Goal: Task Accomplishment & Management: Use online tool/utility

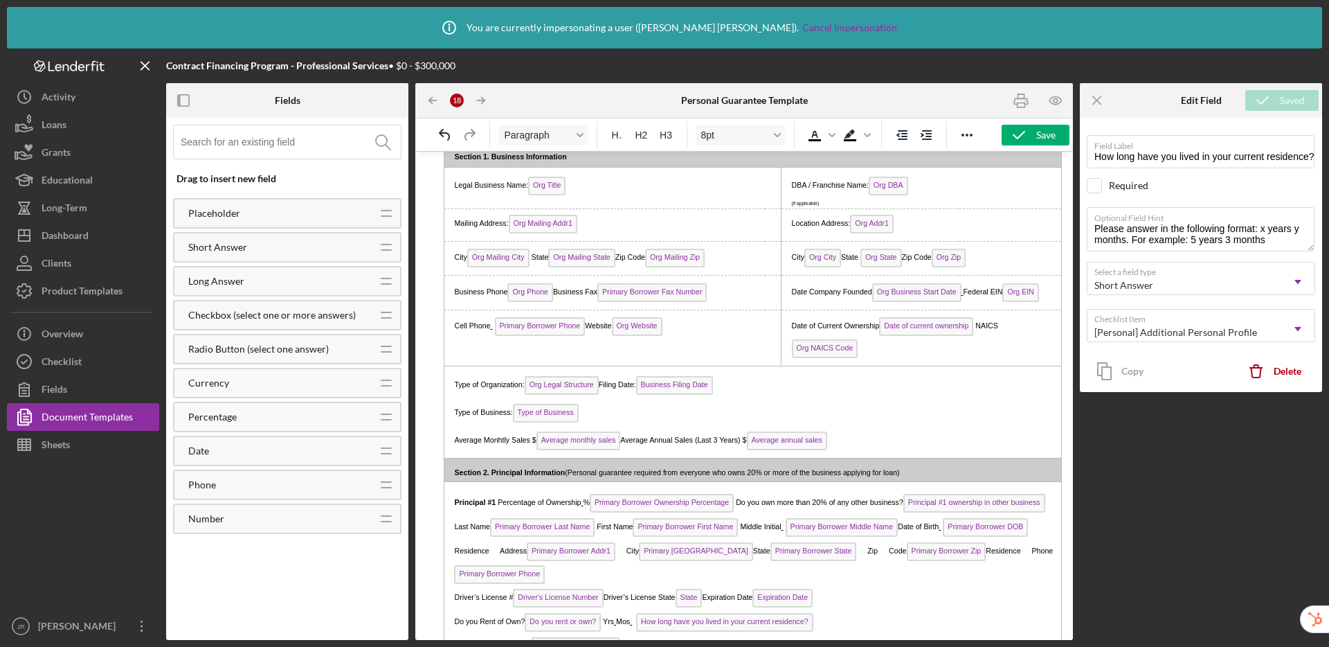
scroll to position [96, 0]
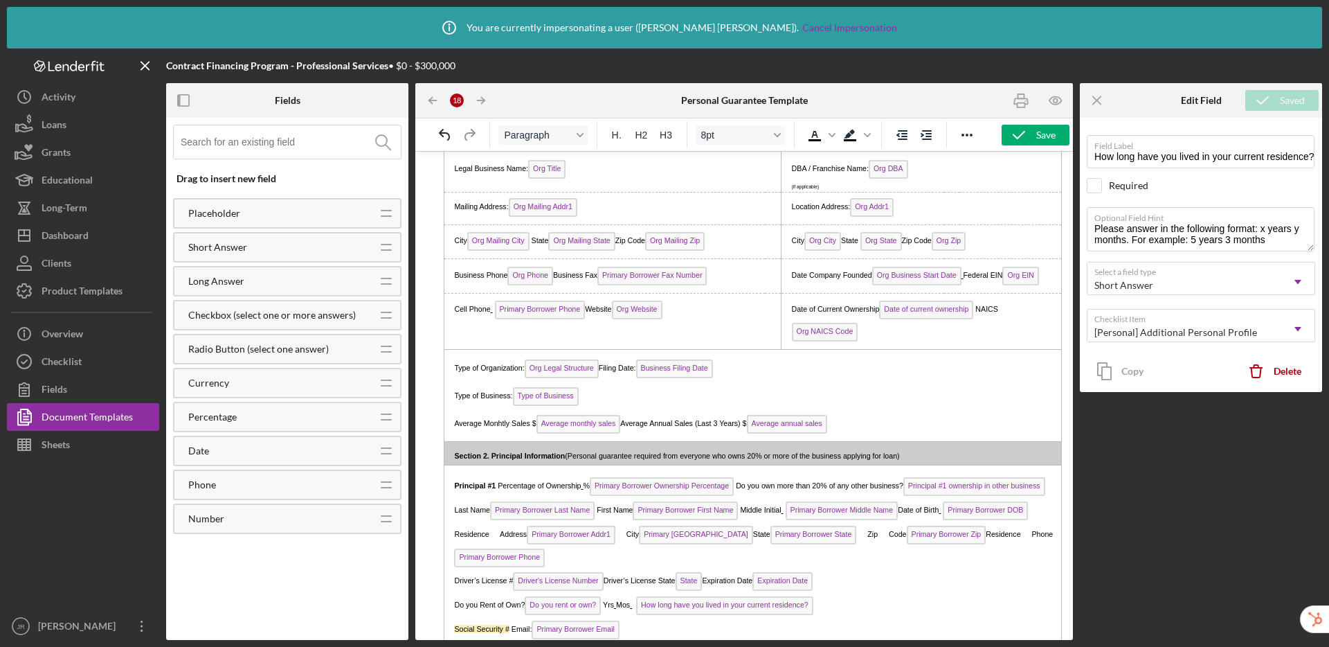
click at [948, 312] on span "Date of current ownership" at bounding box center [926, 309] width 94 height 19
type input "Date of current ownership"
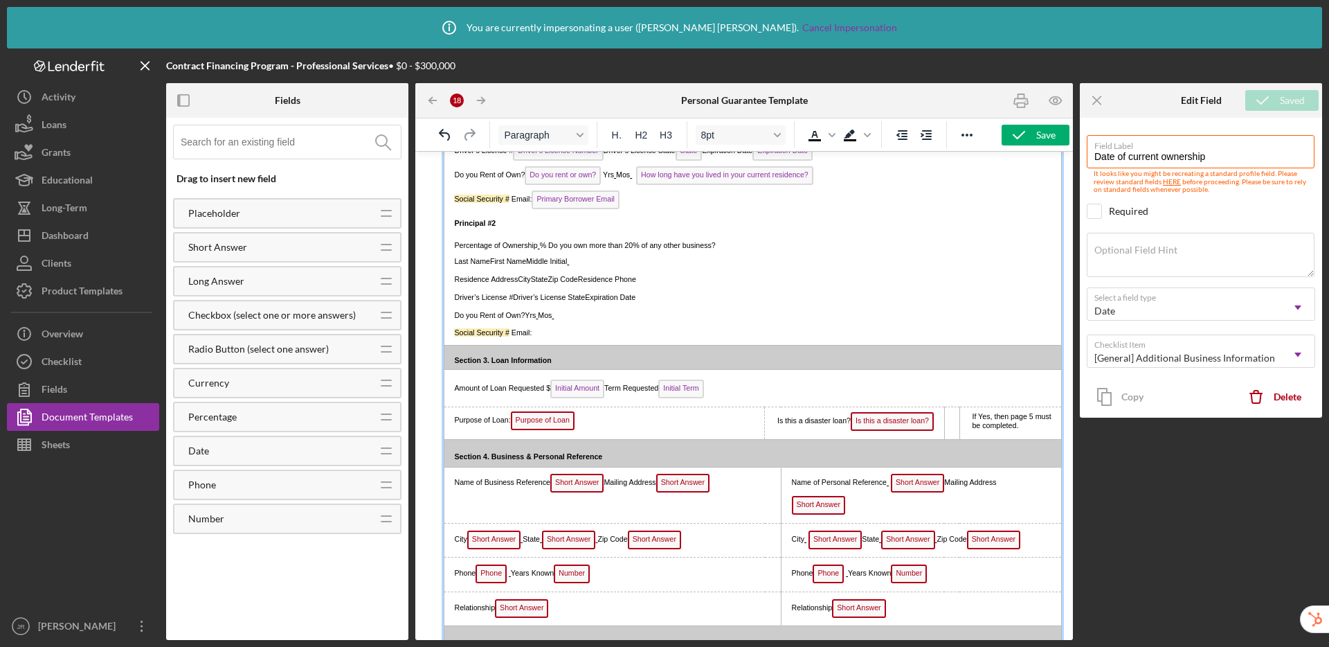
scroll to position [537, 0]
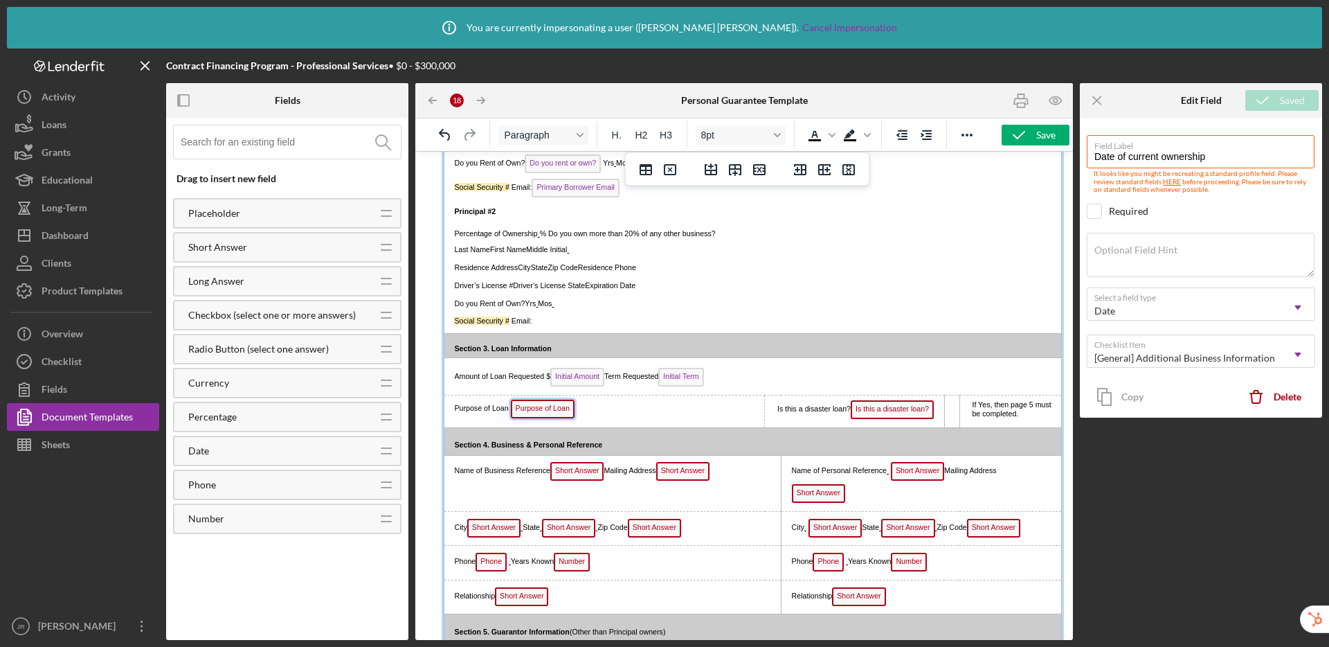
click at [551, 418] on span "Purpose of Loan" at bounding box center [543, 408] width 64 height 19
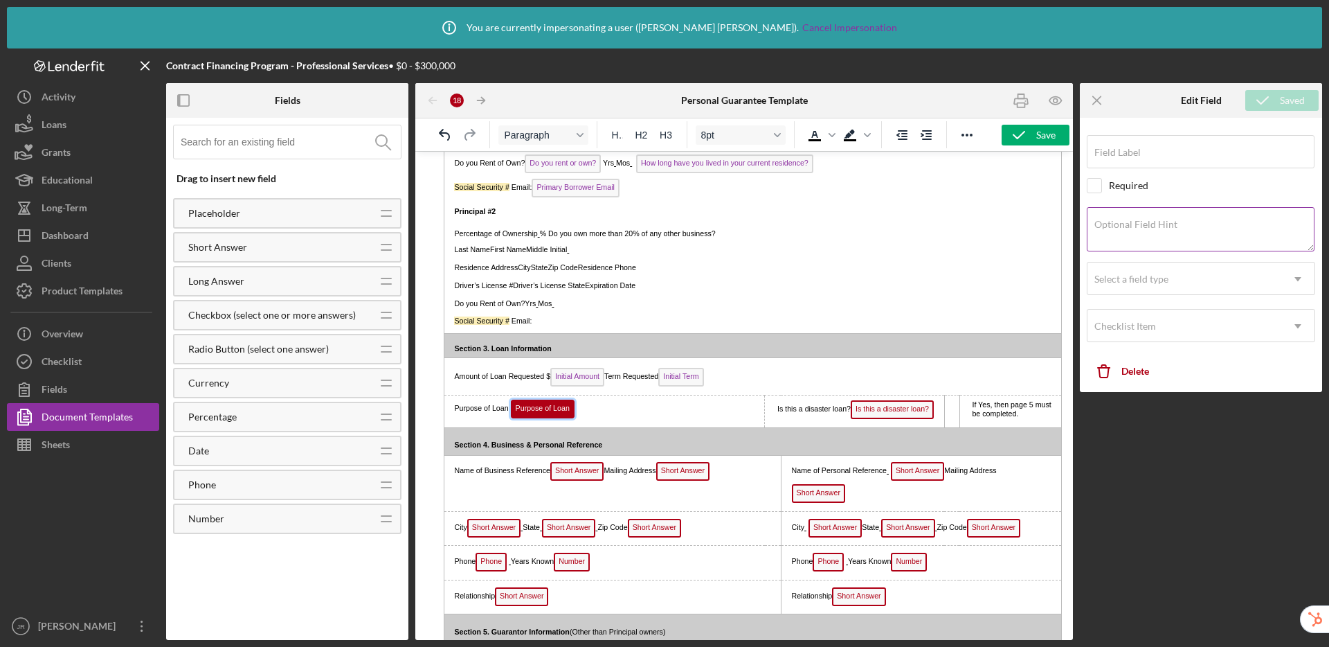
type input "Purpose of Loan"
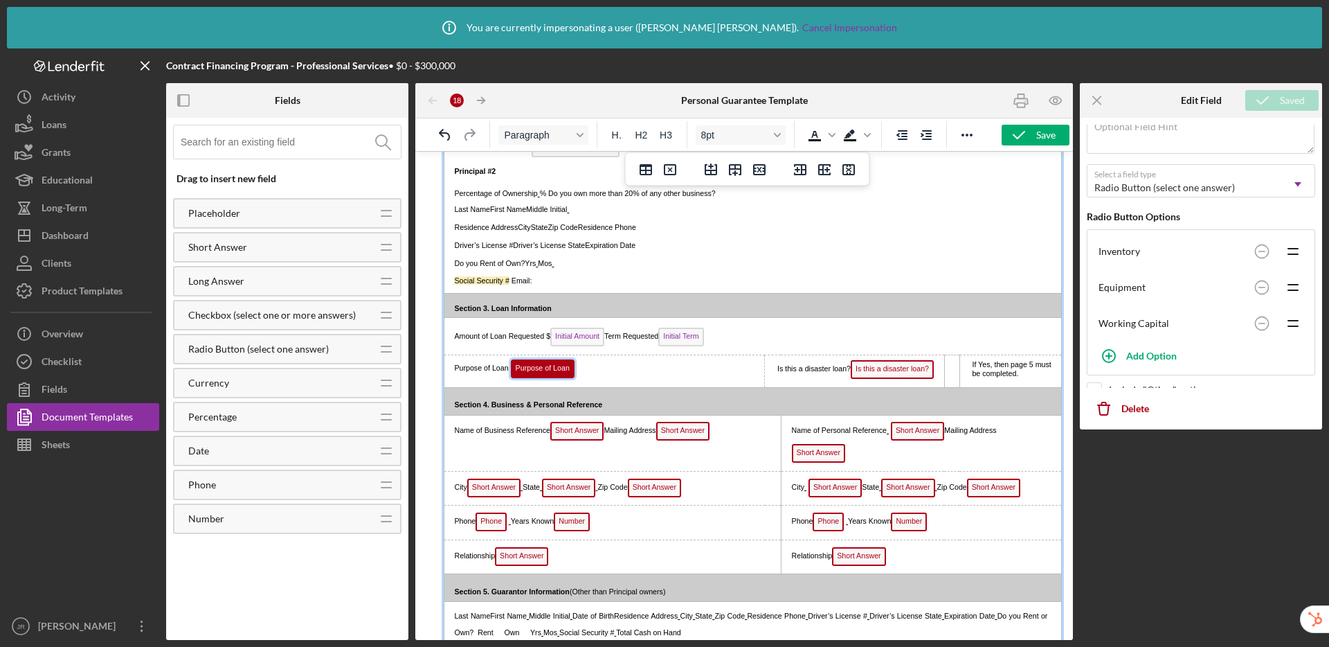
scroll to position [163, 0]
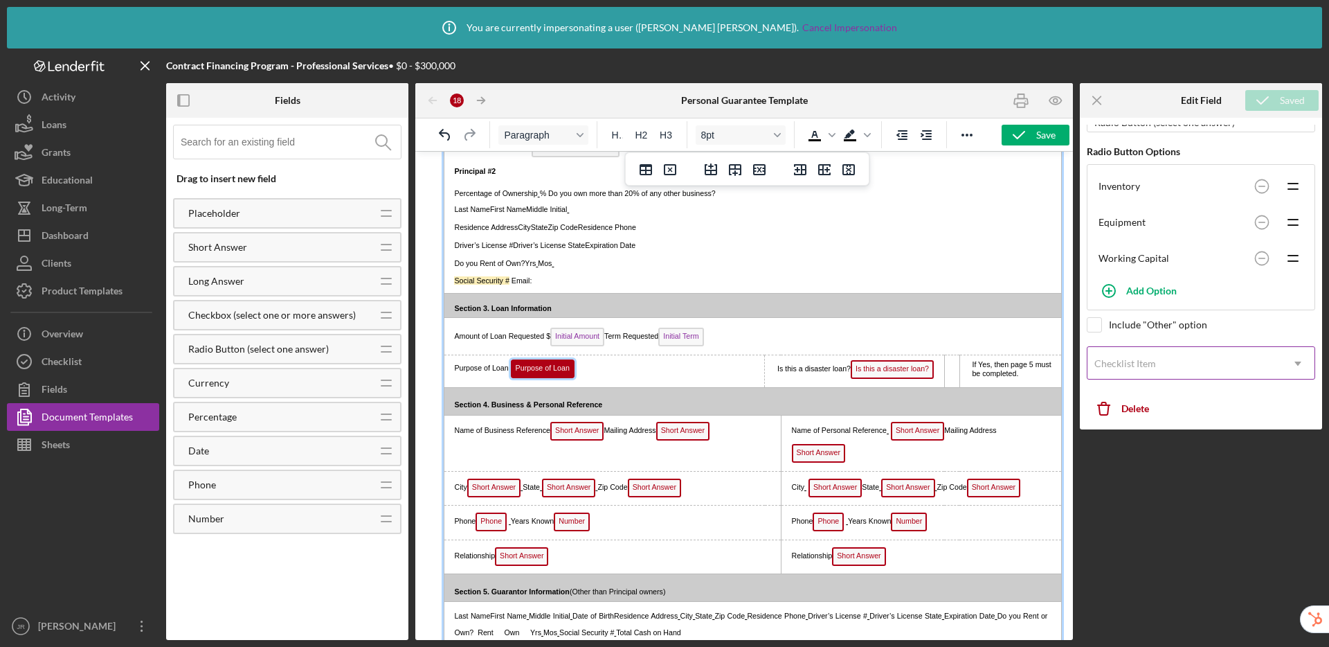
click at [1147, 369] on div "Checklist Item" at bounding box center [1185, 364] width 194 height 32
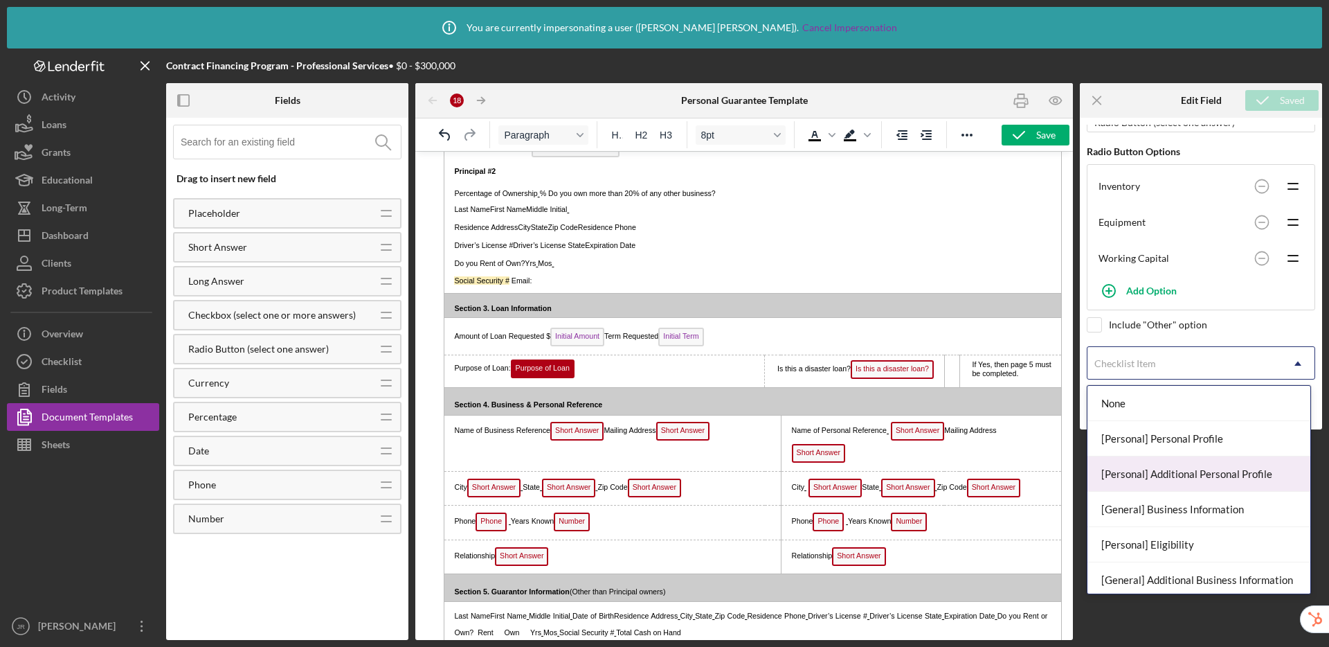
scroll to position [109, 0]
click at [1175, 475] on div "[General] Additional Business Information" at bounding box center [1199, 470] width 223 height 35
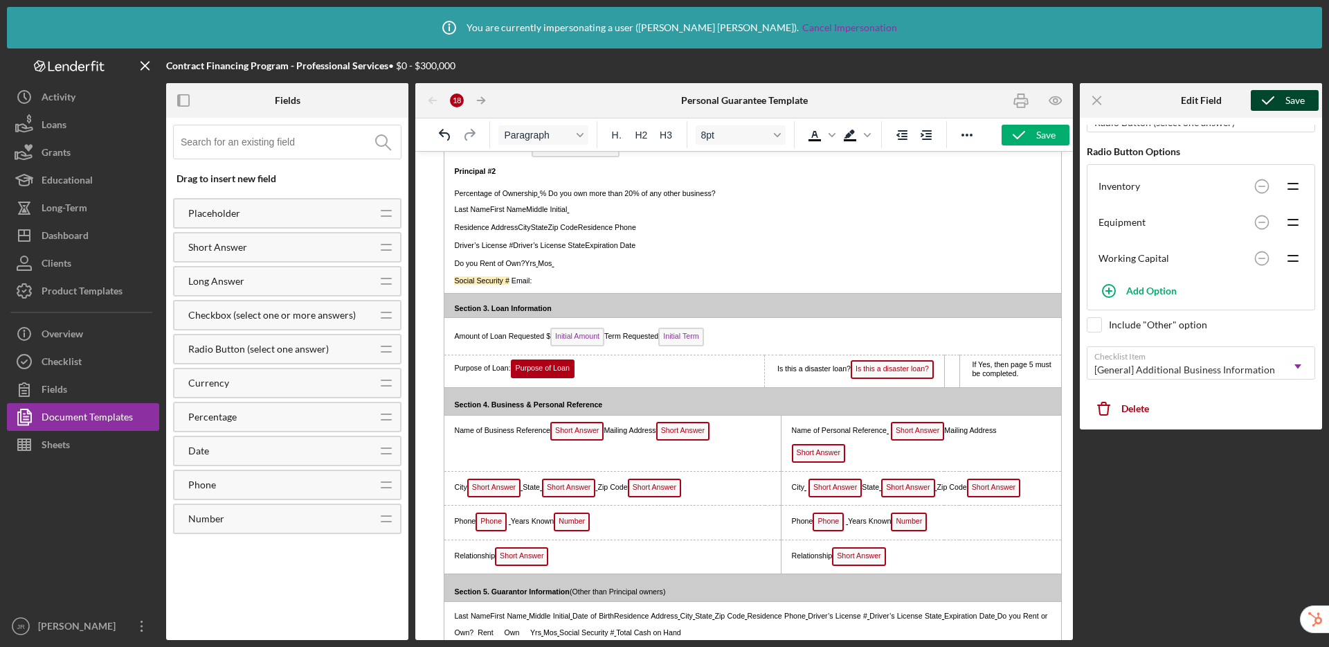
click at [1270, 101] on icon "submit" at bounding box center [1268, 100] width 35 height 35
click at [901, 371] on span "Is this a disaster loan?" at bounding box center [892, 369] width 83 height 19
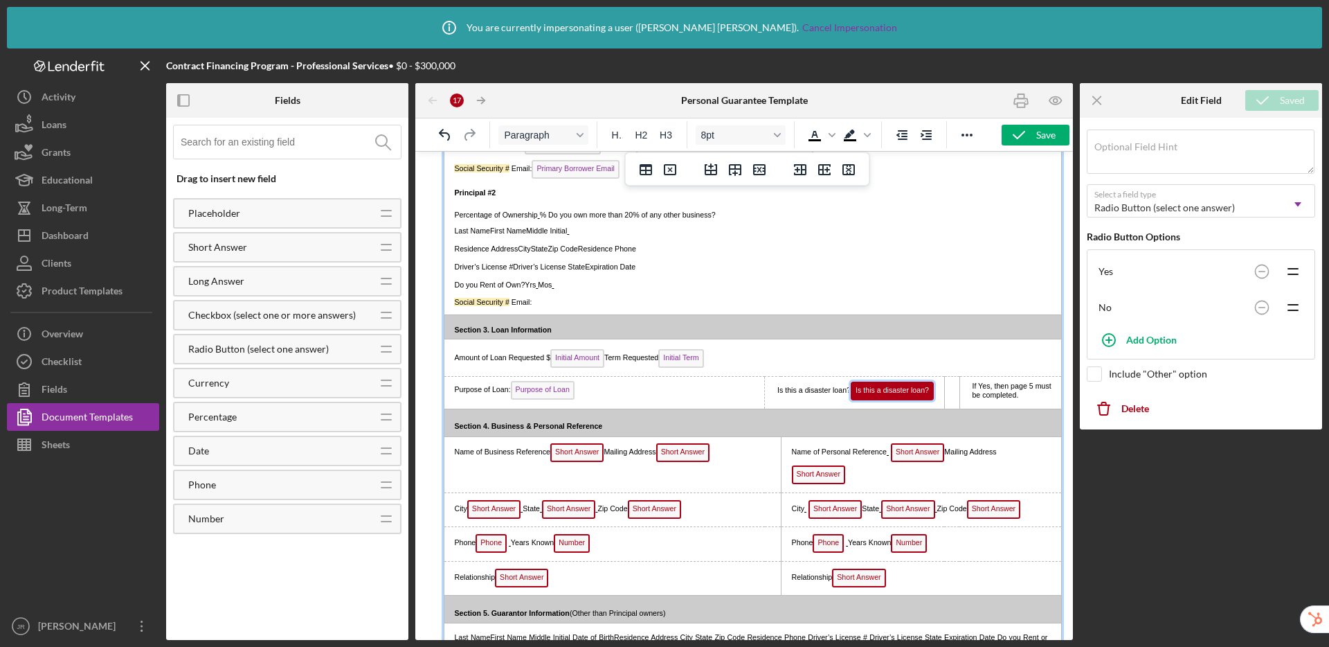
scroll to position [127, 0]
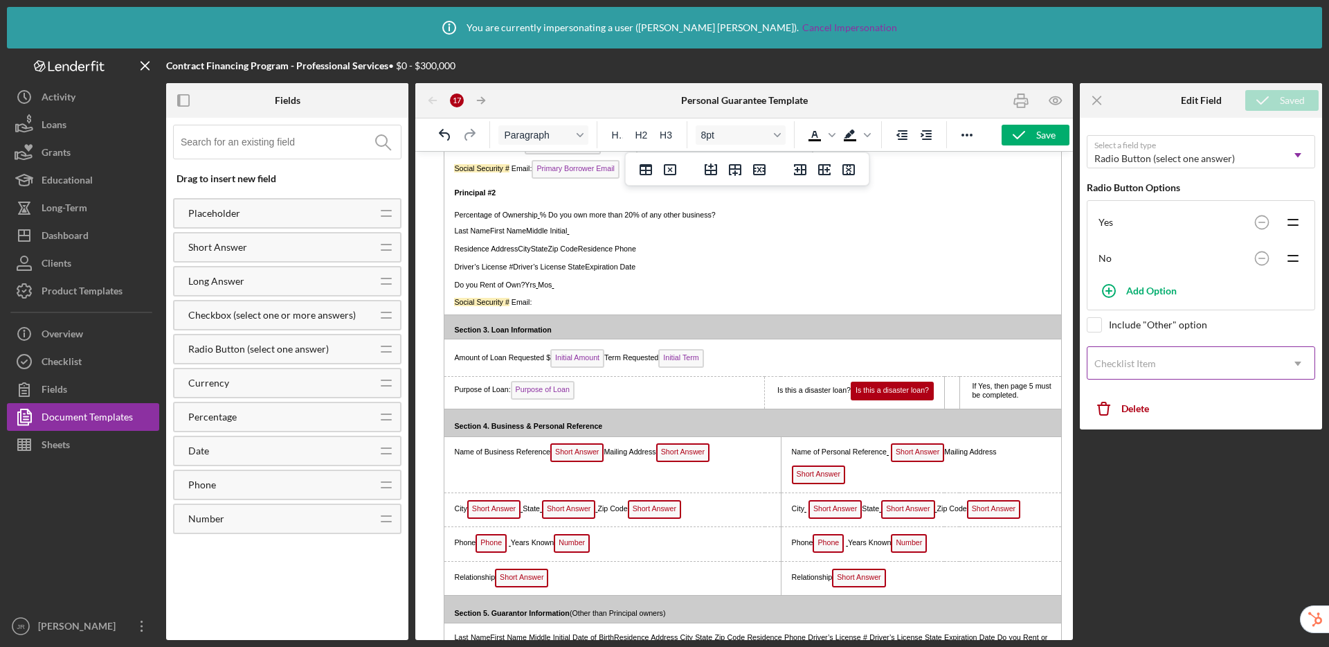
click at [1132, 367] on div "Checklist Item" at bounding box center [1125, 363] width 62 height 11
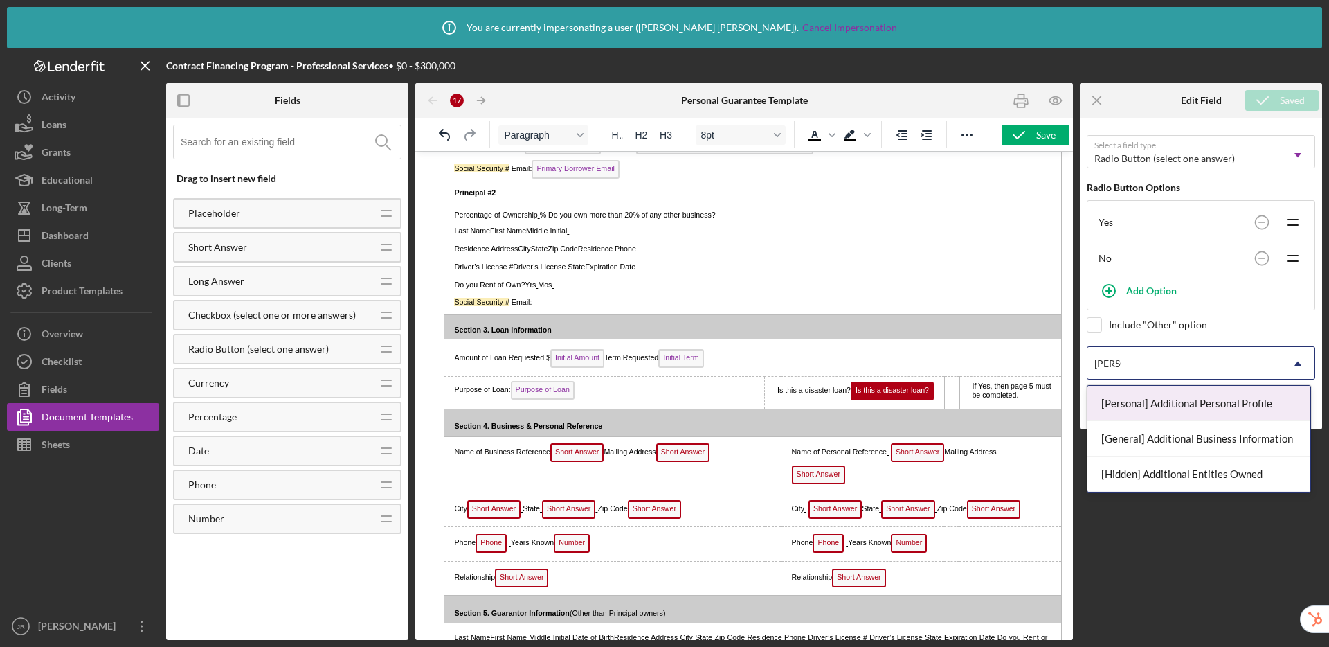
type input "additio"
click at [1130, 433] on div "[General] Additional Business Information" at bounding box center [1199, 438] width 223 height 35
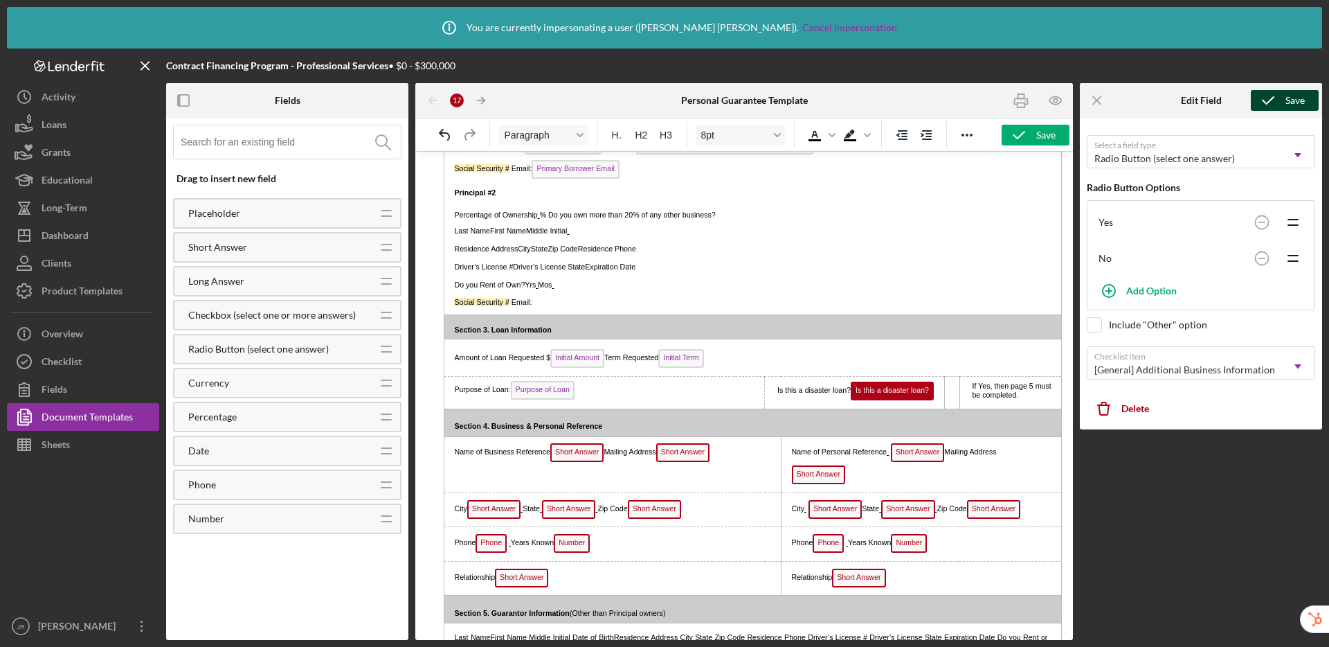
click at [1292, 102] on div "Save" at bounding box center [1295, 100] width 19 height 21
drag, startPoint x: 571, startPoint y: 426, endPoint x: 563, endPoint y: 420, distance: 9.4
click at [563, 420] on td "Section 4. Business & Personal Reference" at bounding box center [752, 422] width 617 height 28
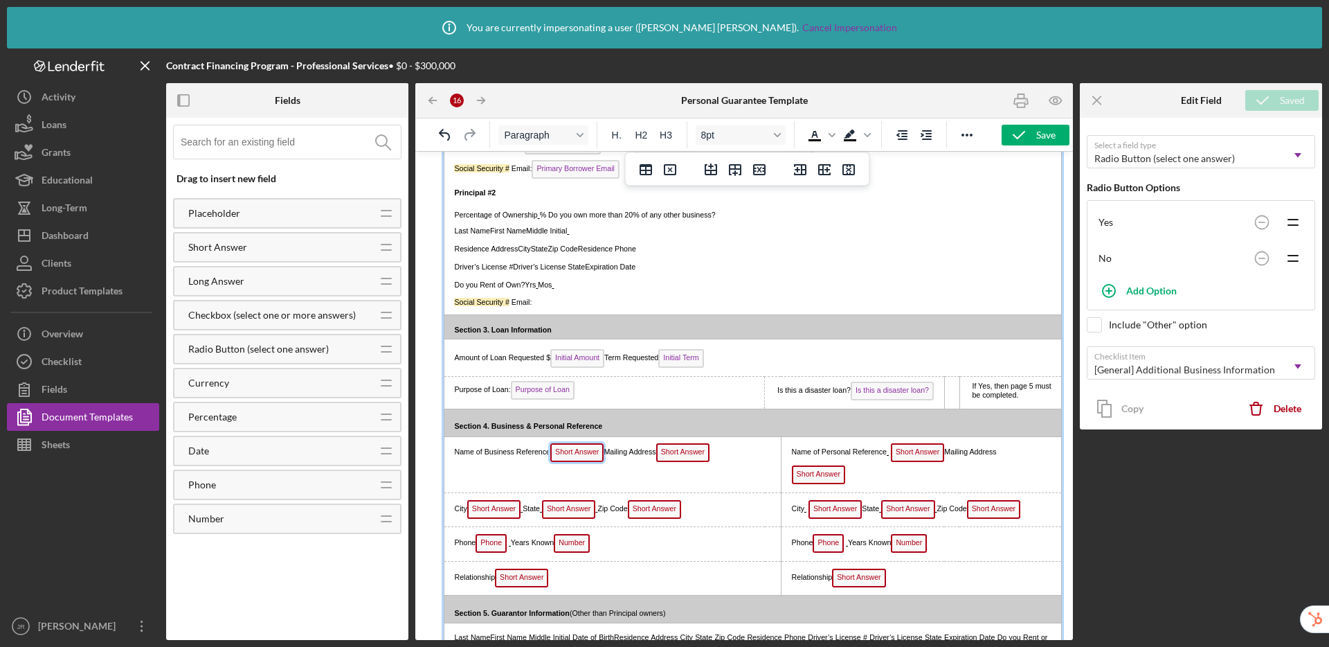
click at [569, 458] on span "Short Answer" at bounding box center [576, 452] width 53 height 19
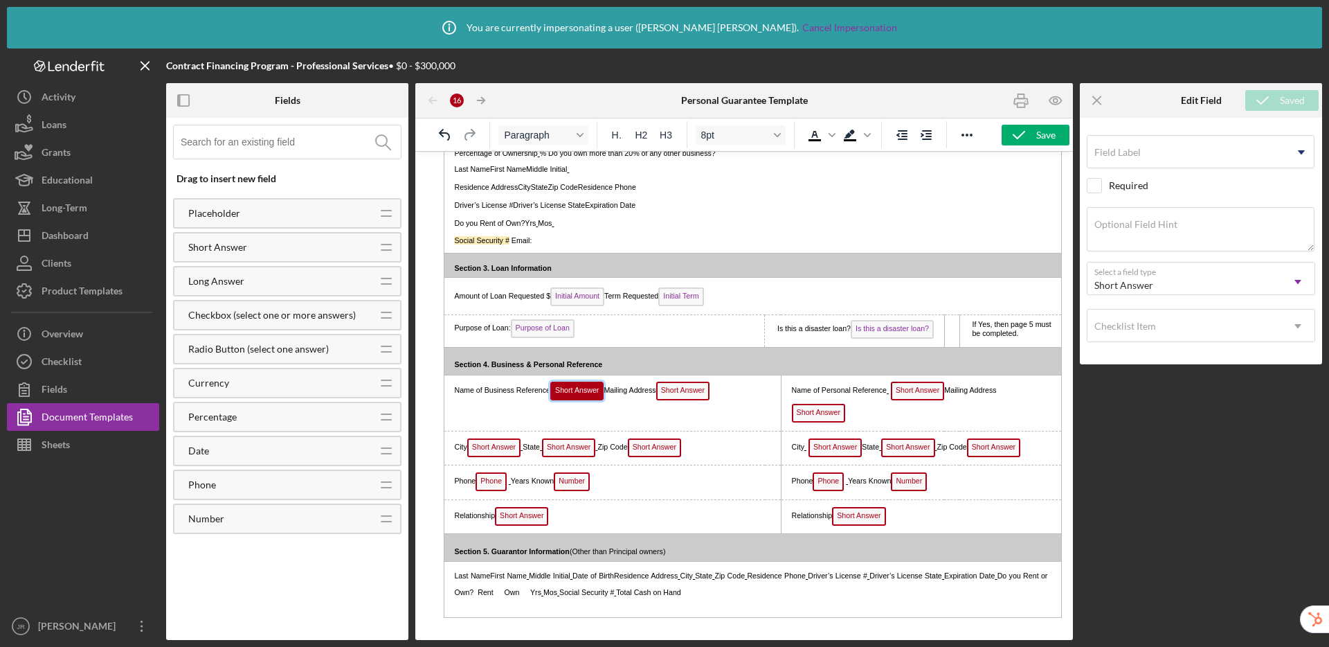
scroll to position [0, 0]
click at [1128, 148] on label "Field Label" at bounding box center [1117, 152] width 46 height 11
click at [1128, 148] on input "Field Label" at bounding box center [1201, 151] width 228 height 33
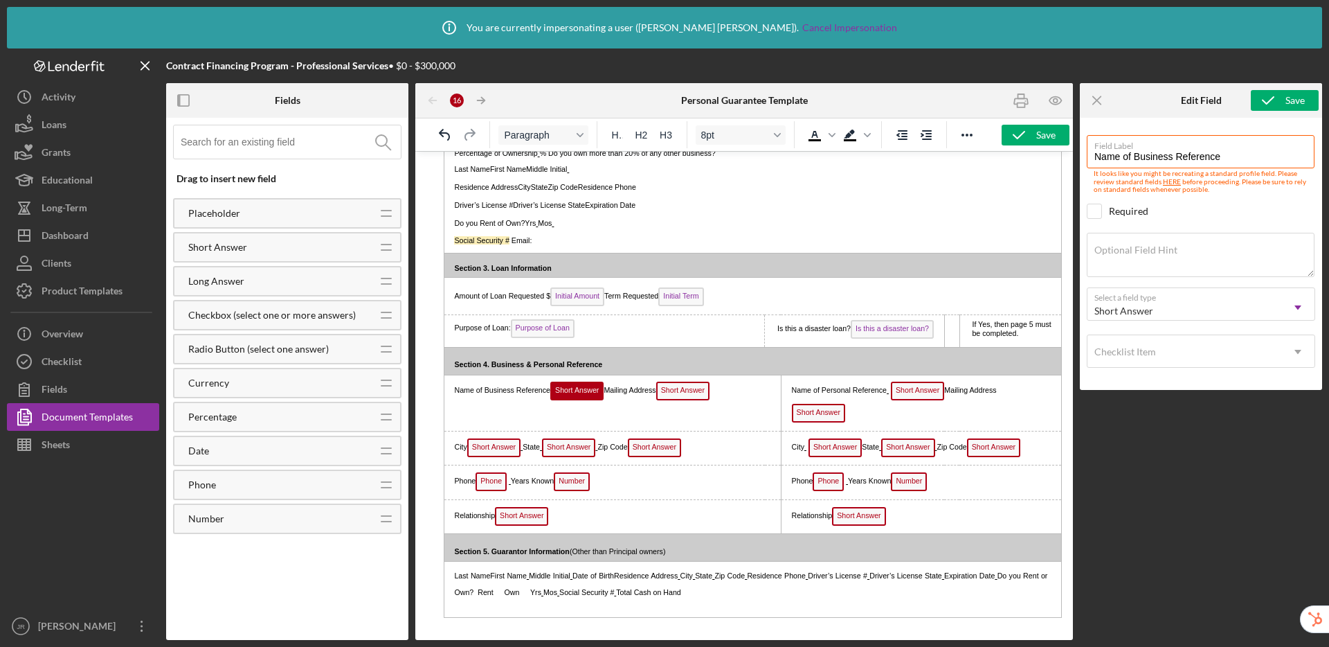
type input "Name of Business Reference"
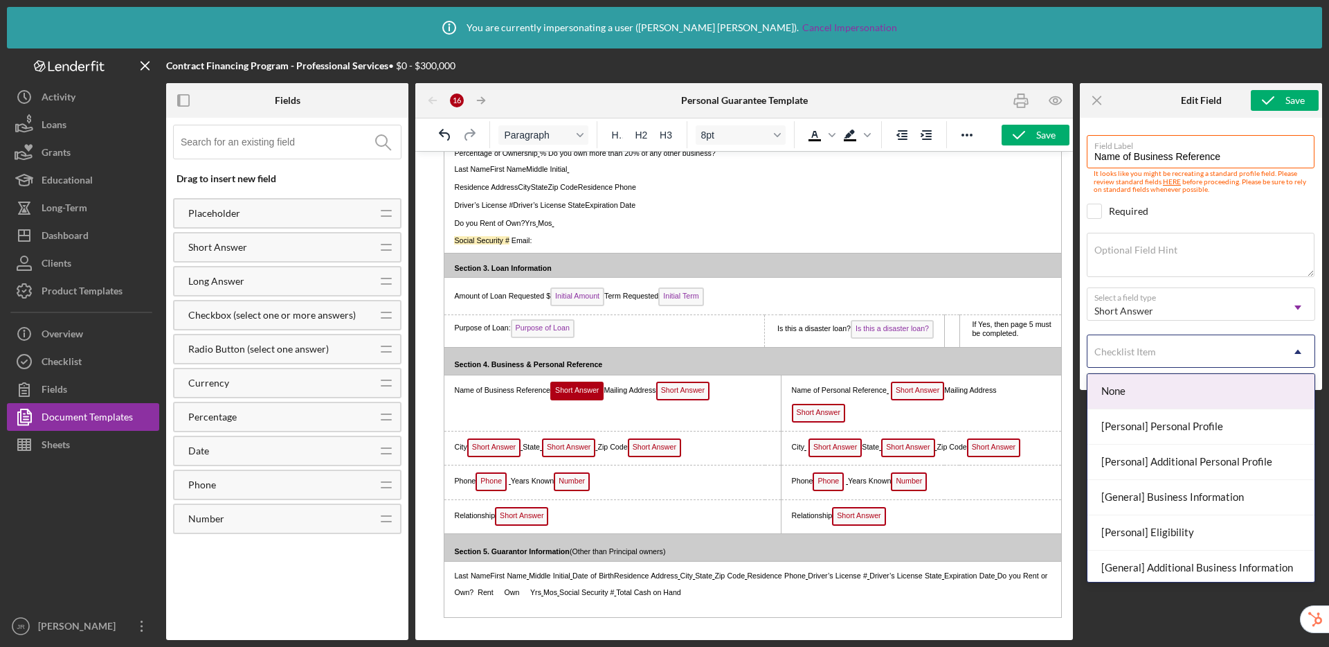
click at [1137, 353] on div "Checklist Item" at bounding box center [1125, 351] width 62 height 11
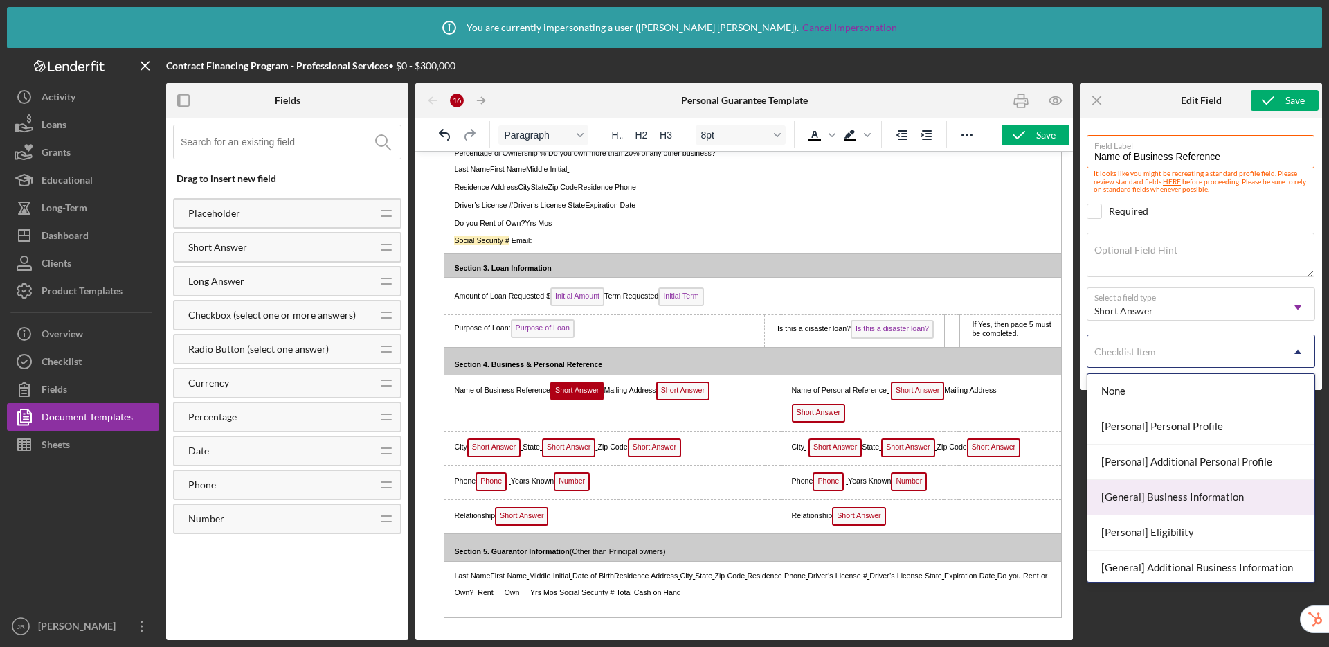
scroll to position [26, 0]
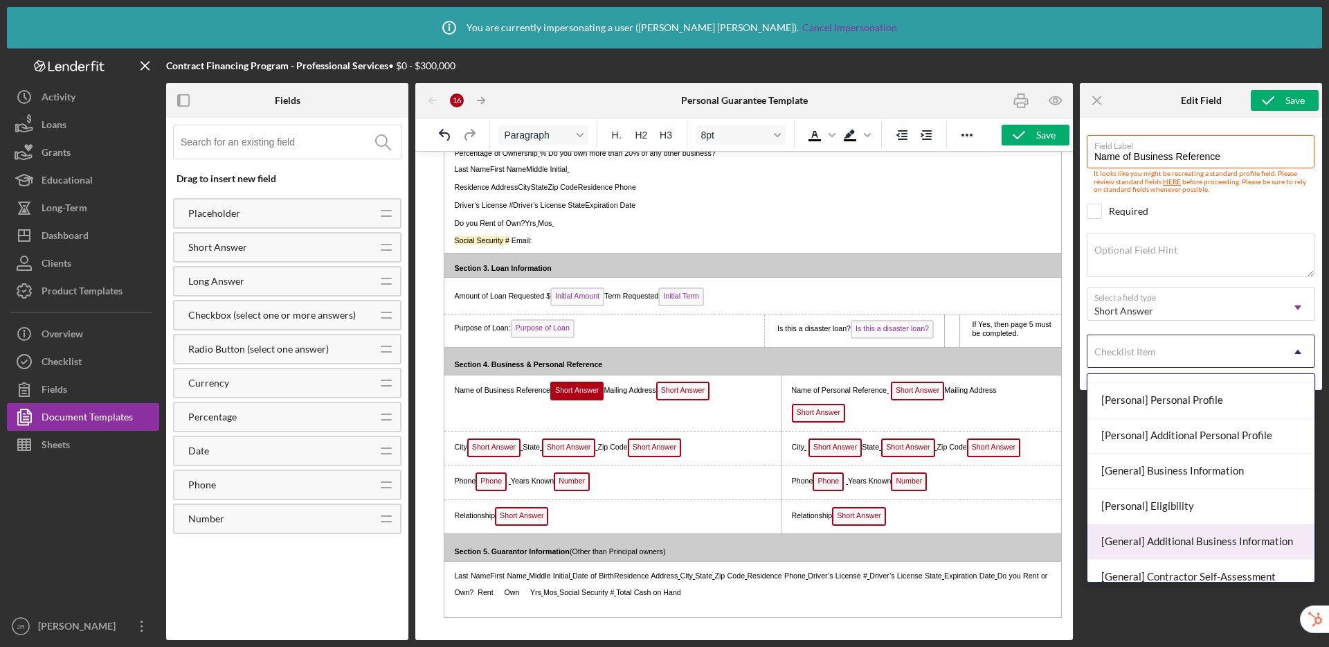
click at [1169, 536] on div "[General] Additional Business Information" at bounding box center [1201, 541] width 227 height 35
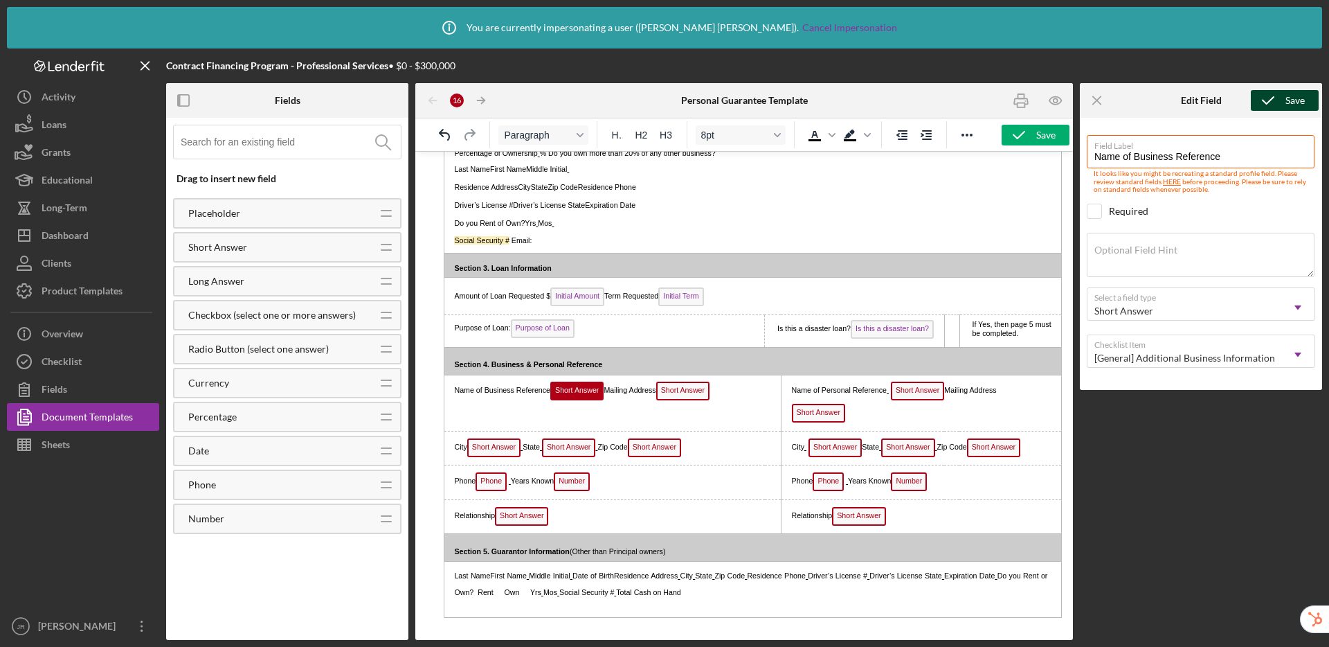
click at [1280, 107] on icon "submit" at bounding box center [1268, 100] width 35 height 35
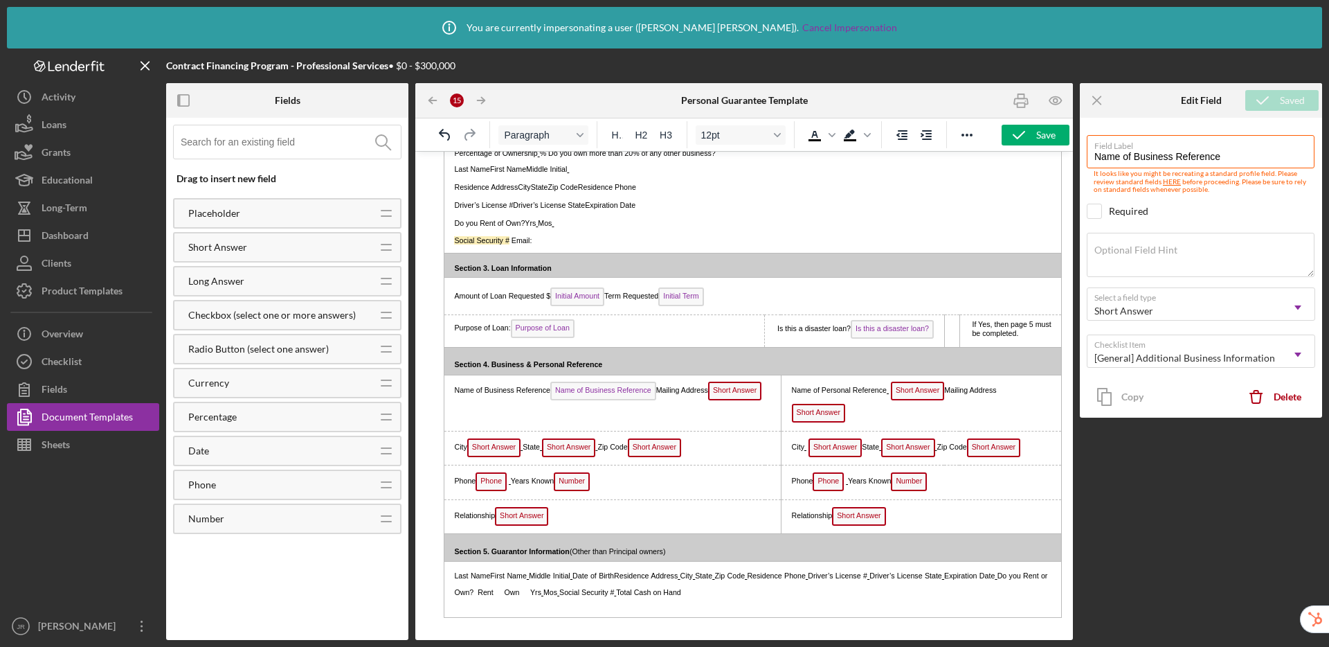
click at [708, 400] on span "Short Answer" at bounding box center [734, 390] width 53 height 19
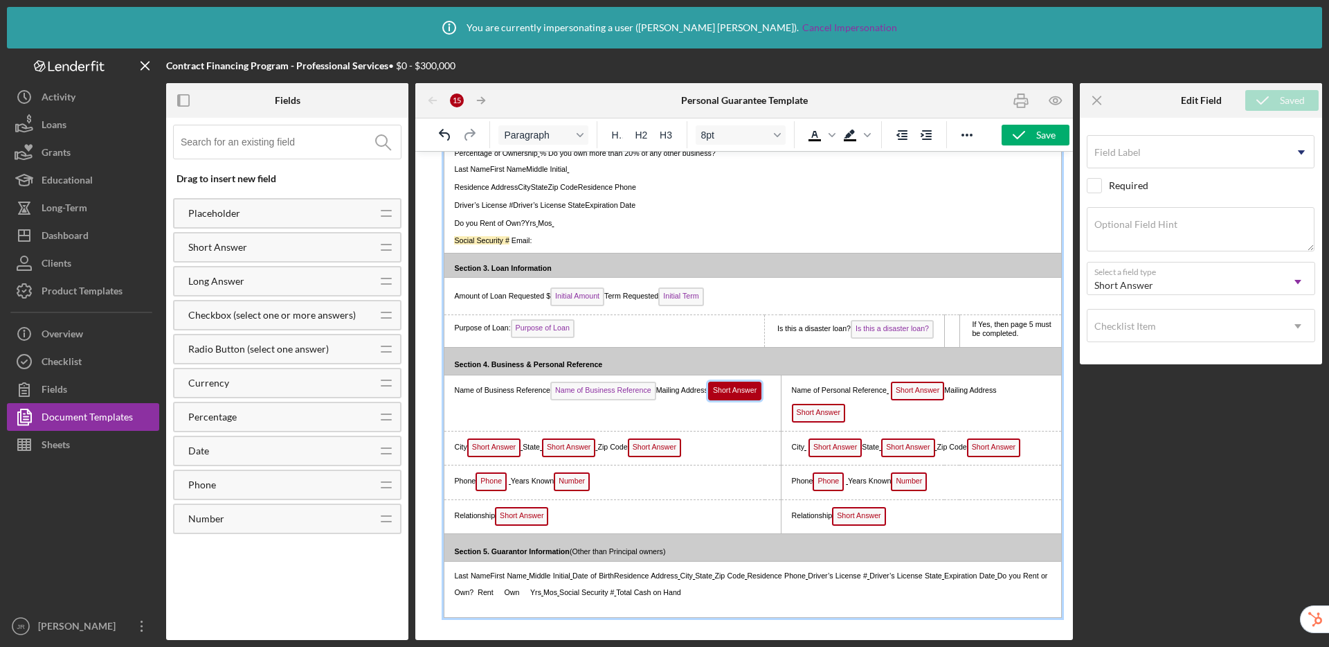
scroll to position [625, 0]
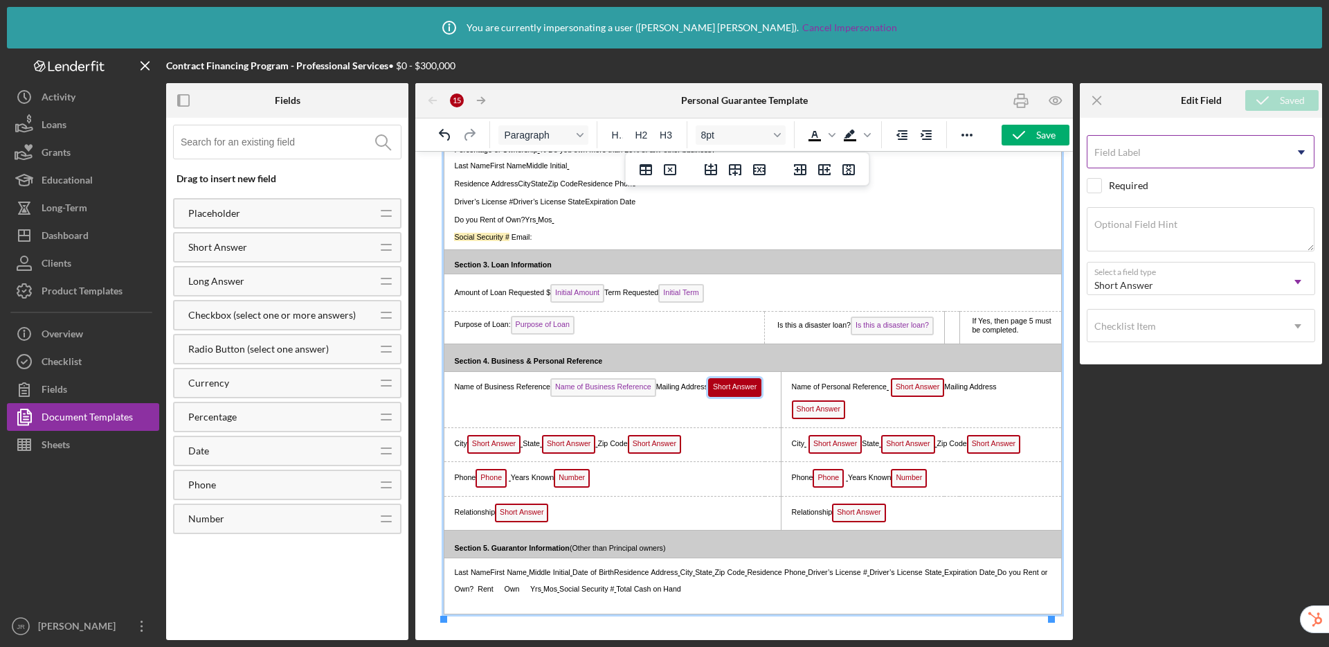
click at [1125, 158] on input "Field Label" at bounding box center [1201, 151] width 228 height 33
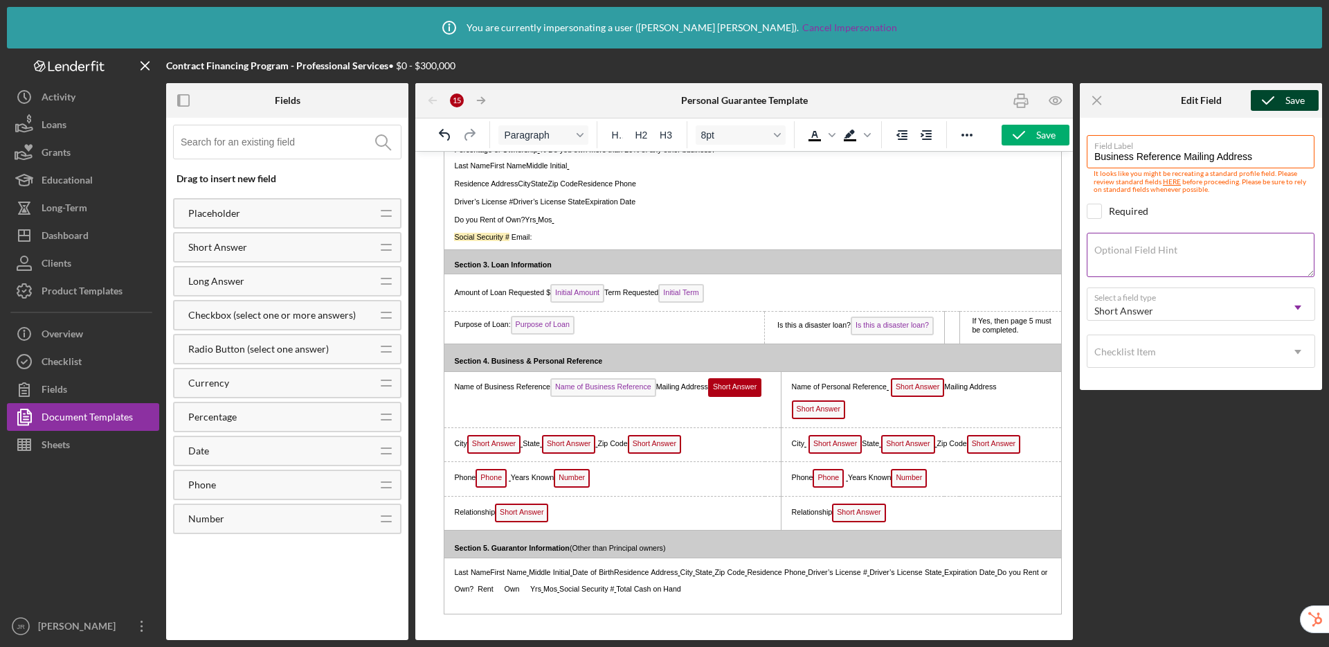
type input "Business Reference Mailing Address"
click at [1144, 256] on textarea "Optional Field Hint" at bounding box center [1201, 255] width 228 height 44
type textarea "S"
click at [1127, 356] on div "Checklist Item" at bounding box center [1125, 351] width 62 height 11
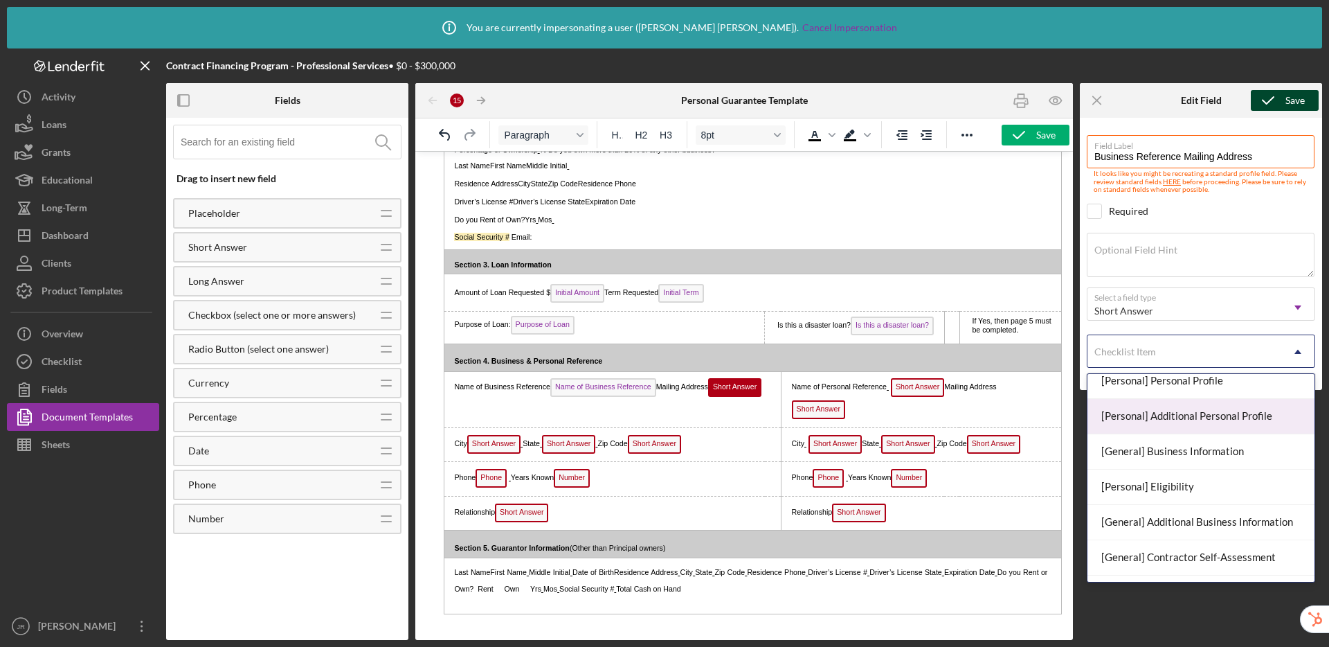
scroll to position [79, 0]
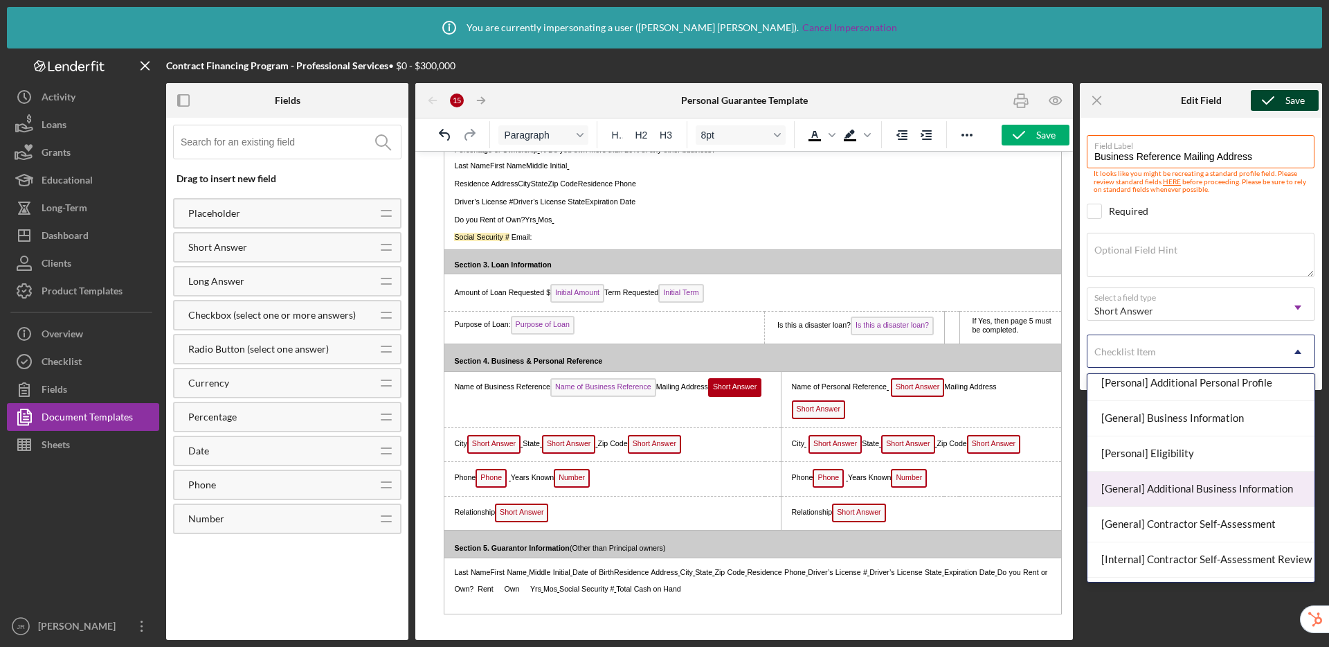
click at [1167, 483] on div "[General] Additional Business Information" at bounding box center [1201, 488] width 227 height 35
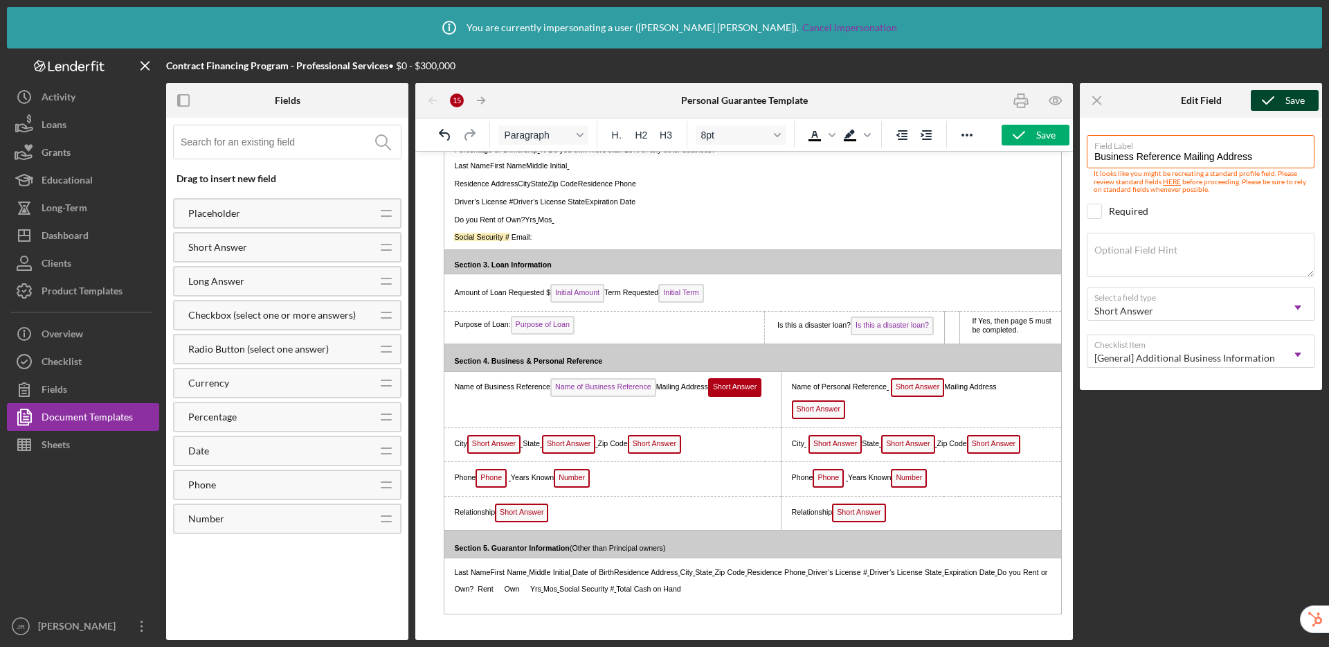
click at [1271, 107] on icon "submit" at bounding box center [1268, 100] width 35 height 35
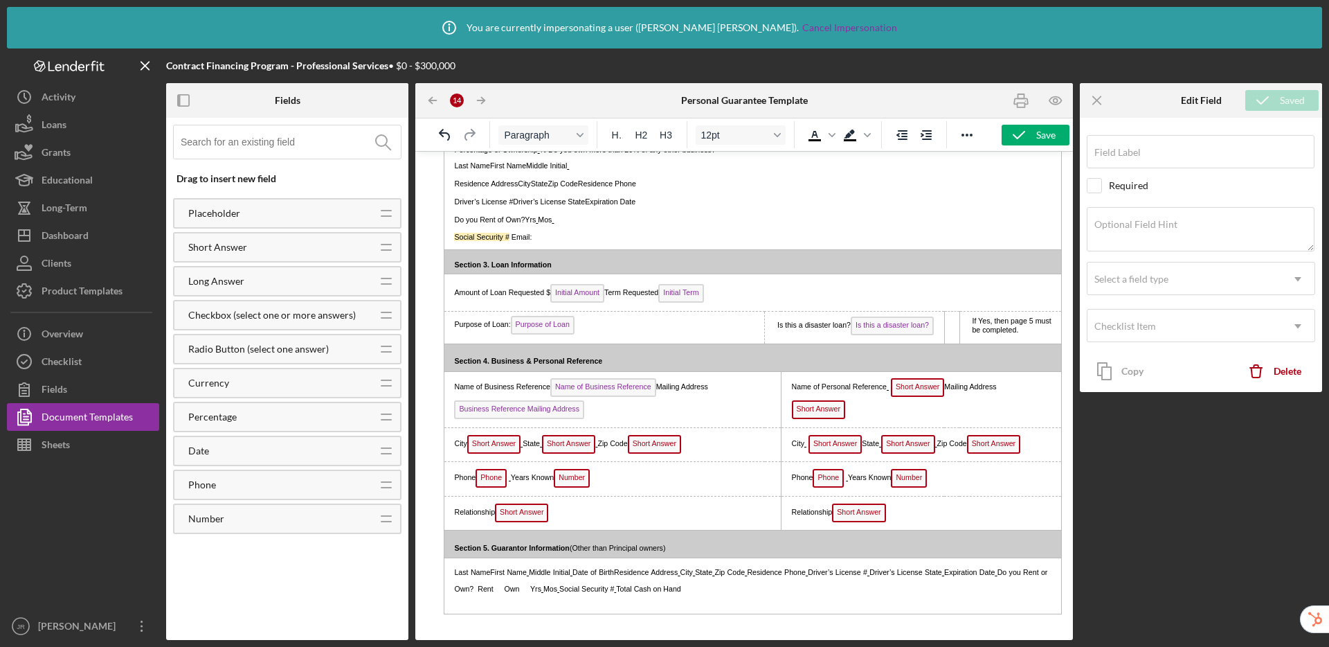
type input "Business Reference Mailing Address"
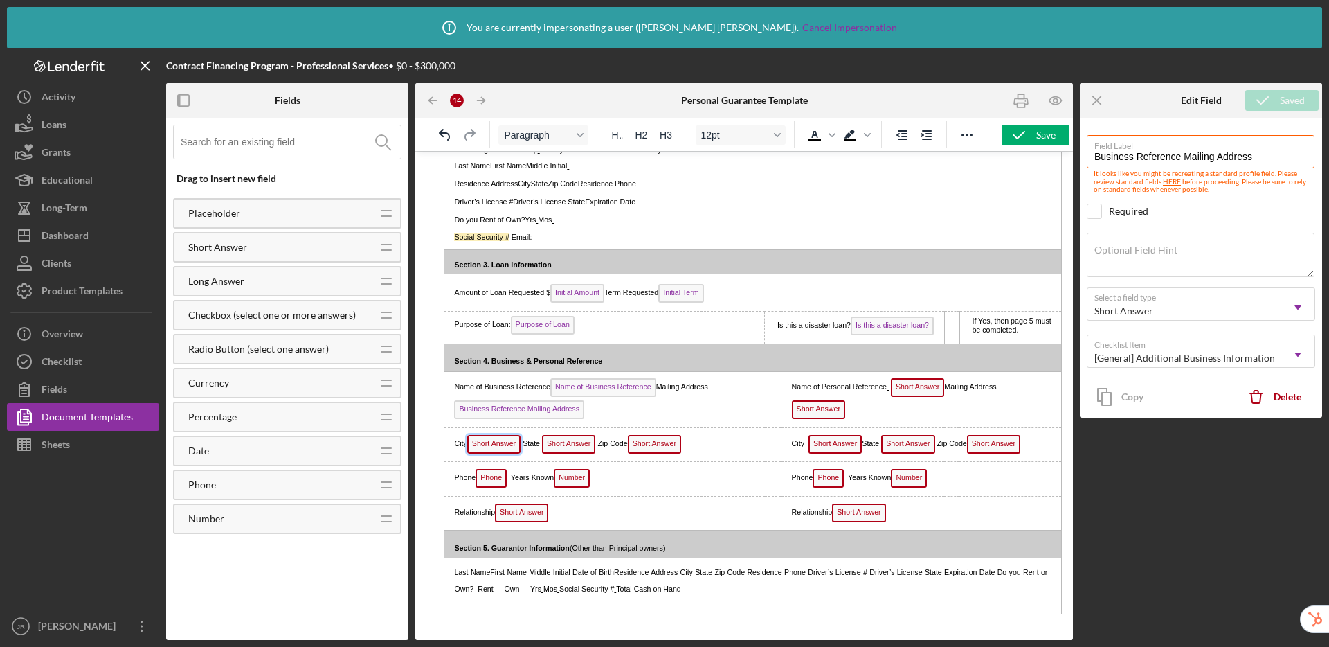
click at [486, 446] on span "Short Answer" at bounding box center [493, 444] width 53 height 19
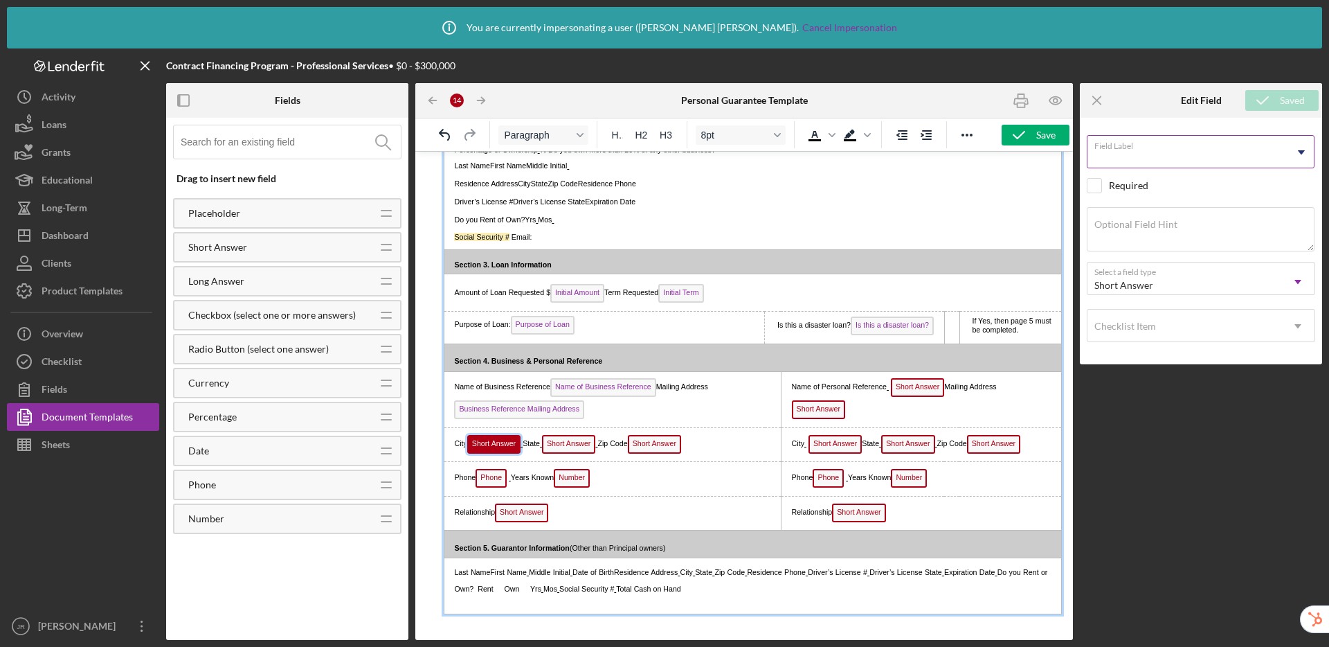
click at [1115, 161] on input "Field Label" at bounding box center [1201, 151] width 228 height 33
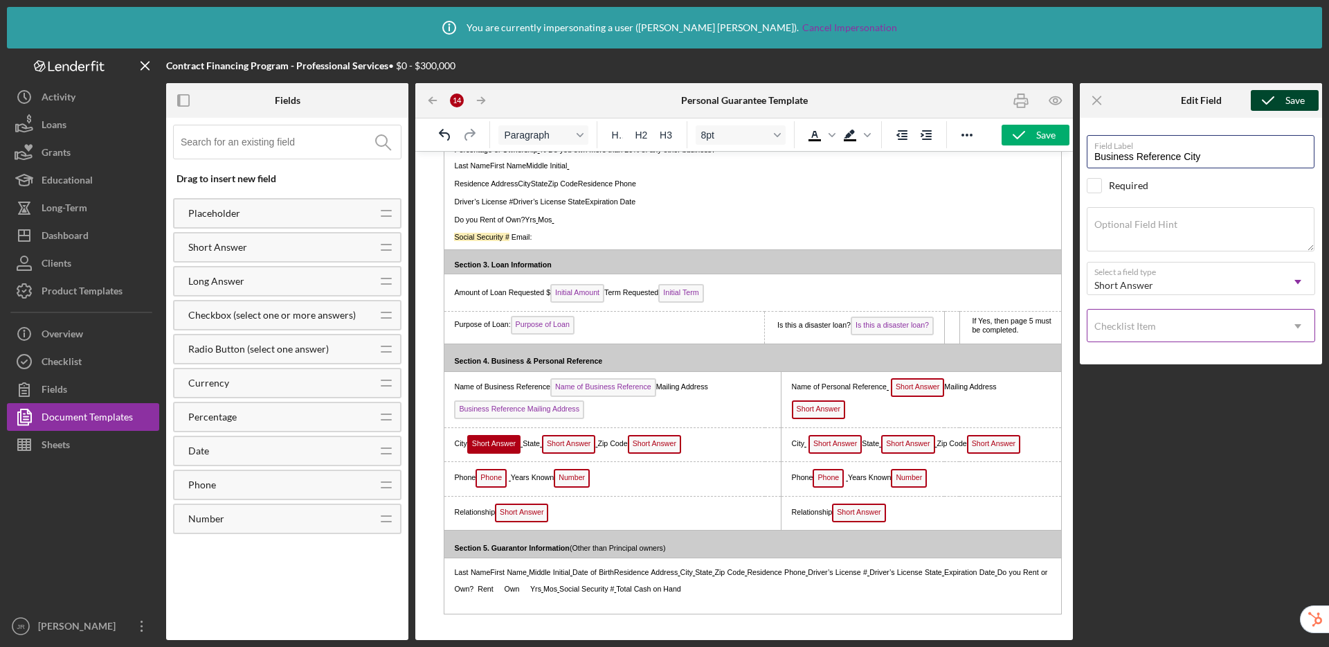
type input "Business Reference City"
click at [1216, 322] on div "Checklist Item" at bounding box center [1185, 326] width 194 height 32
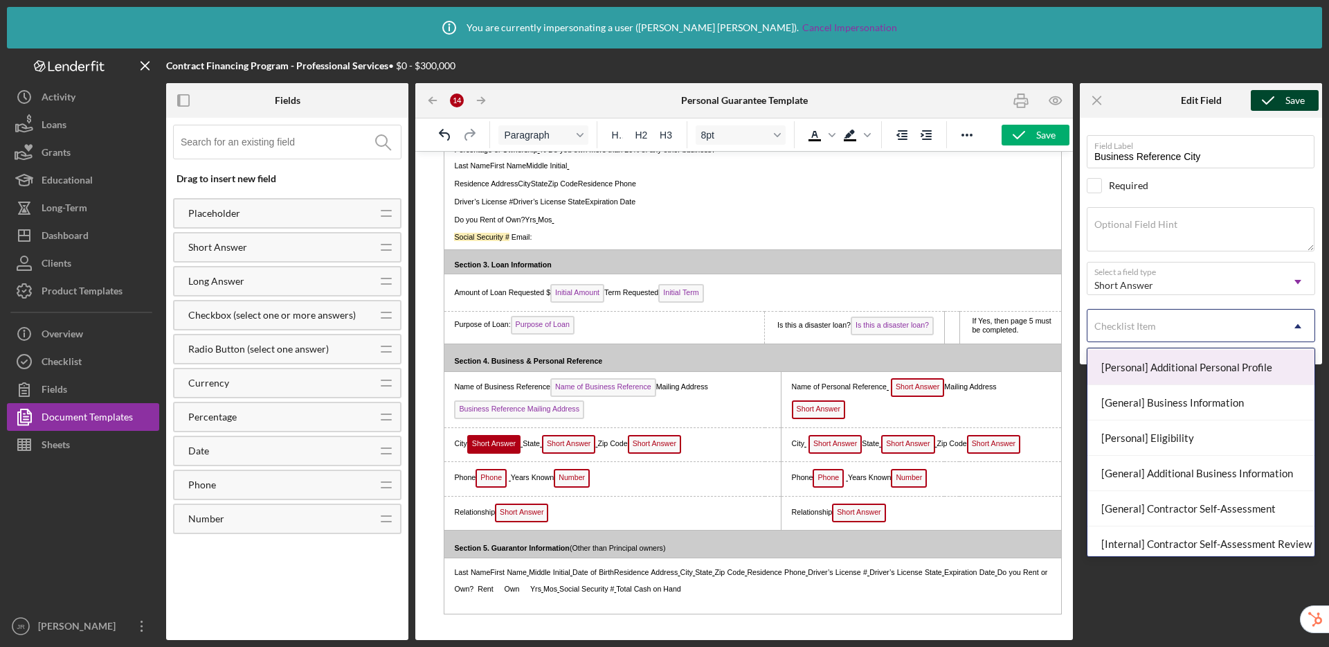
scroll to position [85, 0]
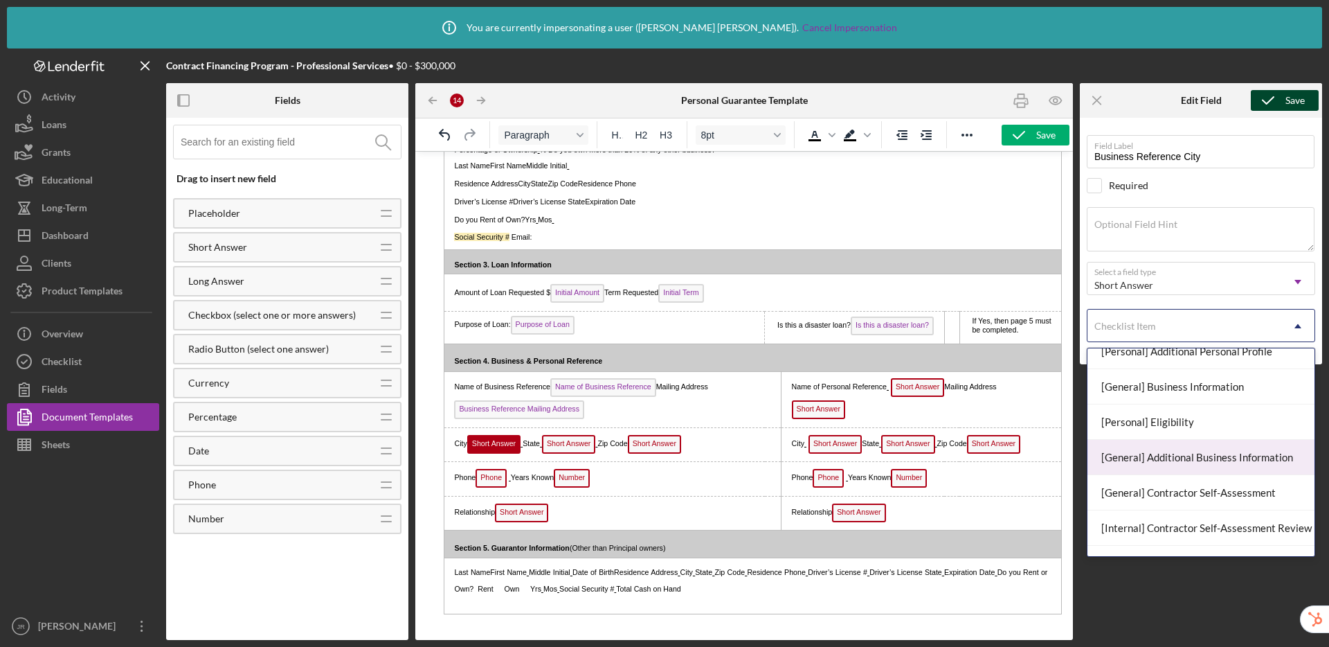
click at [1206, 454] on div "[General] Additional Business Information" at bounding box center [1201, 457] width 227 height 35
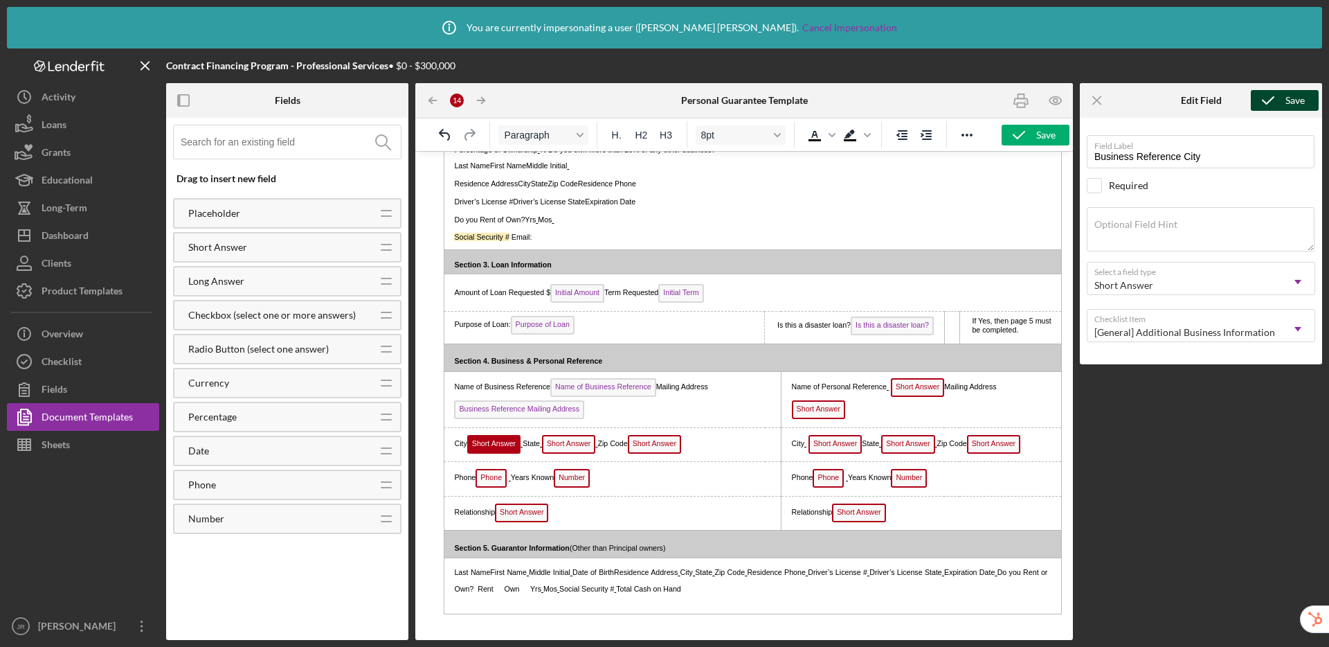
click at [1288, 104] on div "Save" at bounding box center [1295, 100] width 19 height 21
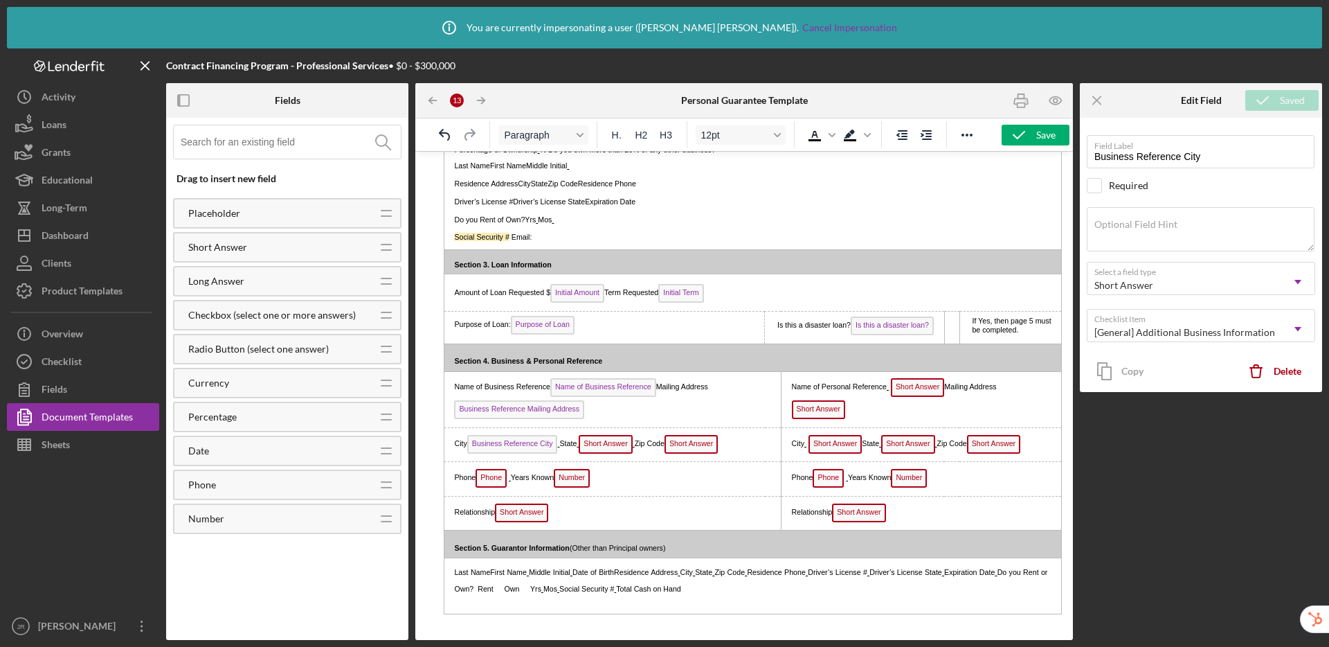
click at [618, 448] on span "Short Answer" at bounding box center [605, 444] width 53 height 19
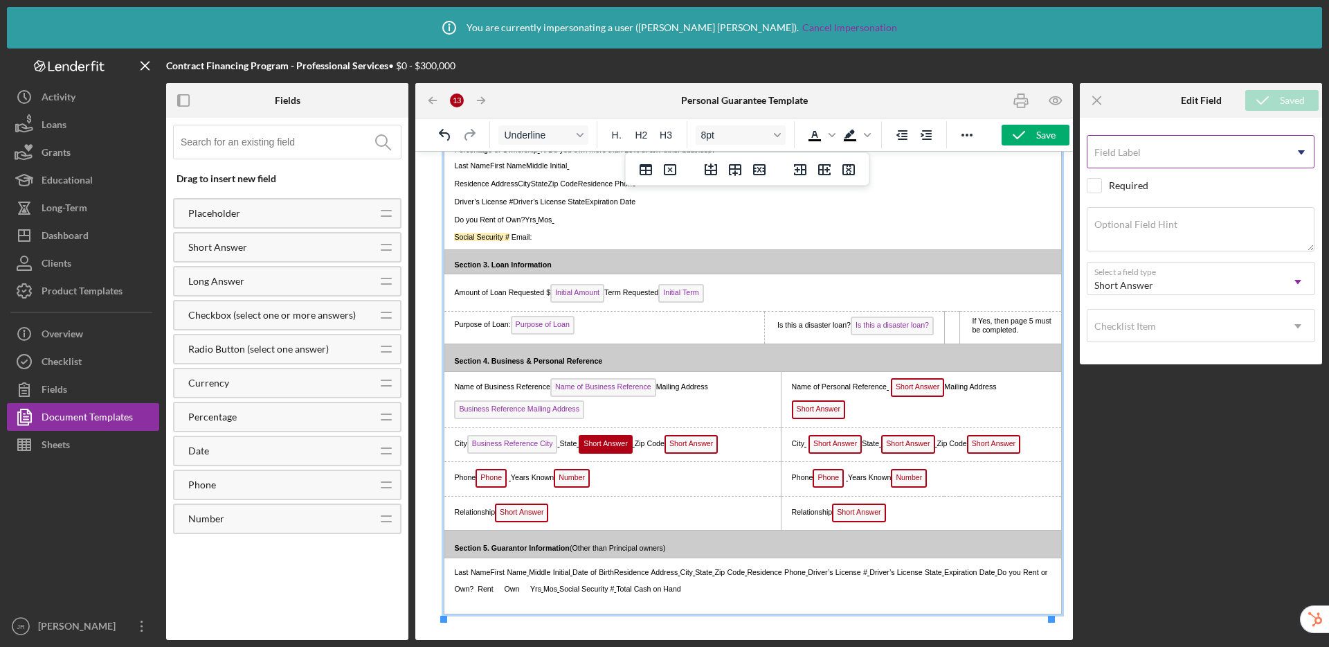
click at [1139, 157] on label "Field Label" at bounding box center [1117, 152] width 46 height 11
click at [1139, 157] on input "Field Label" at bounding box center [1201, 151] width 228 height 33
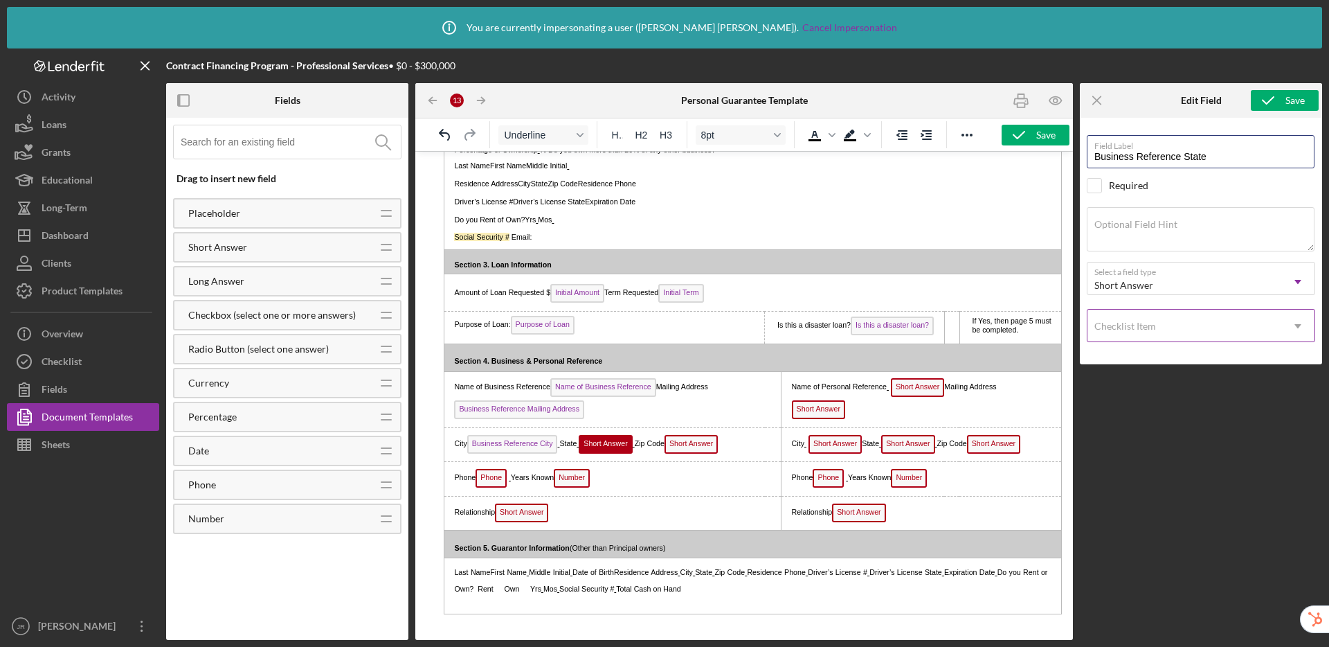
type input "Business Reference State"
click at [1128, 323] on div "Checklist Item" at bounding box center [1125, 326] width 62 height 11
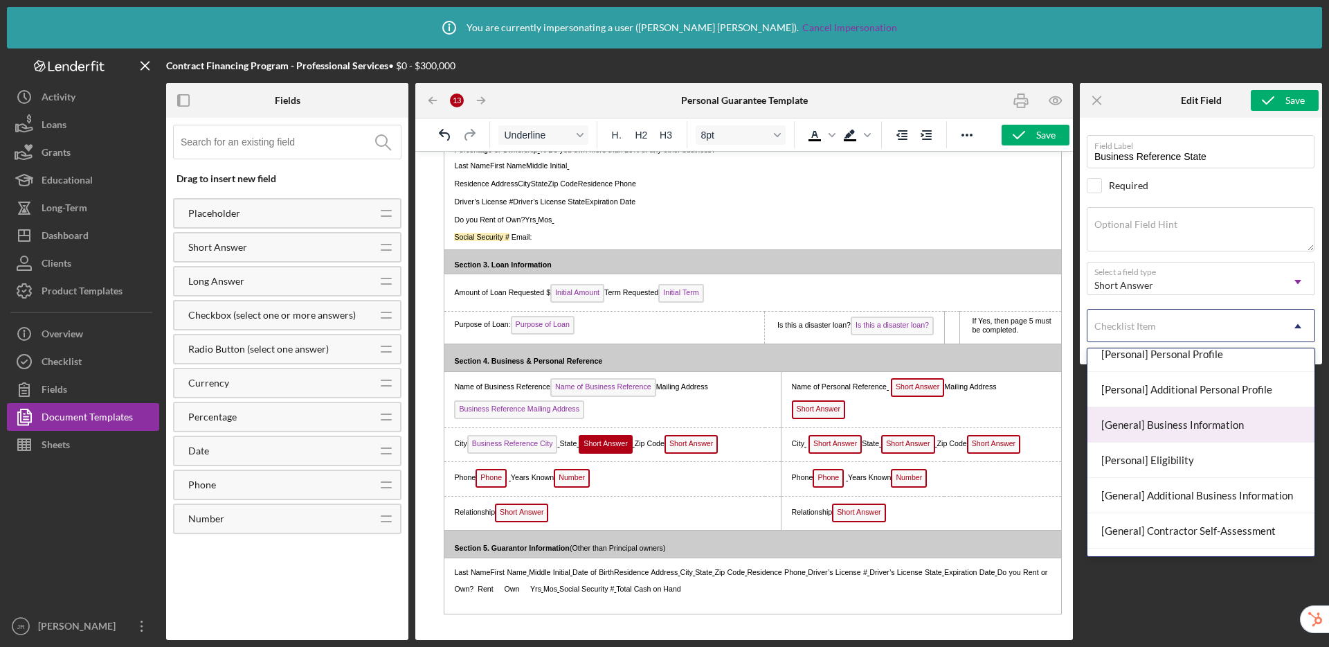
scroll to position [116, 0]
click at [1168, 425] on div "[General] Additional Business Information" at bounding box center [1201, 425] width 227 height 35
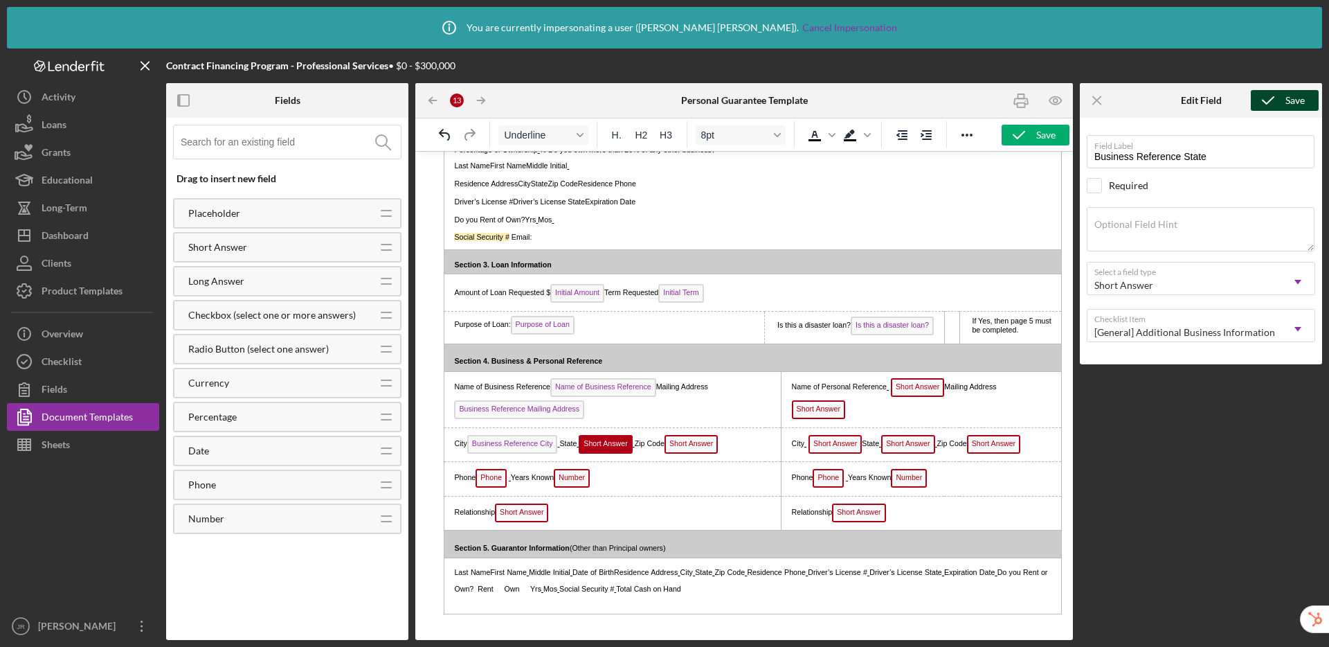
click at [1281, 100] on icon "submit" at bounding box center [1268, 100] width 35 height 35
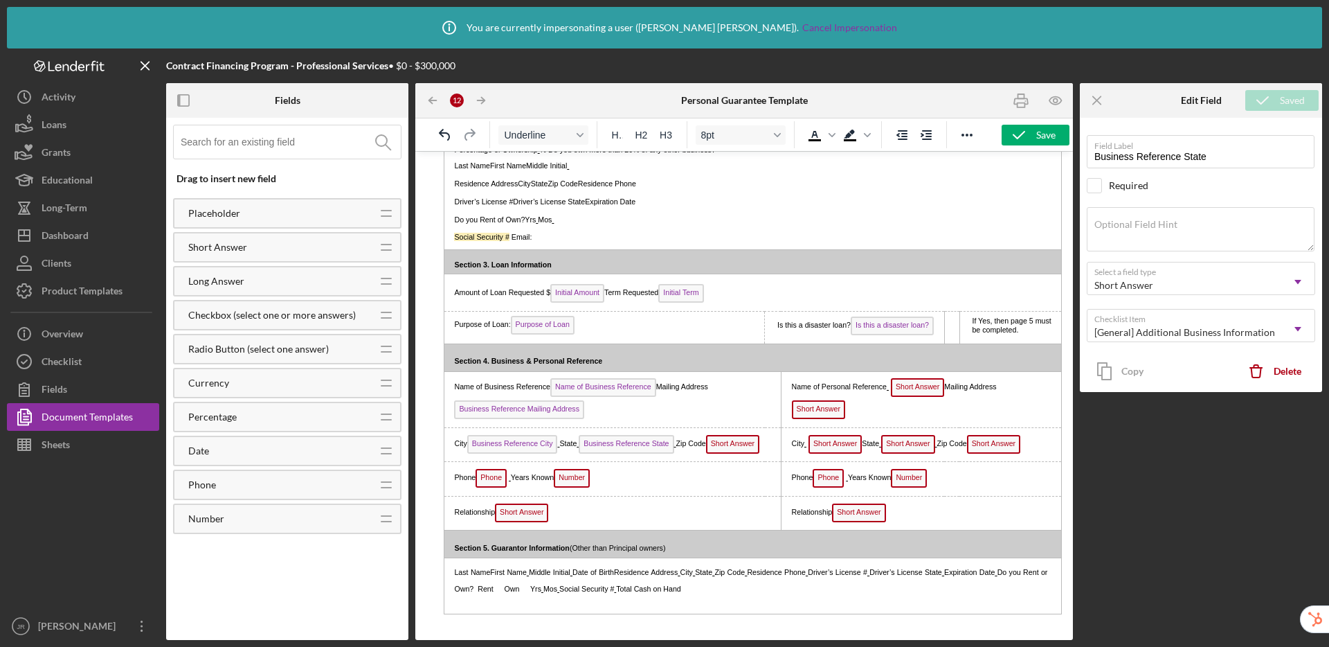
click at [743, 444] on span "Short Answer" at bounding box center [732, 444] width 53 height 19
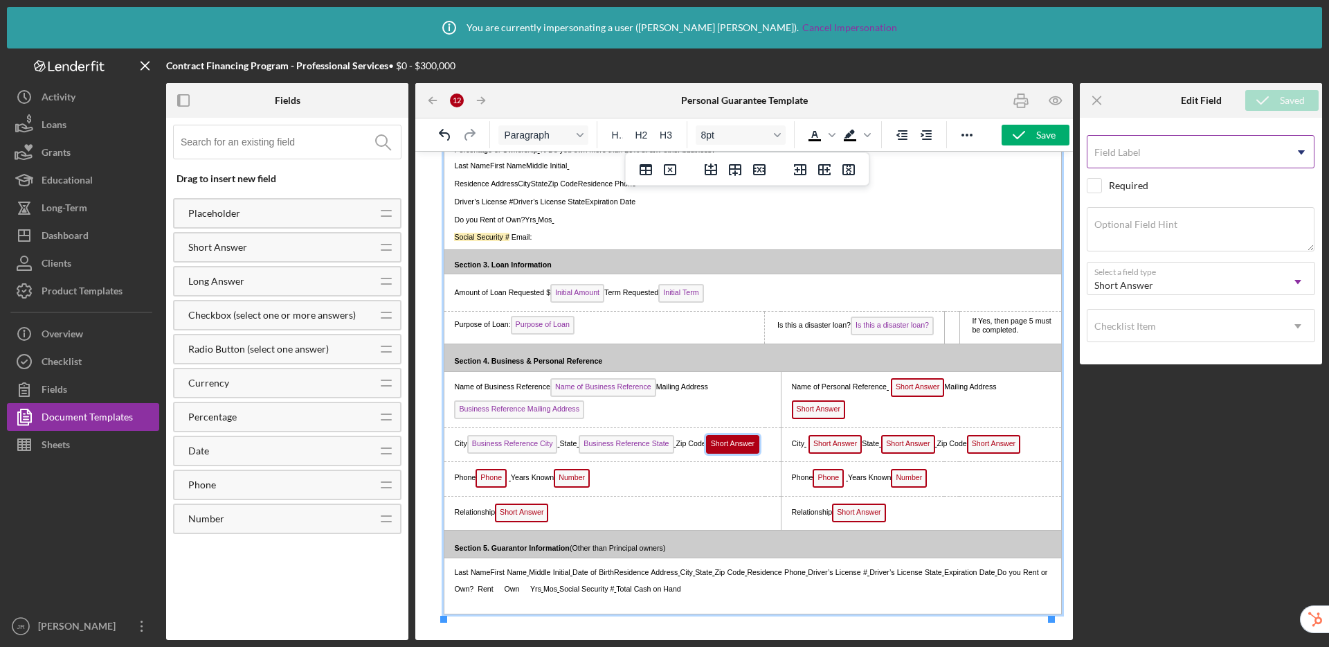
click at [1134, 148] on label "Field Label" at bounding box center [1117, 152] width 46 height 11
click at [1134, 148] on input "Field Label" at bounding box center [1201, 151] width 228 height 33
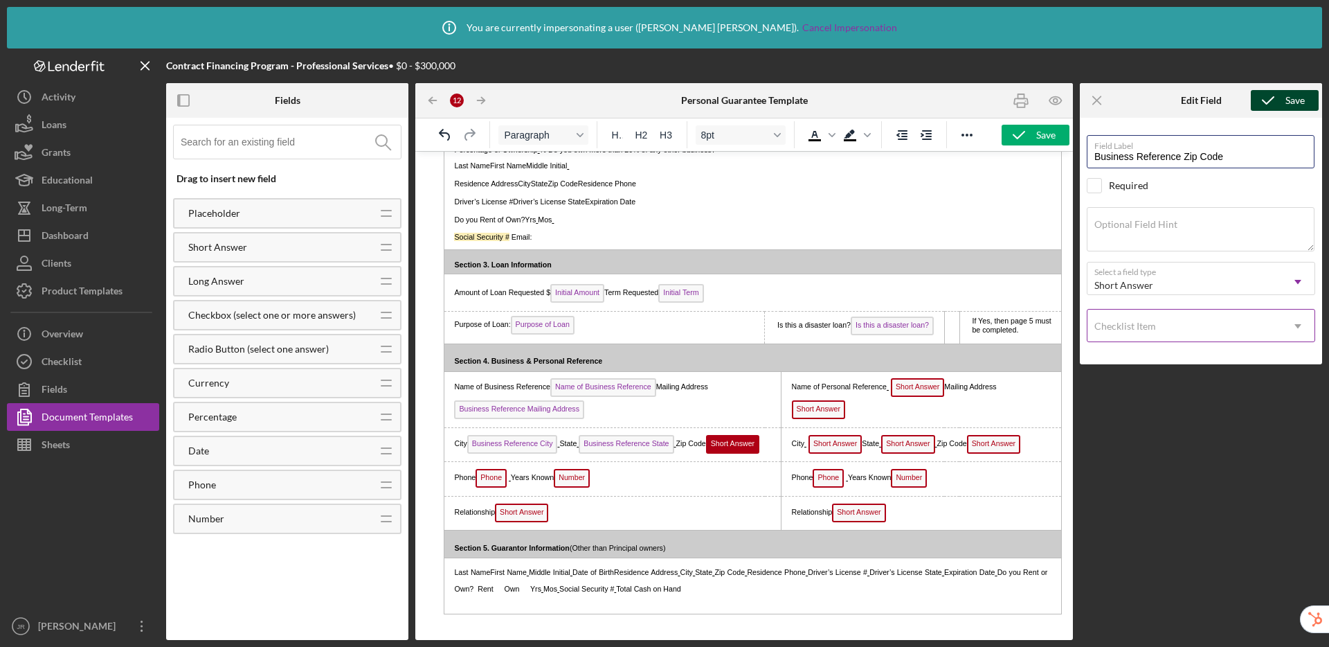
type input "Business Reference Zip Code"
click at [1130, 323] on div "Checklist Item" at bounding box center [1125, 326] width 62 height 11
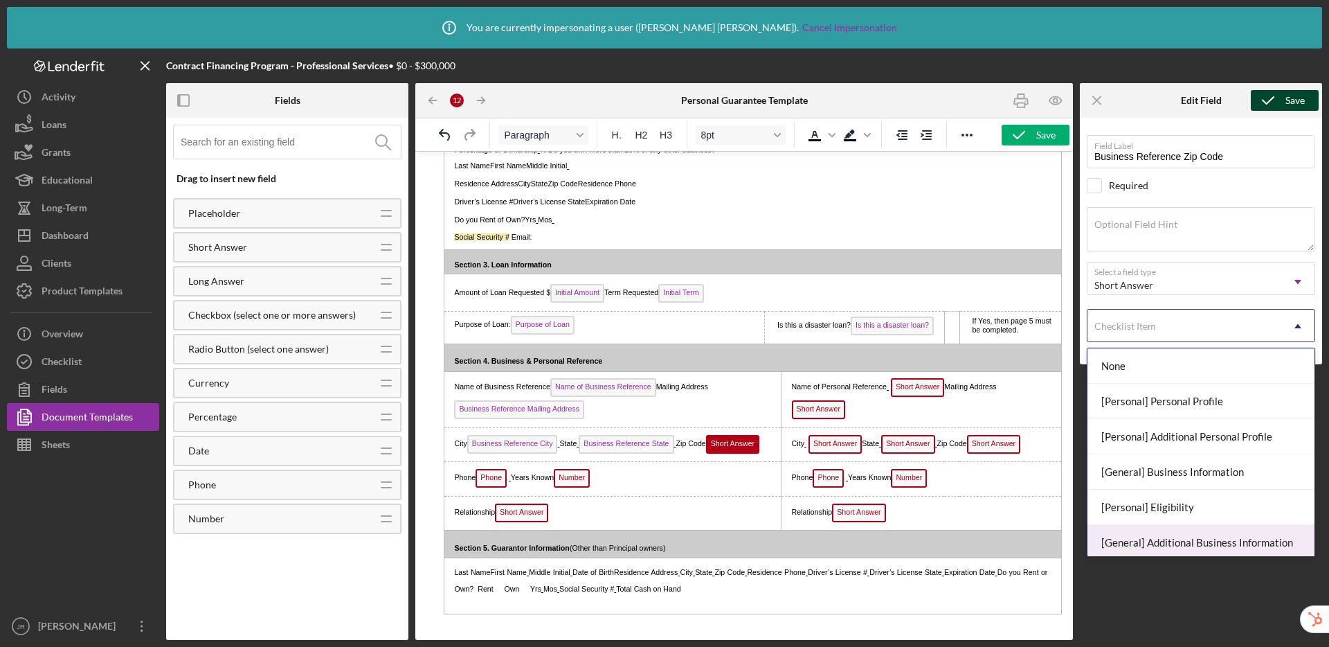
click at [1167, 545] on div "[General] Additional Business Information" at bounding box center [1201, 542] width 227 height 35
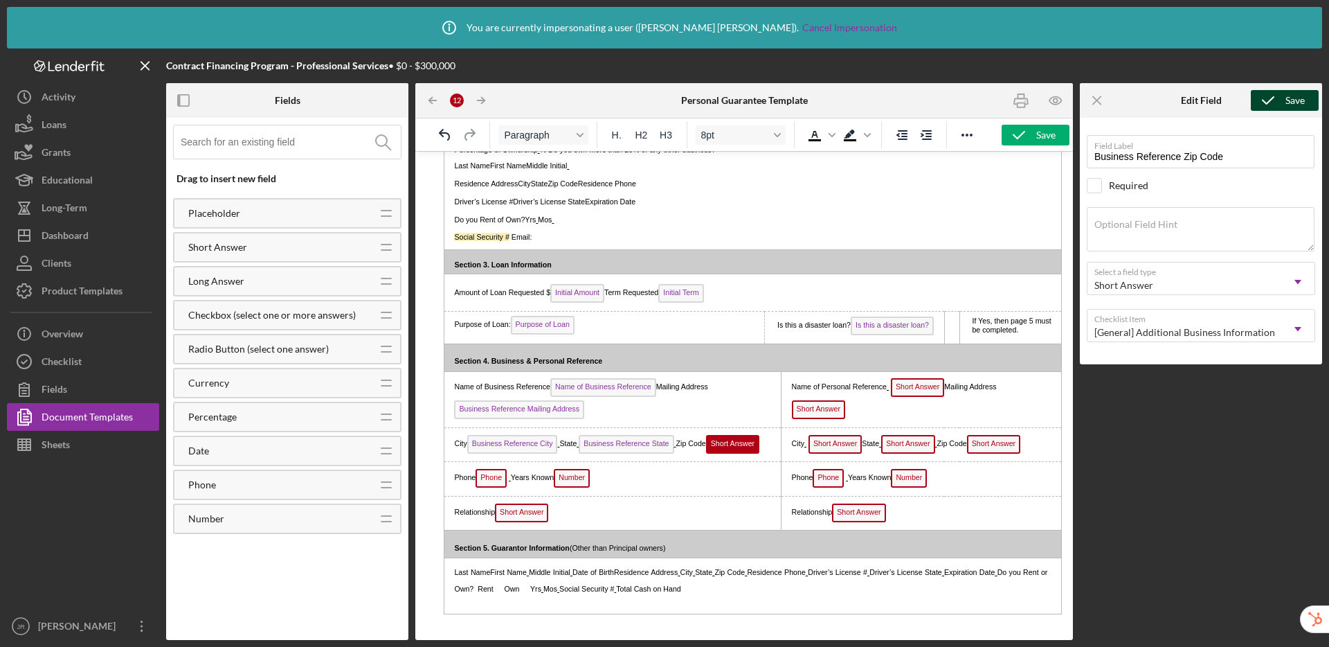
click at [1283, 104] on icon "submit" at bounding box center [1268, 100] width 35 height 35
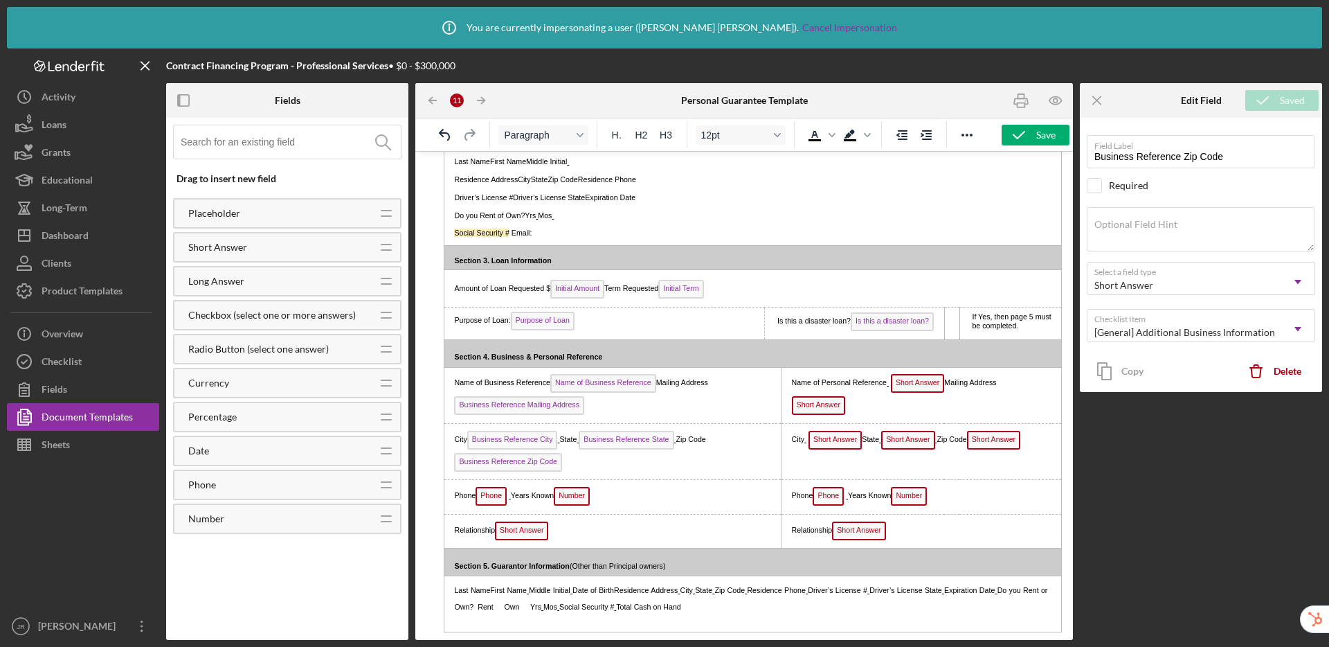
scroll to position [647, 0]
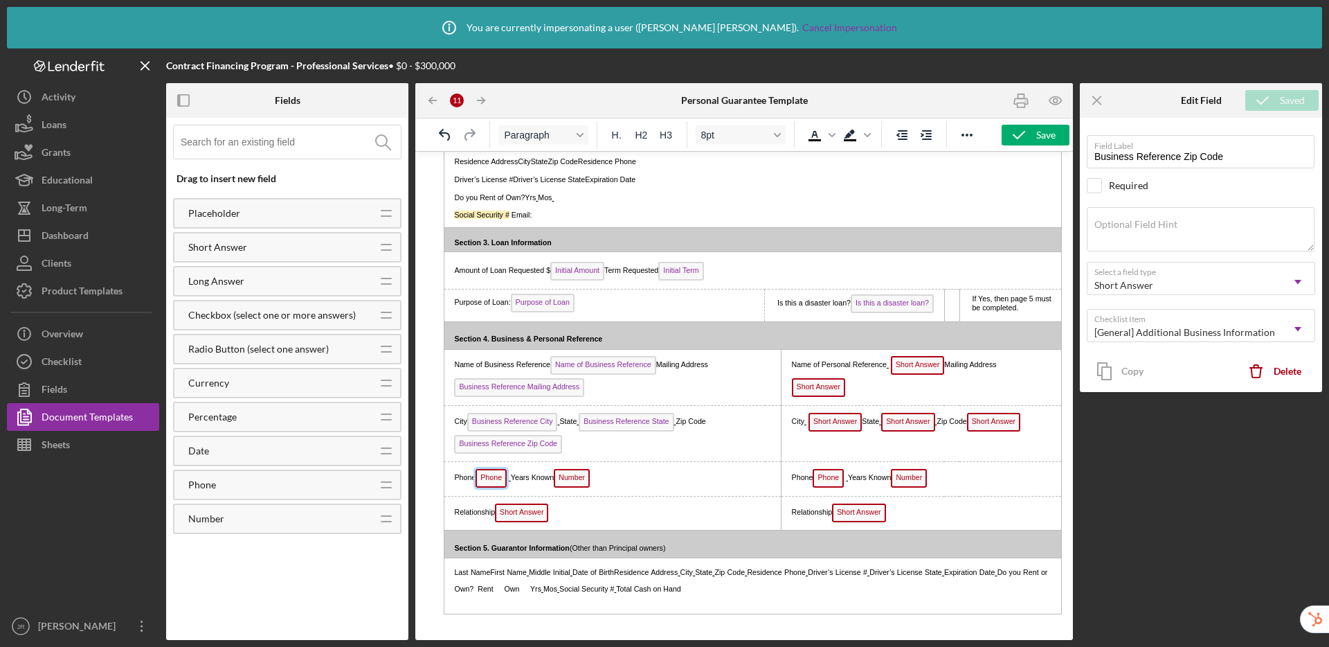
click at [501, 481] on span "Phone" at bounding box center [491, 478] width 31 height 19
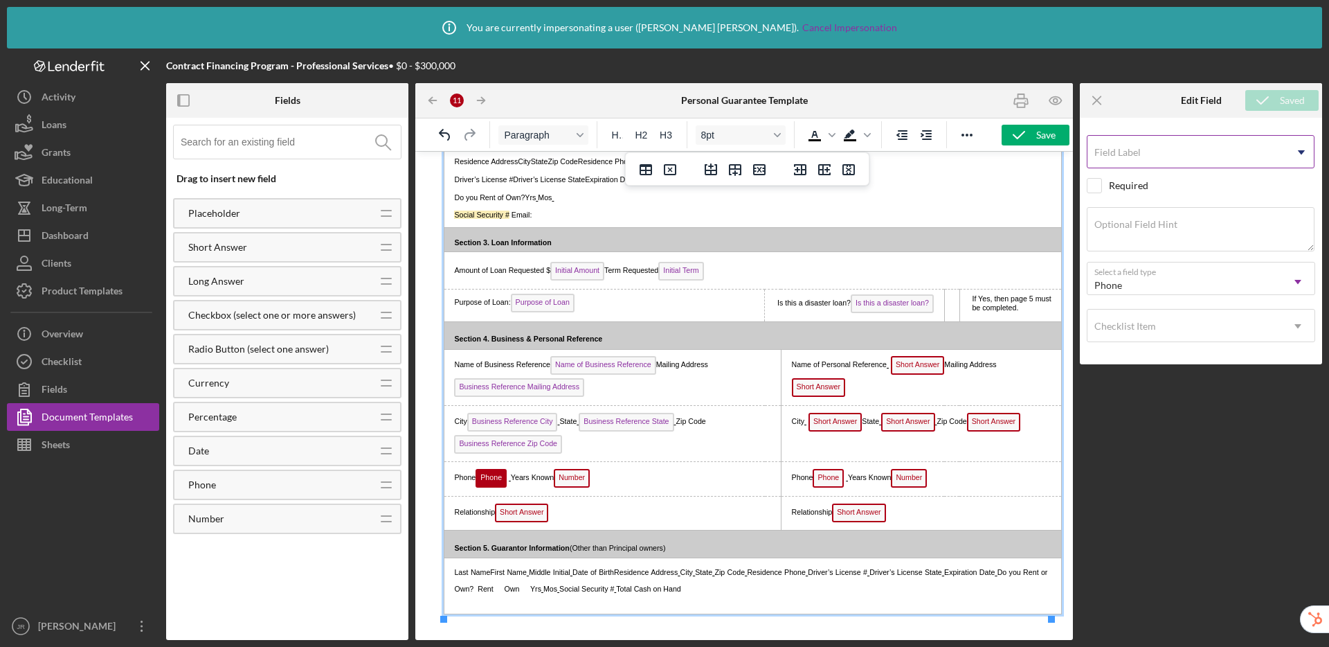
click at [1165, 159] on input "Field Label" at bounding box center [1201, 151] width 228 height 33
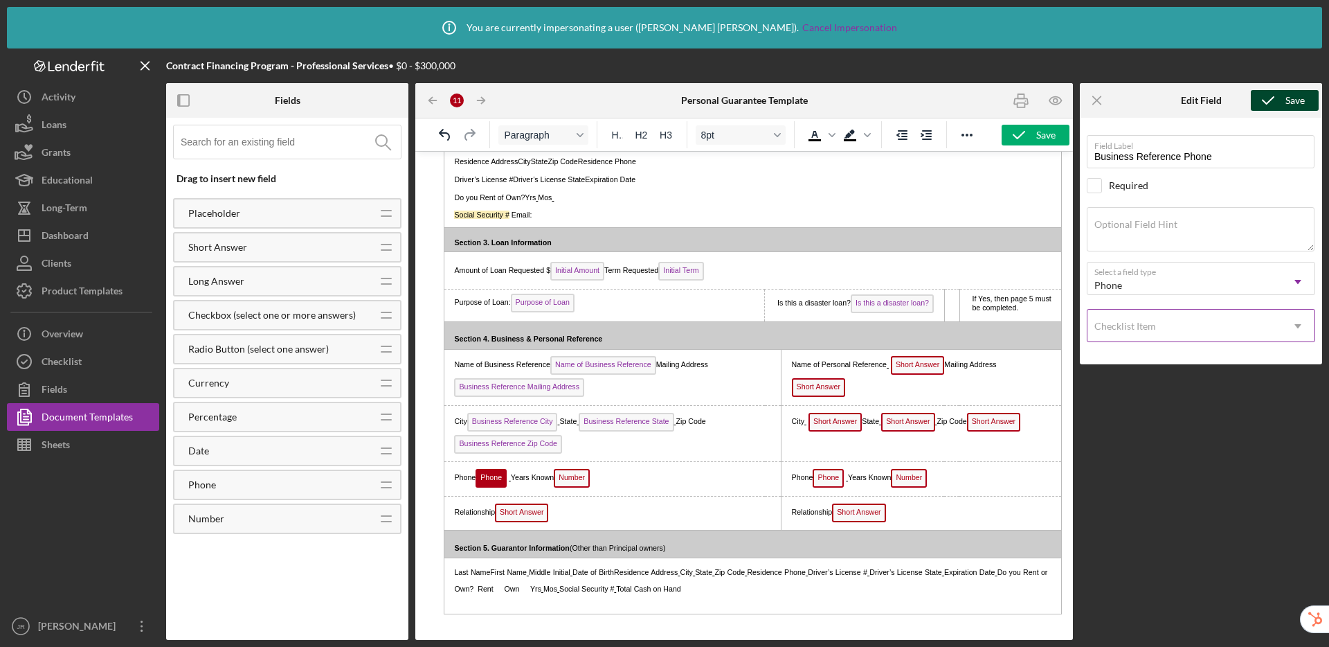
type input "Business Reference Phone"
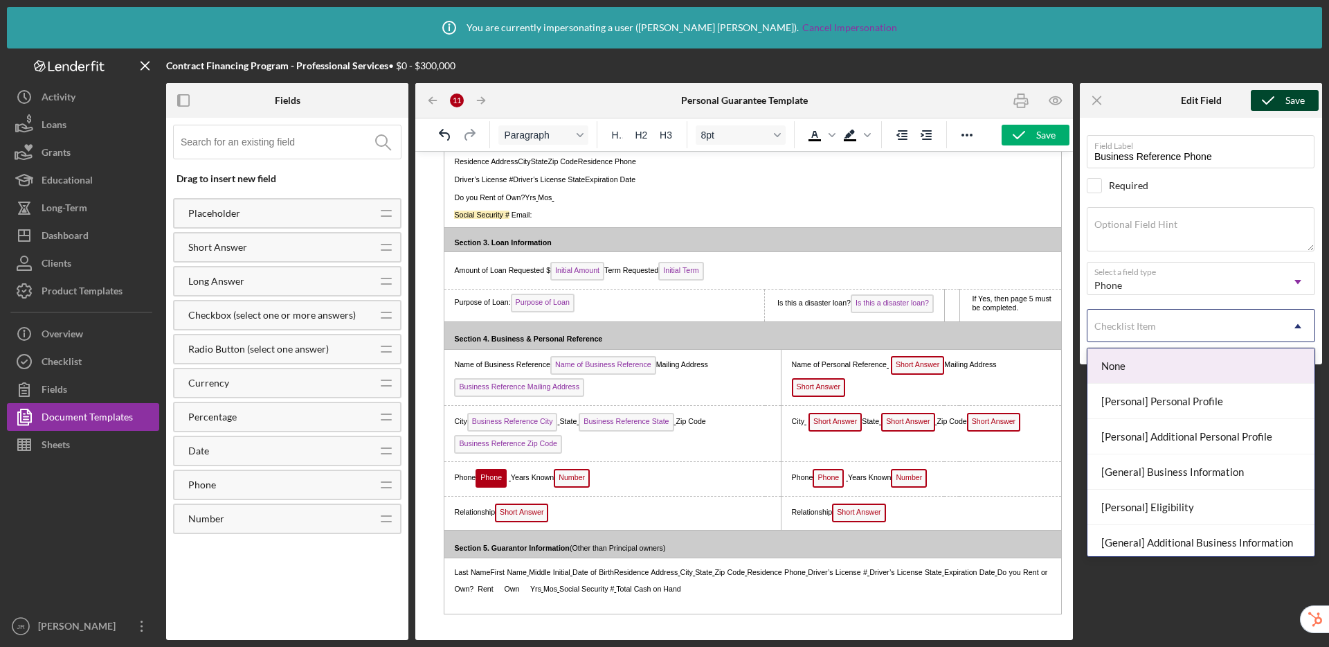
click at [1121, 334] on div "Checklist Item" at bounding box center [1185, 326] width 194 height 32
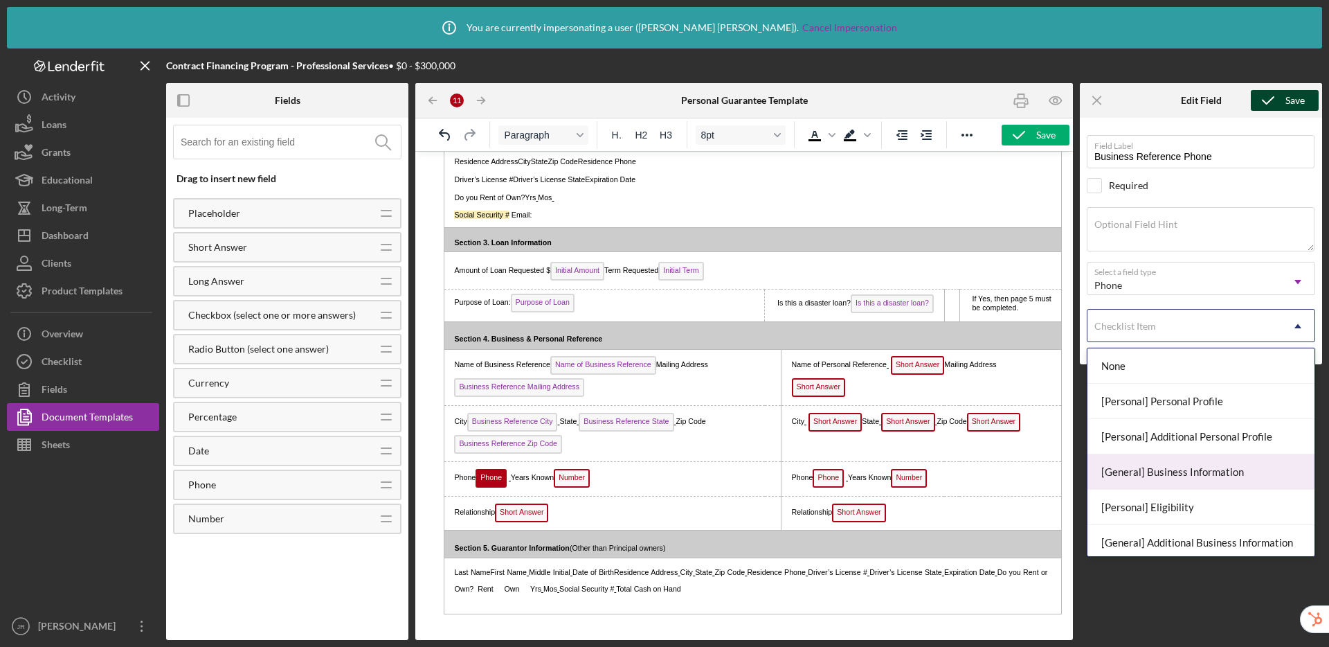
scroll to position [3, 0]
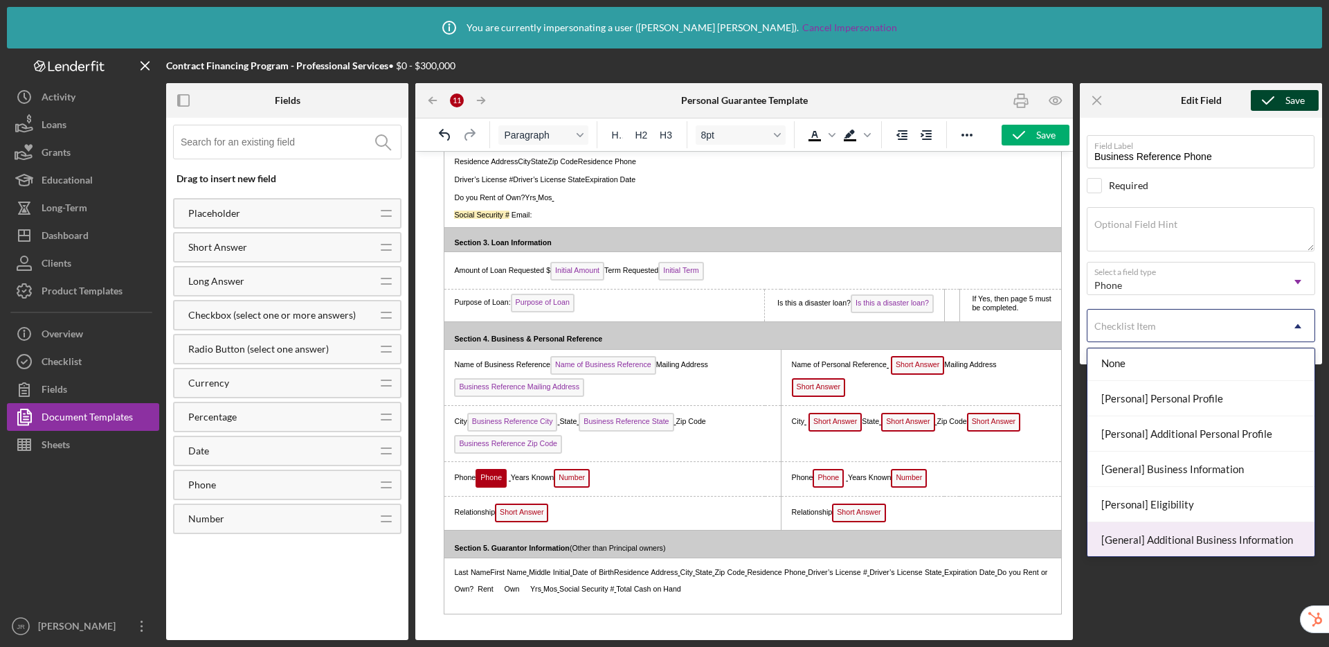
click at [1173, 539] on div "[General] Additional Business Information" at bounding box center [1201, 539] width 227 height 35
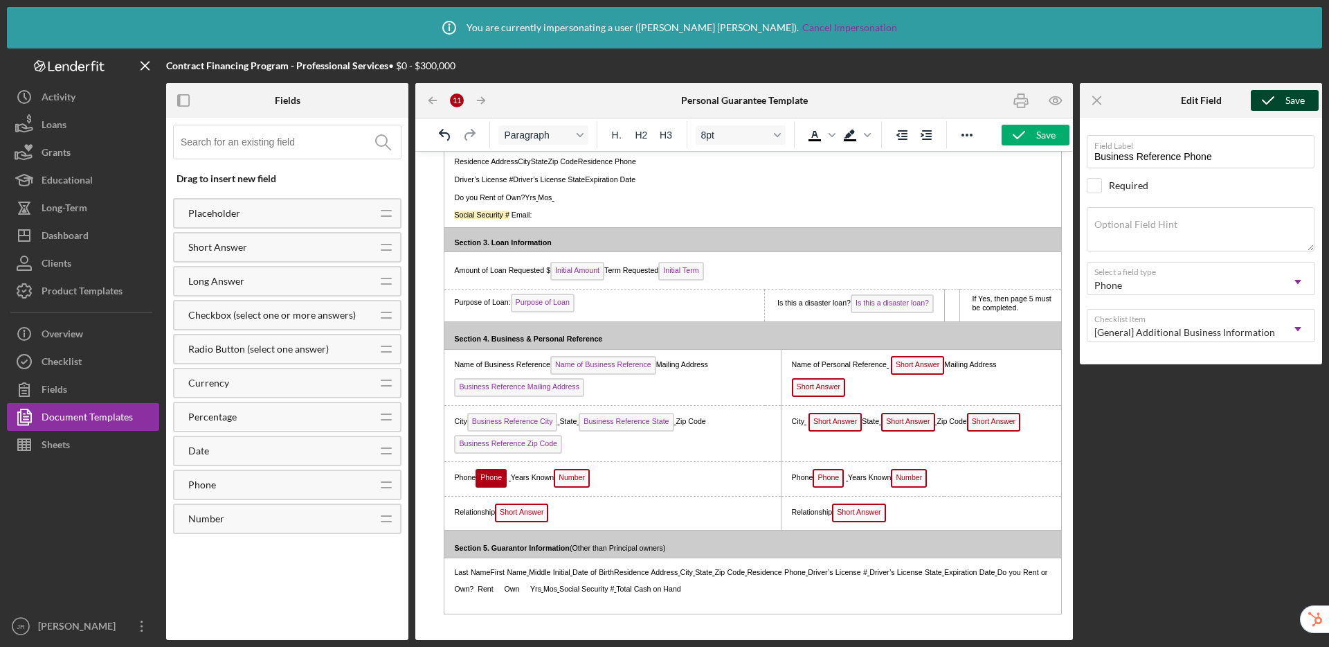
click at [1290, 105] on div "Save" at bounding box center [1295, 100] width 19 height 21
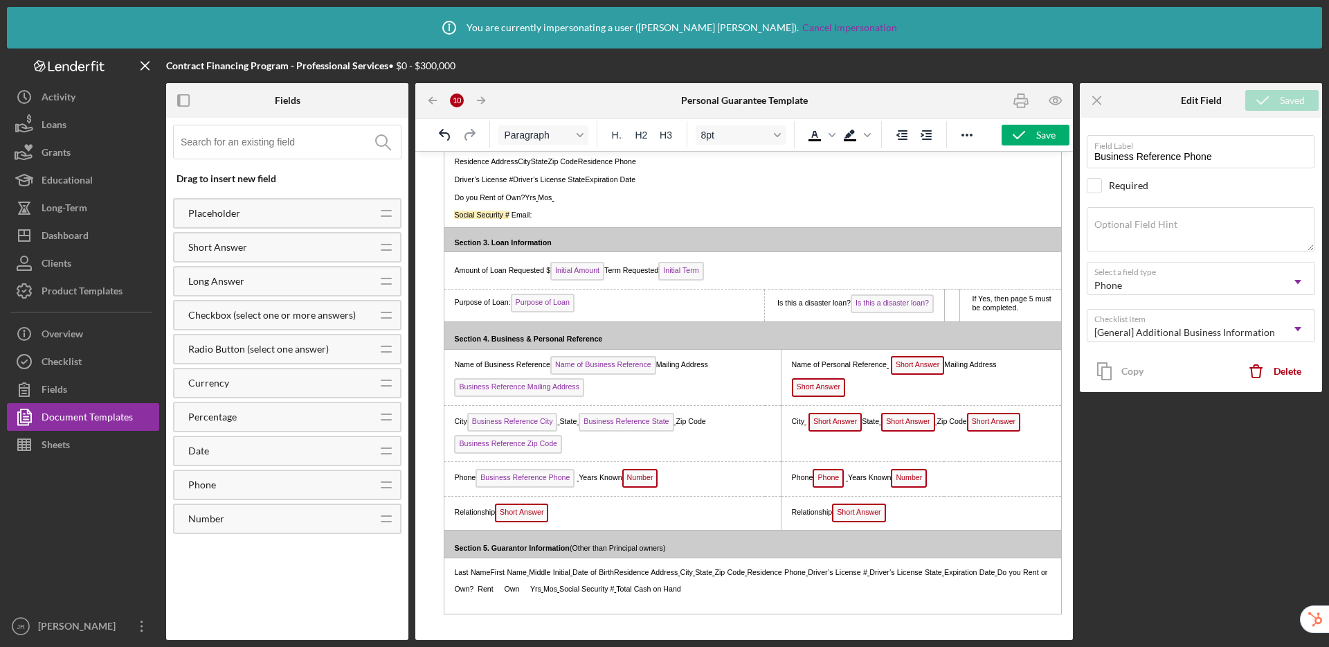
click at [653, 480] on span "Number" at bounding box center [640, 478] width 36 height 19
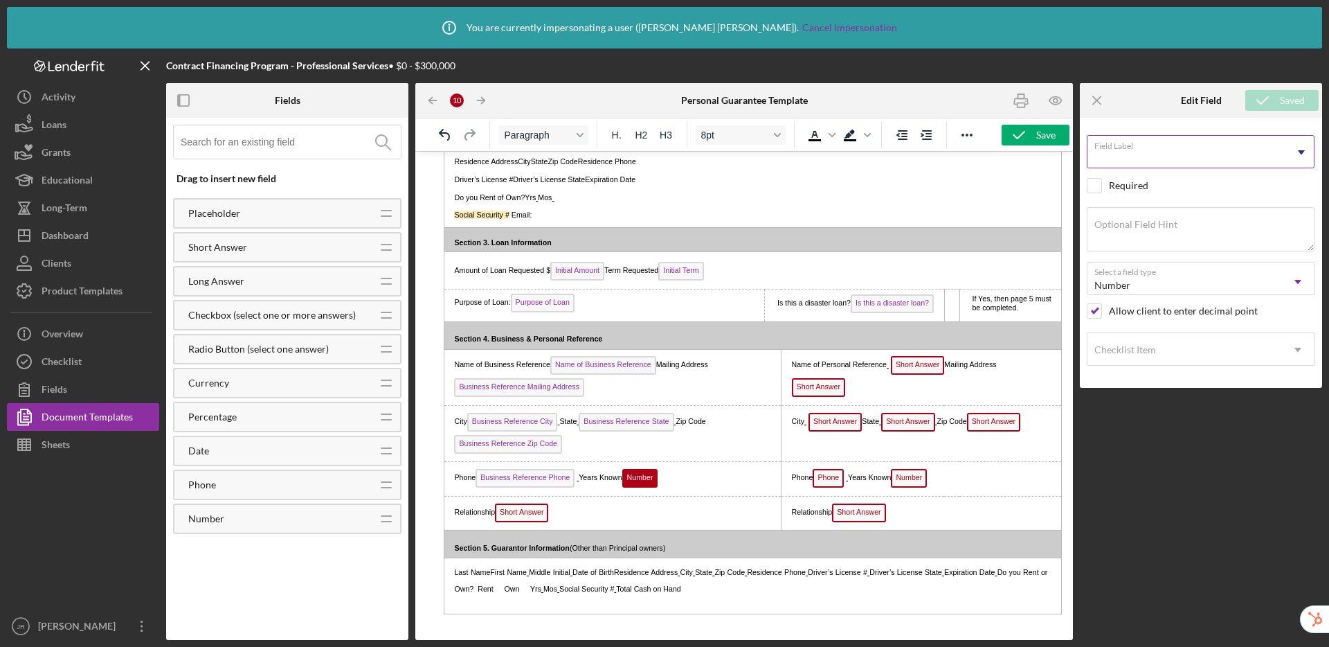
click at [1157, 159] on input "Field Label" at bounding box center [1201, 151] width 228 height 33
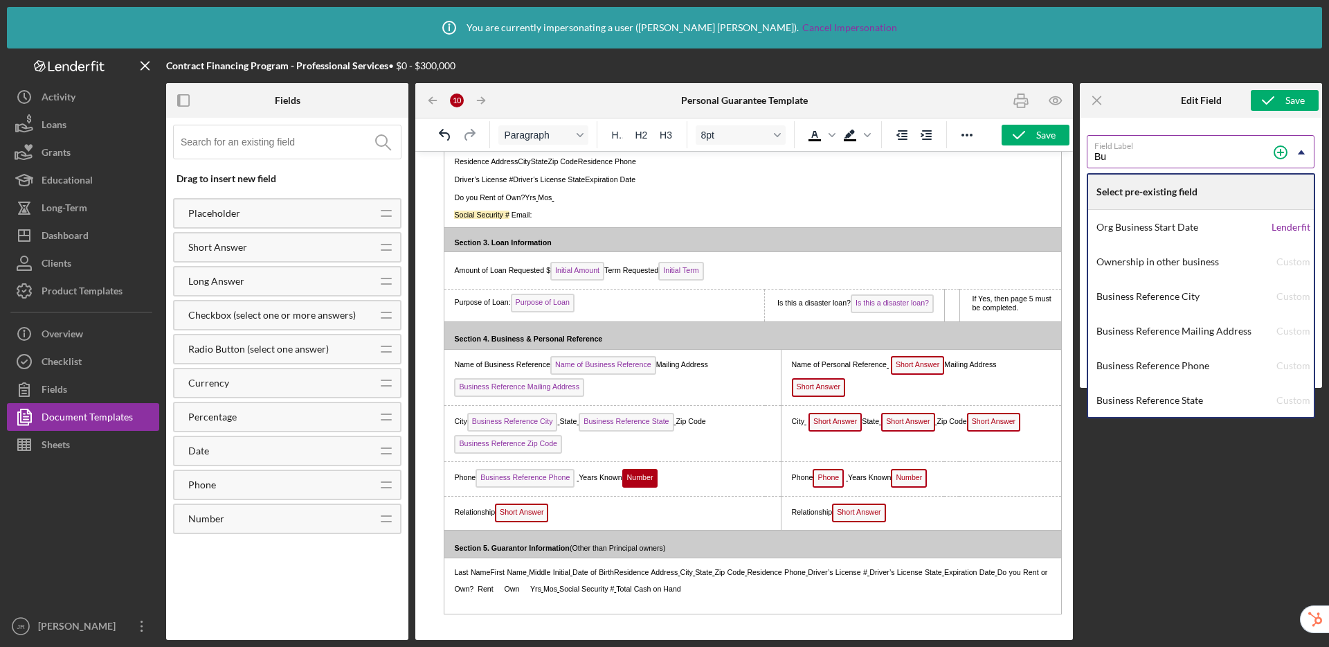
type input "B"
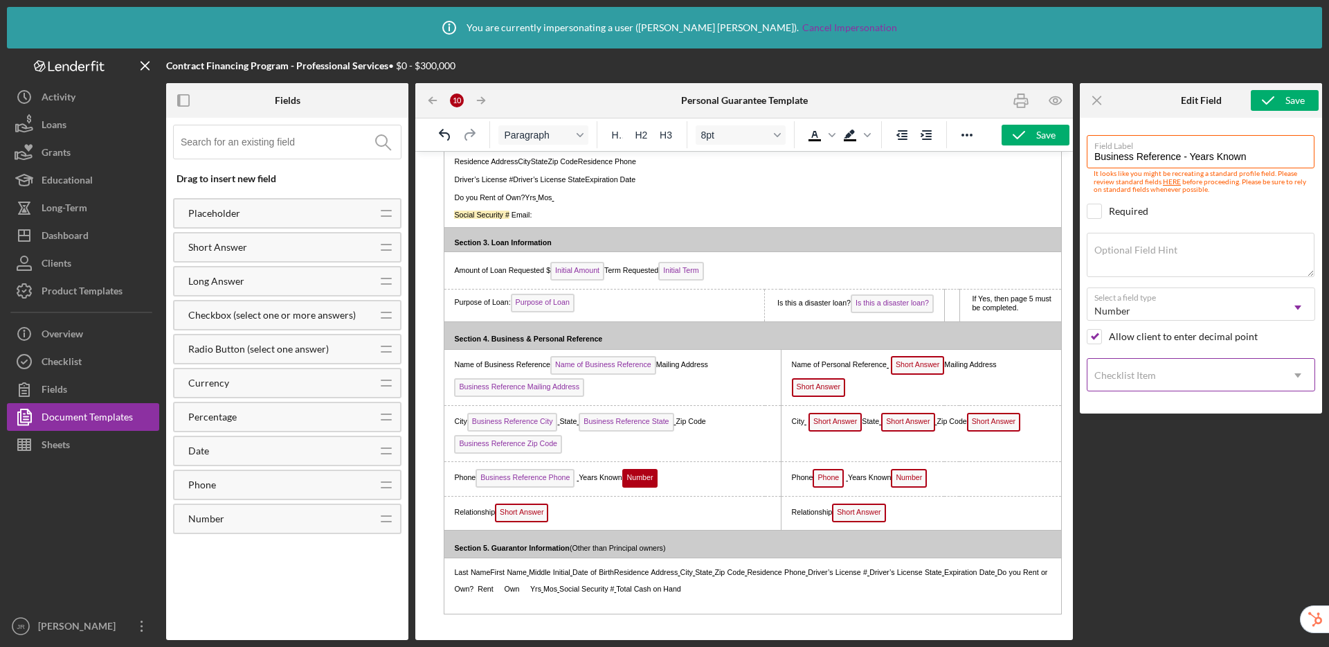
type input "Business Reference - Years Known"
click at [1136, 375] on div "Checklist Item" at bounding box center [1125, 375] width 62 height 11
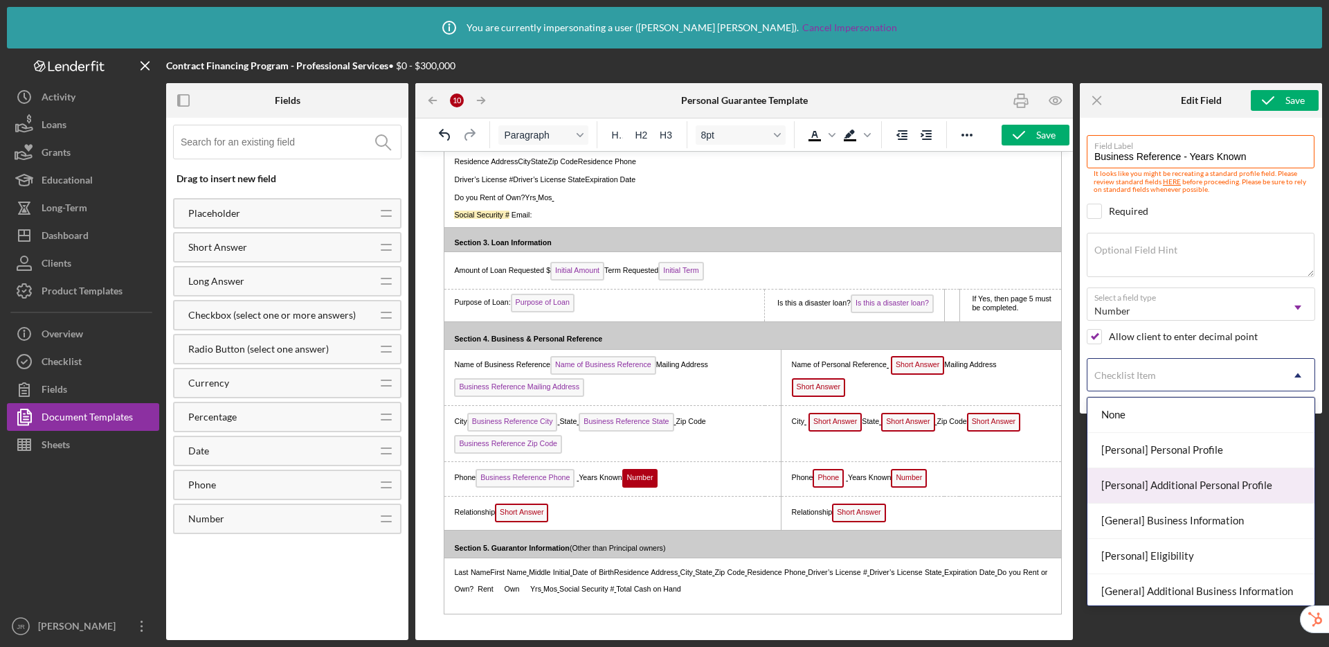
scroll to position [23, 0]
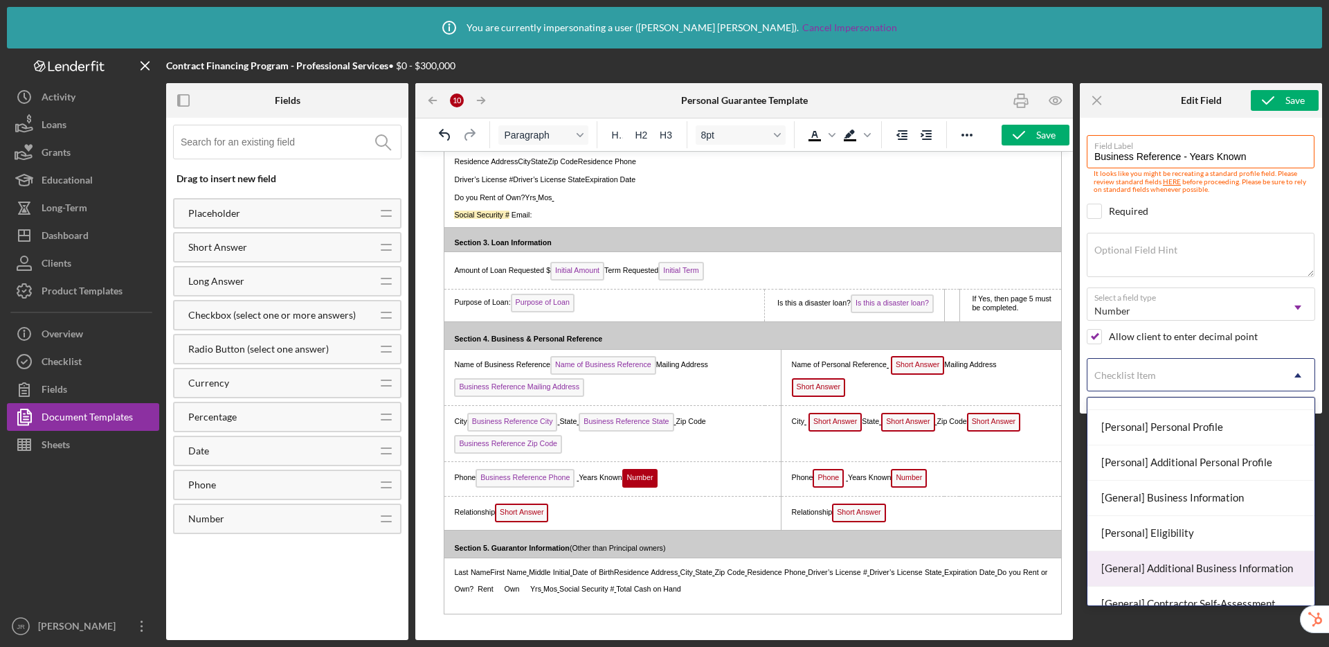
click at [1198, 568] on div "[General] Additional Business Information" at bounding box center [1201, 568] width 227 height 35
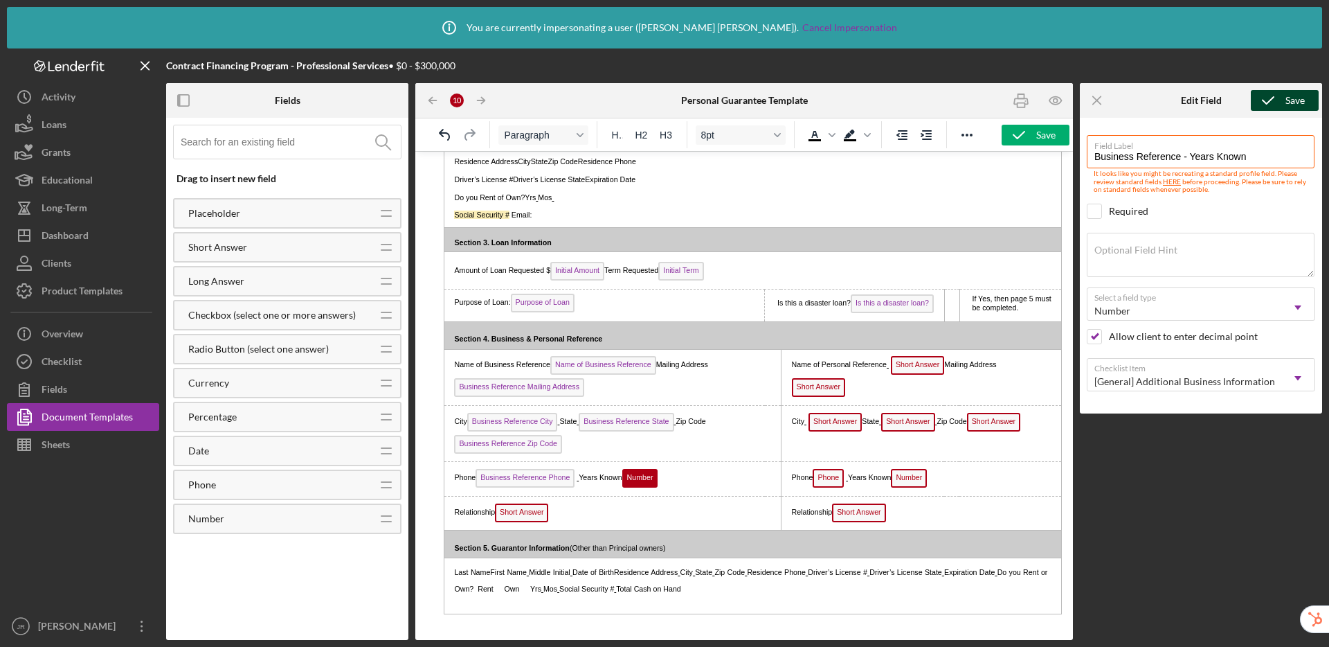
click at [1281, 97] on icon "submit" at bounding box center [1268, 100] width 35 height 35
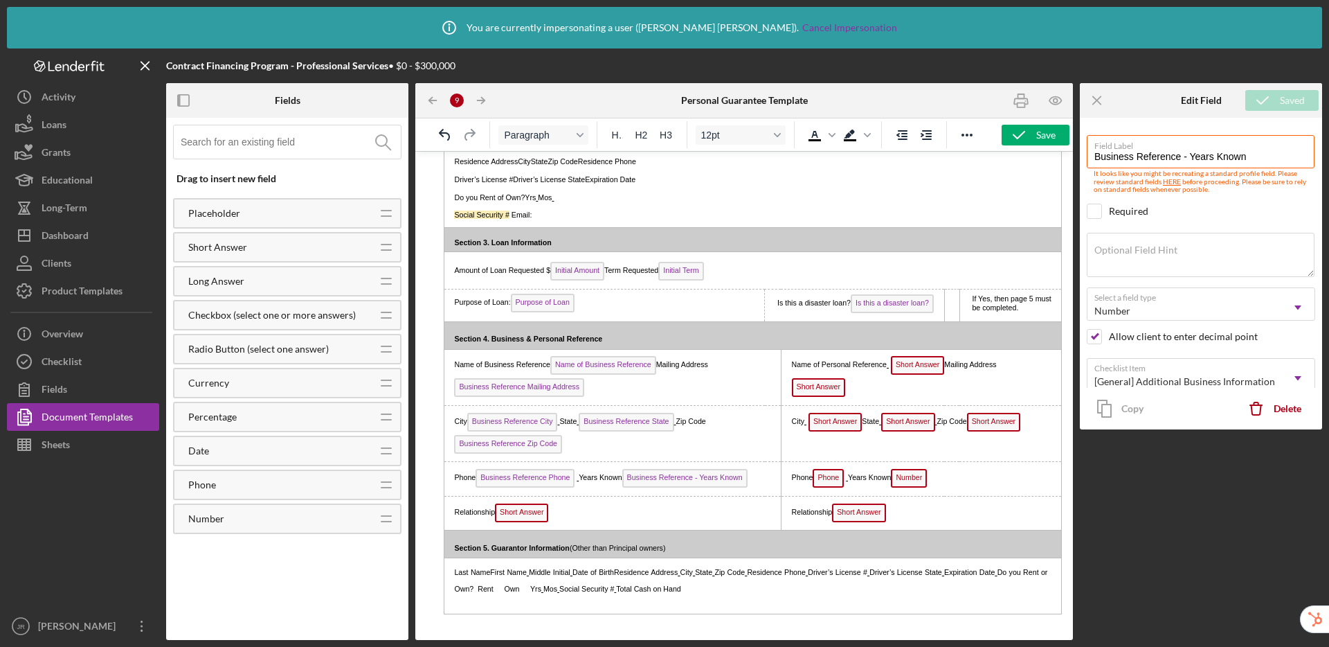
drag, startPoint x: 520, startPoint y: 512, endPoint x: 1473, endPoint y: 301, distance: 976.2
click at [520, 512] on span "Short Answer" at bounding box center [521, 512] width 53 height 19
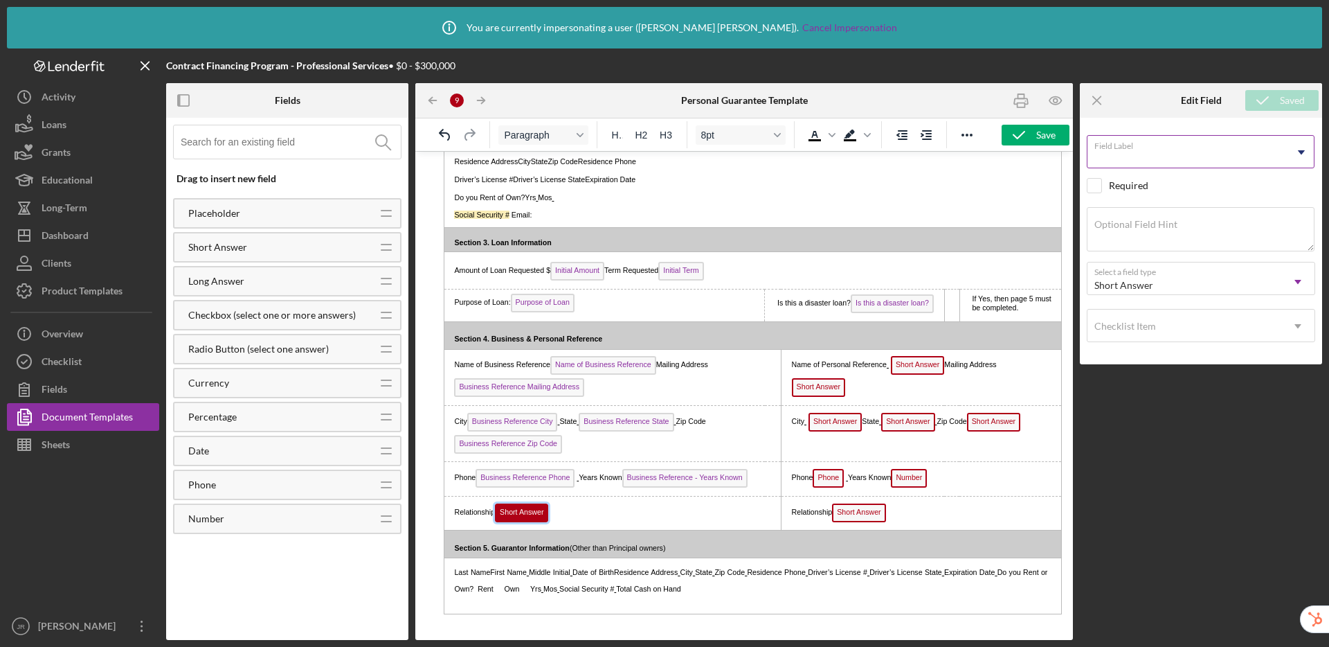
click at [1177, 156] on input "Field Label" at bounding box center [1201, 151] width 228 height 33
type input "B"
type input "Relationship with Business Reference"
click at [1174, 327] on div "Checklist Item" at bounding box center [1185, 326] width 194 height 32
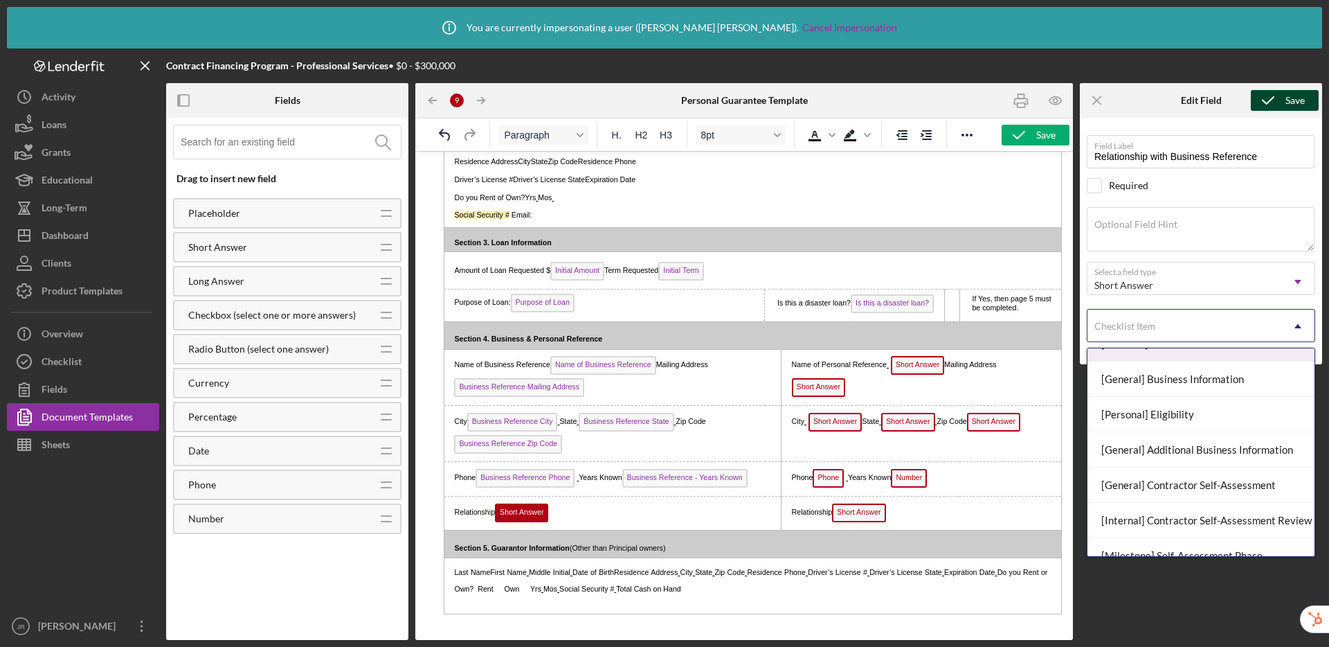
scroll to position [145, 0]
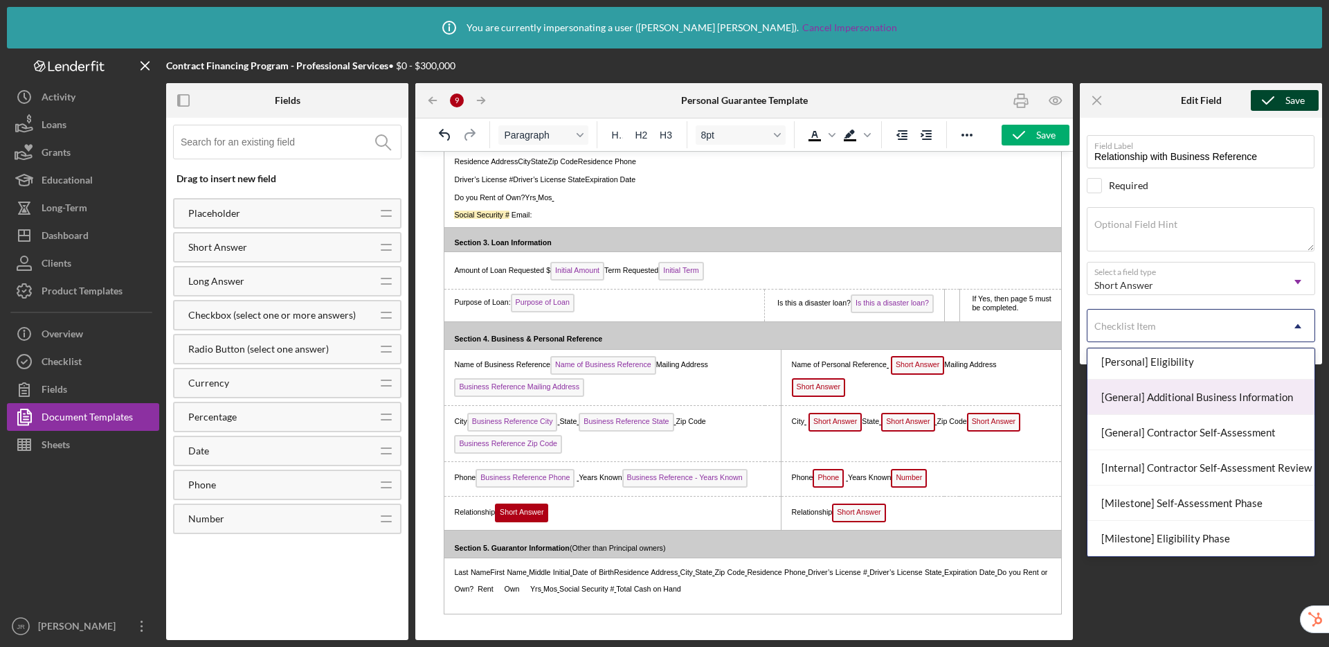
click at [1195, 399] on div "[General] Additional Business Information" at bounding box center [1201, 396] width 227 height 35
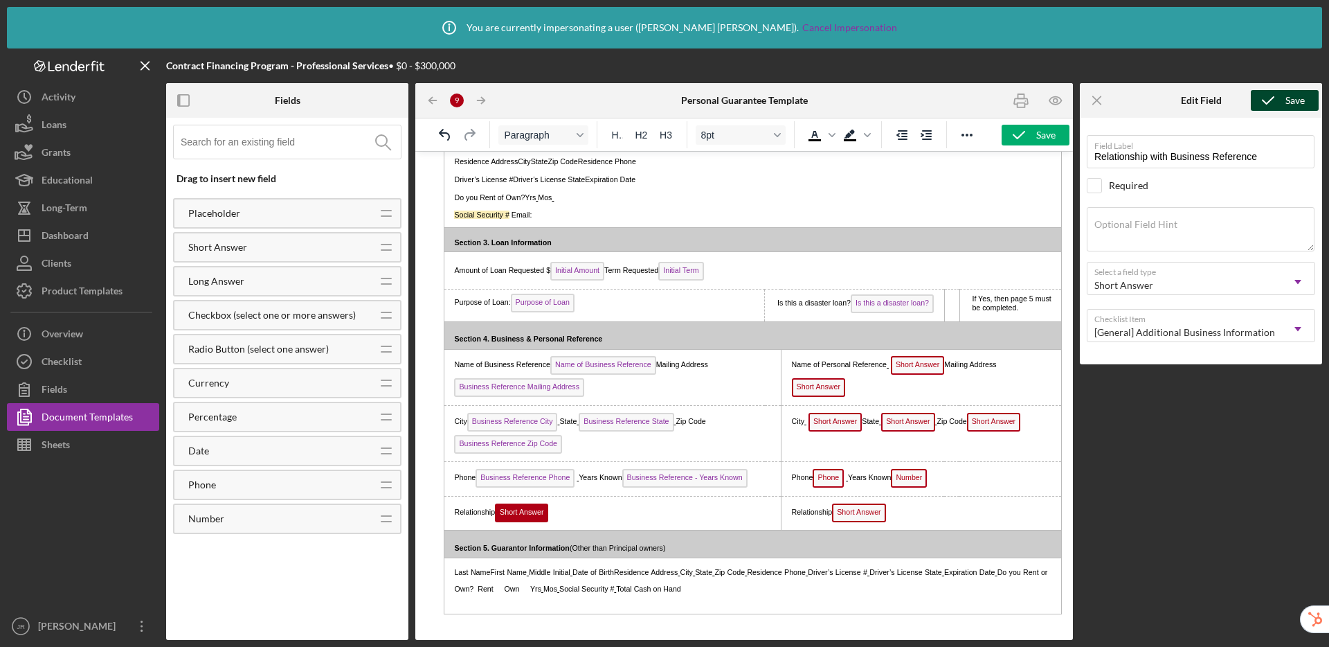
click at [1282, 101] on icon "submit" at bounding box center [1268, 100] width 35 height 35
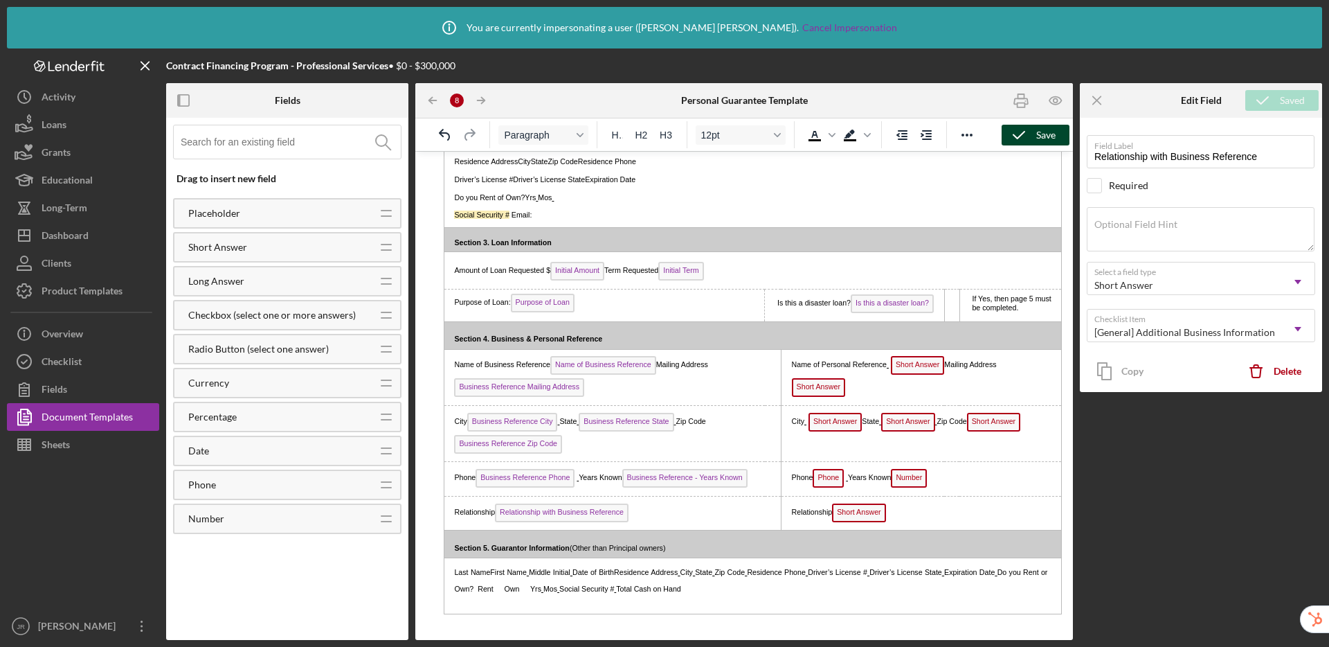
click at [1056, 139] on button "Save" at bounding box center [1036, 135] width 68 height 21
drag, startPoint x: 919, startPoint y: 360, endPoint x: 1071, endPoint y: 157, distance: 253.6
click at [919, 360] on span "Short Answer" at bounding box center [917, 365] width 53 height 19
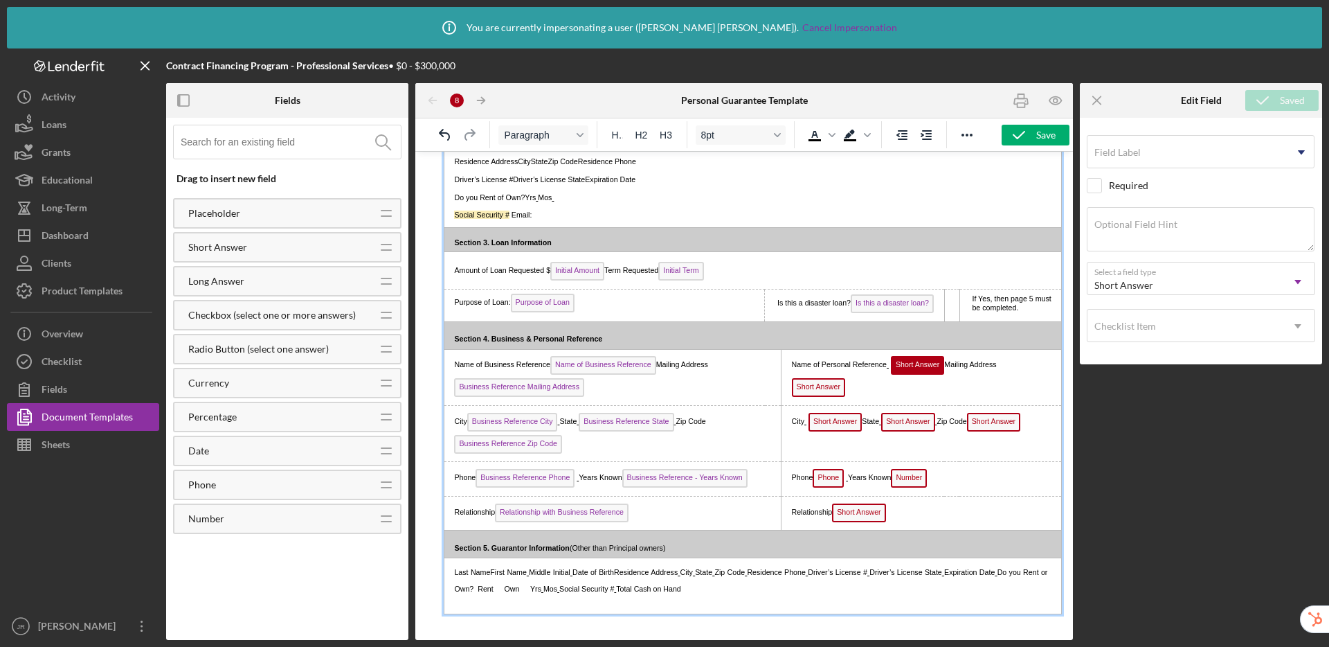
scroll to position [617, 0]
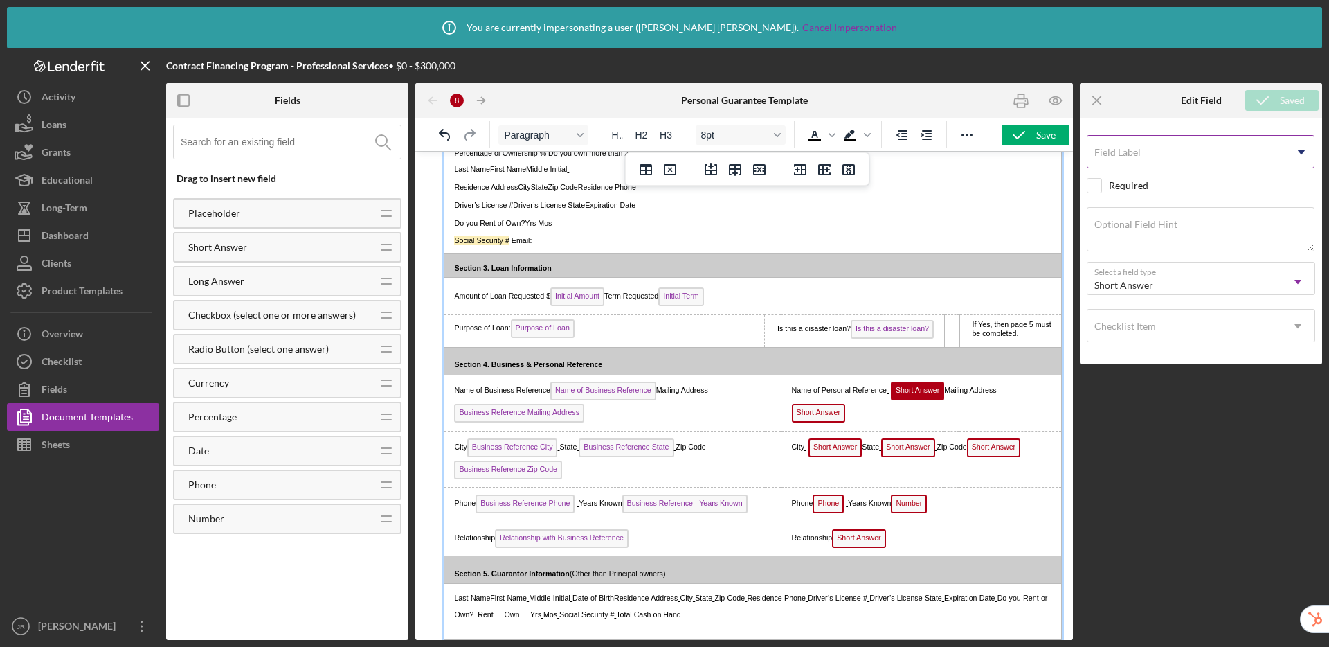
click at [1124, 155] on label "Field Label" at bounding box center [1117, 152] width 46 height 11
click at [1124, 155] on input "Field Label" at bounding box center [1201, 151] width 228 height 33
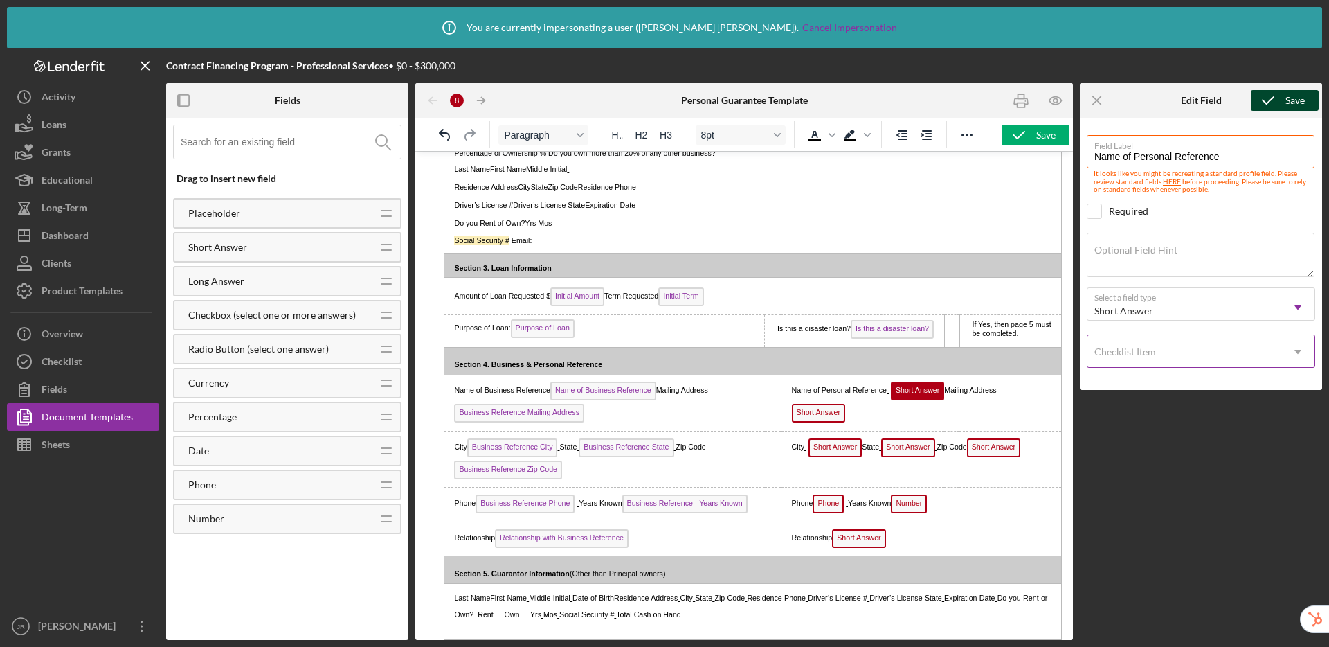
type input "Name of Personal Reference"
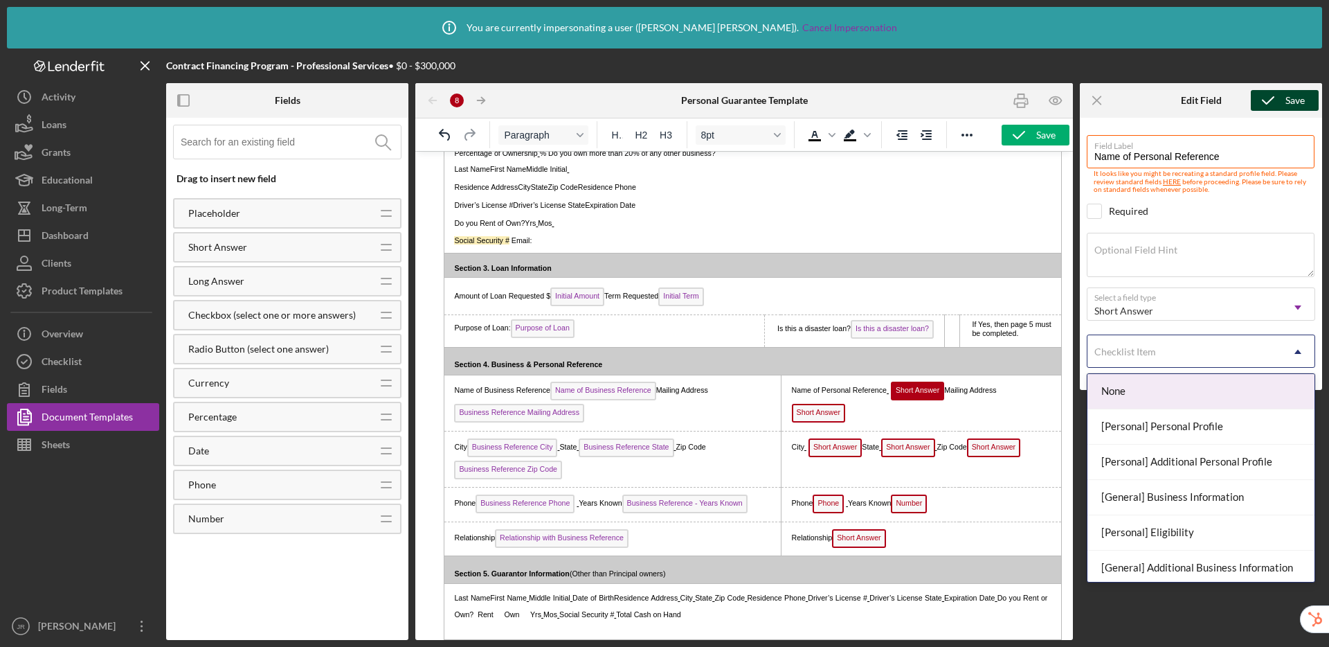
click at [1142, 352] on div "Checklist Item" at bounding box center [1125, 351] width 62 height 11
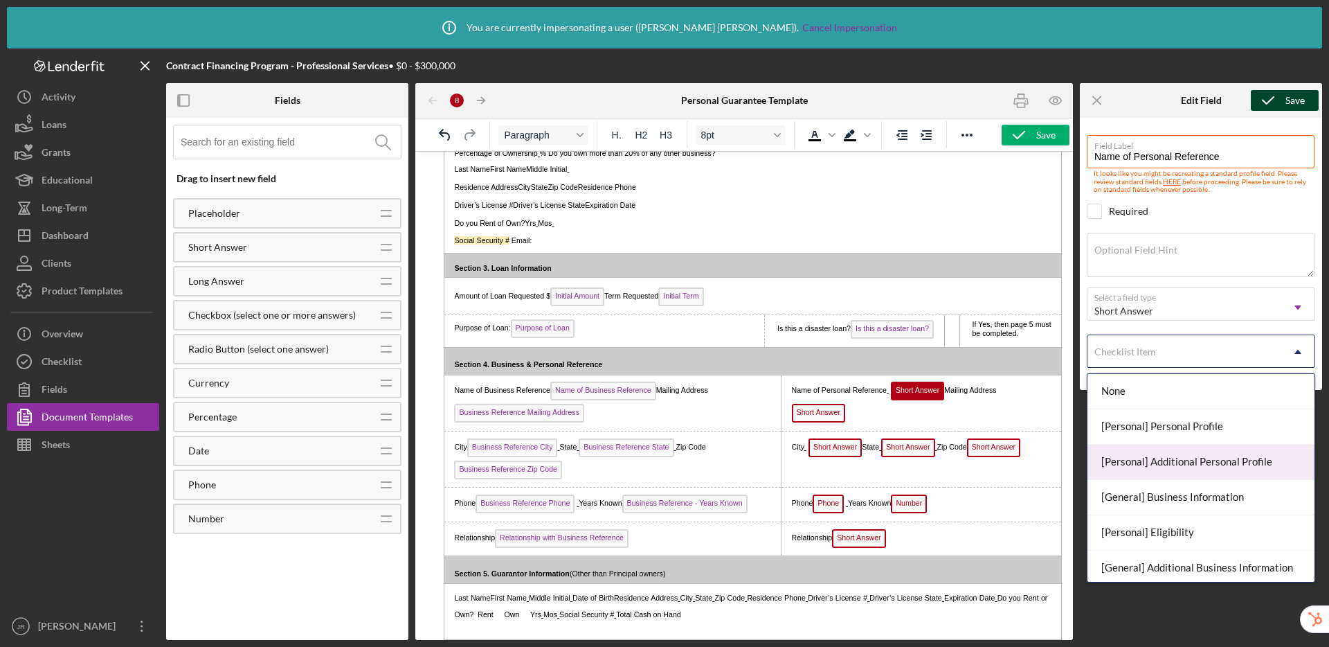
click at [1152, 458] on div "[Personal] Additional Personal Profile" at bounding box center [1201, 461] width 227 height 35
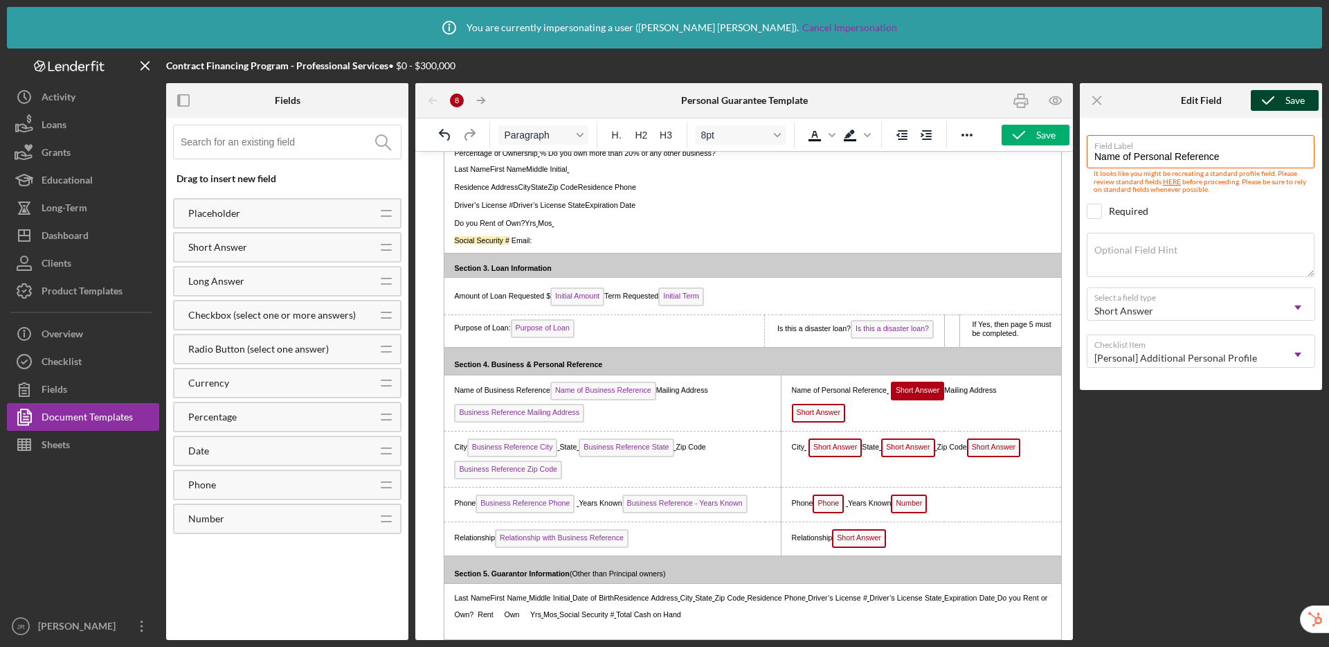
click at [1284, 98] on button "Save" at bounding box center [1285, 100] width 68 height 21
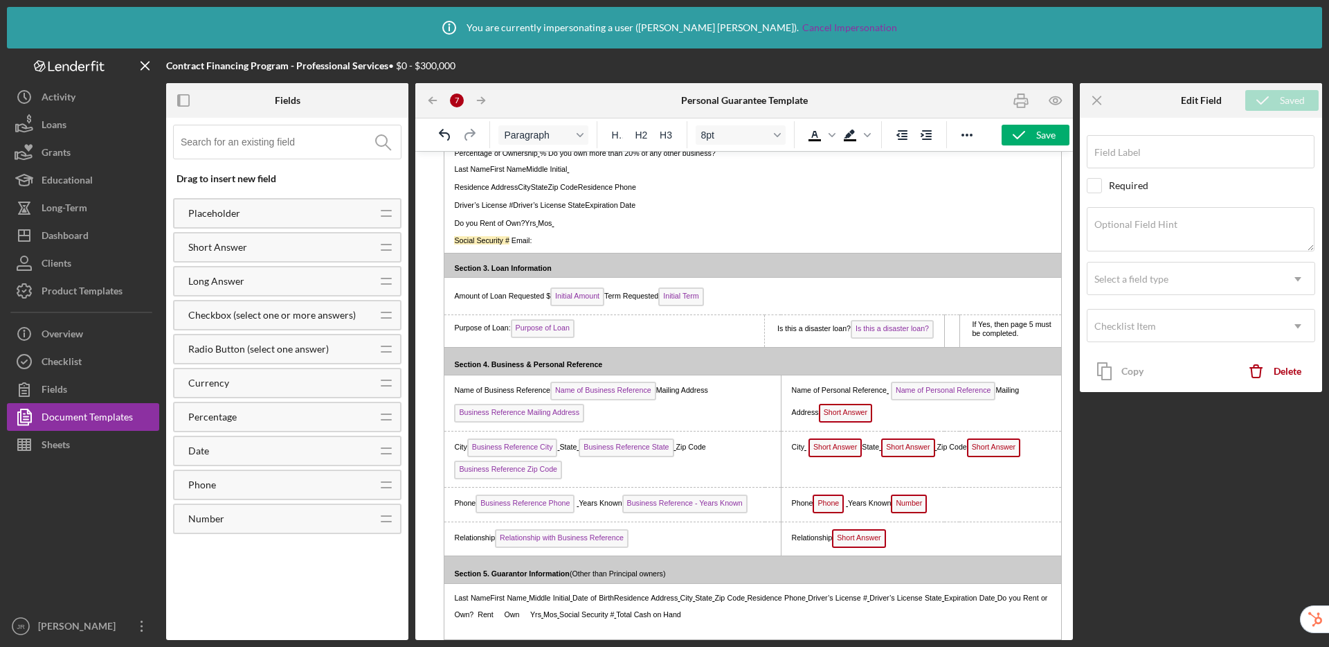
type input "Name of Personal Reference"
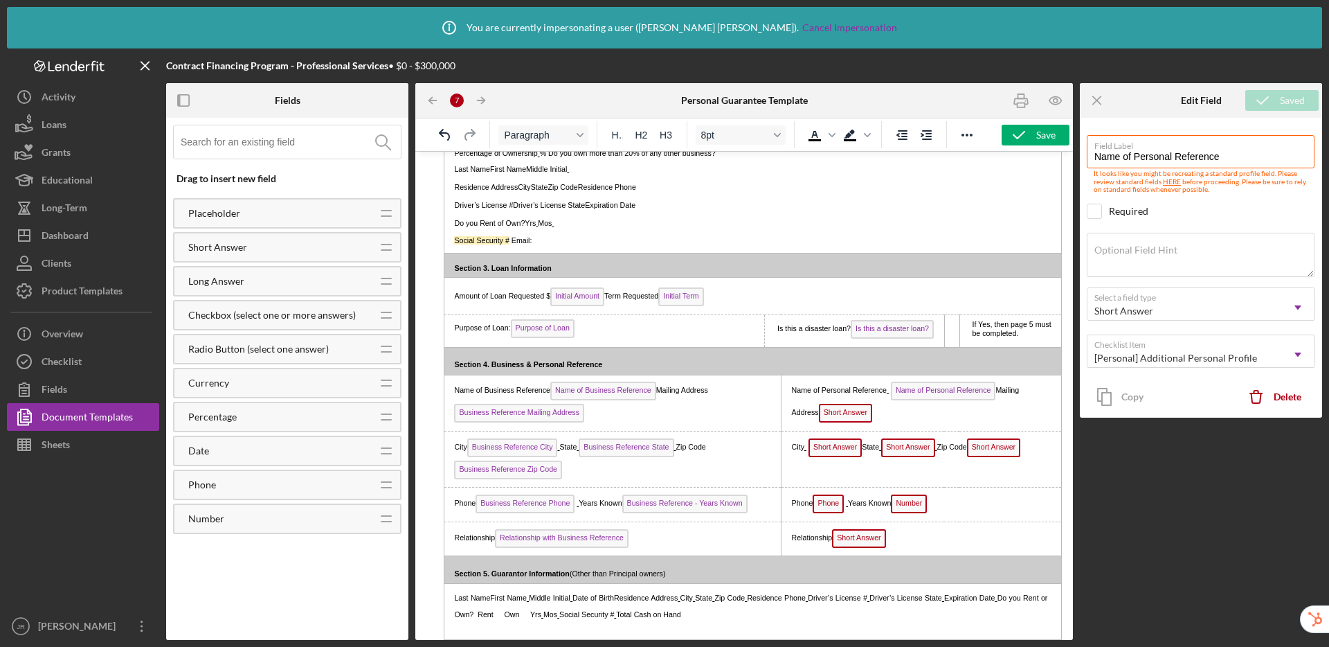
click at [840, 421] on span "Short Answer" at bounding box center [845, 413] width 53 height 19
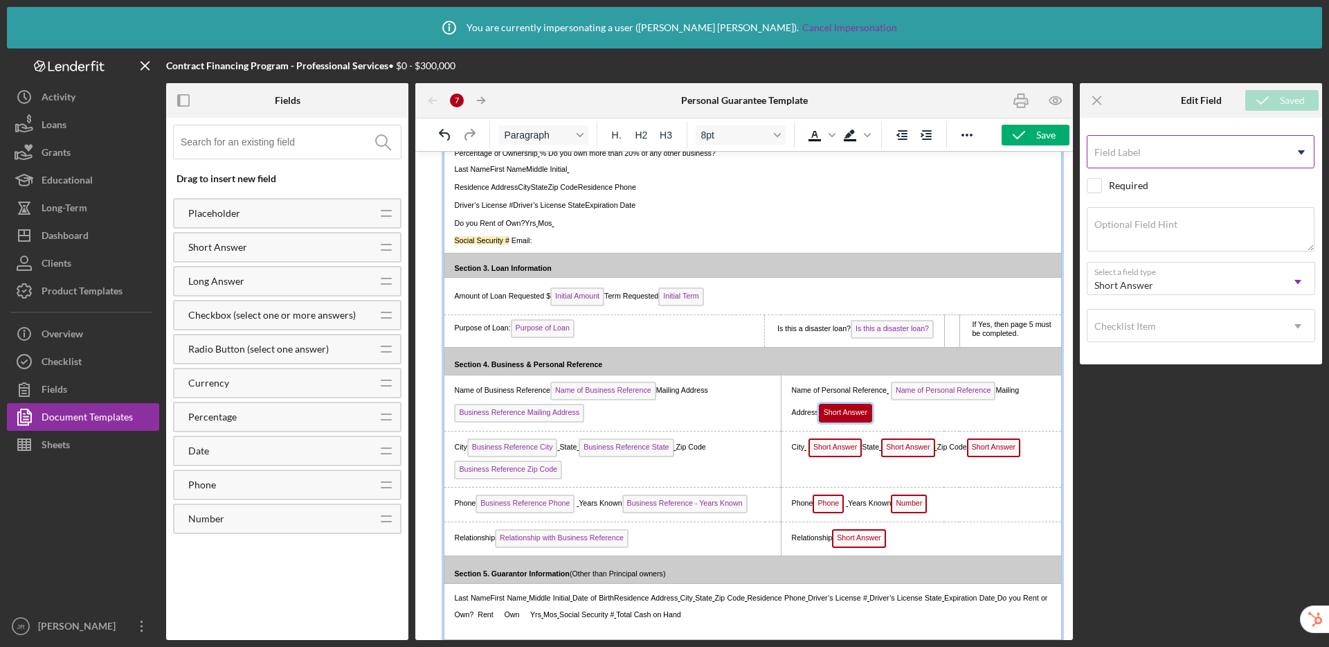
scroll to position [640, 0]
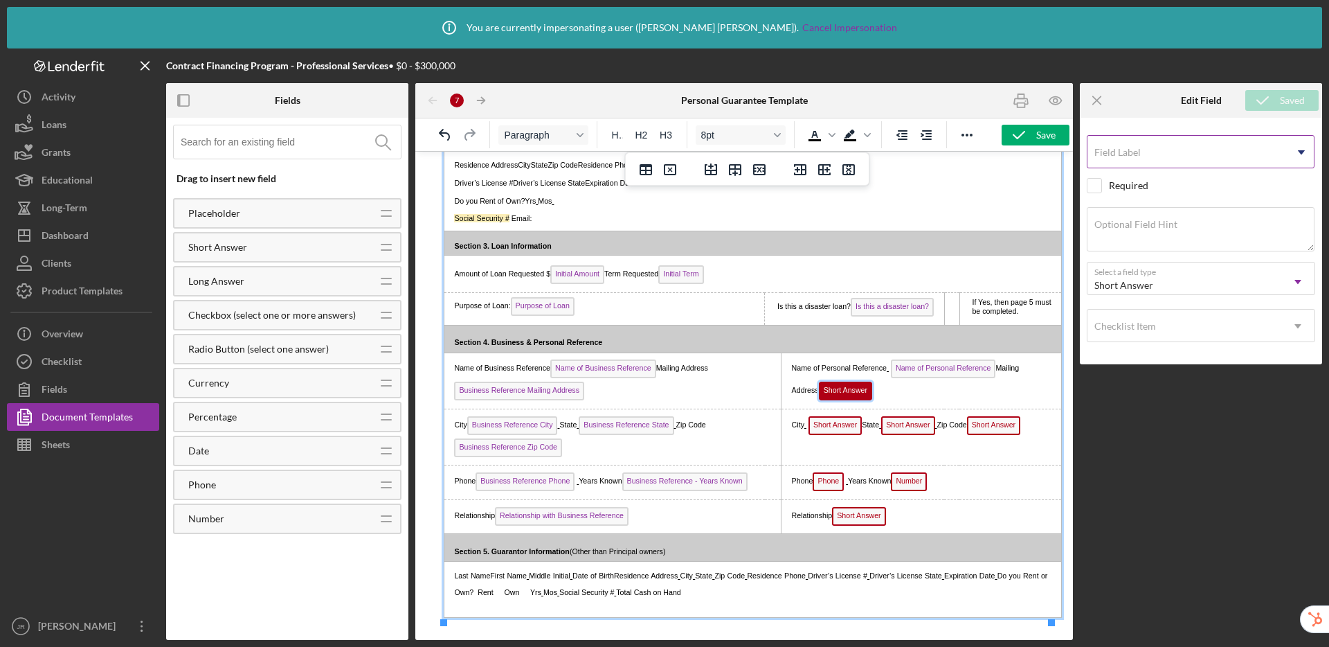
click at [1160, 156] on input "Field Label" at bounding box center [1201, 151] width 228 height 33
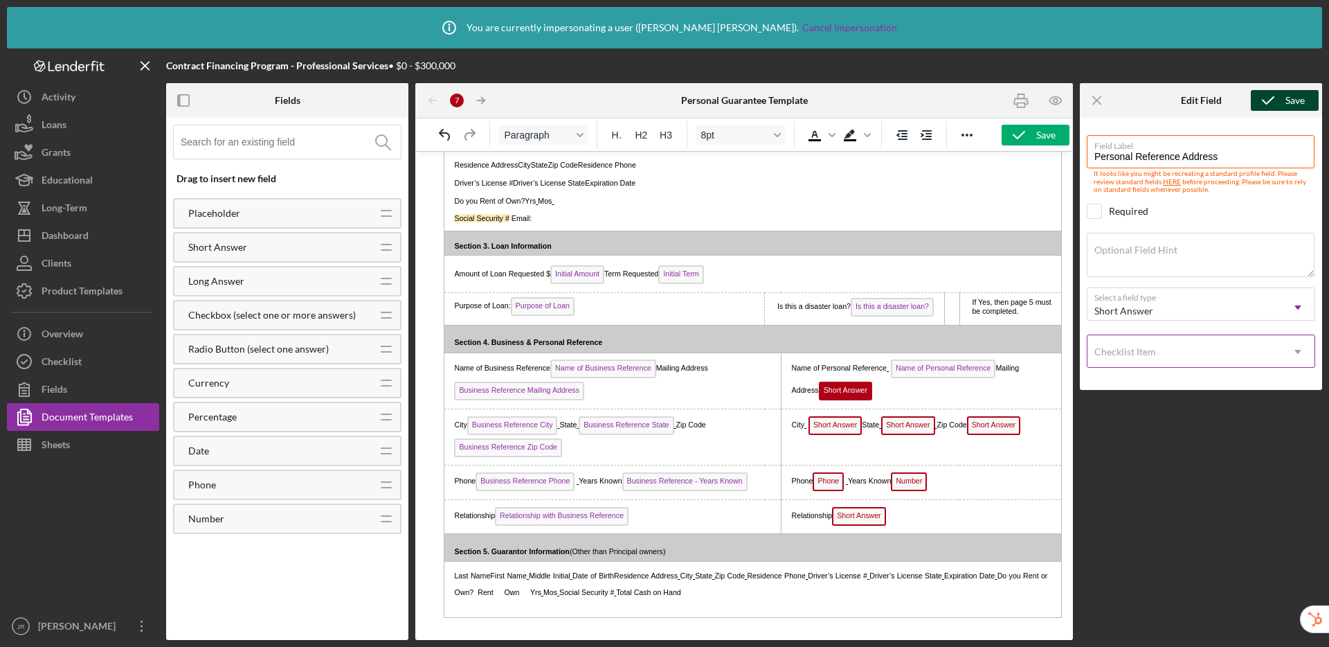
type input "Personal Reference Address"
click at [1121, 350] on div "Checklist Item" at bounding box center [1125, 351] width 62 height 11
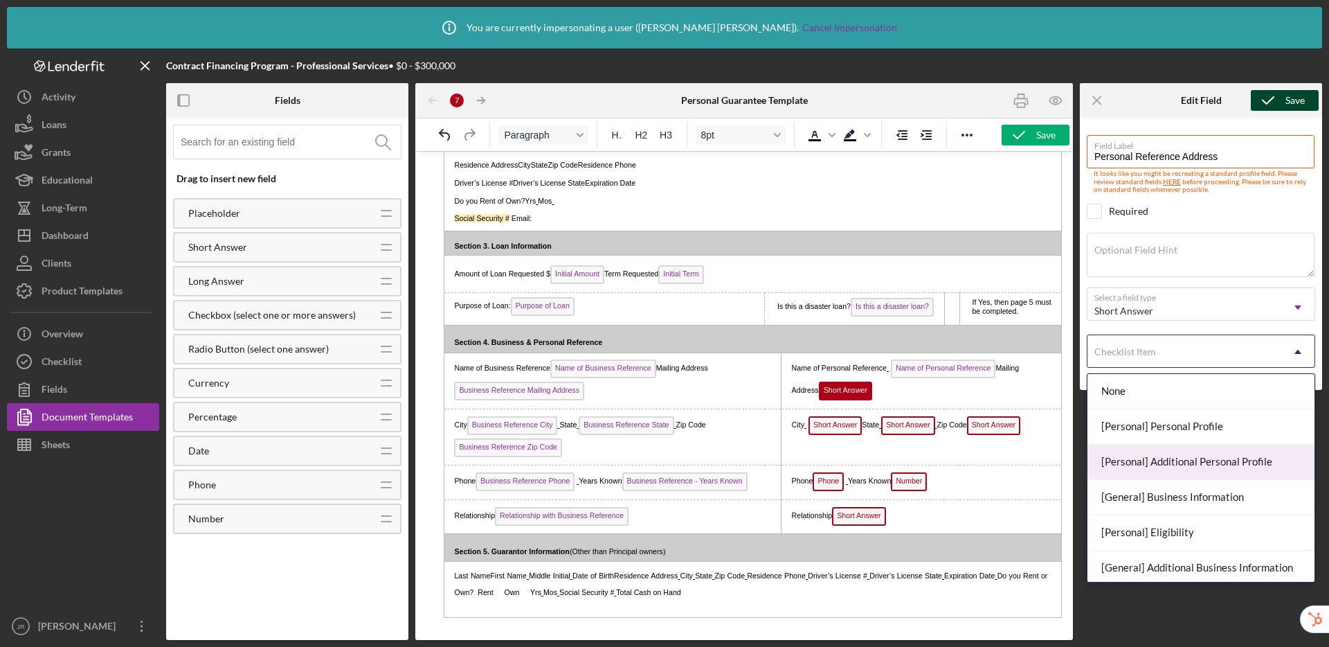
click at [1171, 467] on div "[Personal] Additional Personal Profile" at bounding box center [1201, 461] width 227 height 35
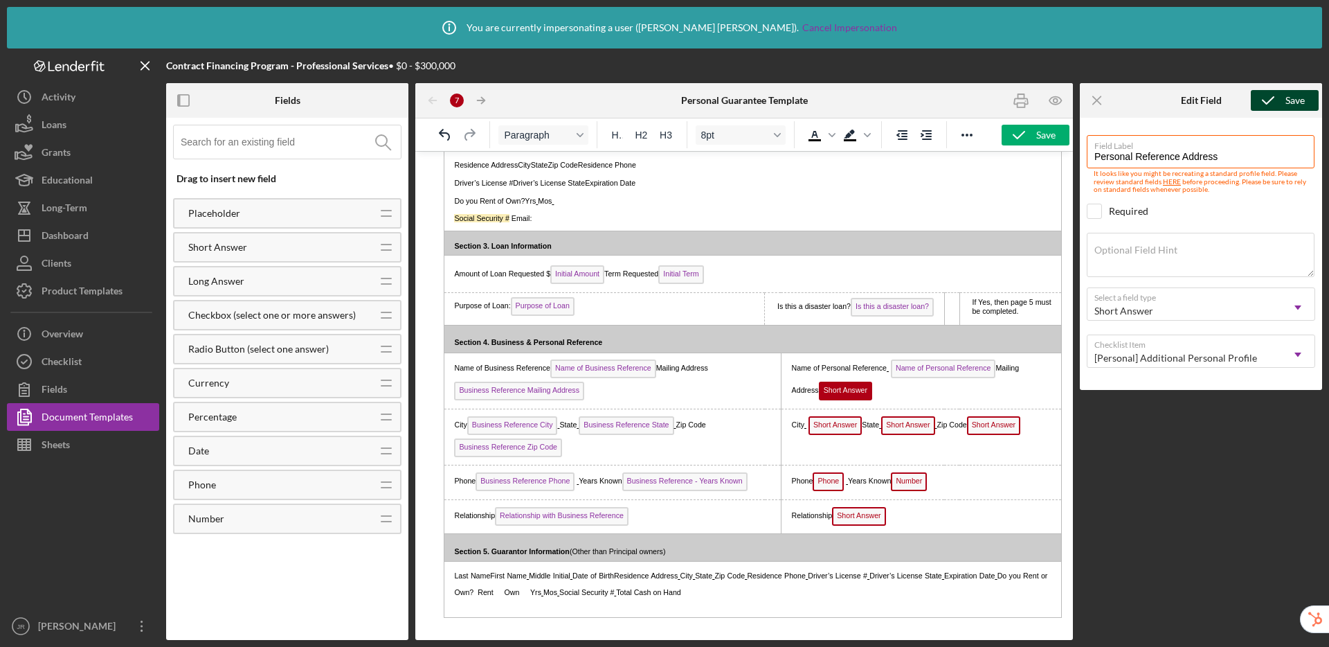
click at [1270, 97] on icon "submit" at bounding box center [1268, 100] width 35 height 35
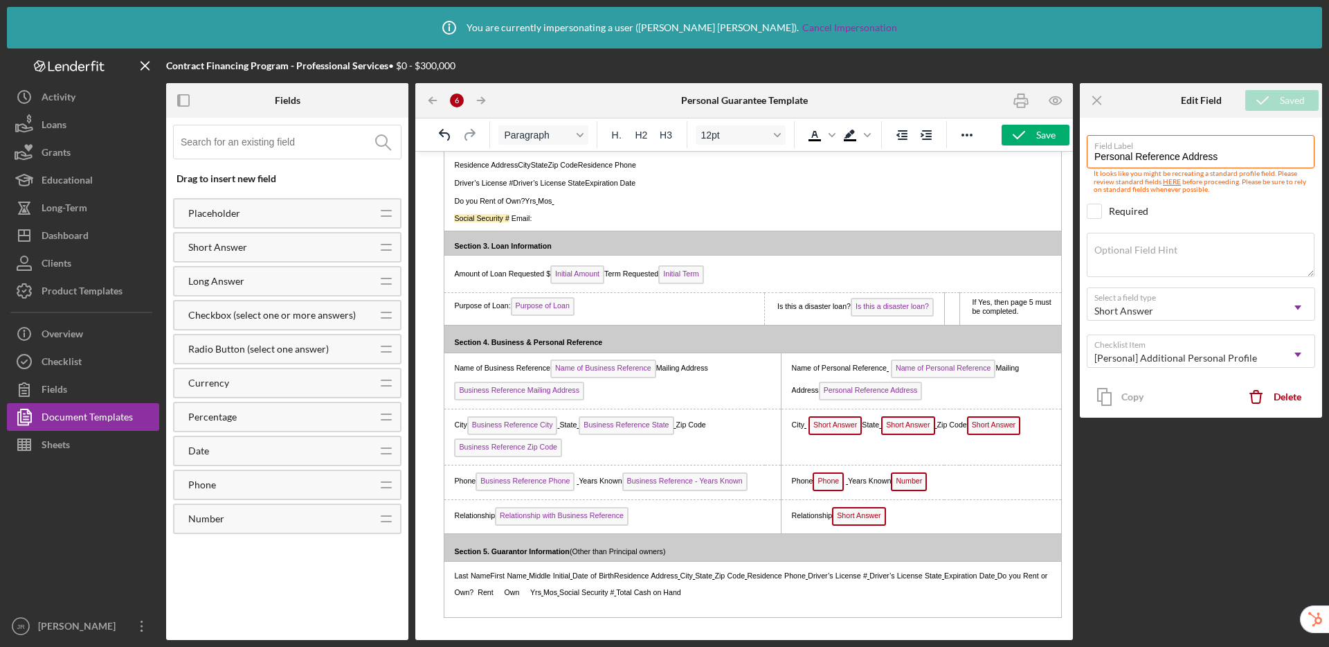
click at [825, 429] on span "Short Answer" at bounding box center [835, 425] width 53 height 19
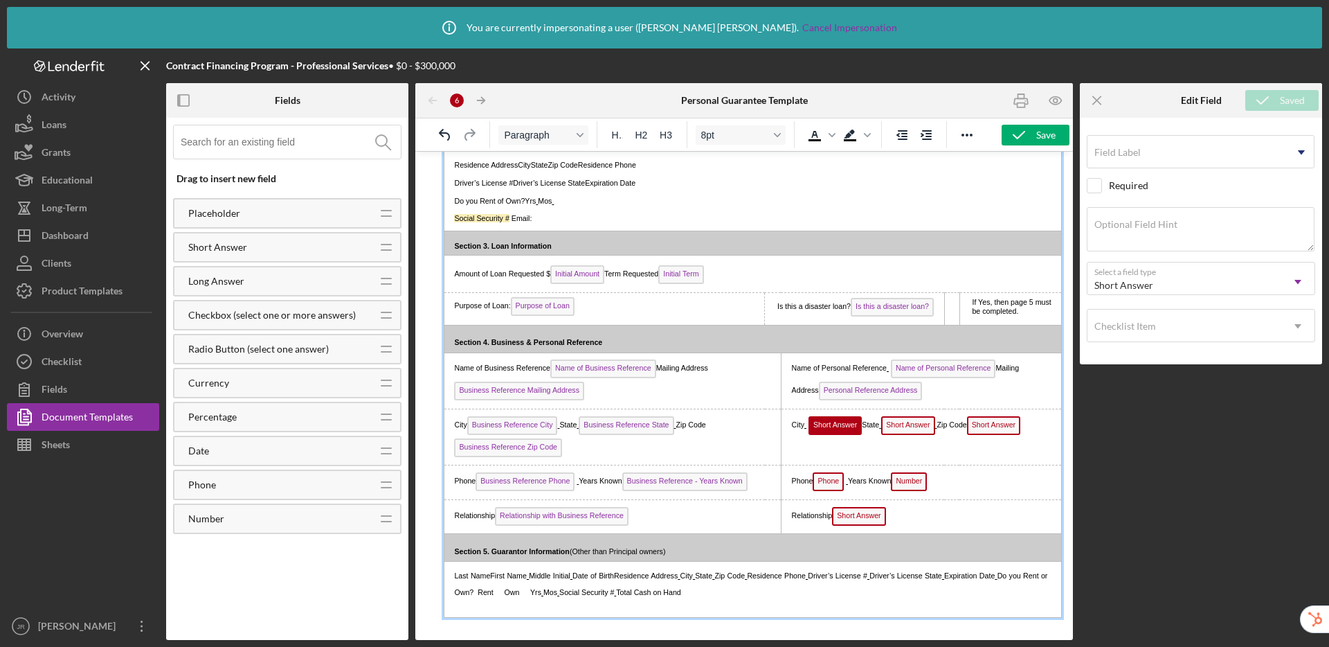
scroll to position [647, 0]
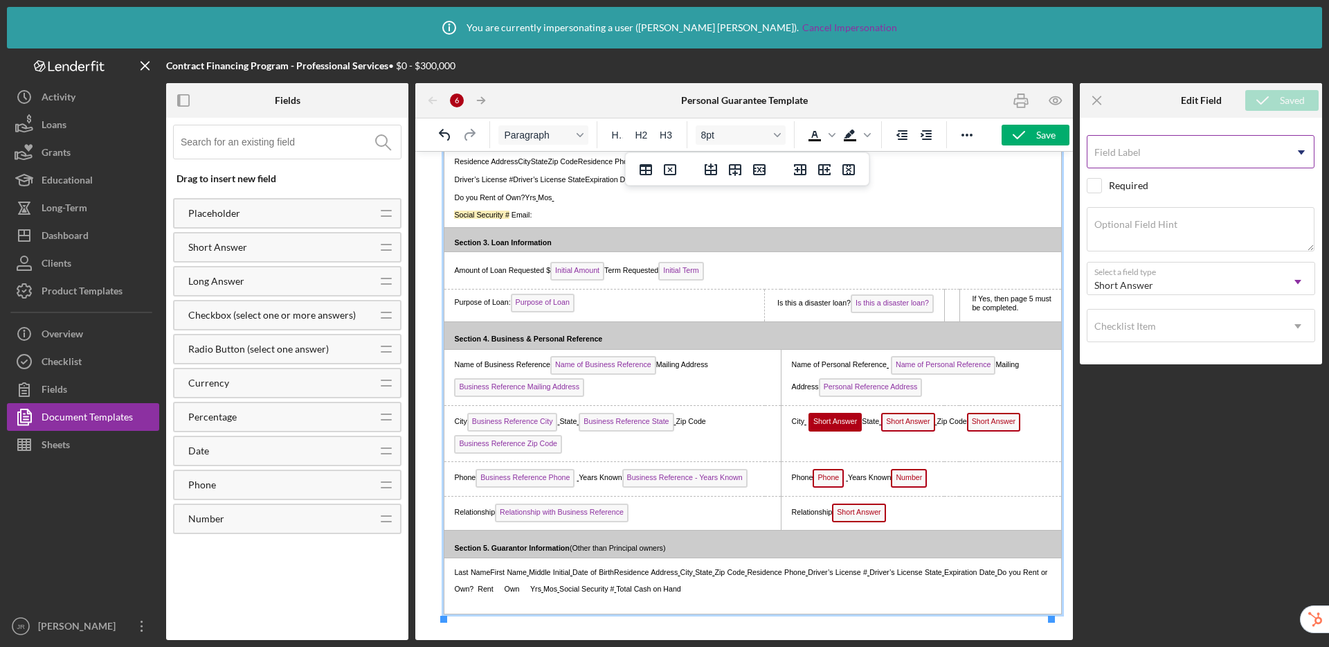
click at [1148, 159] on input "Field Label" at bounding box center [1201, 151] width 228 height 33
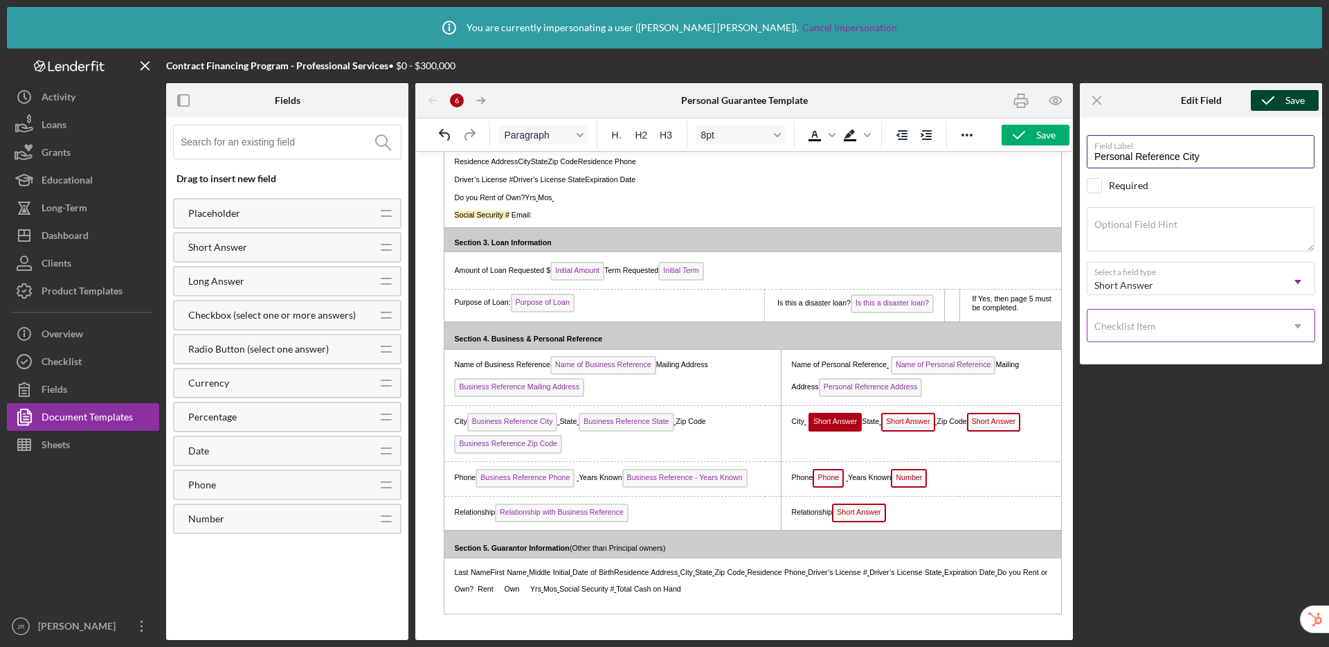
type input "Personal Reference City"
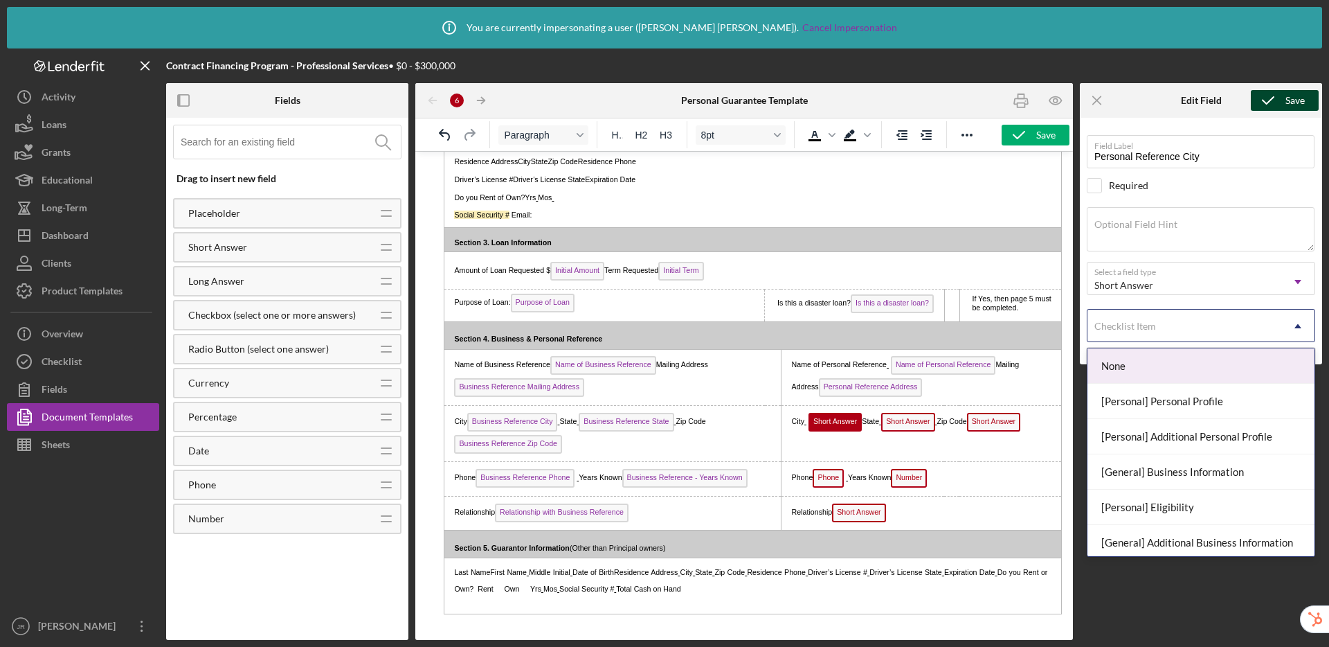
click at [1131, 323] on div "Checklist Item" at bounding box center [1125, 326] width 62 height 11
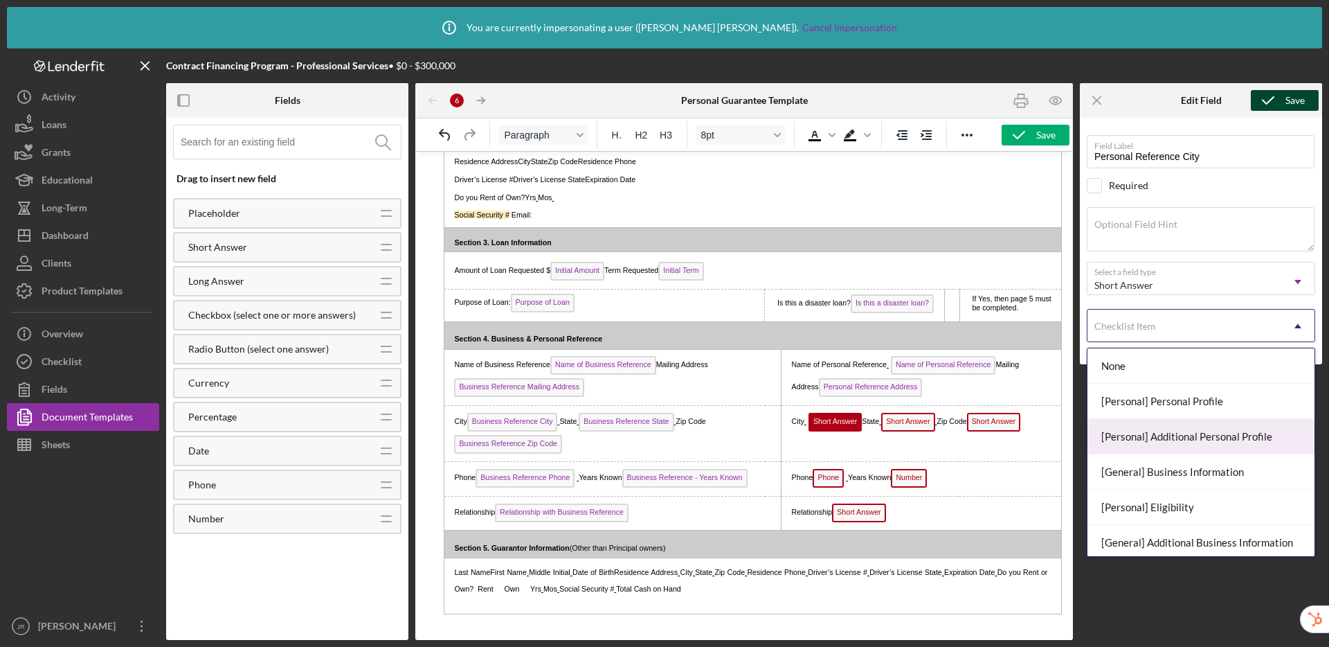
click at [1158, 428] on div "[Personal] Additional Personal Profile" at bounding box center [1201, 436] width 227 height 35
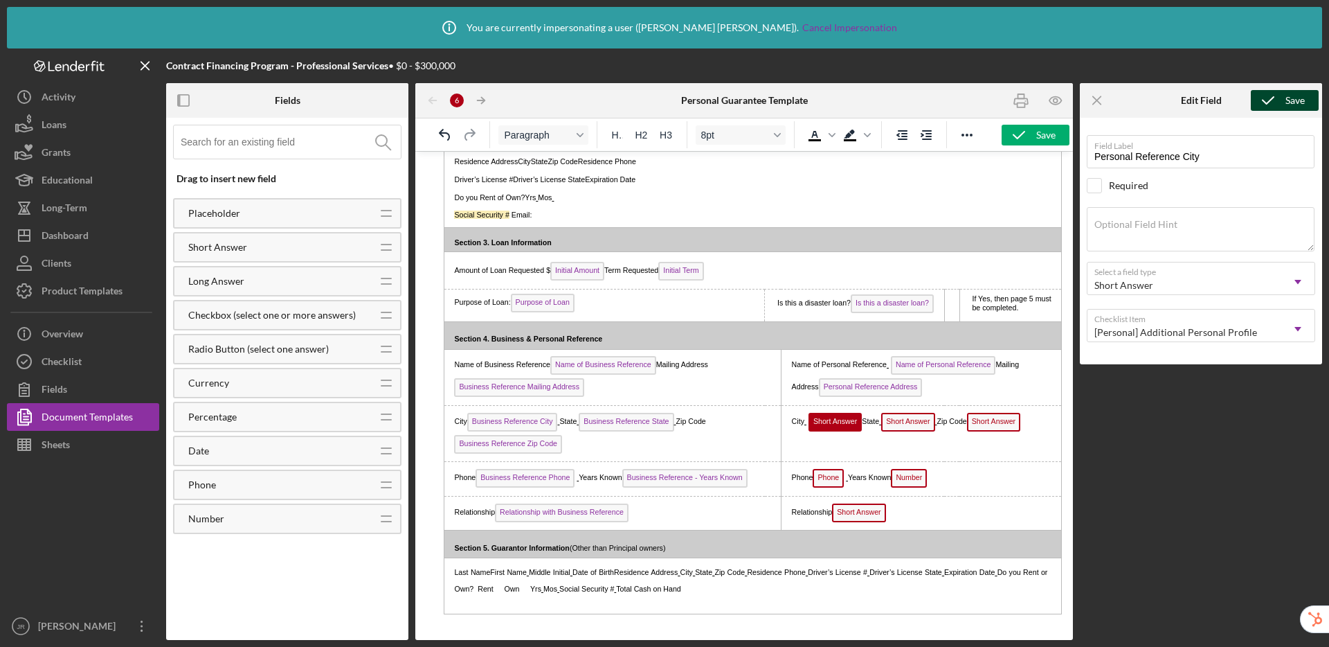
click at [1263, 91] on icon "submit" at bounding box center [1268, 100] width 35 height 35
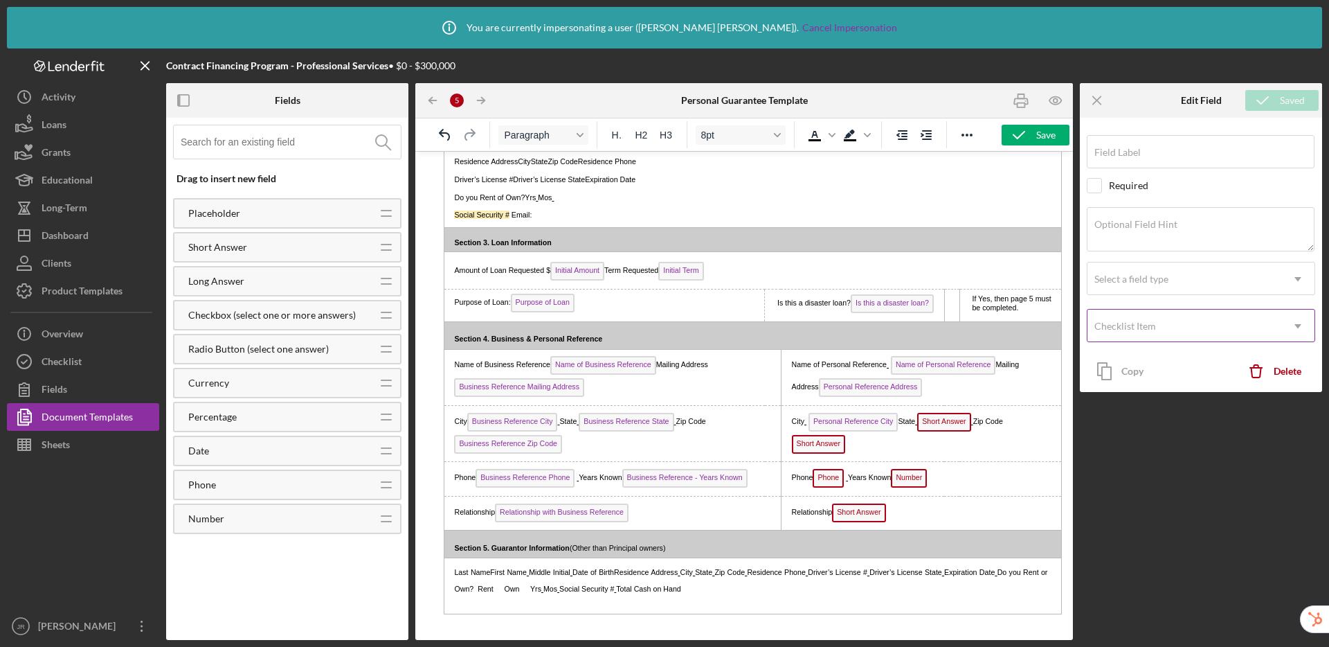
type input "Personal Reference City"
click at [947, 447] on p "City Personal Reference City State Short Answer Zip Code Short Answer" at bounding box center [921, 435] width 271 height 44
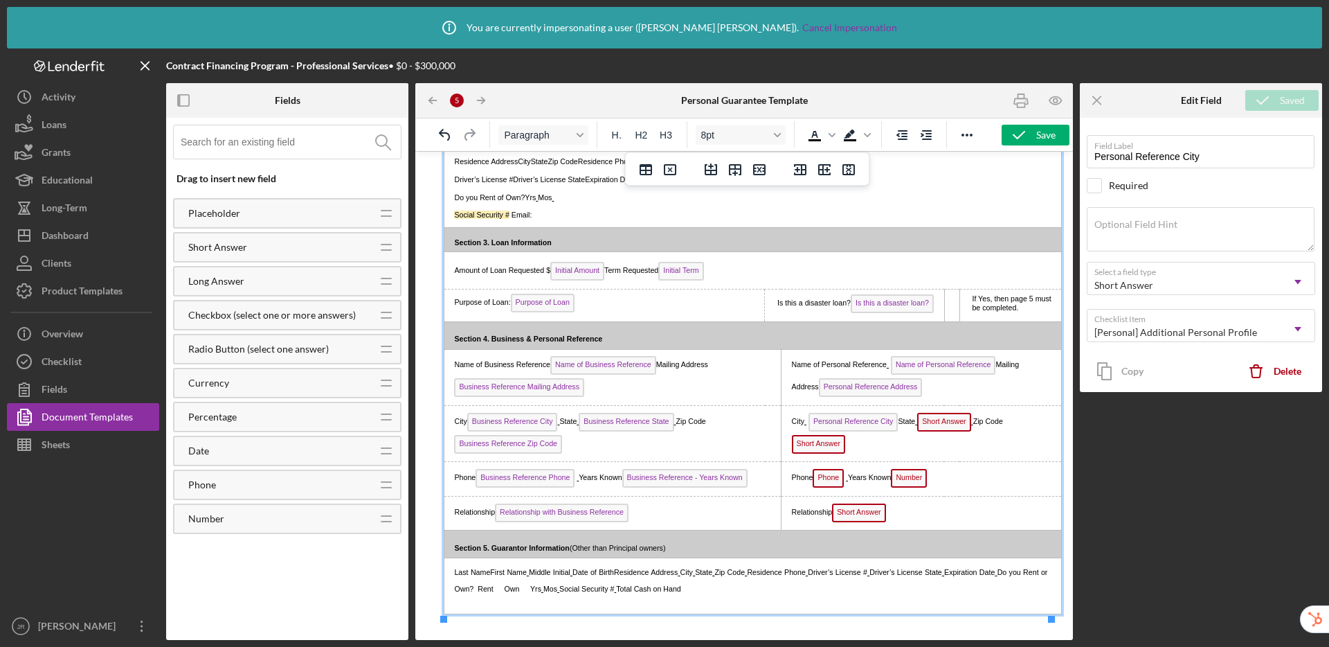
click at [947, 427] on span "Short Answer" at bounding box center [943, 422] width 53 height 19
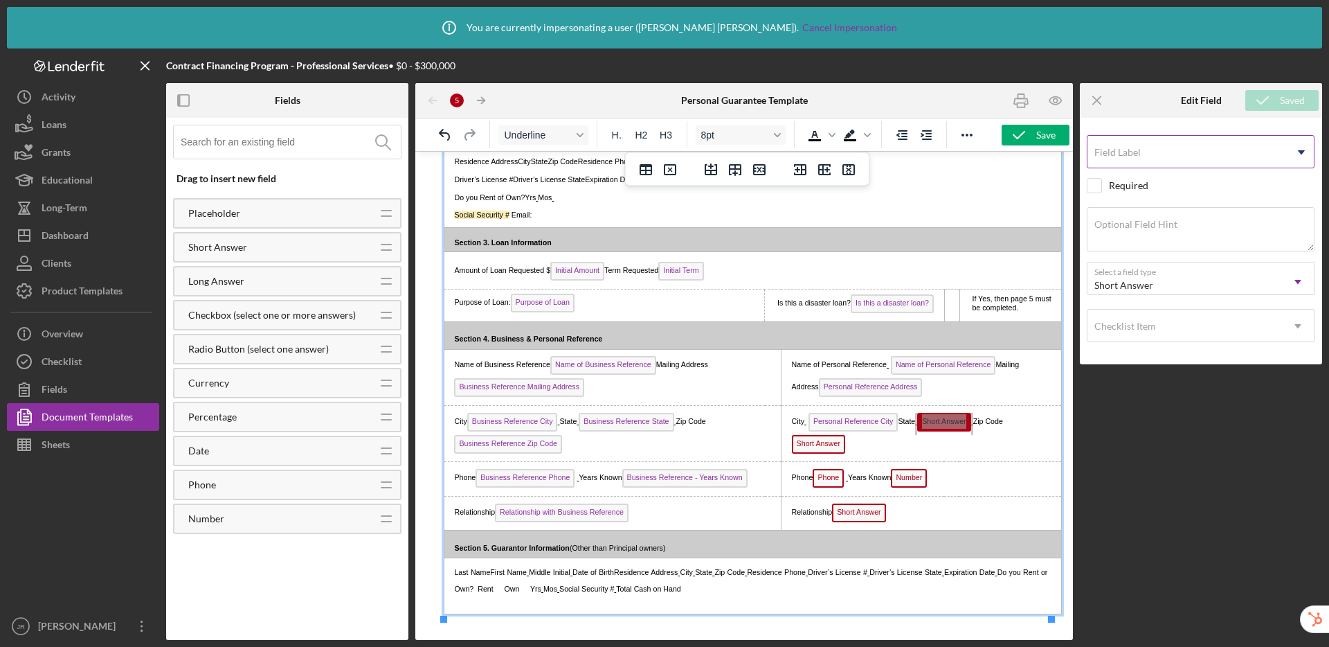
click at [1143, 149] on div "Field Label Icon/Dropdown Arrow" at bounding box center [1201, 152] width 228 height 35
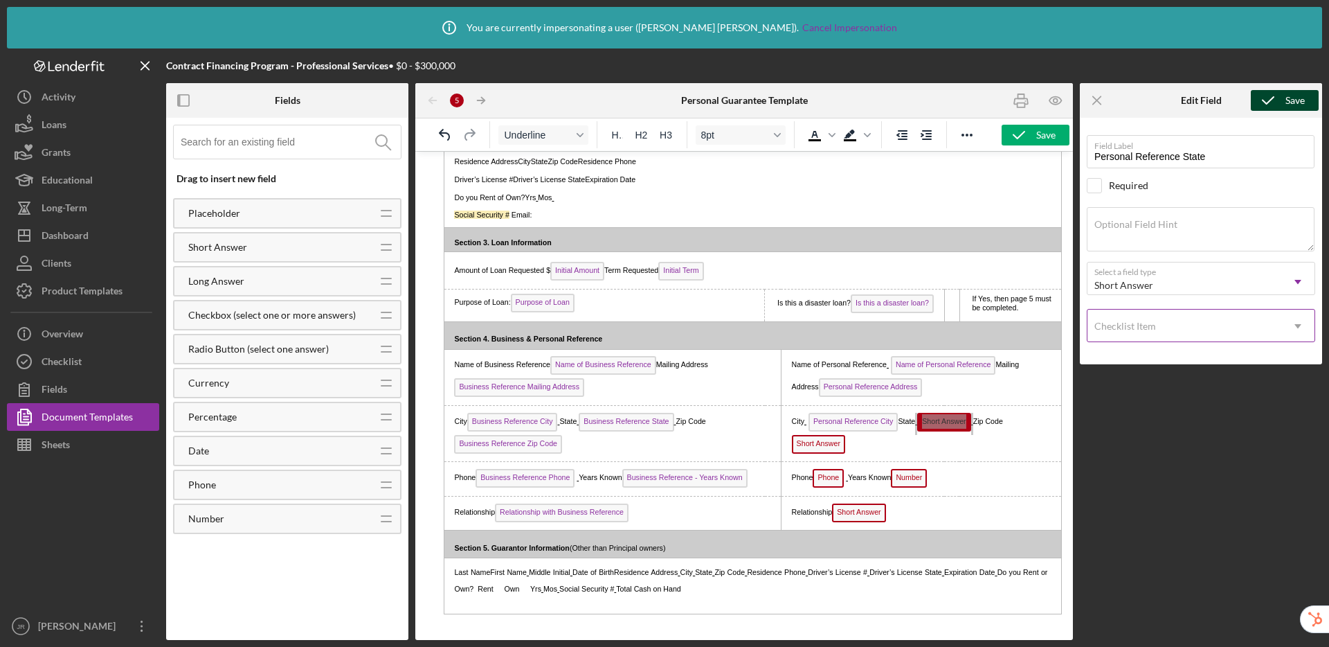
type input "Personal Reference State"
click at [1153, 323] on div "Checklist Item" at bounding box center [1125, 326] width 62 height 11
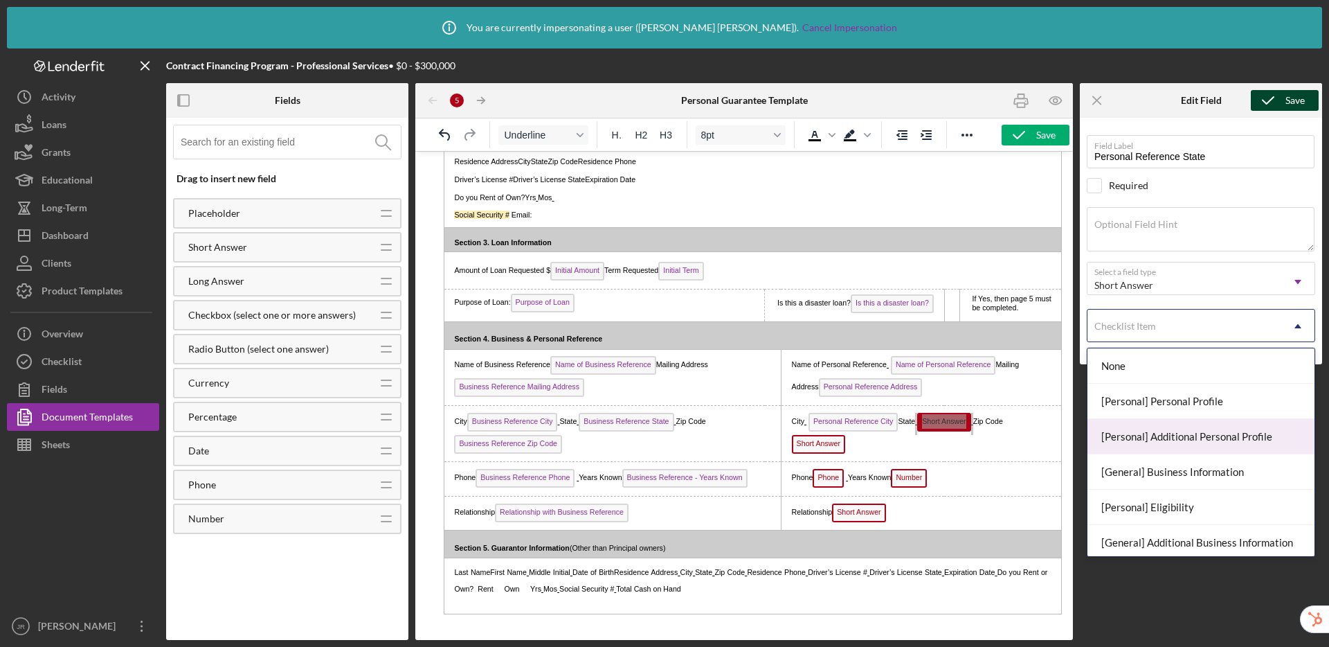
click at [1174, 429] on div "[Personal] Additional Personal Profile" at bounding box center [1201, 436] width 227 height 35
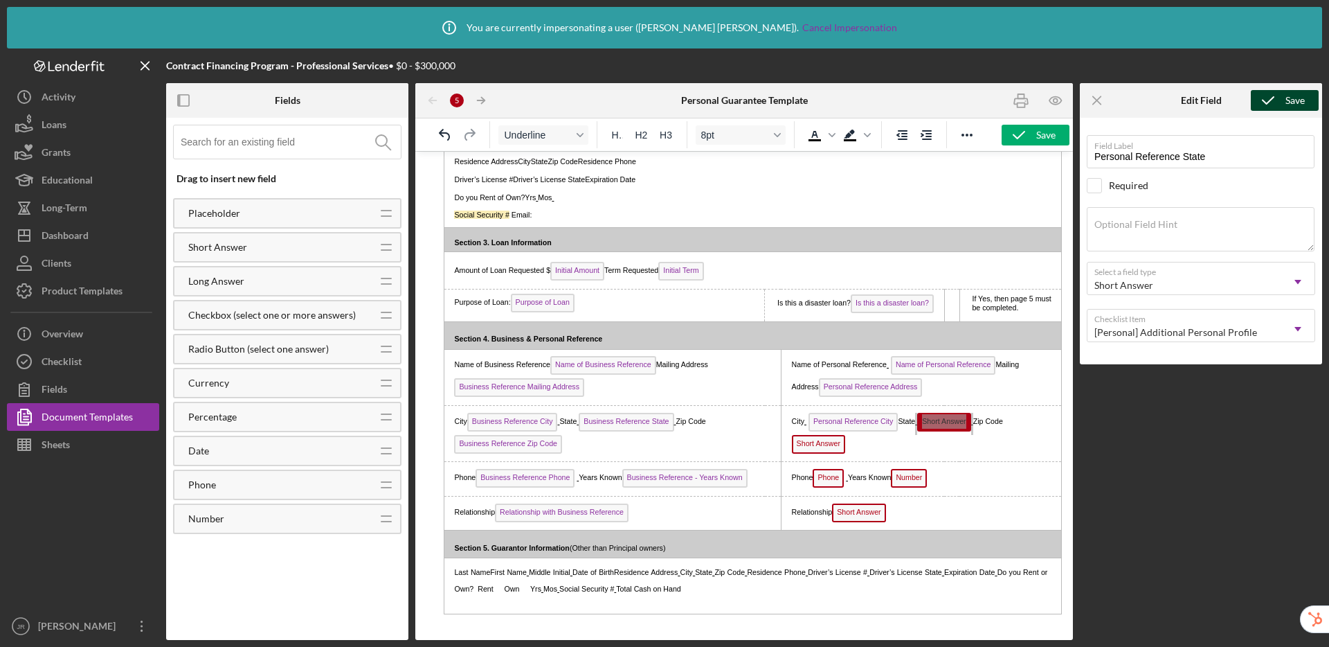
click at [1274, 101] on icon "submit" at bounding box center [1268, 100] width 35 height 35
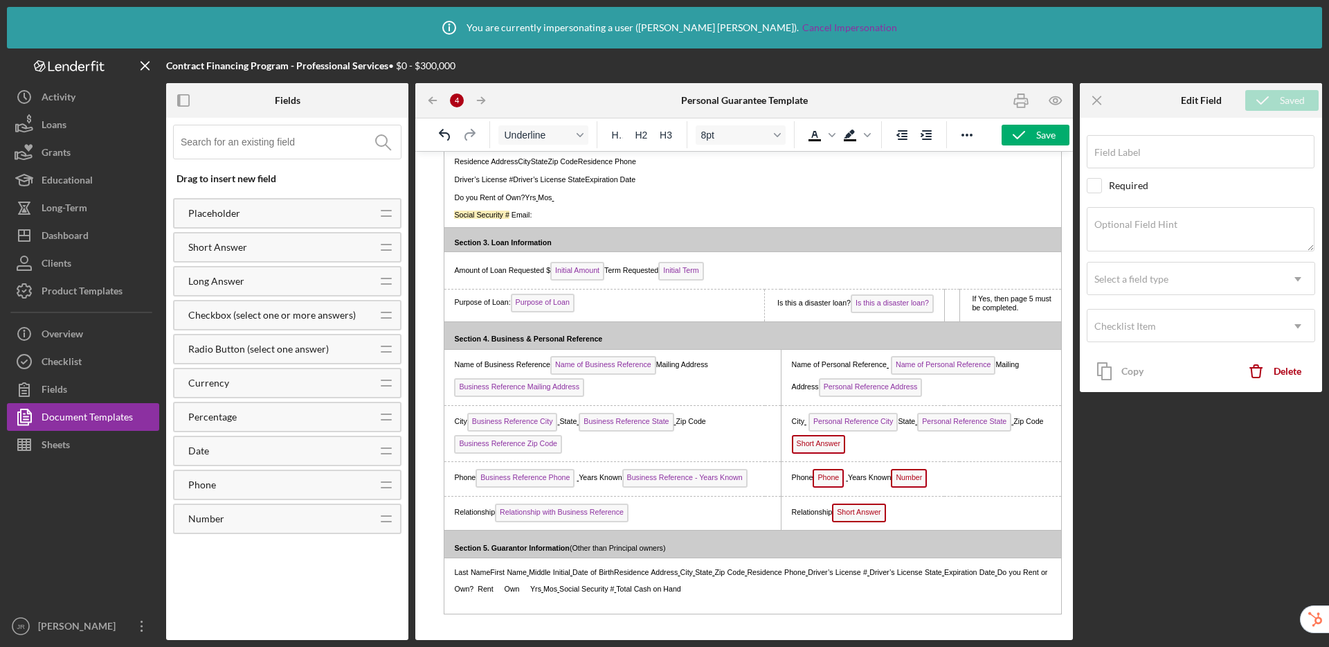
type input "Personal Reference State"
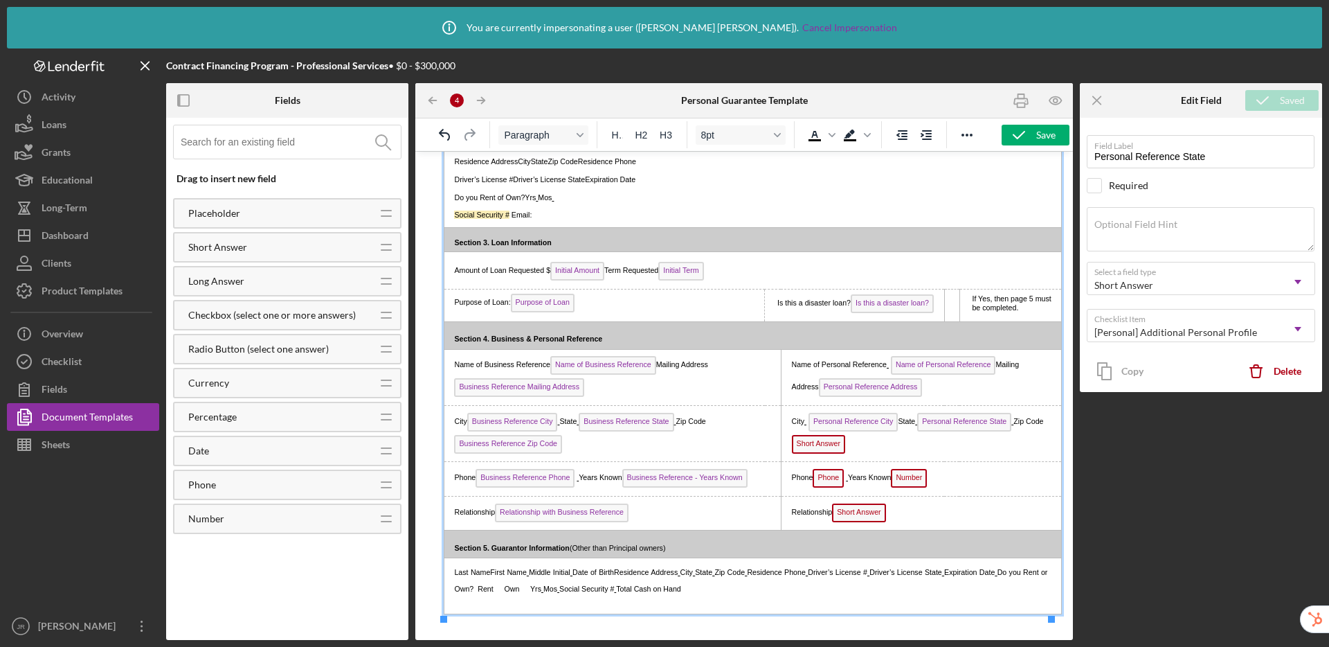
click at [878, 447] on p "City Personal Reference City State Personal Reference State Zip Code Short Answ…" at bounding box center [921, 435] width 271 height 44
click at [811, 448] on span "Short Answer" at bounding box center [818, 444] width 53 height 19
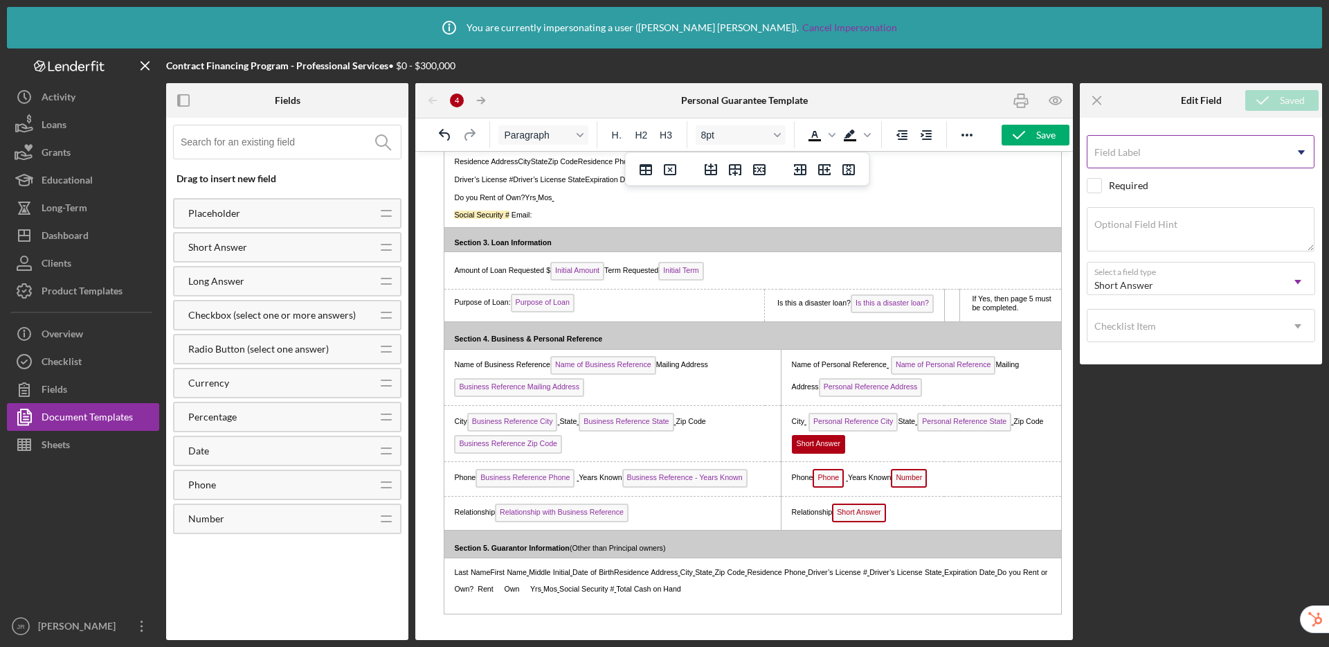
click at [1129, 156] on label "Field Label" at bounding box center [1117, 152] width 46 height 11
click at [1129, 156] on input "Field Label" at bounding box center [1201, 151] width 228 height 33
type input "Personal Reference Zip Code"
click at [1168, 327] on div "Checklist Item" at bounding box center [1185, 326] width 194 height 32
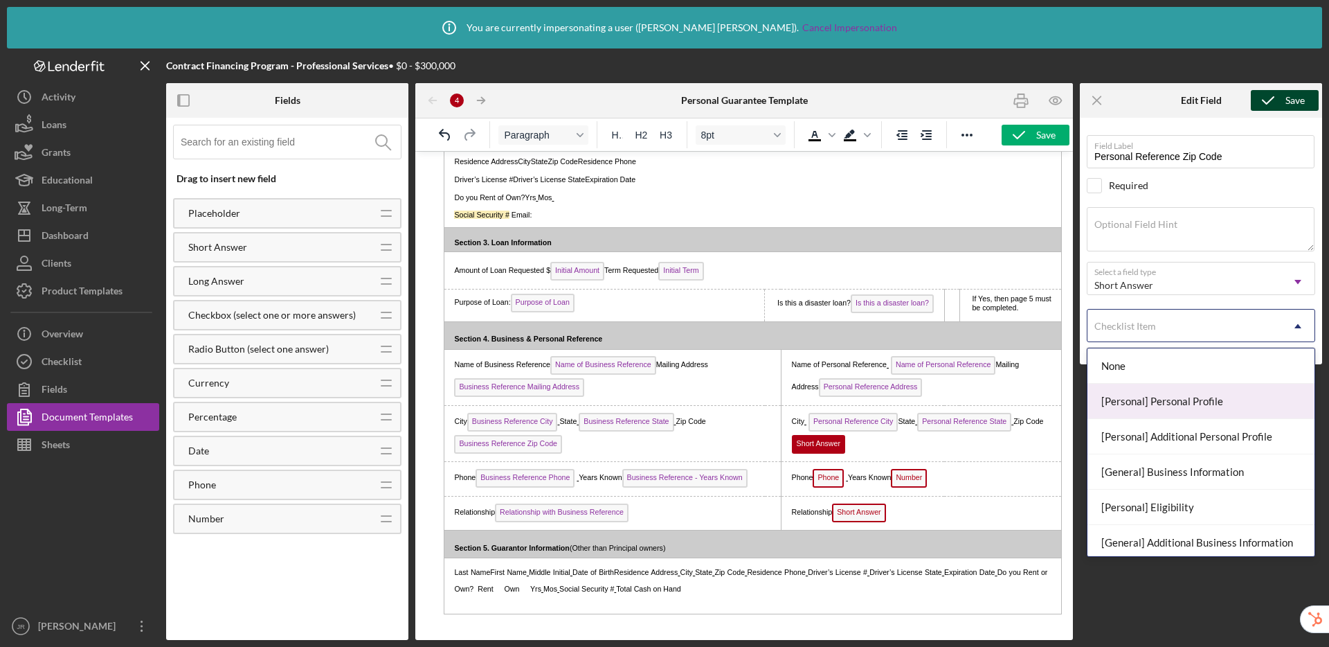
click at [1172, 404] on div "[Personal] Personal Profile" at bounding box center [1201, 401] width 227 height 35
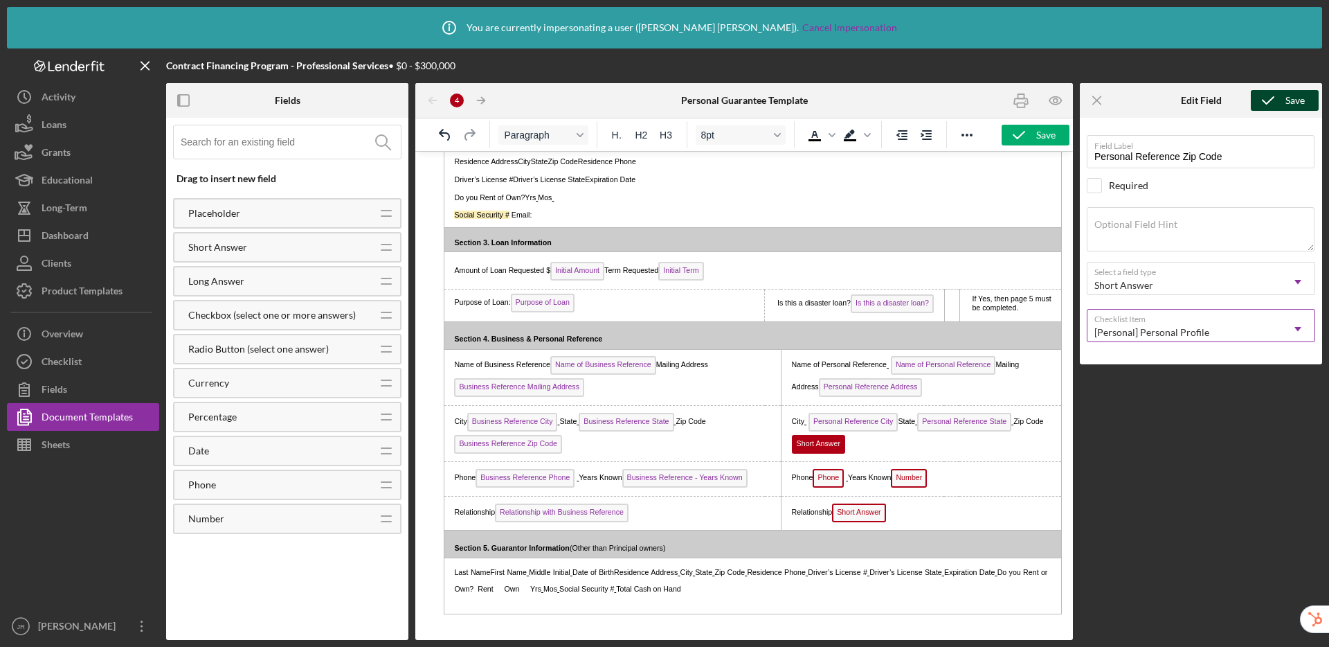
click at [1171, 324] on div "[Personal] Personal Profile" at bounding box center [1185, 332] width 194 height 32
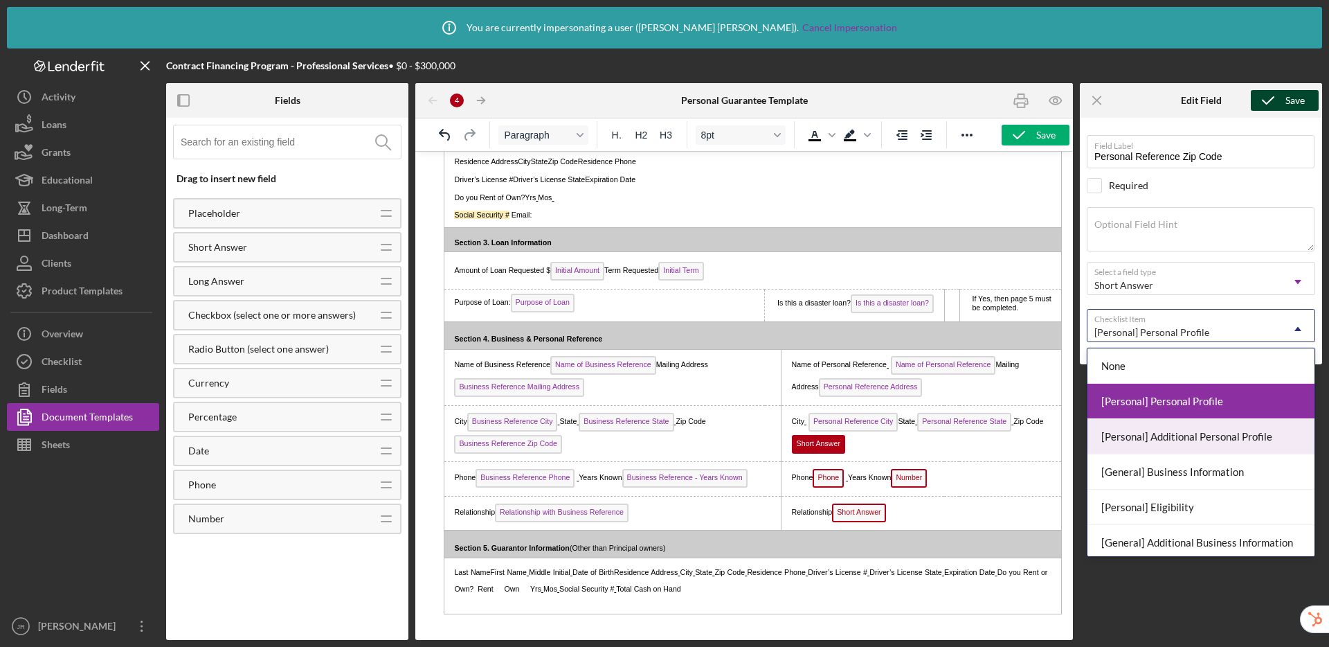
click at [1188, 432] on div "[Personal] Additional Personal Profile" at bounding box center [1201, 436] width 227 height 35
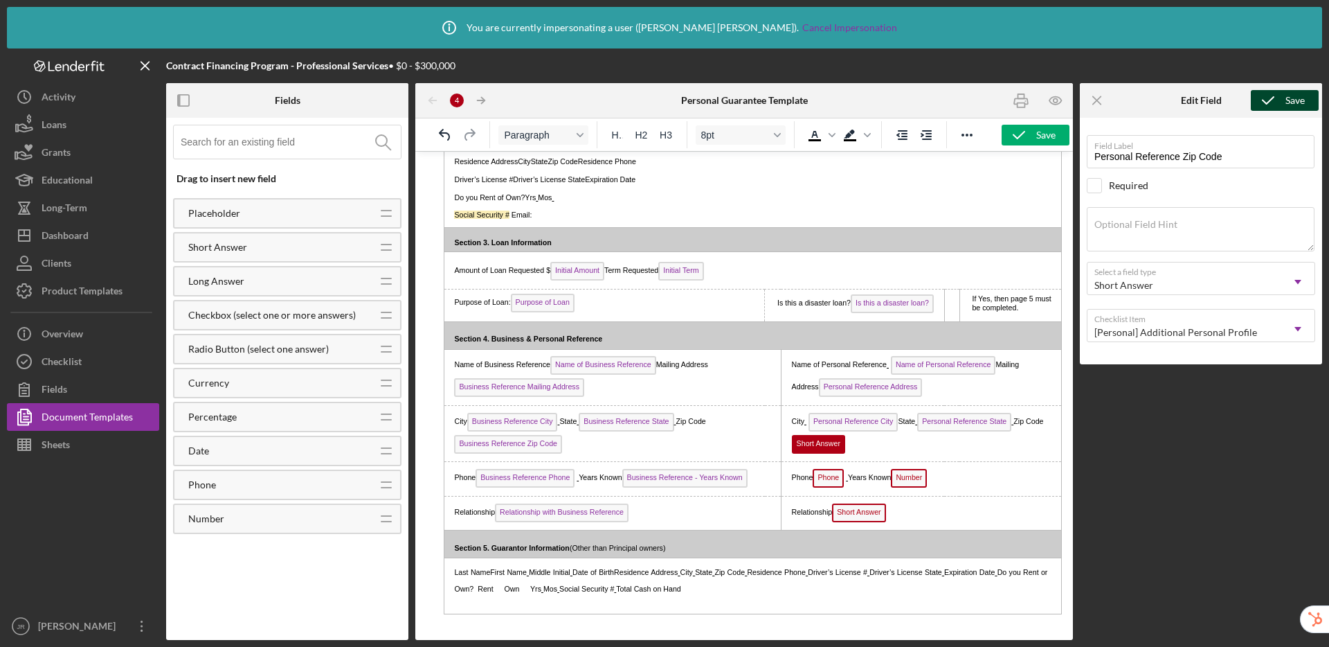
click at [1281, 100] on icon "submit" at bounding box center [1268, 100] width 35 height 35
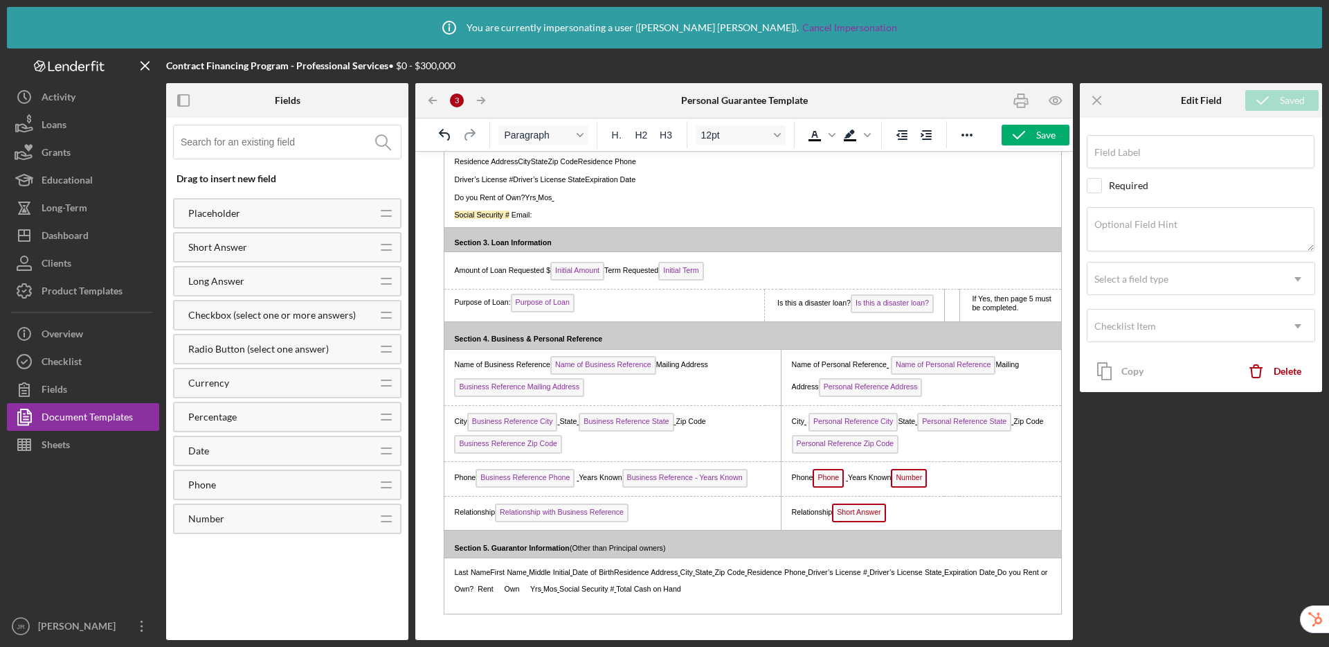
type input "Personal Reference Zip Code"
click at [820, 481] on span "Phone" at bounding box center [828, 478] width 31 height 19
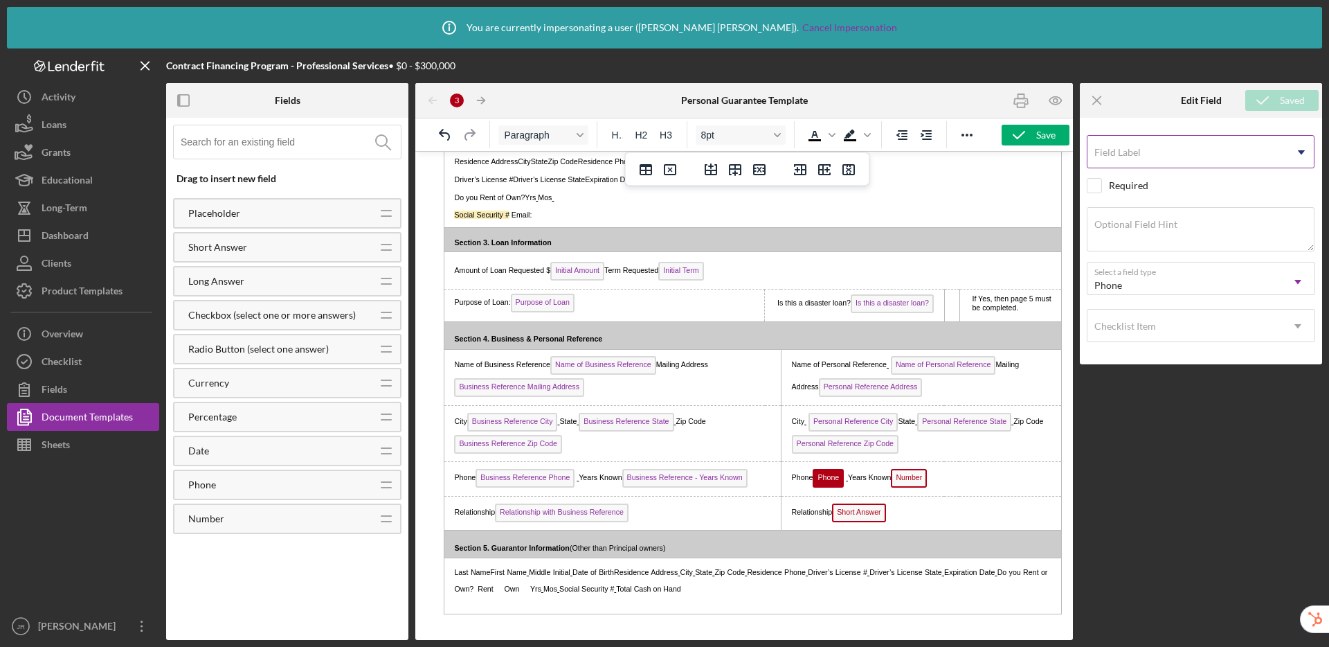
click at [1199, 150] on div "Field Label Icon/Dropdown Arrow" at bounding box center [1201, 152] width 228 height 35
type input "Personal Reference Phone"
click at [1155, 319] on div "Checklist Item" at bounding box center [1185, 326] width 194 height 32
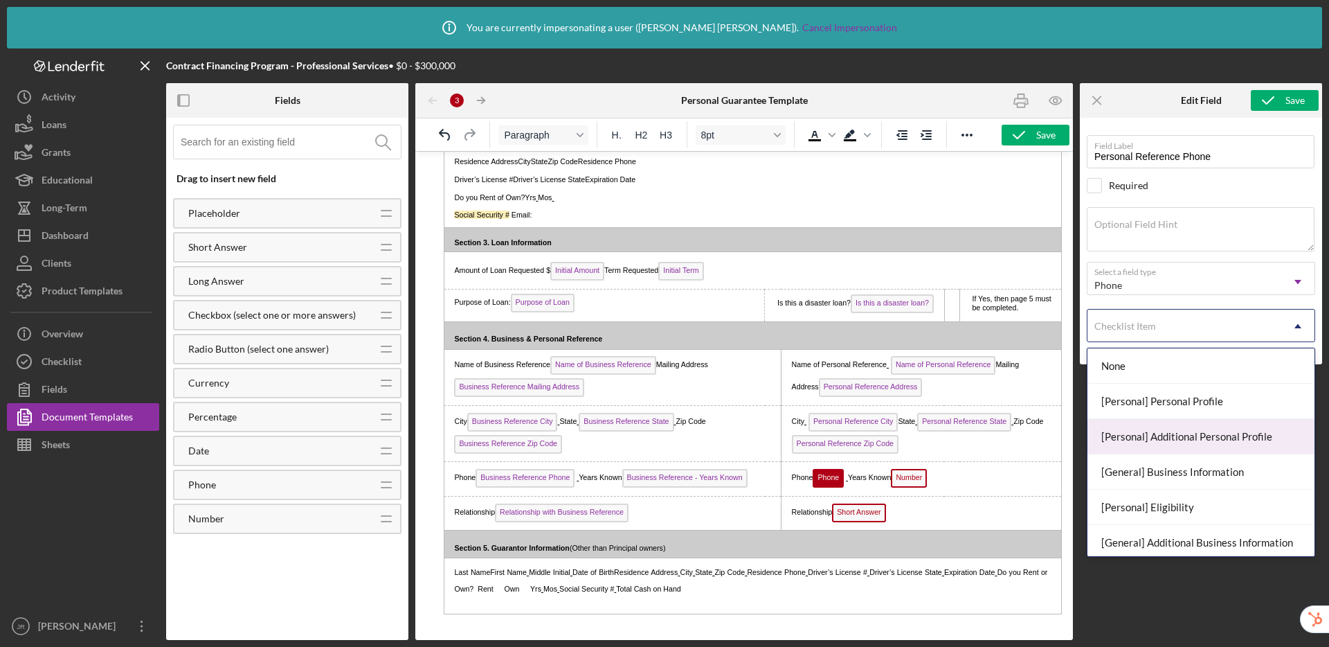
click at [1173, 433] on div "[Personal] Additional Personal Profile" at bounding box center [1201, 436] width 227 height 35
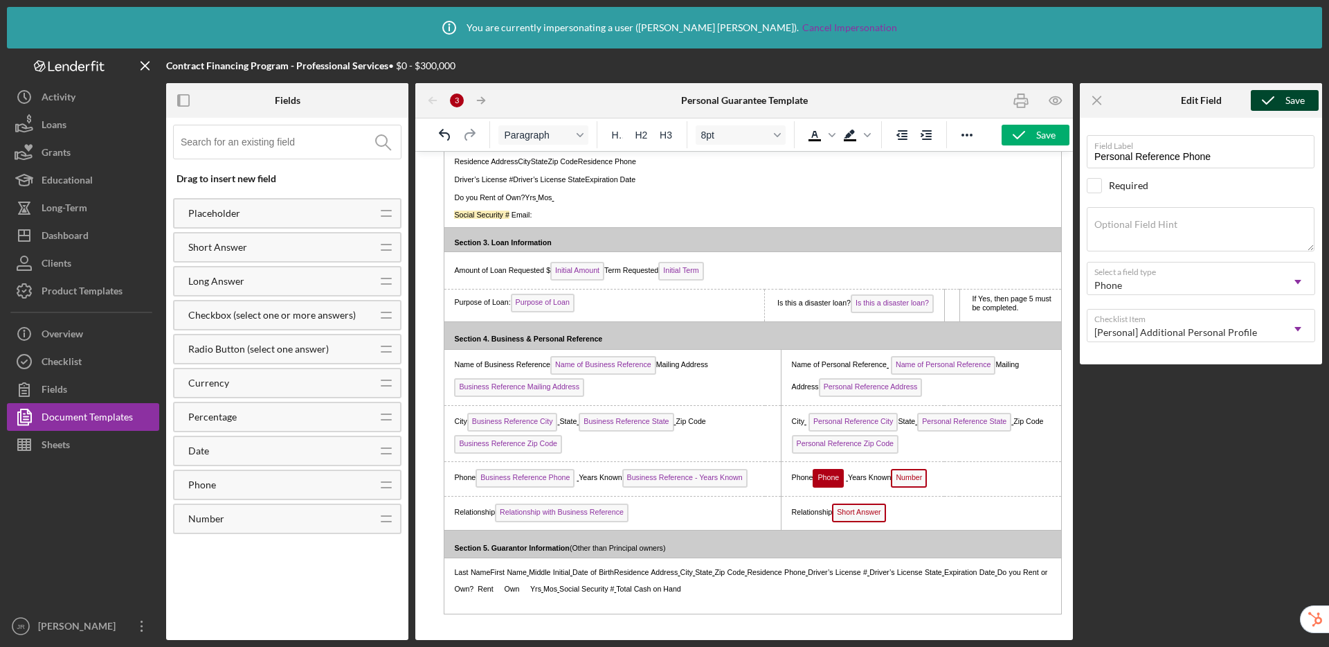
click at [1275, 100] on icon "submit" at bounding box center [1268, 100] width 35 height 35
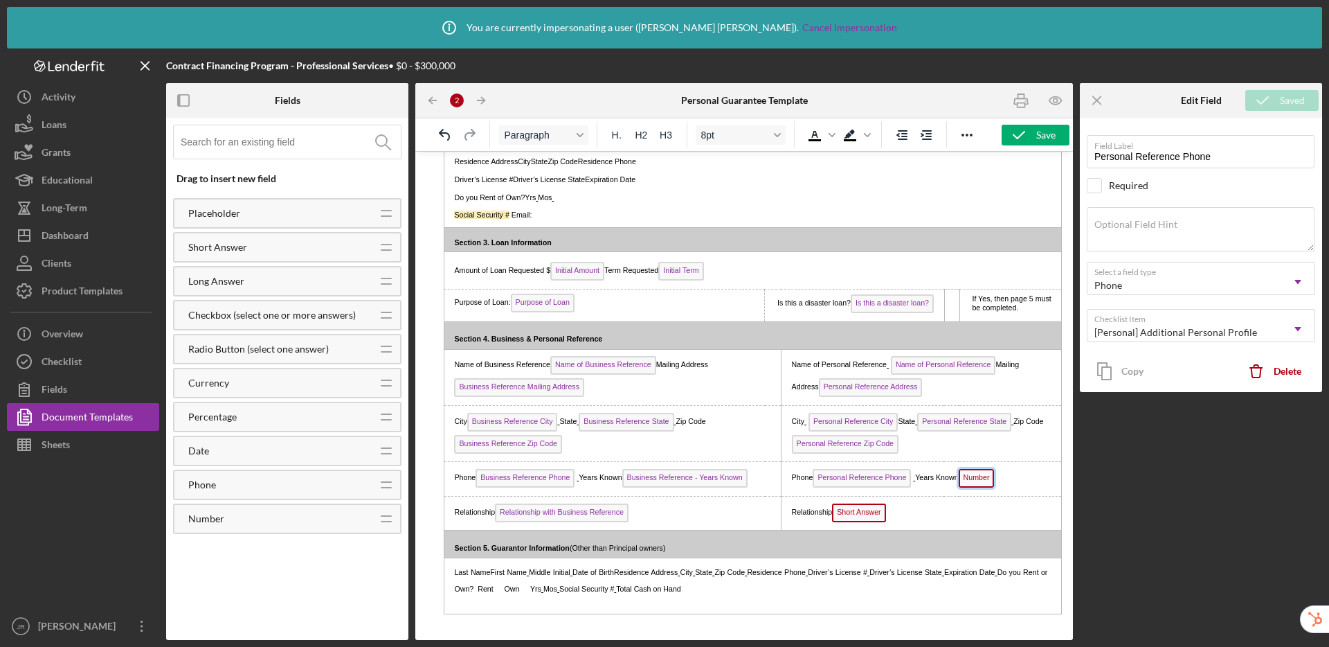
click at [975, 481] on span "Number" at bounding box center [977, 478] width 36 height 19
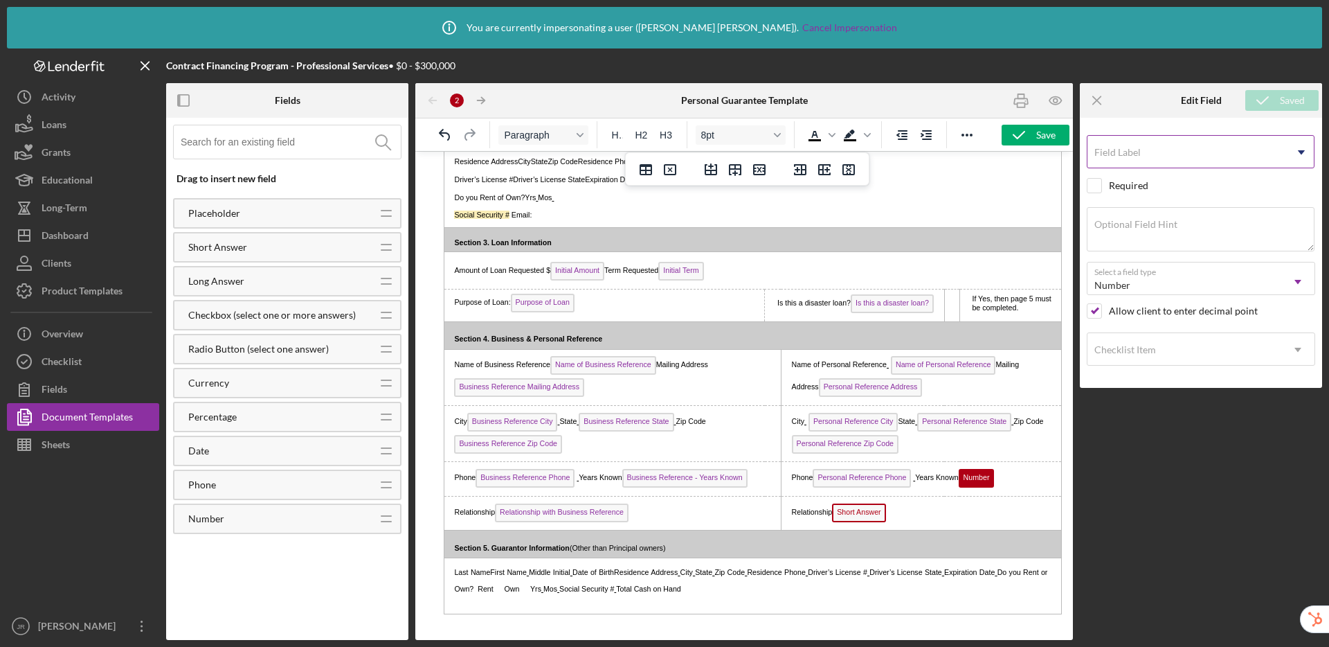
click at [1148, 154] on input "Field Label" at bounding box center [1201, 151] width 228 height 33
type input "P"
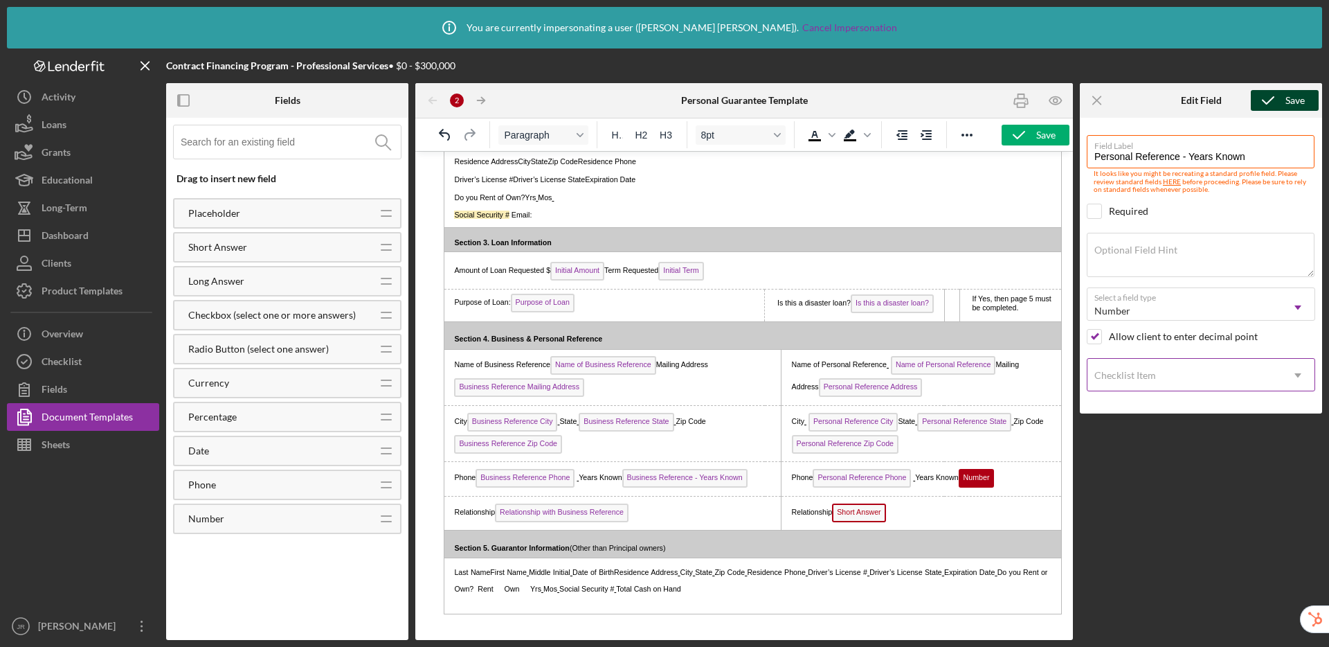
type input "Personal Reference - Years Known"
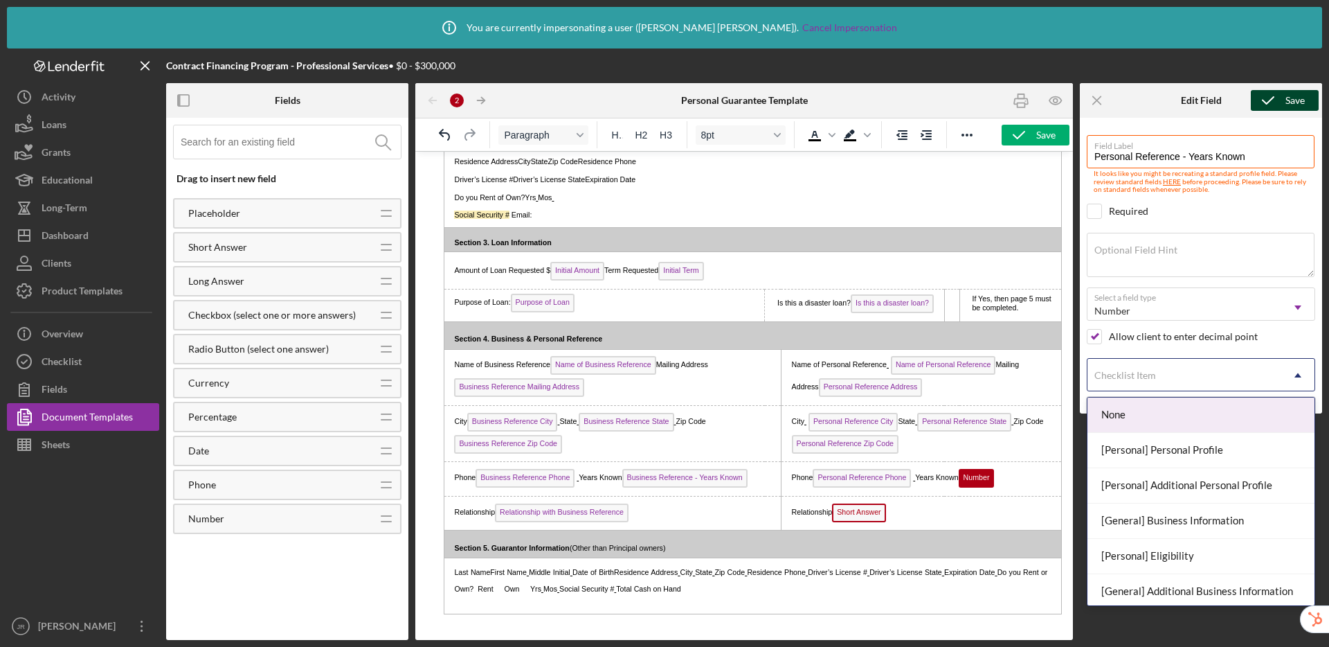
click at [1134, 375] on div "Checklist Item" at bounding box center [1125, 375] width 62 height 11
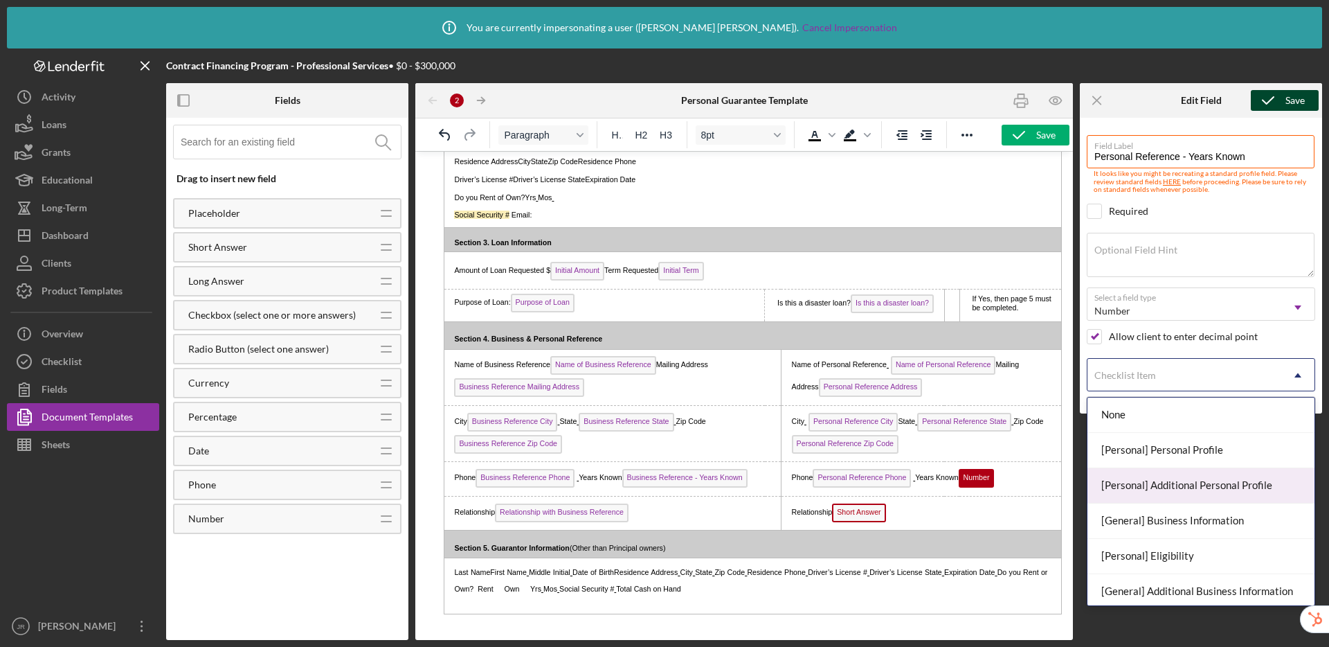
click at [1146, 480] on div "[Personal] Additional Personal Profile" at bounding box center [1201, 485] width 227 height 35
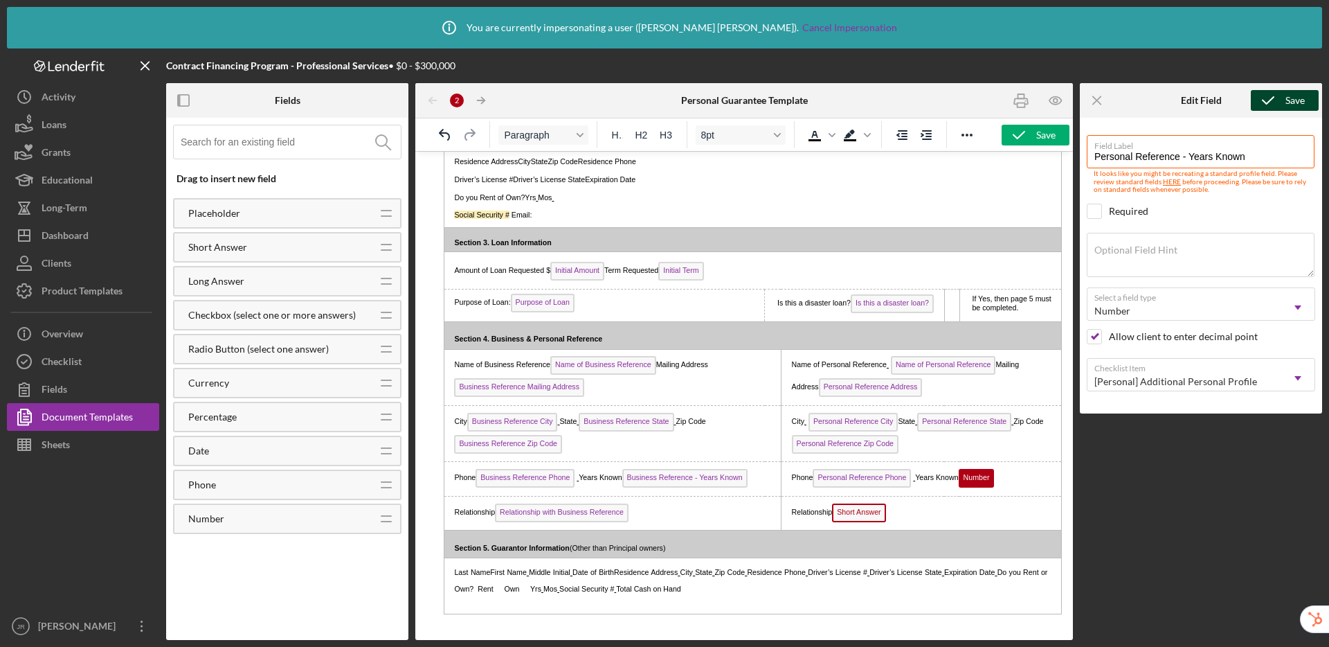
click at [1295, 102] on div "Save" at bounding box center [1295, 100] width 19 height 21
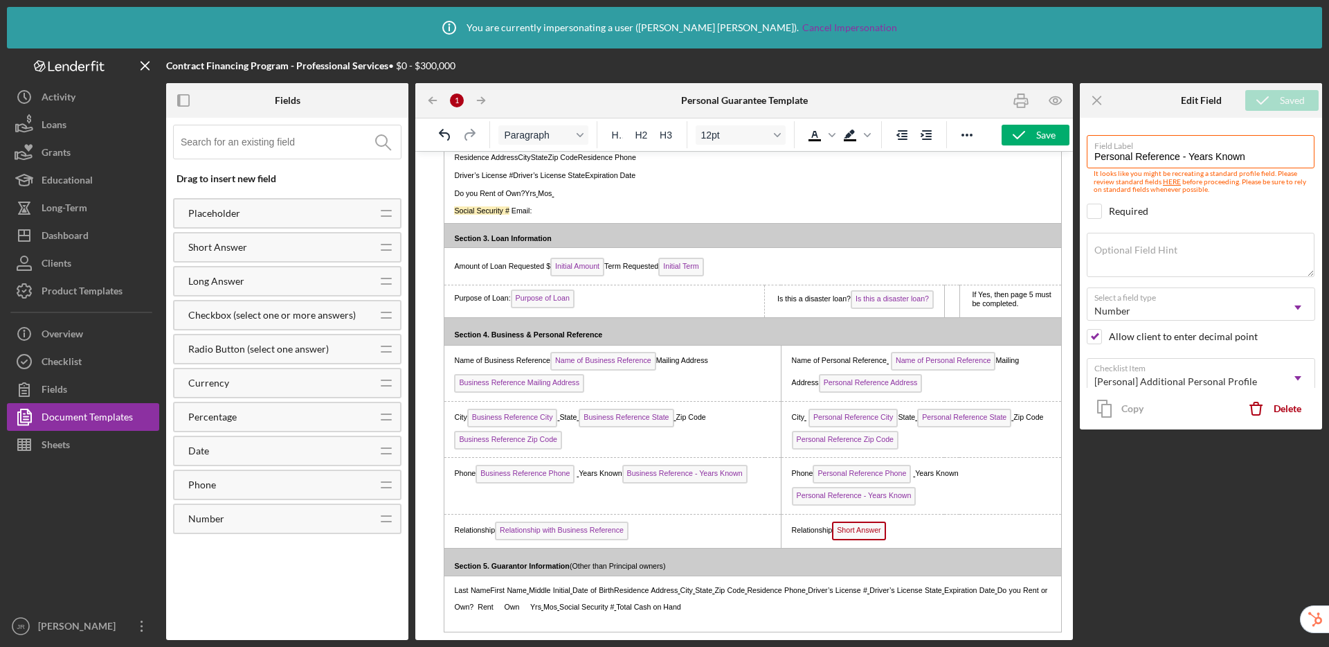
scroll to position [669, 0]
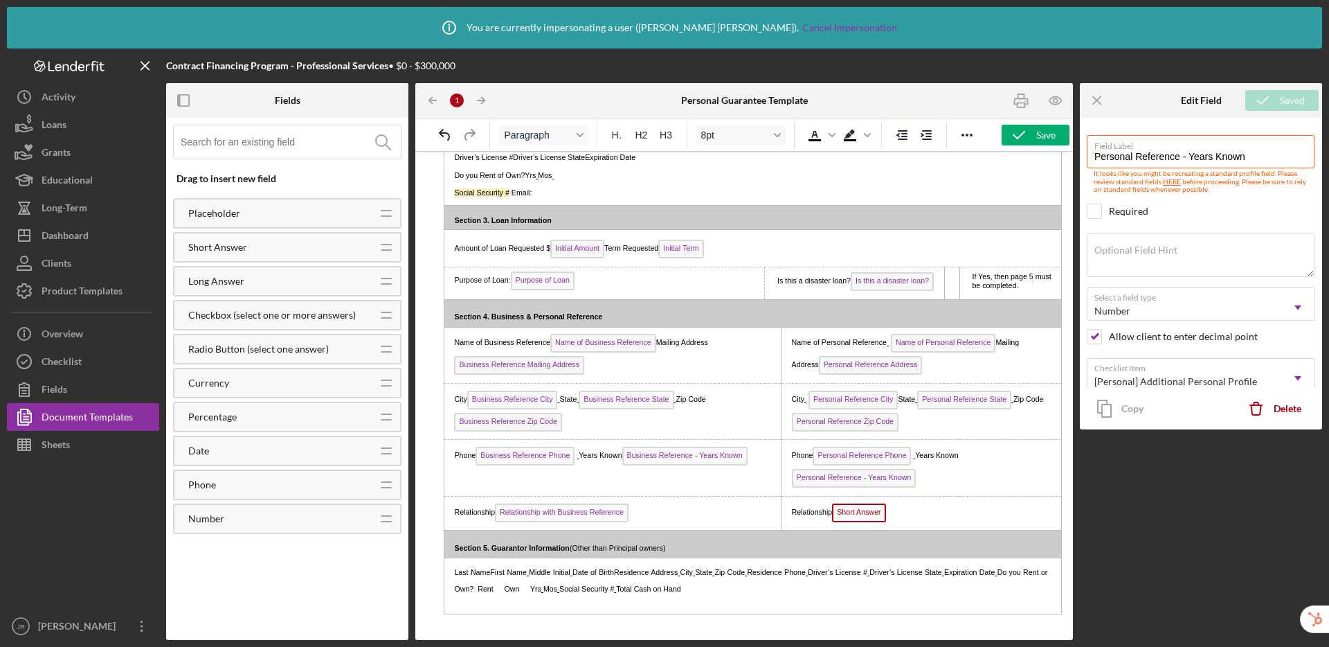
click at [849, 512] on span "Short Answer" at bounding box center [858, 512] width 53 height 19
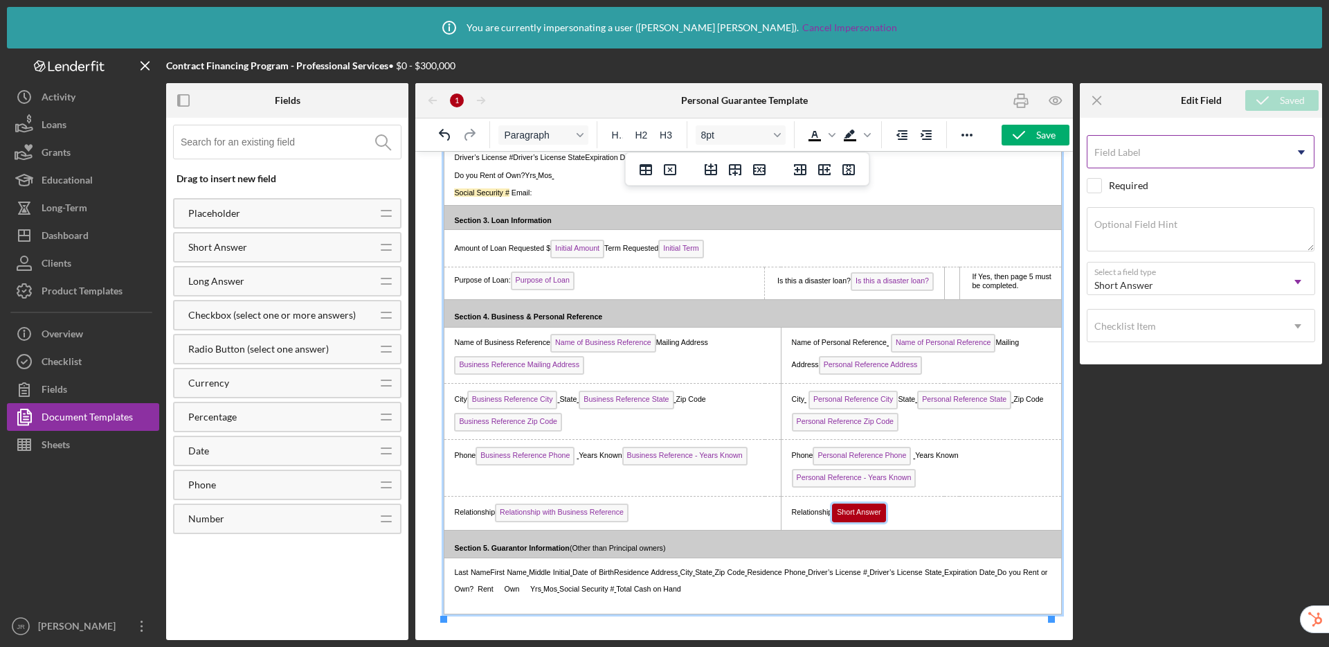
click at [1202, 144] on div "Field Label Icon/Dropdown Arrow" at bounding box center [1201, 152] width 228 height 35
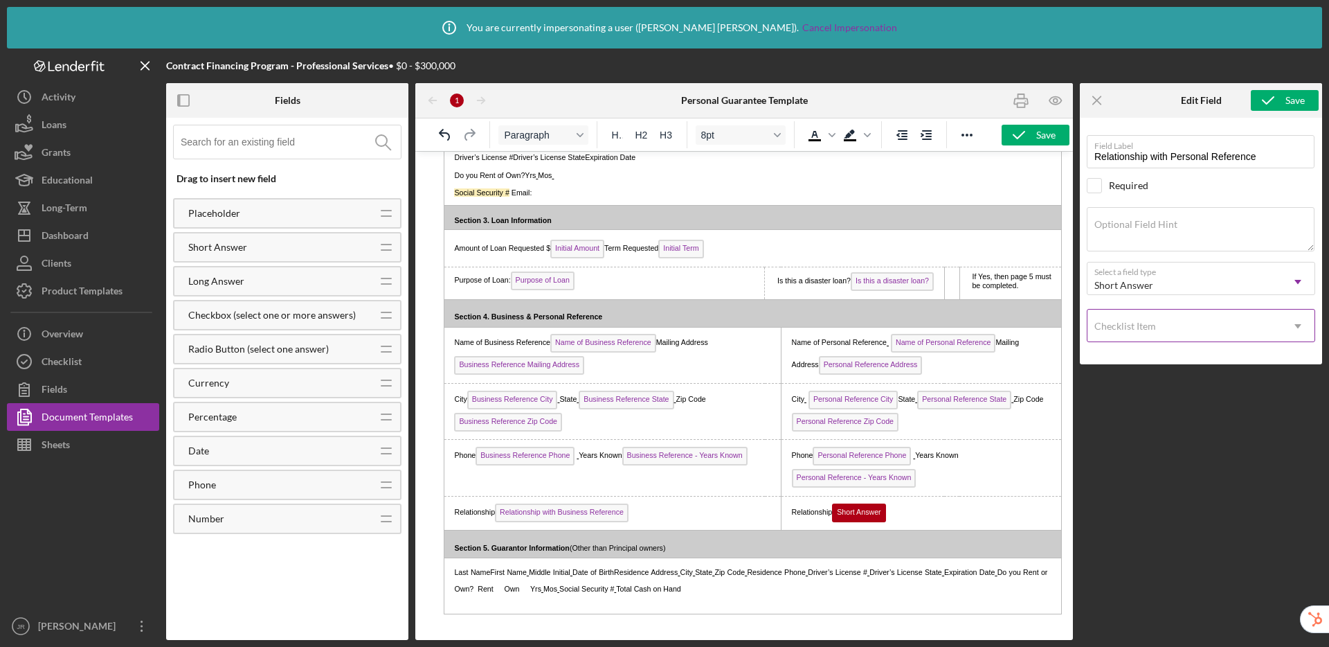
type input "Relationship with Personal Reference"
click at [1160, 321] on div "Checklist Item" at bounding box center [1185, 326] width 194 height 32
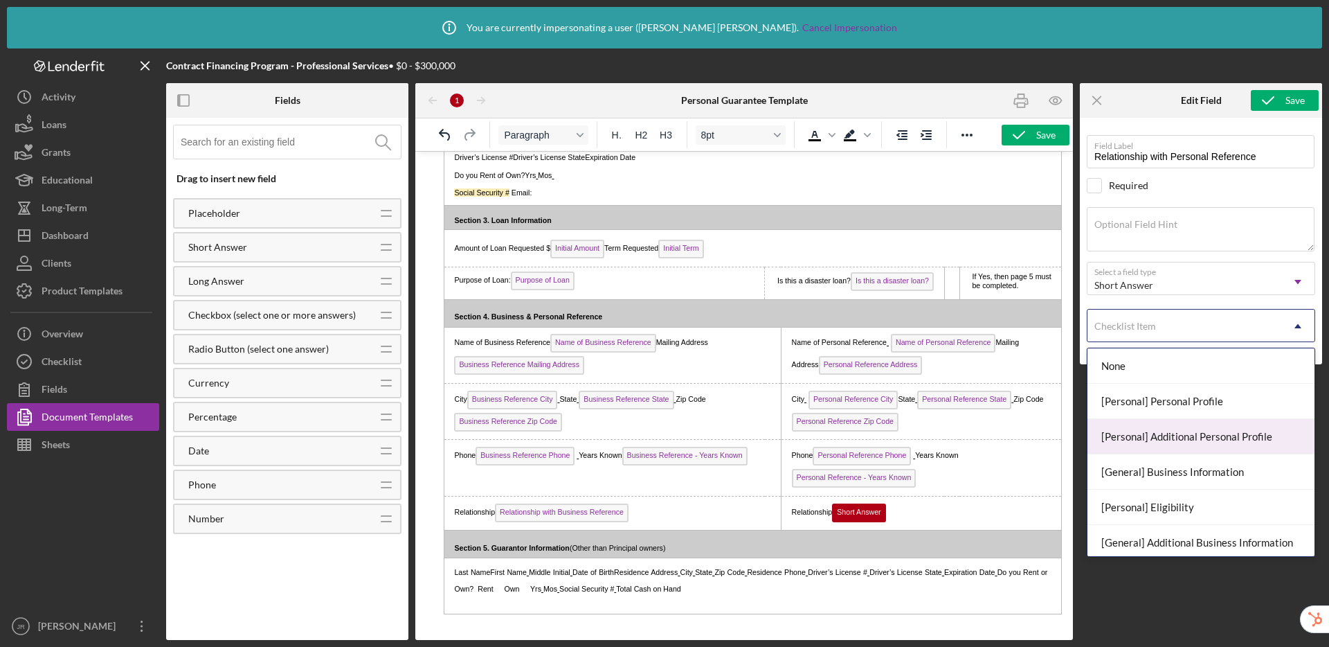
click at [1196, 438] on div "[Personal] Additional Personal Profile" at bounding box center [1201, 436] width 227 height 35
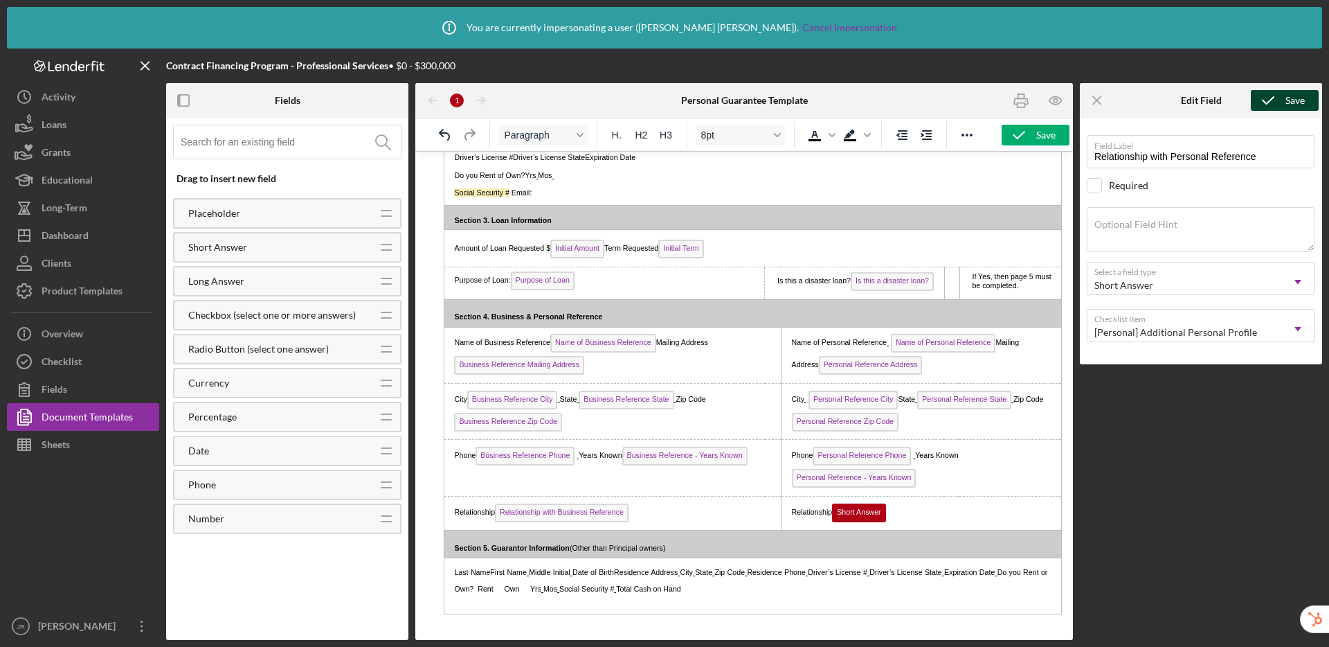
click at [1281, 98] on icon "submit" at bounding box center [1268, 100] width 35 height 35
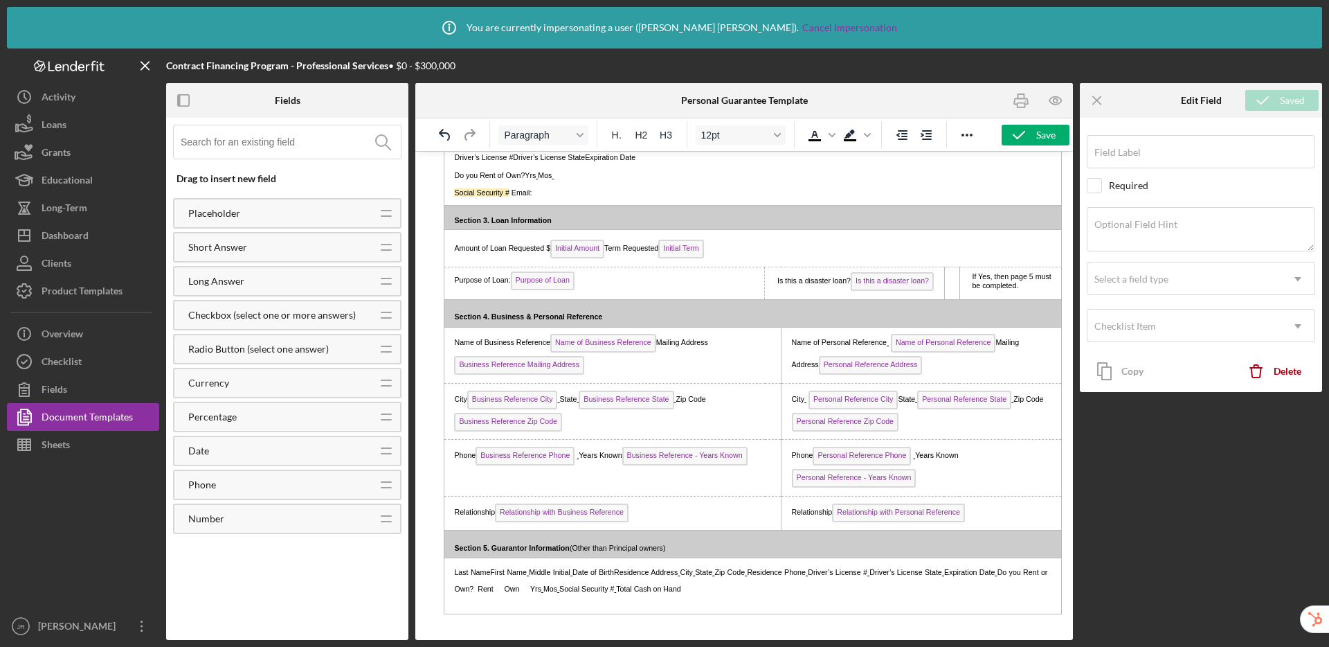
type input "Relationship with Personal Reference"
click at [566, 404] on p "City Business Reference City State Business Reference State Zip Code Business R…" at bounding box center [612, 412] width 327 height 44
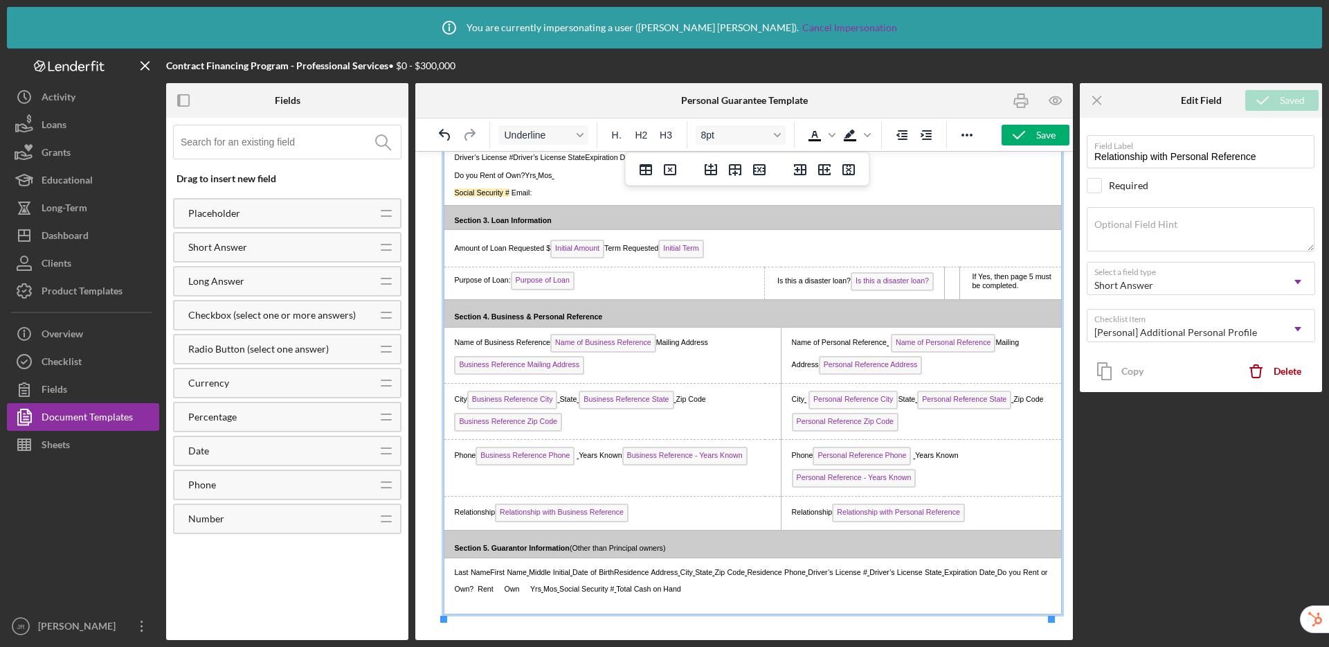
click at [566, 399] on span "State" at bounding box center [567, 399] width 17 height 8
click at [581, 403] on p "City Business Reference City State Business Reference State Zip Code Business R…" at bounding box center [612, 412] width 327 height 44
click at [683, 402] on span "Zip Code Business Reference Zip Code" at bounding box center [577, 410] width 247 height 30
click at [681, 399] on span "Zip Code Business Reference Zip Code" at bounding box center [577, 410] width 247 height 30
drag, startPoint x: 680, startPoint y: 399, endPoint x: 680, endPoint y: 390, distance: 9.0
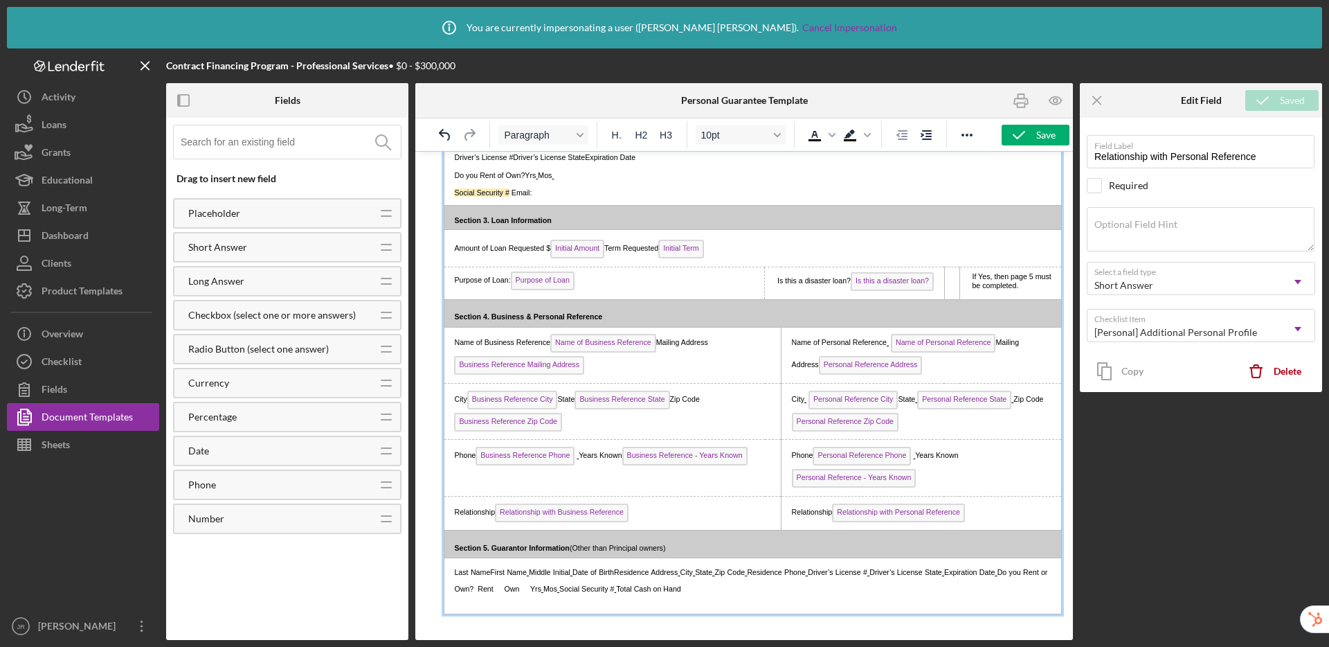
click at [680, 399] on span "Zip Code Business Reference Zip Code" at bounding box center [576, 410] width 245 height 30
click at [581, 457] on span "Years Known Business Reference - Years Known" at bounding box center [663, 455] width 168 height 8
click at [917, 403] on span "Personal Reference State" at bounding box center [964, 399] width 94 height 19
type input "Personal Reference State"
click at [894, 399] on span "Personal Reference City State" at bounding box center [860, 399] width 109 height 8
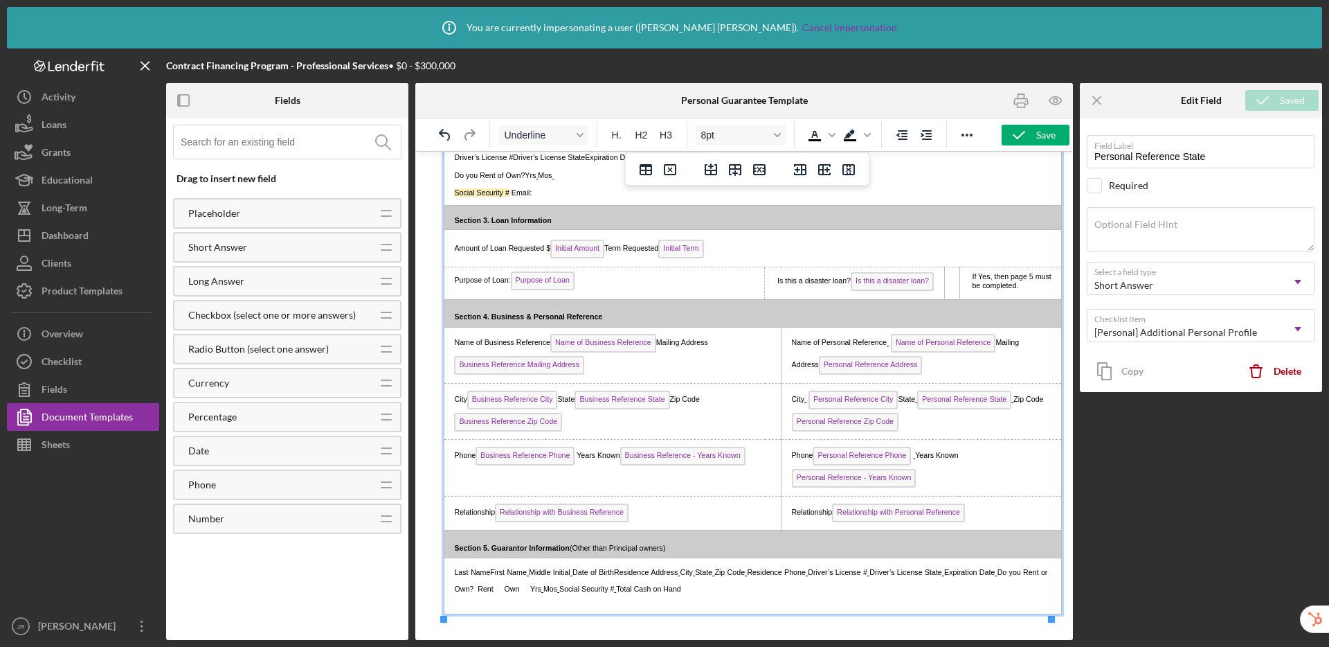
click at [915, 400] on span "Personal Reference State" at bounding box center [964, 399] width 98 height 8
click at [1011, 400] on span "Zip Code Personal Reference Zip Code" at bounding box center [917, 410] width 250 height 30
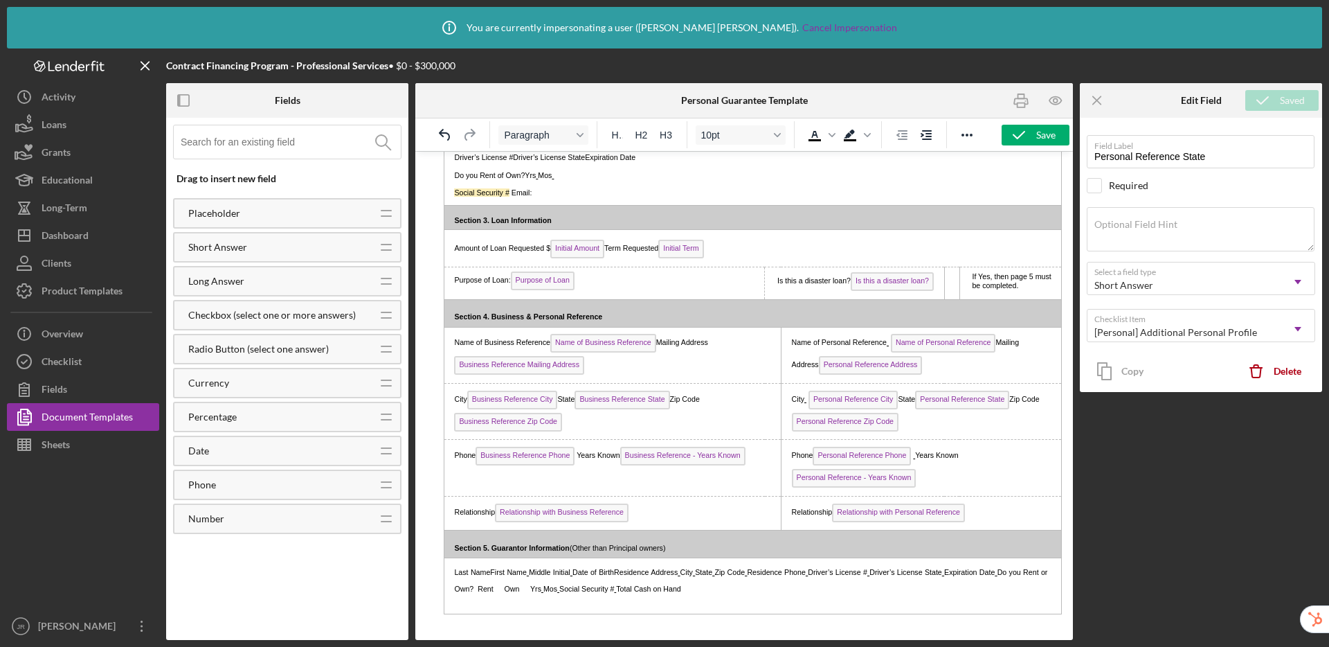
click at [1011, 400] on span "Zip Code Personal Reference Zip Code" at bounding box center [916, 410] width 248 height 30
click at [1011, 402] on span "ip Code Personal Reference Zip Code" at bounding box center [913, 410] width 243 height 30
drag, startPoint x: 1014, startPoint y: 402, endPoint x: 1029, endPoint y: 359, distance: 45.5
click at [1014, 402] on span "ip Code Personal Reference Zip Code" at bounding box center [913, 410] width 243 height 30
click at [1011, 401] on span "Code Personal Reference Zip Code" at bounding box center [909, 410] width 235 height 30
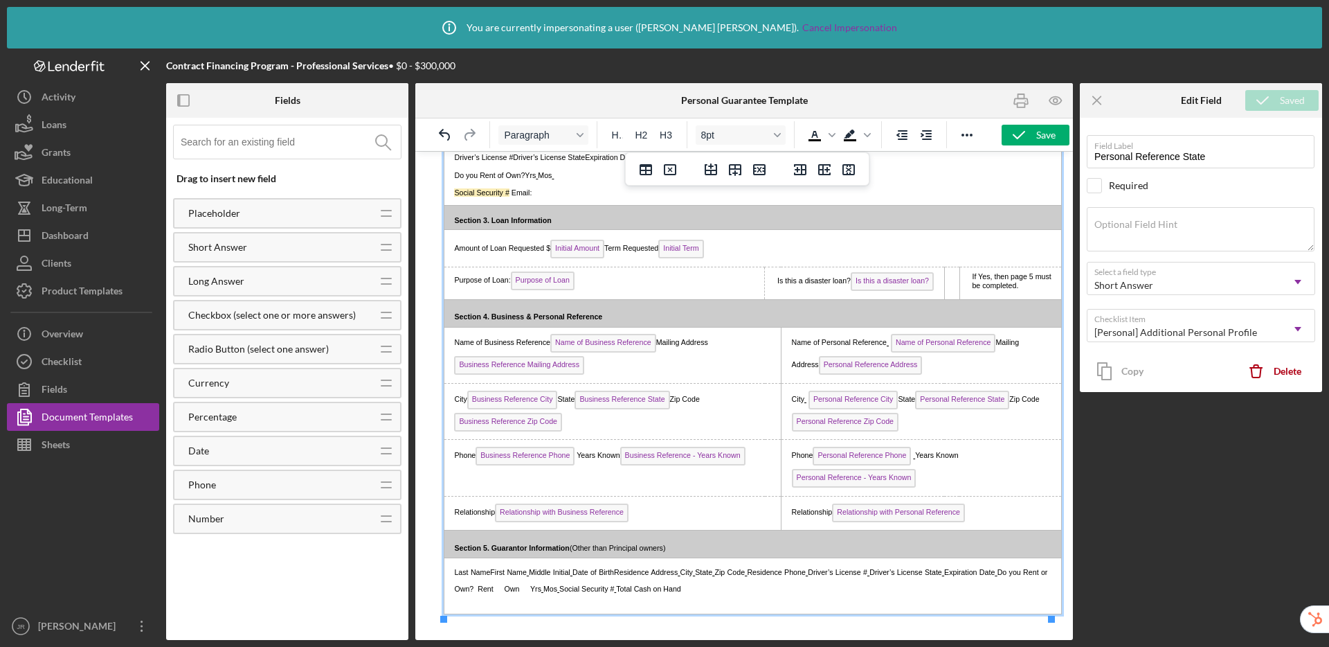
click at [911, 458] on span "Years Known Personal Reference - Years Known" at bounding box center [875, 466] width 167 height 30
click at [1028, 137] on icon "button" at bounding box center [1019, 135] width 35 height 35
click at [537, 574] on span "Middle Initial" at bounding box center [550, 572] width 42 height 8
click at [1014, 575] on span "Do you Rent or Own? Rent" at bounding box center [750, 580] width 593 height 25
click at [458, 591] on span "Do you Rent or Own? Rent" at bounding box center [501, 588] width 91 height 8
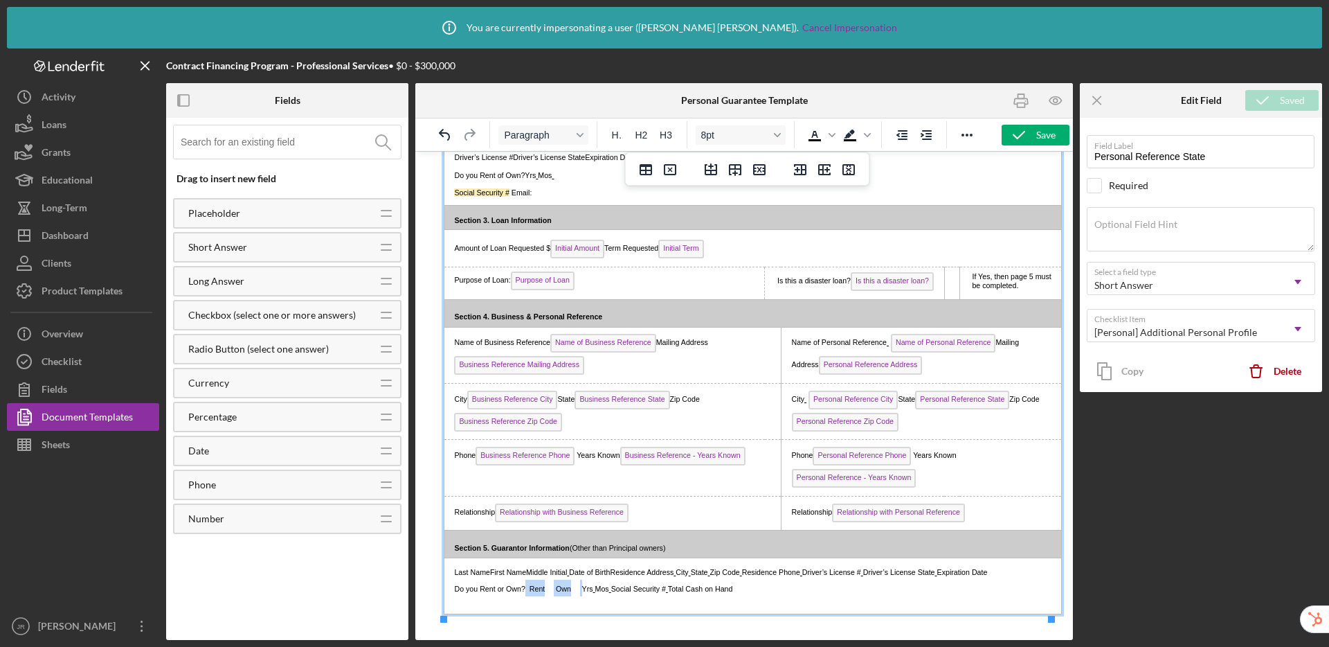
drag, startPoint x: 587, startPoint y: 589, endPoint x: 526, endPoint y: 589, distance: 60.9
click at [526, 589] on p "Do you Rent or Own? Rent Own Yrs Mos Social Security # Total Cash on Hand" at bounding box center [748, 587] width 599 height 17
click at [559, 593] on span "Social Security #" at bounding box center [581, 588] width 55 height 8
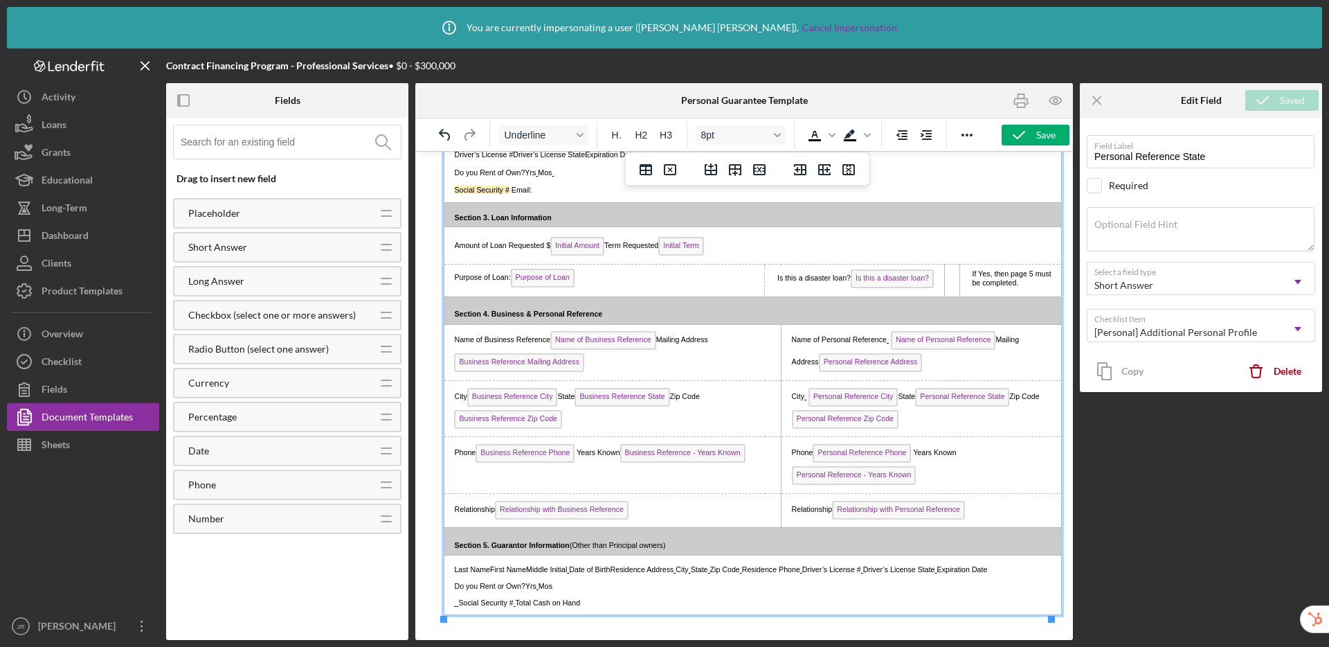
click at [460, 606] on span "Social Security #" at bounding box center [485, 602] width 55 height 8
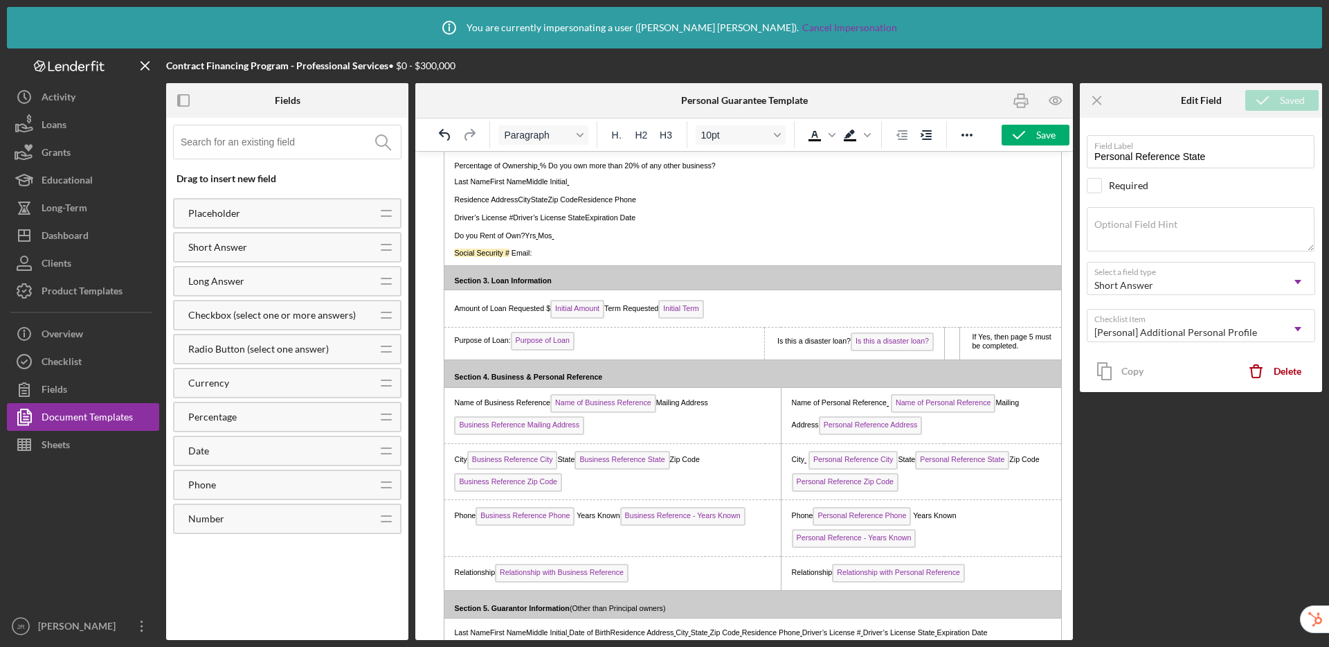
scroll to position [673, 0]
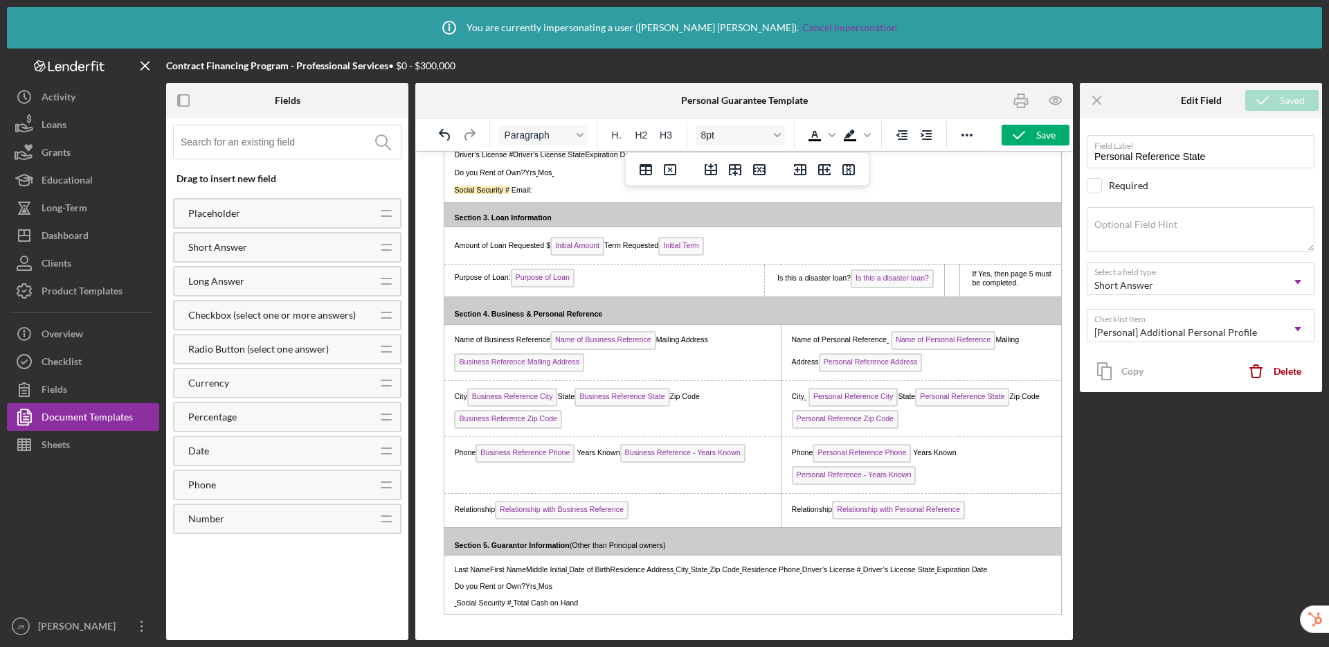
drag, startPoint x: 458, startPoint y: 604, endPoint x: 469, endPoint y: 588, distance: 19.4
click at [458, 604] on span "Social Security #" at bounding box center [483, 602] width 55 height 8
click at [509, 602] on span "Social Security #" at bounding box center [481, 602] width 55 height 8
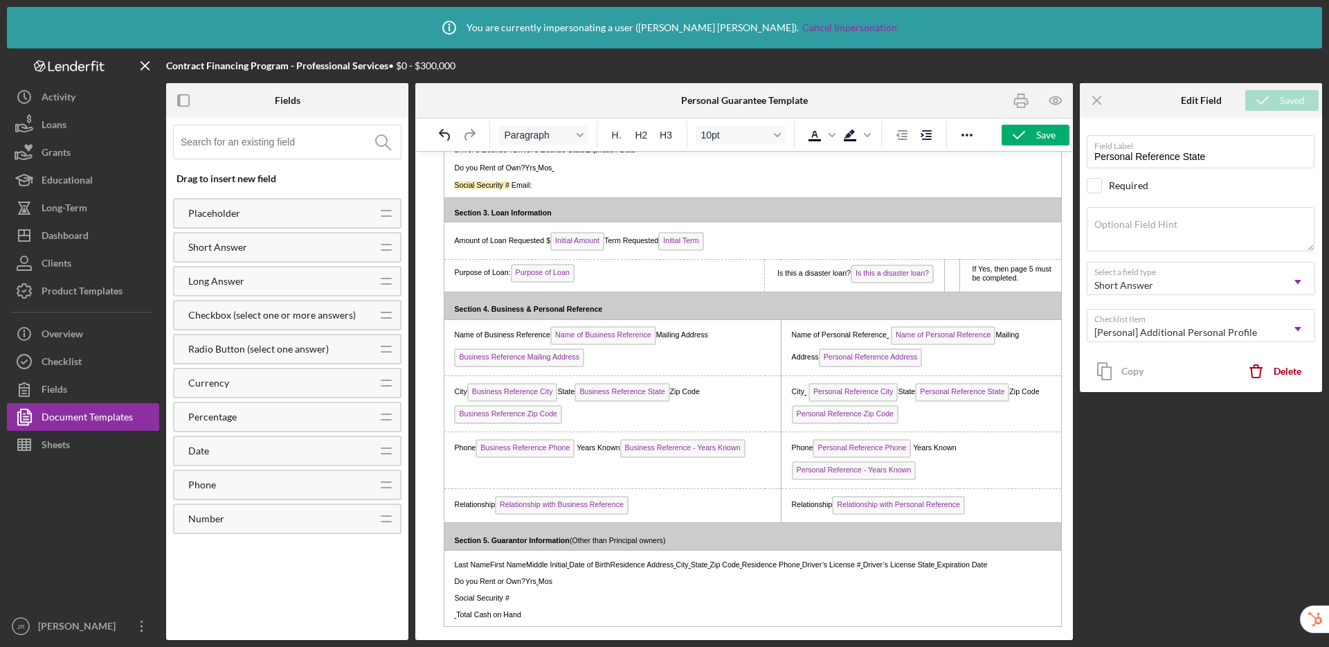
click at [460, 618] on span "Total Cash on Hand" at bounding box center [488, 614] width 65 height 8
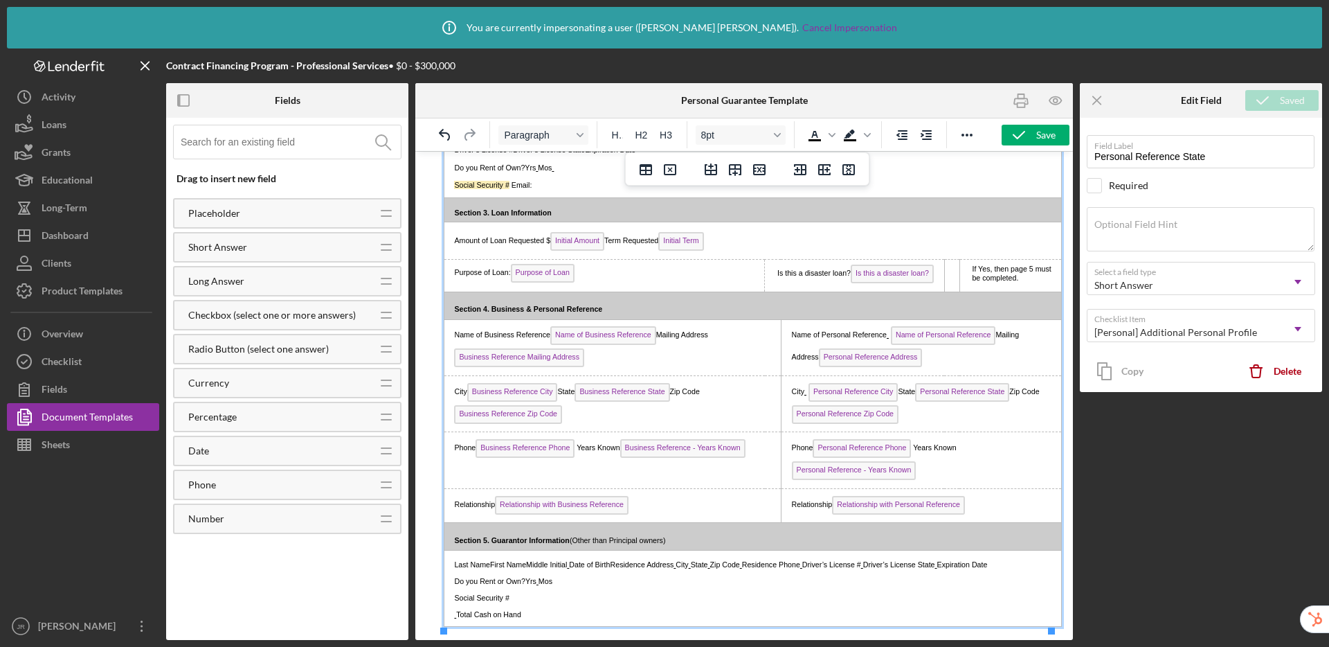
drag, startPoint x: 458, startPoint y: 622, endPoint x: 460, endPoint y: 615, distance: 7.2
click at [459, 617] on span "Total Cash on Hand" at bounding box center [488, 614] width 65 height 8
click at [556, 620] on p "Total Cash on Hand" at bounding box center [748, 613] width 599 height 17
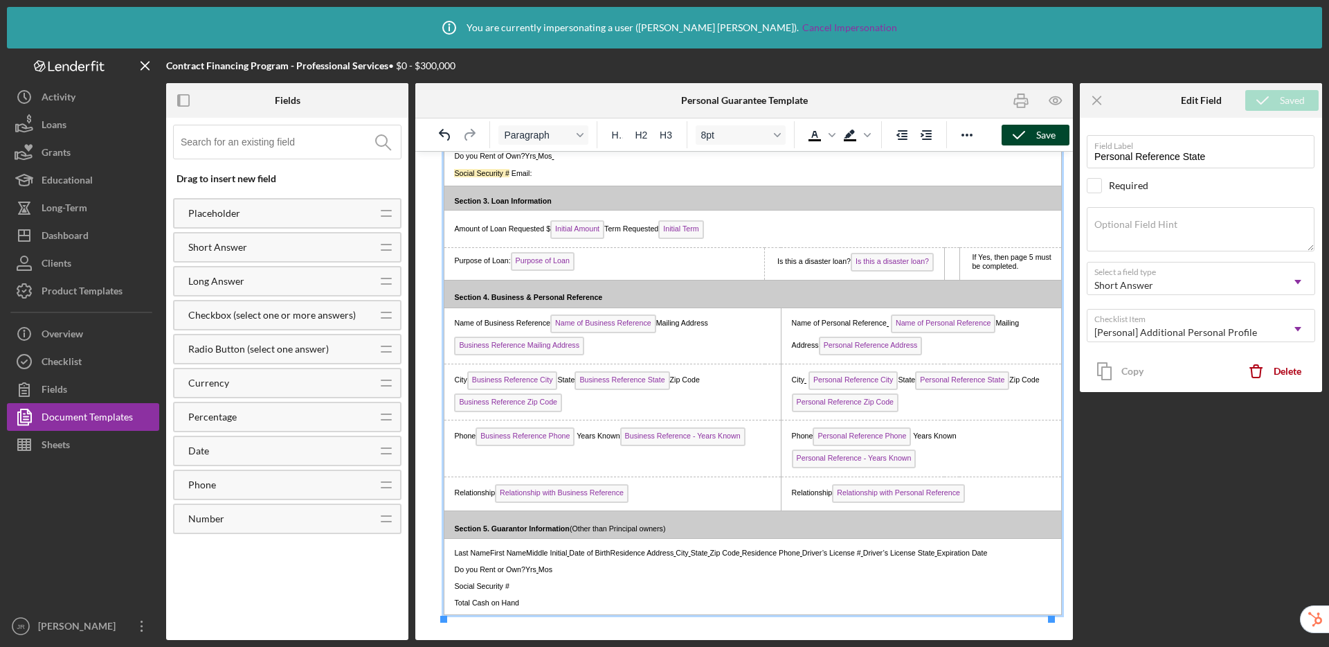
click at [1025, 130] on icon "button" at bounding box center [1019, 135] width 35 height 35
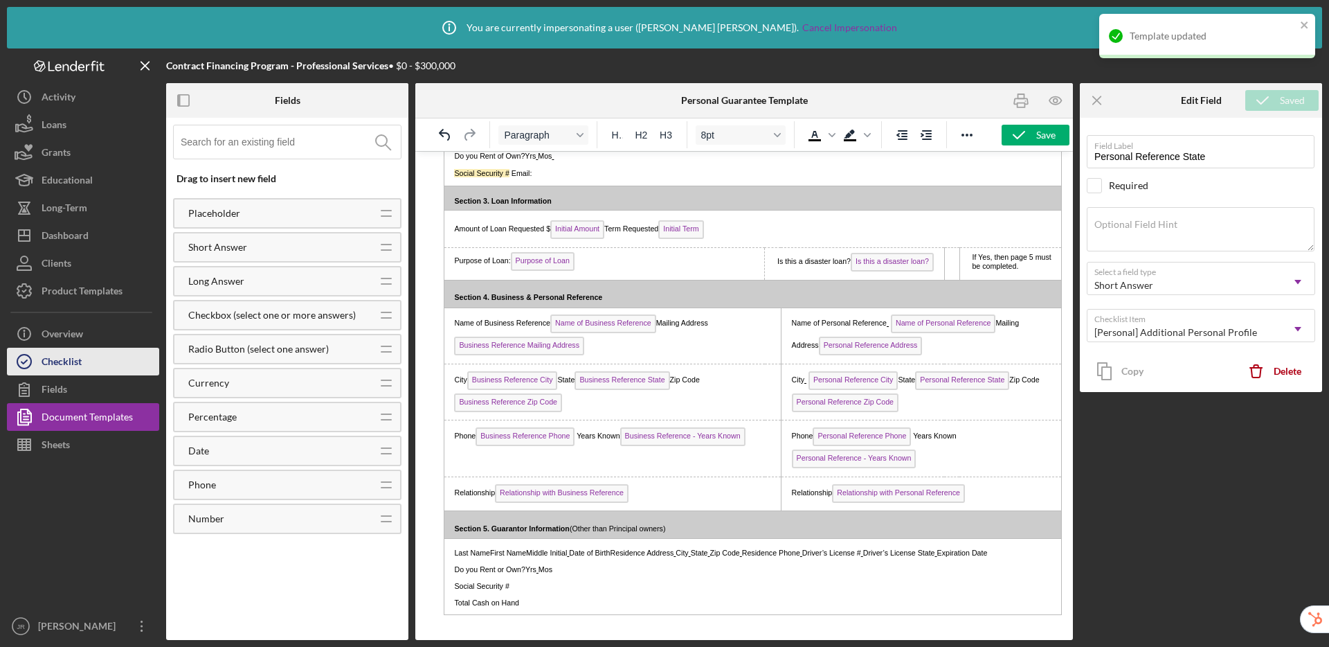
click at [108, 363] on button "Checklist" at bounding box center [83, 362] width 152 height 28
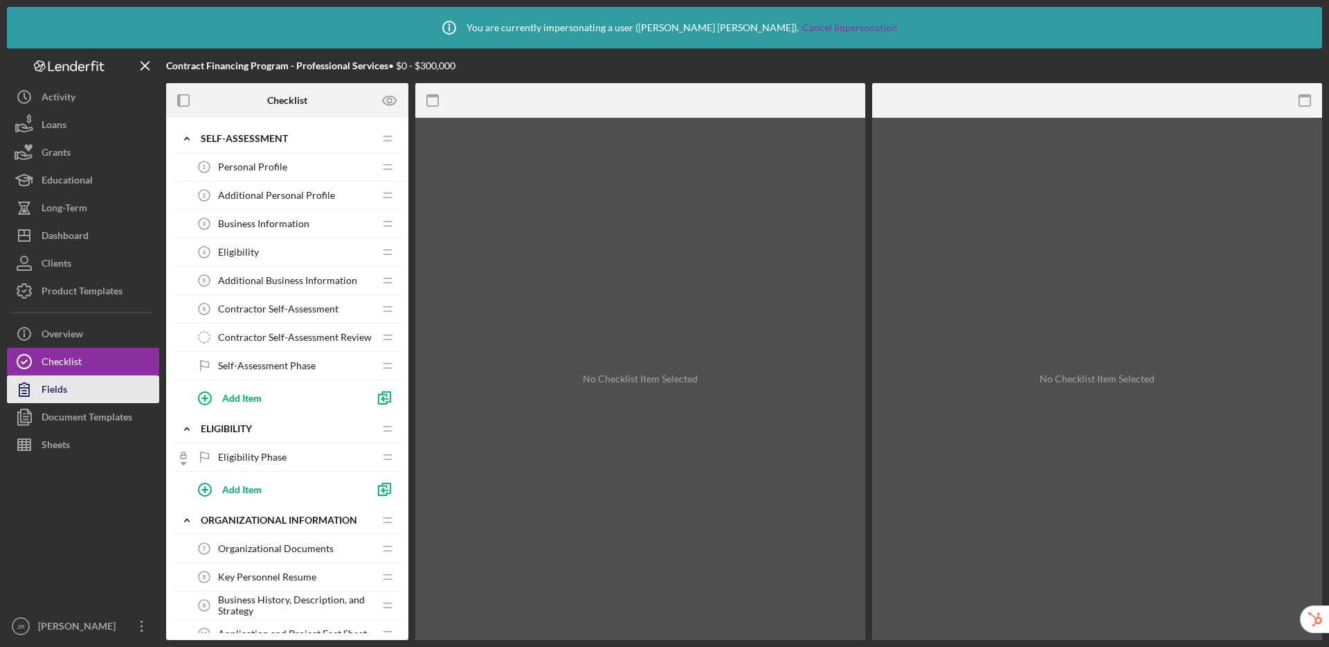
click at [96, 378] on button "Fields" at bounding box center [83, 389] width 152 height 28
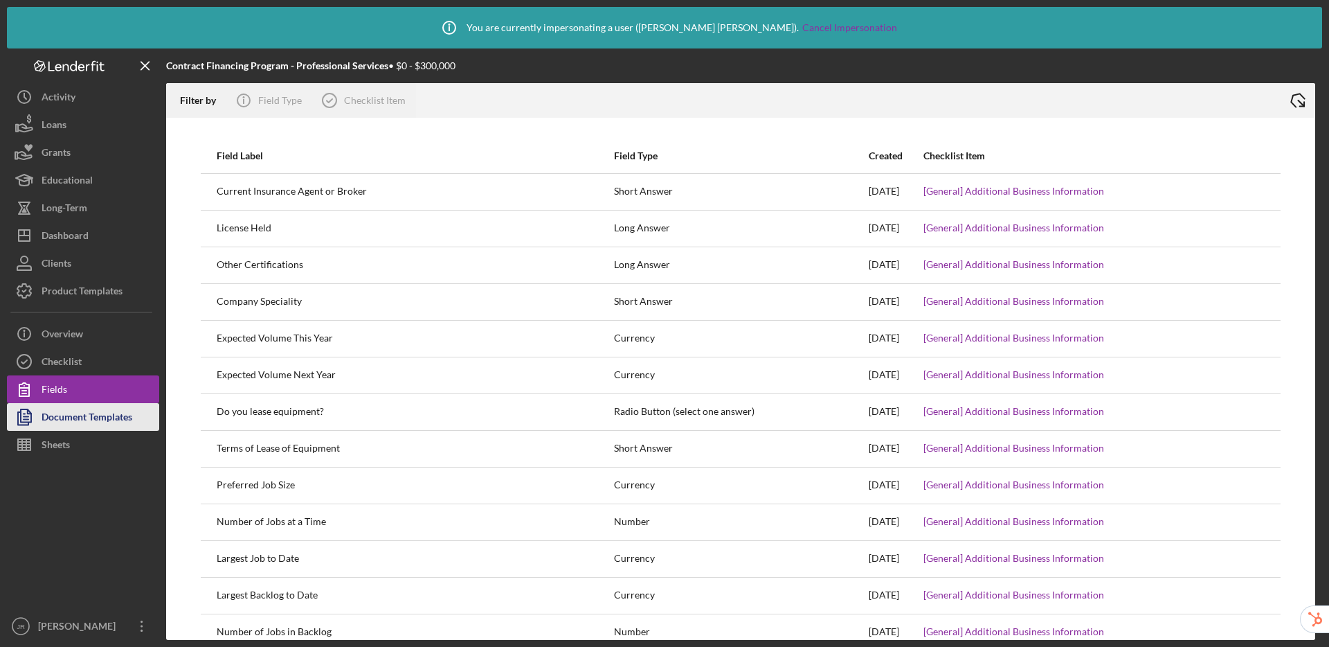
click at [97, 411] on div "Document Templates" at bounding box center [87, 418] width 91 height 31
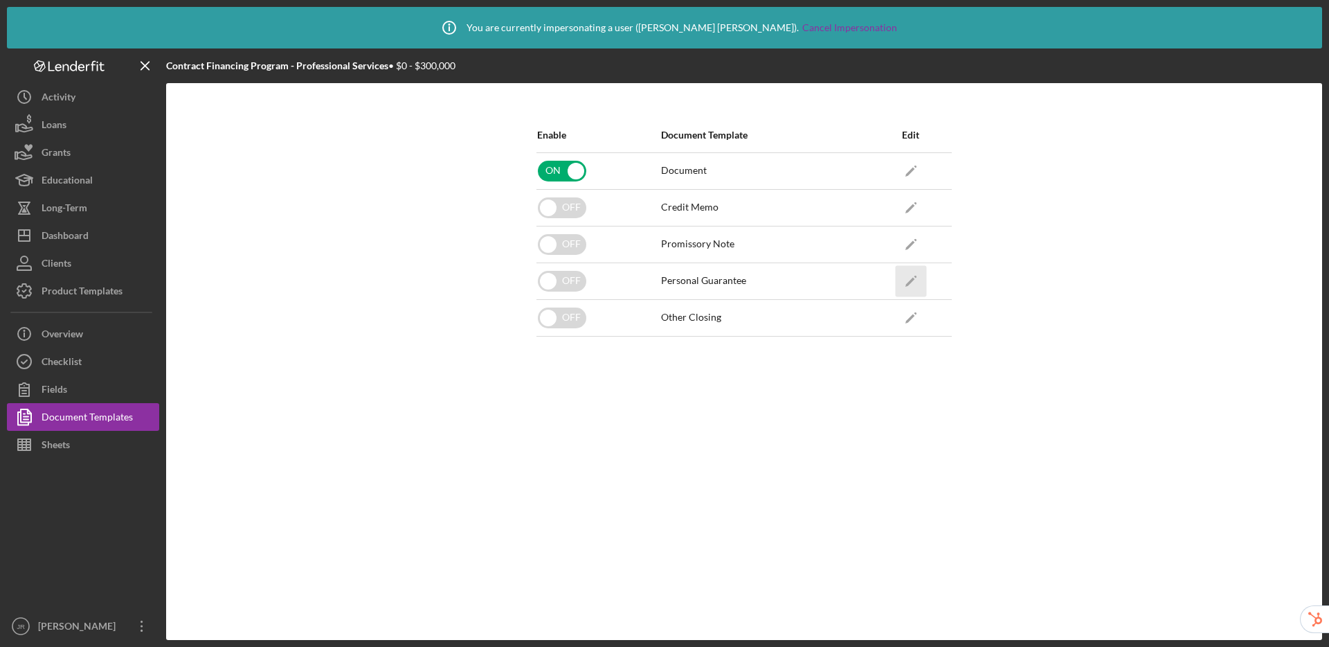
click at [912, 284] on icon "Icon/Edit" at bounding box center [910, 280] width 31 height 31
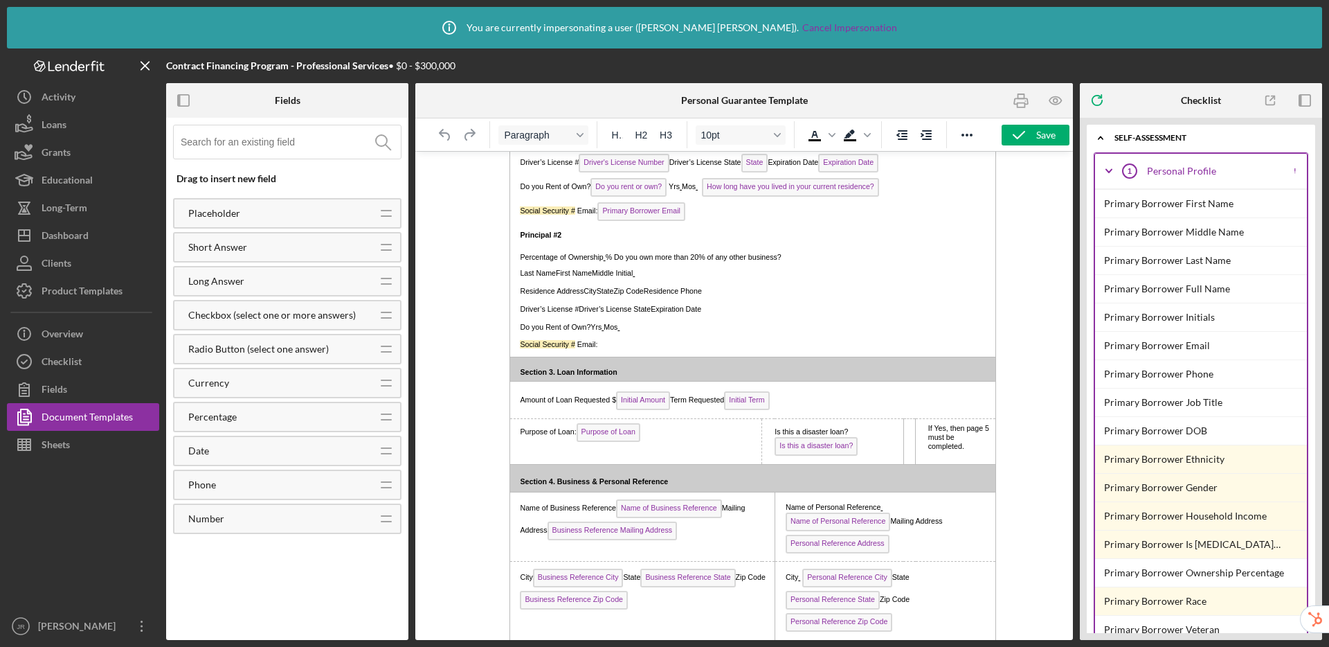
scroll to position [845, 0]
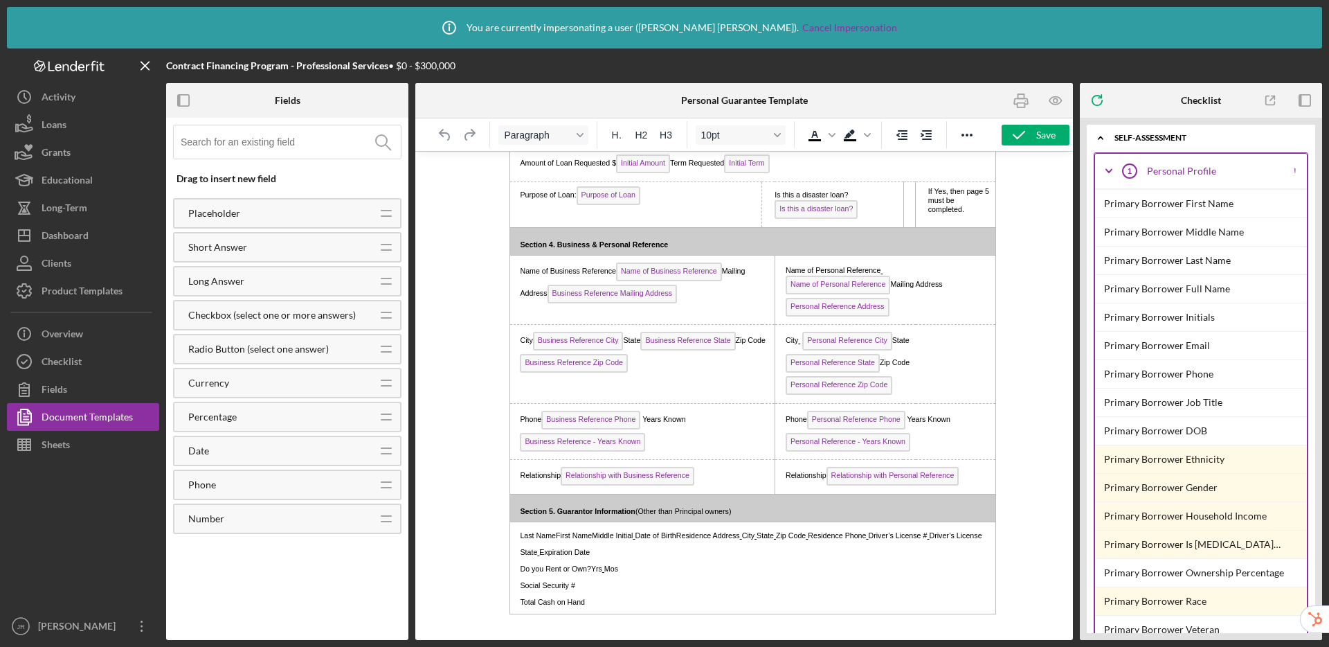
click at [601, 606] on p "Total Cash on Hand" at bounding box center [748, 601] width 468 height 17
click at [234, 147] on input at bounding box center [291, 141] width 220 height 33
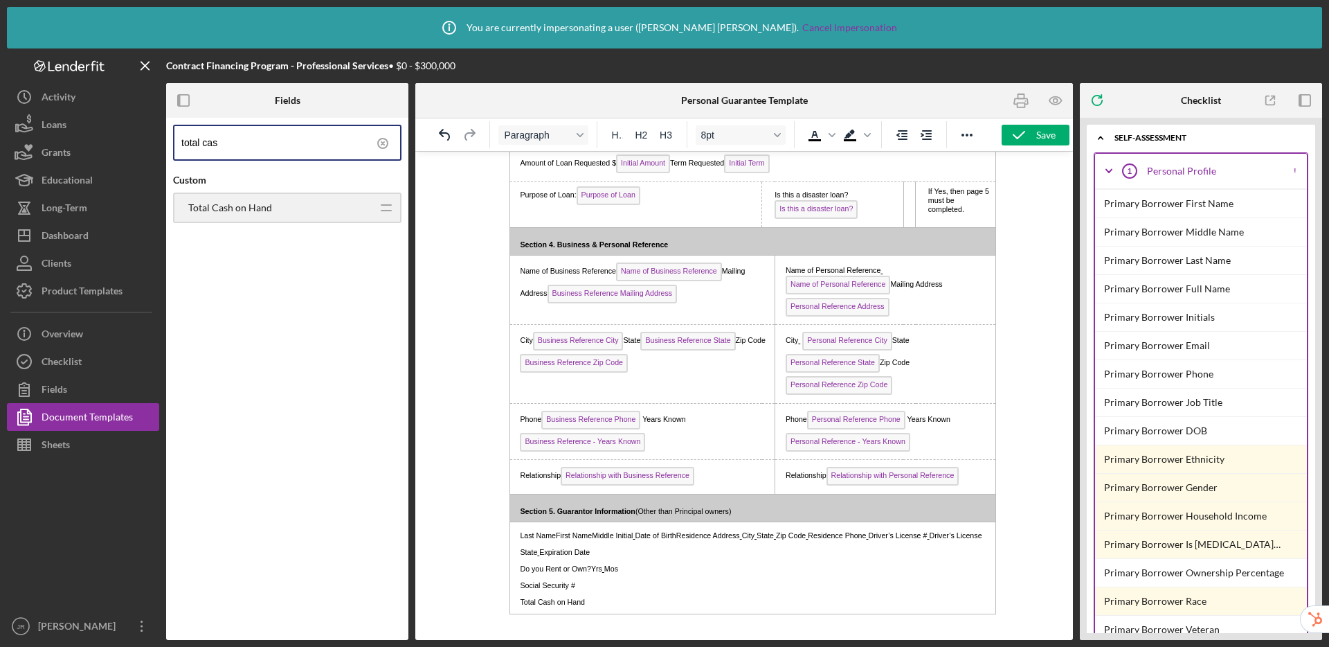
type input "total cas"
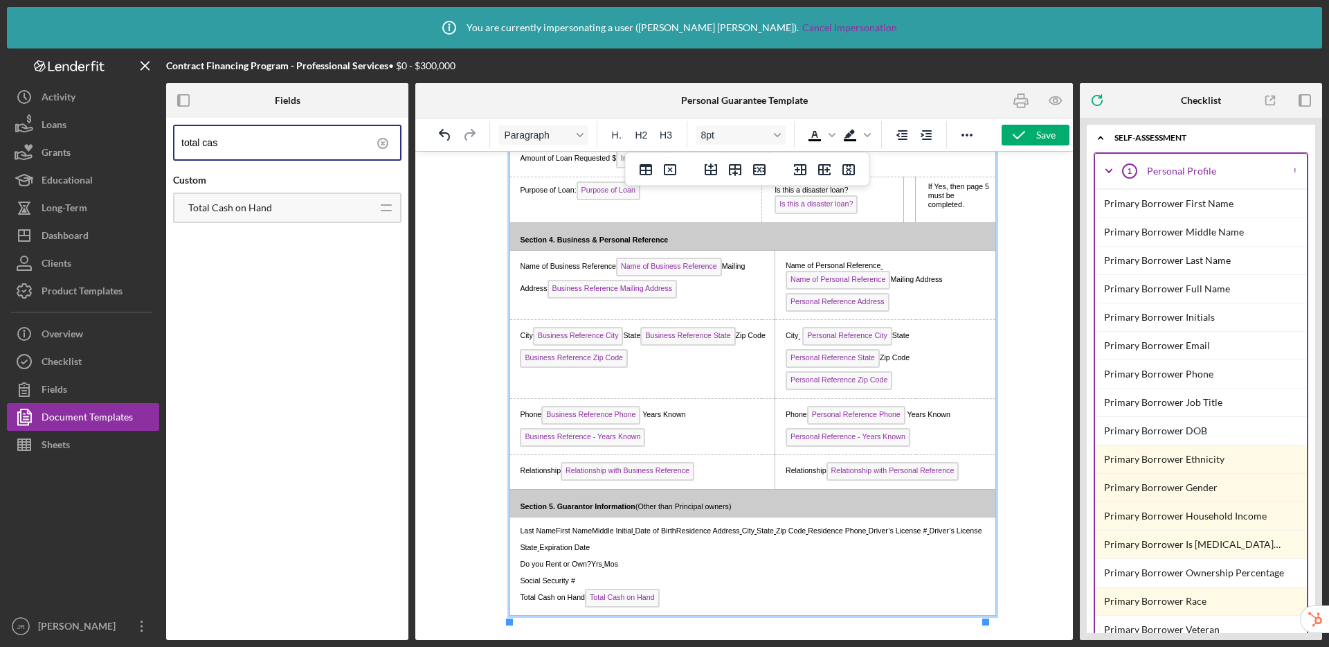
click at [887, 534] on span "Driver’s License #" at bounding box center [897, 530] width 59 height 8
drag, startPoint x: 526, startPoint y: 557, endPoint x: 536, endPoint y: 505, distance: 52.1
click at [526, 554] on p "Driver’s License # Driver’s License State Expiration Date" at bounding box center [748, 546] width 468 height 17
click at [524, 551] on span "Driver’s License #" at bounding box center [551, 547] width 59 height 8
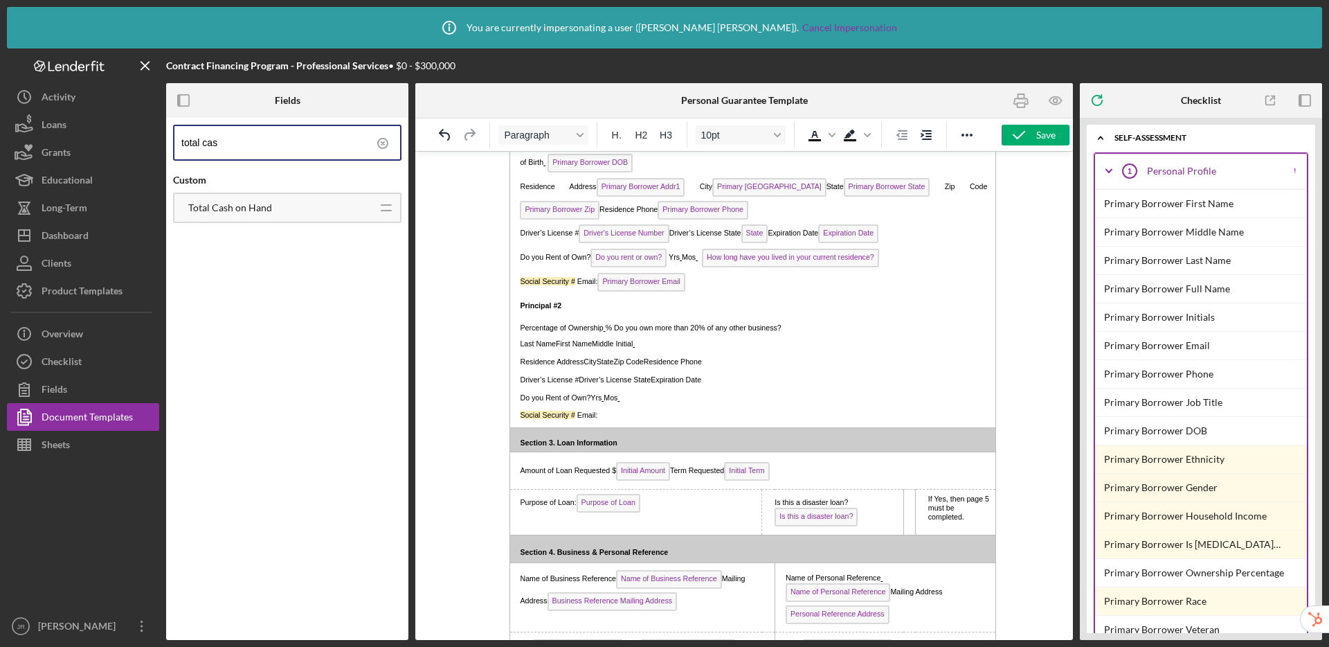
scroll to position [0, 0]
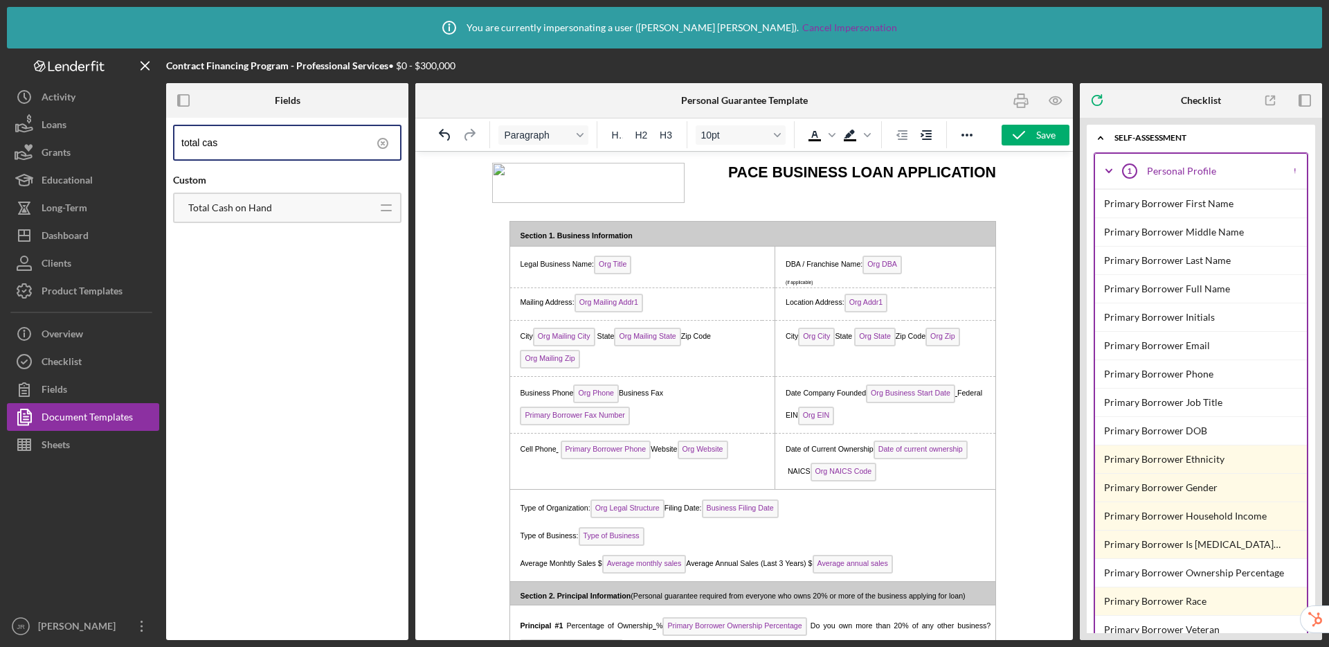
click at [1037, 147] on div "Paragraph H1 H2 H3 10pt To open the popup, press Shift+Enter To open the popup,…" at bounding box center [744, 134] width 658 height 33
click at [1047, 132] on div "Save" at bounding box center [1045, 135] width 19 height 21
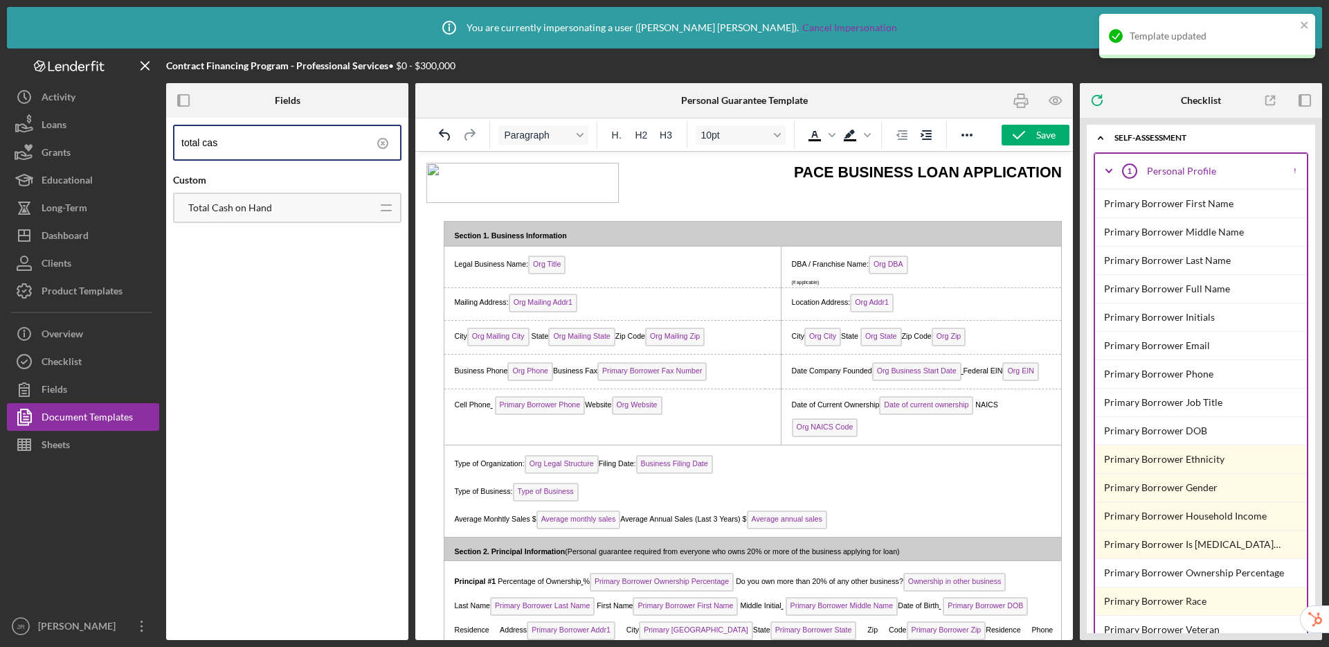
scroll to position [713, 0]
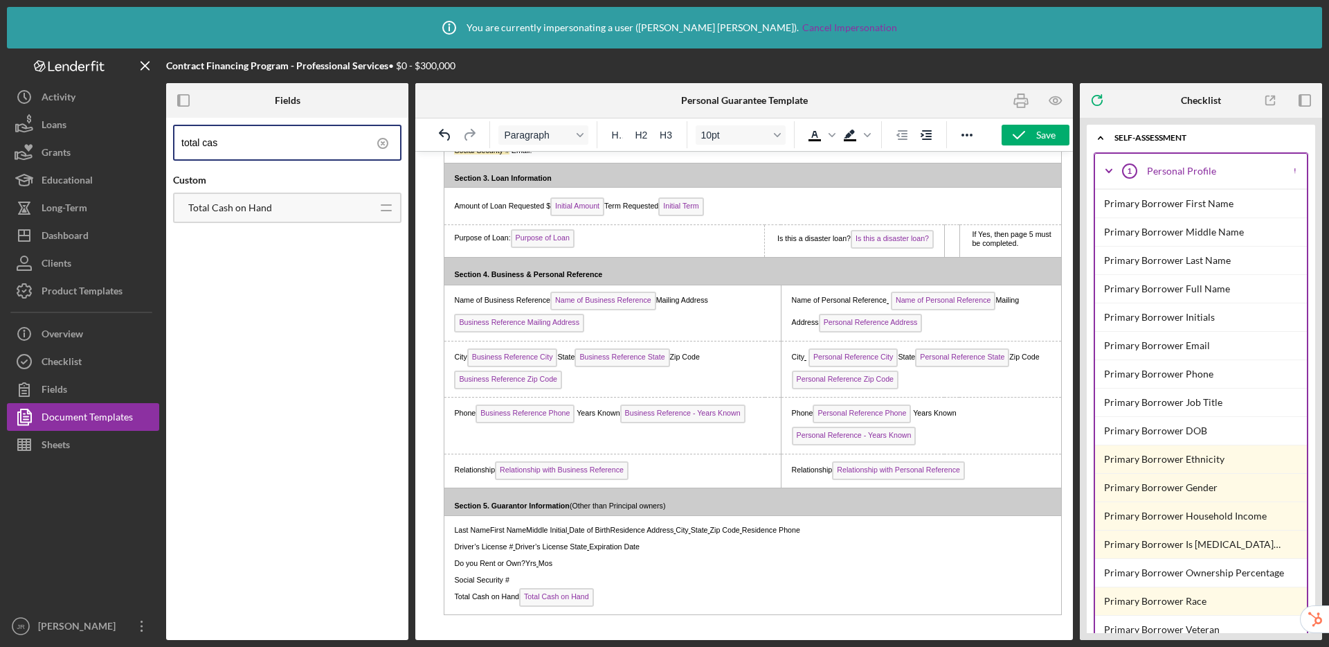
click at [381, 143] on icon at bounding box center [382, 143] width 3 height 3
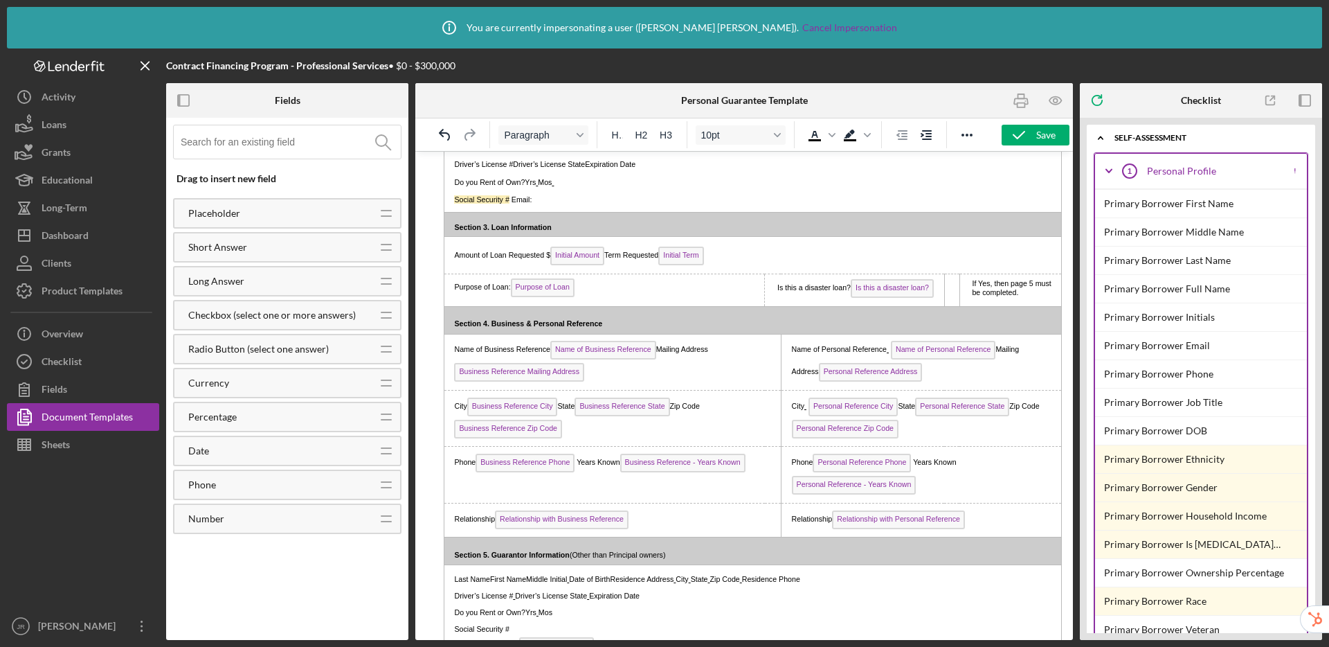
scroll to position [355, 0]
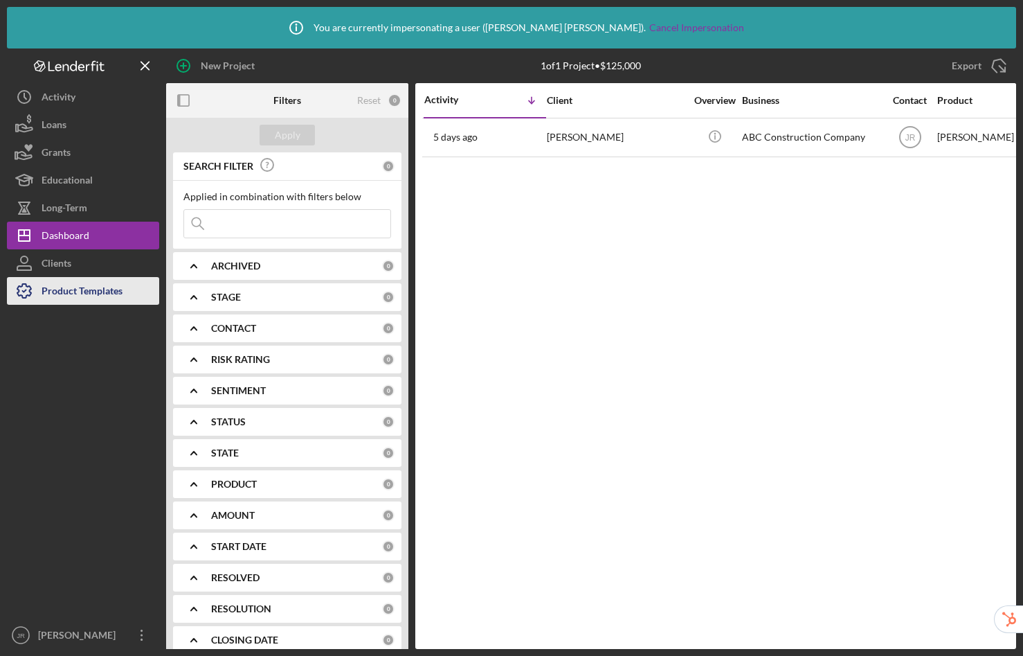
click at [83, 299] on div "Product Templates" at bounding box center [82, 292] width 81 height 31
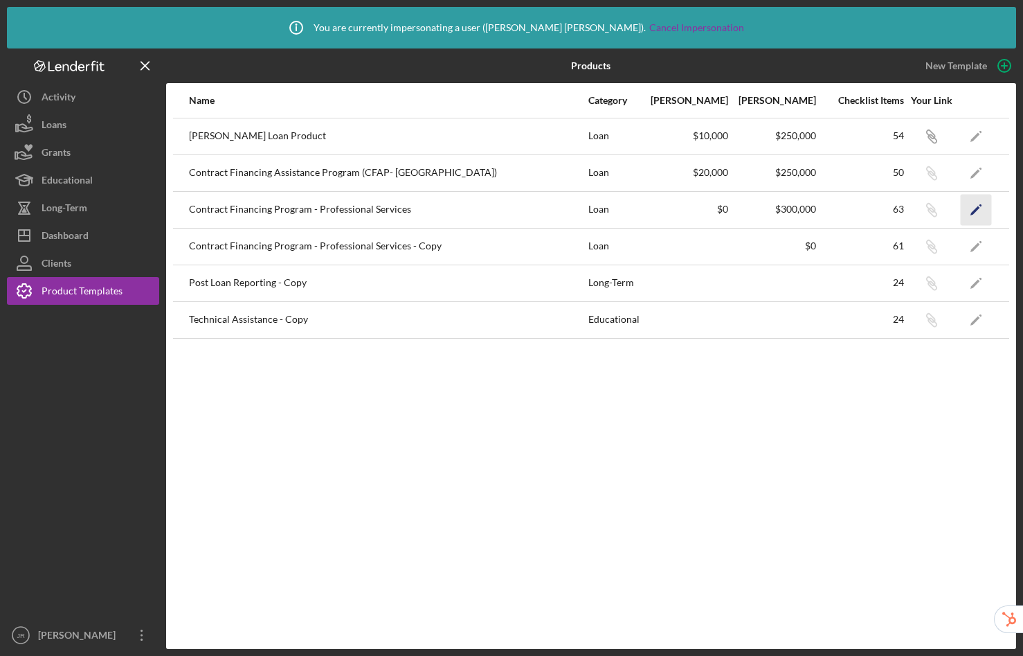
click at [973, 213] on polygon "button" at bounding box center [976, 211] width 10 height 10
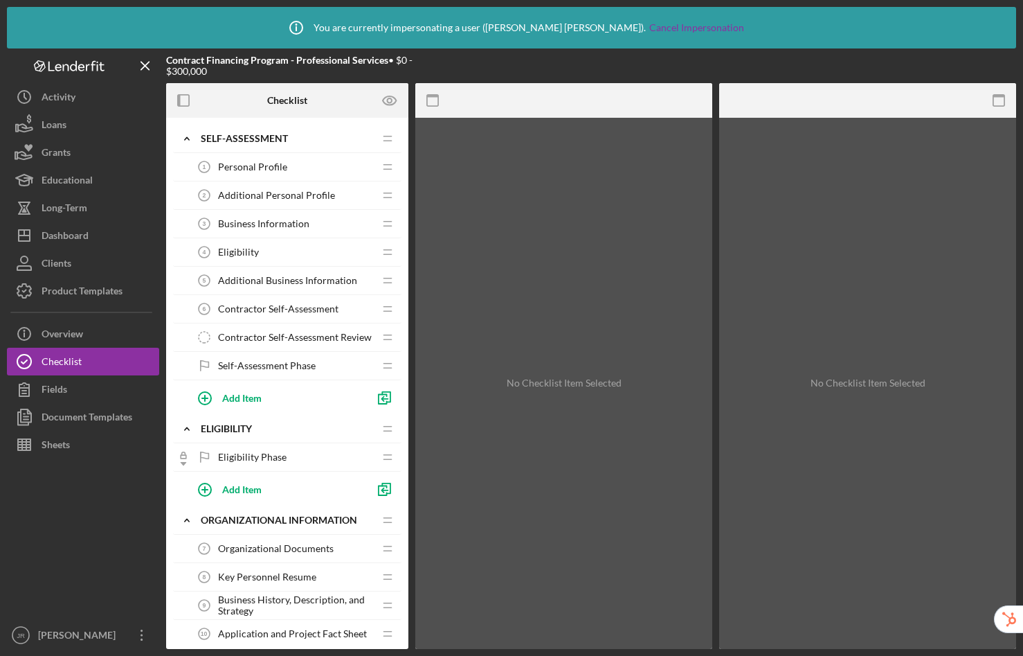
click at [266, 282] on span "Additional Business Information" at bounding box center [287, 280] width 139 height 11
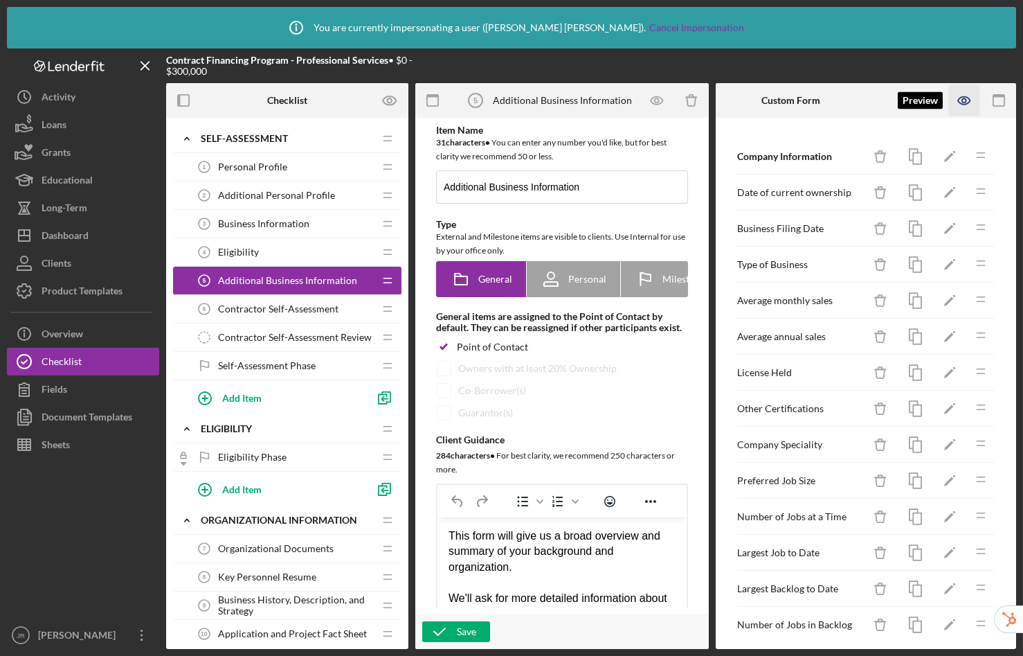
click at [971, 100] on icon "button" at bounding box center [964, 100] width 31 height 31
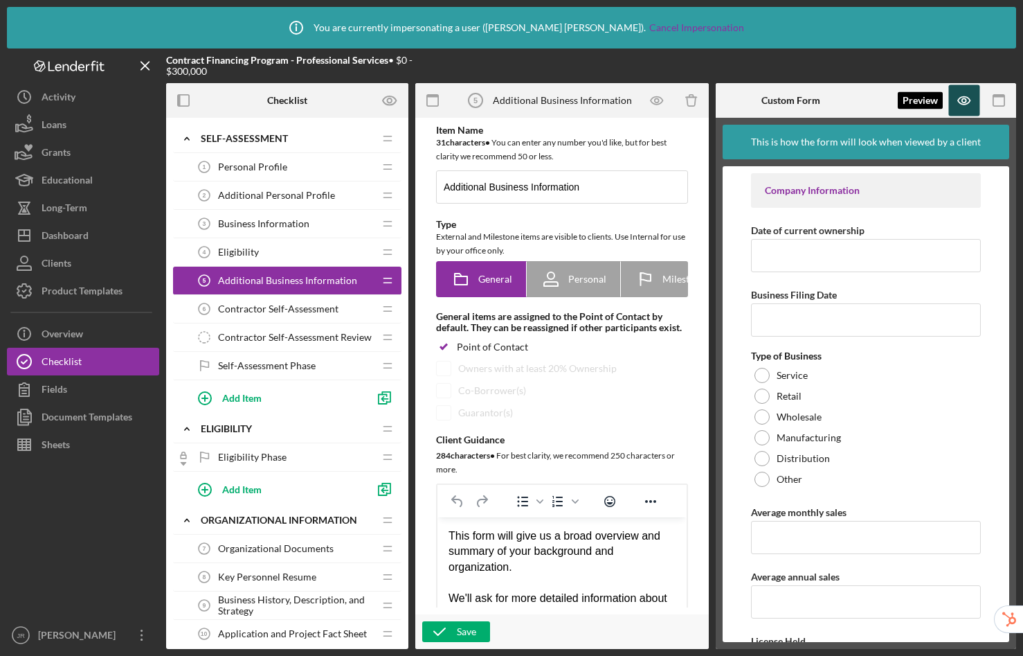
click at [965, 103] on icon "button" at bounding box center [964, 100] width 31 height 31
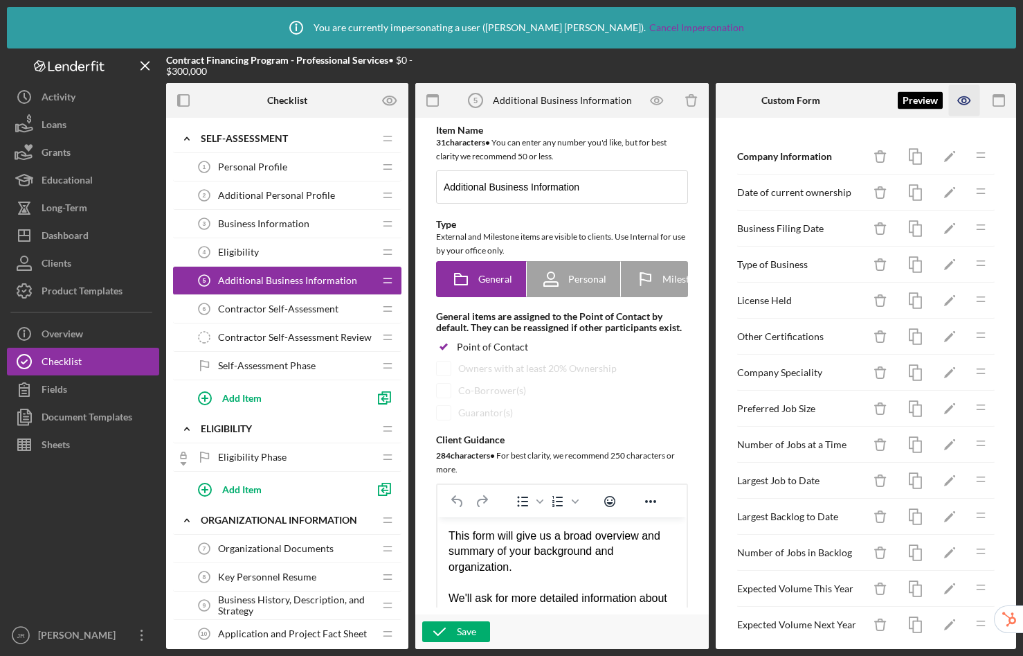
click at [971, 99] on icon "button" at bounding box center [964, 100] width 31 height 31
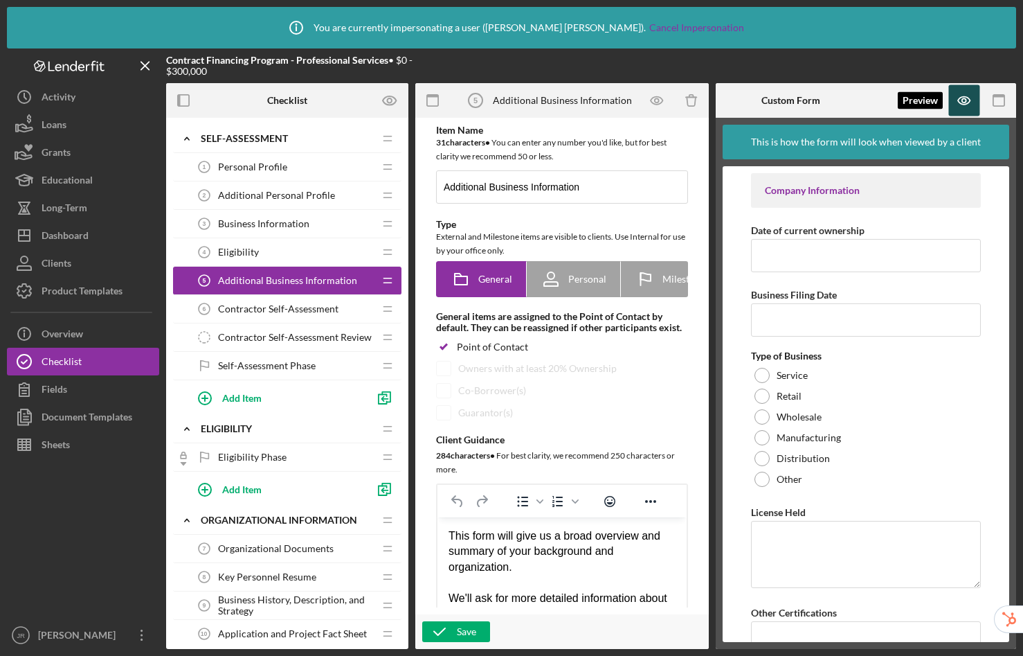
click at [958, 105] on icon "button" at bounding box center [964, 100] width 31 height 31
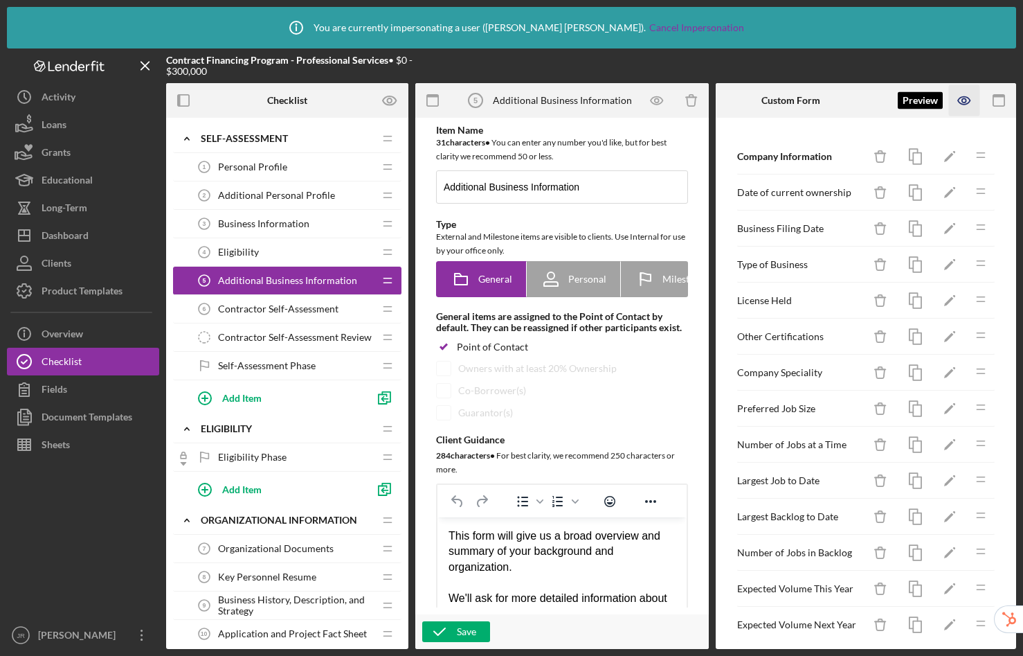
click at [975, 105] on icon "button" at bounding box center [964, 100] width 31 height 31
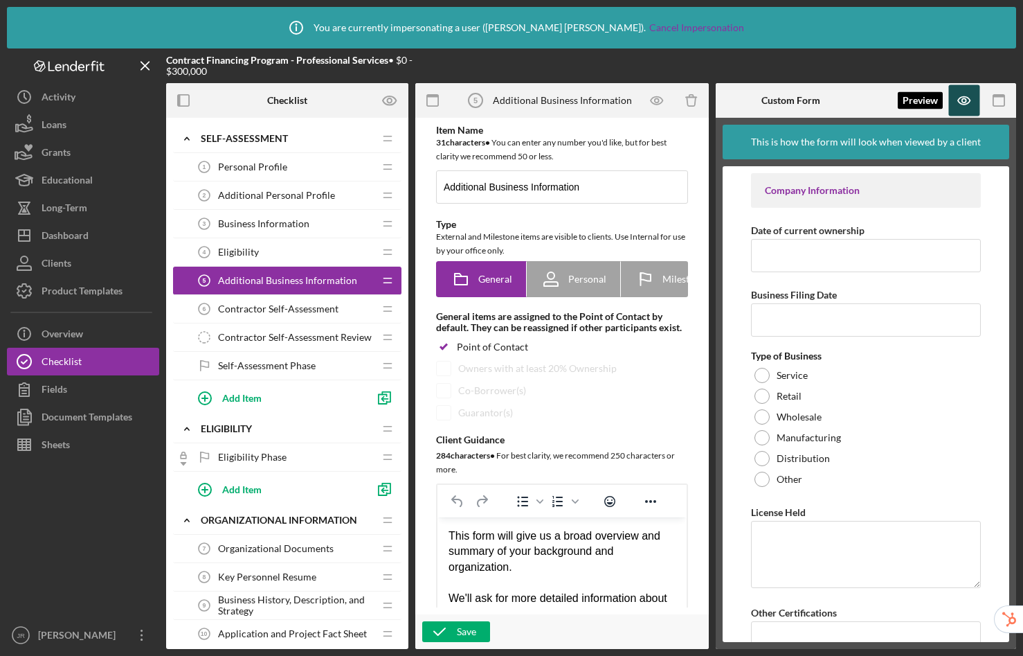
click at [975, 104] on icon "button" at bounding box center [964, 100] width 31 height 31
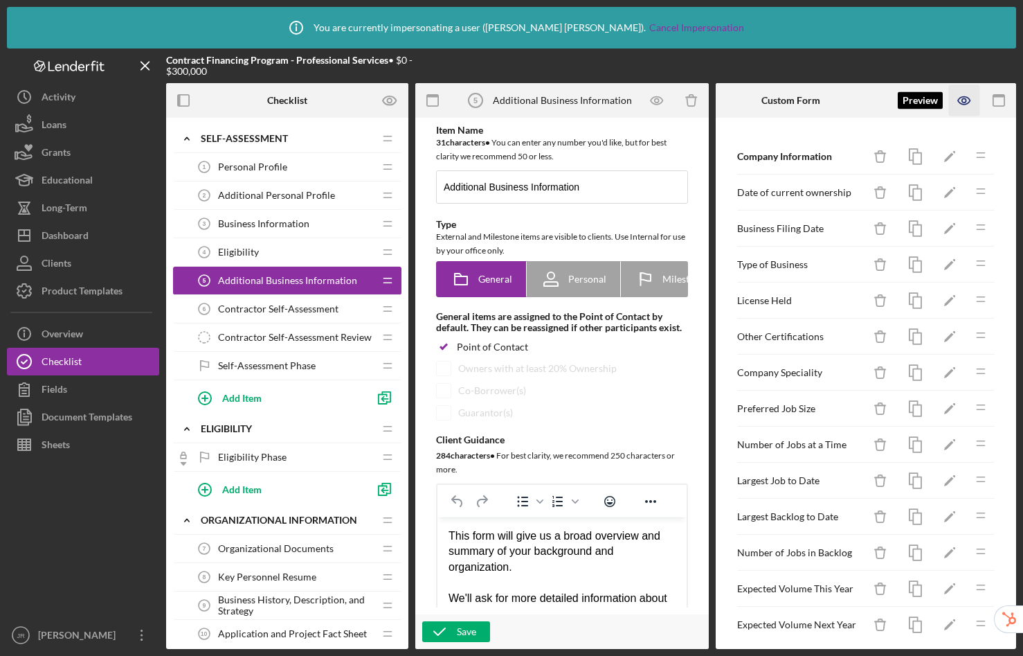
click at [961, 101] on icon "button" at bounding box center [964, 100] width 31 height 31
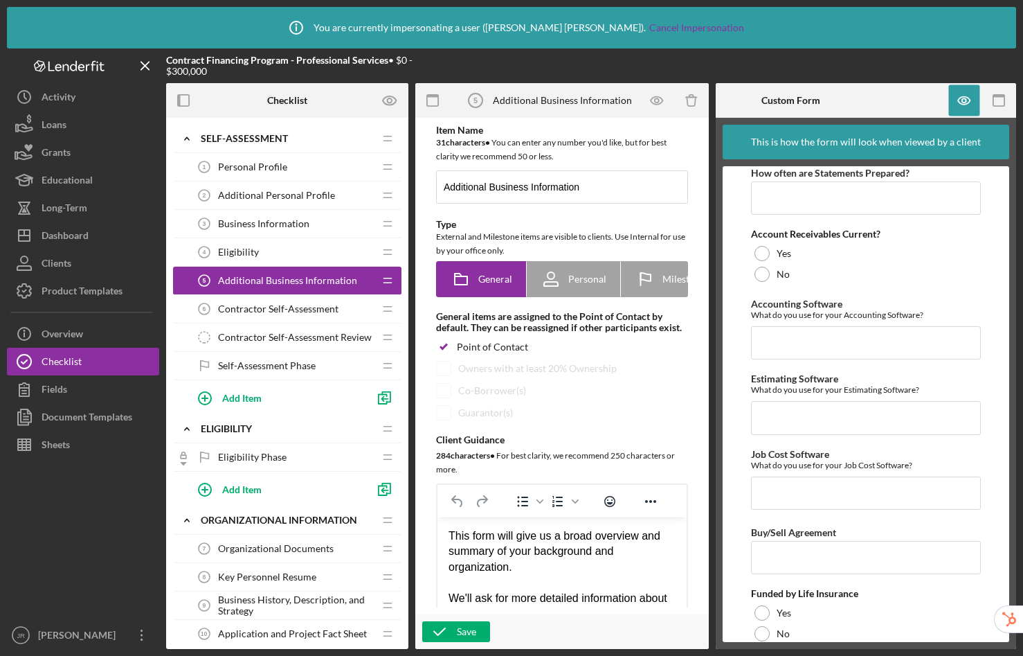
scroll to position [2349, 0]
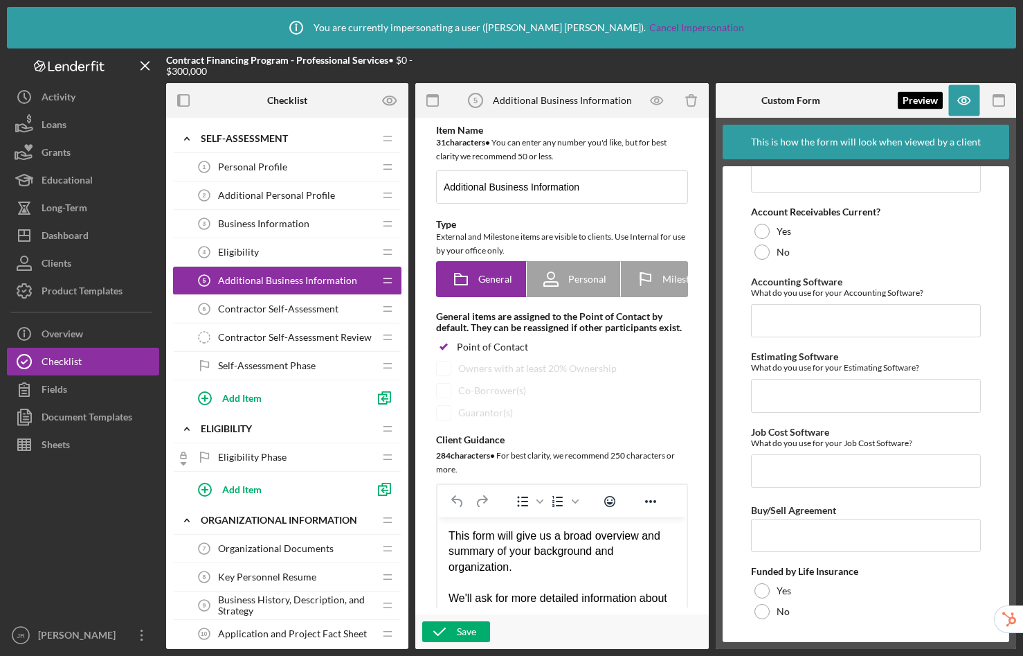
drag, startPoint x: 955, startPoint y: 104, endPoint x: 944, endPoint y: 102, distance: 11.2
click at [955, 104] on icon "button" at bounding box center [964, 100] width 31 height 31
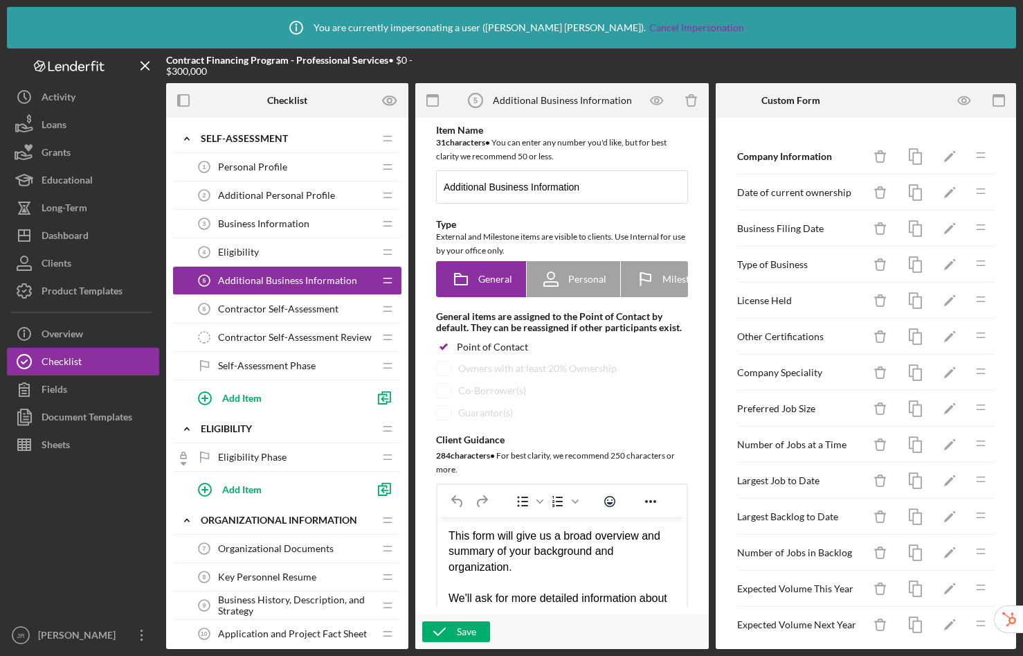
click at [303, 199] on span "Additional Personal Profile" at bounding box center [276, 195] width 117 height 11
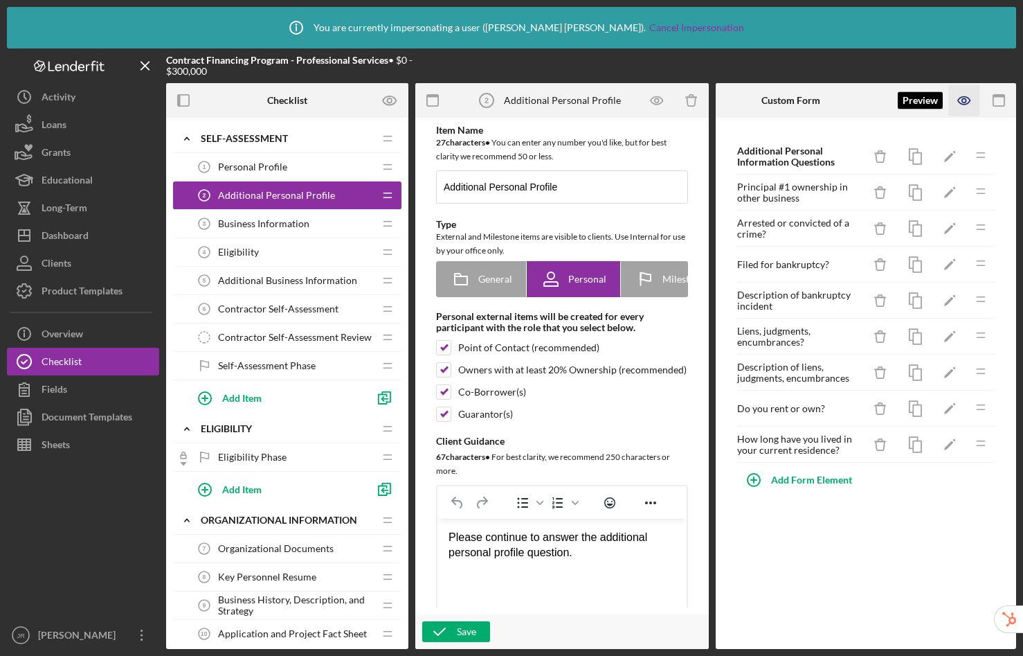
click at [962, 98] on icon "button" at bounding box center [964, 100] width 31 height 31
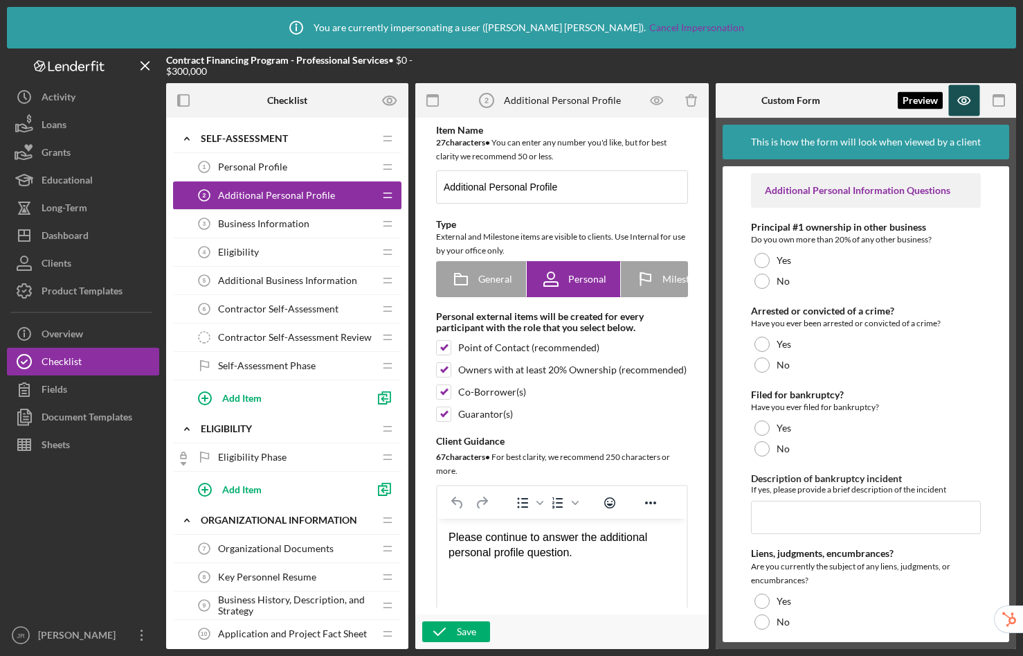
click at [966, 94] on icon "button" at bounding box center [964, 100] width 31 height 31
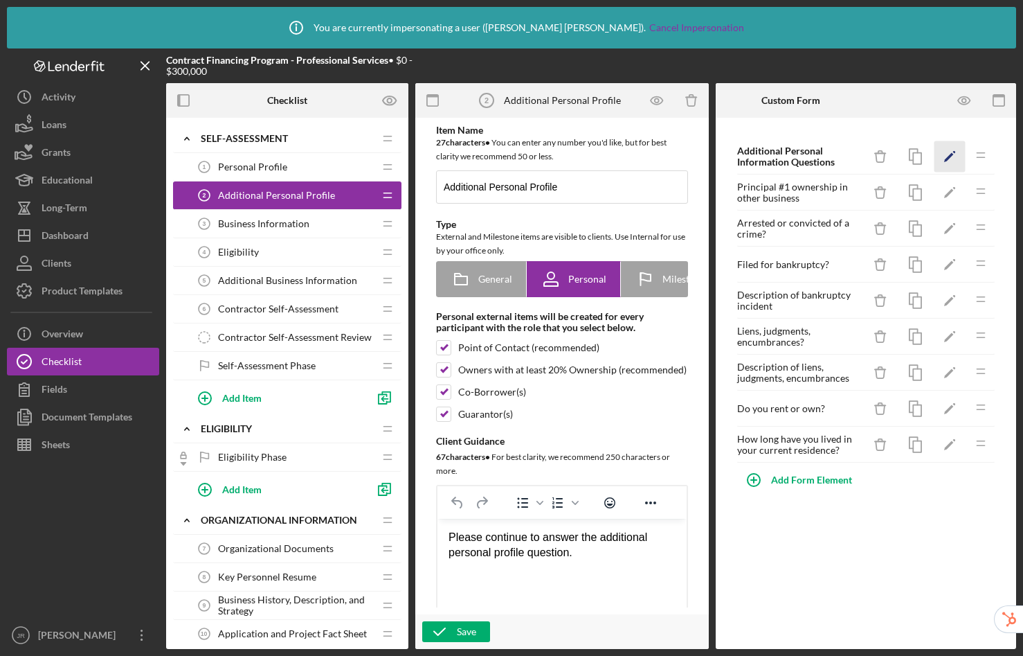
click at [942, 157] on icon "Icon/Edit" at bounding box center [950, 156] width 31 height 31
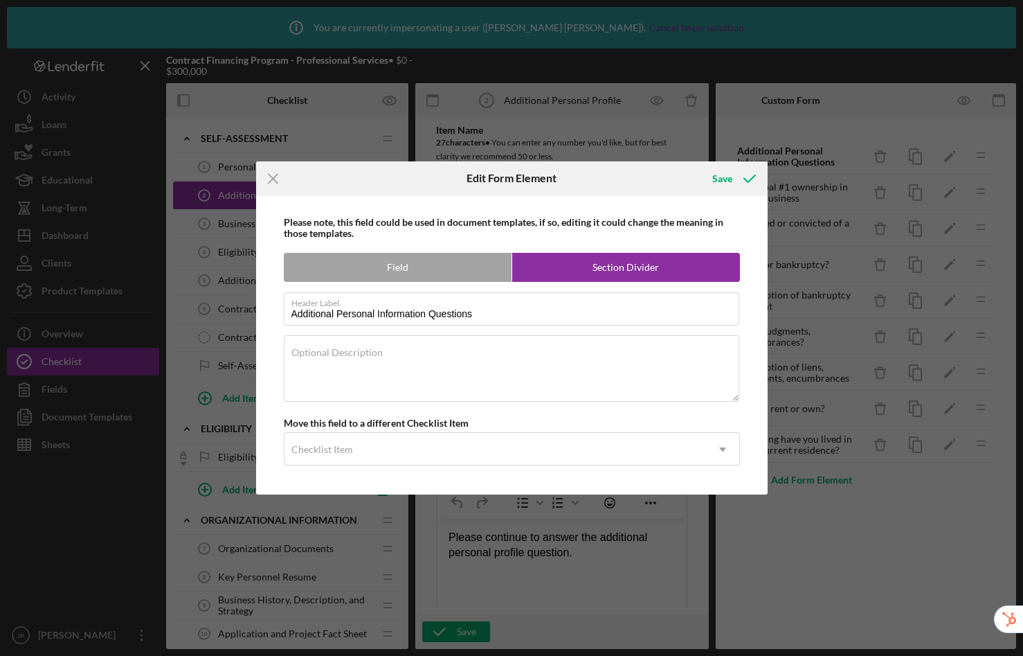
click at [274, 176] on line at bounding box center [273, 178] width 9 height 9
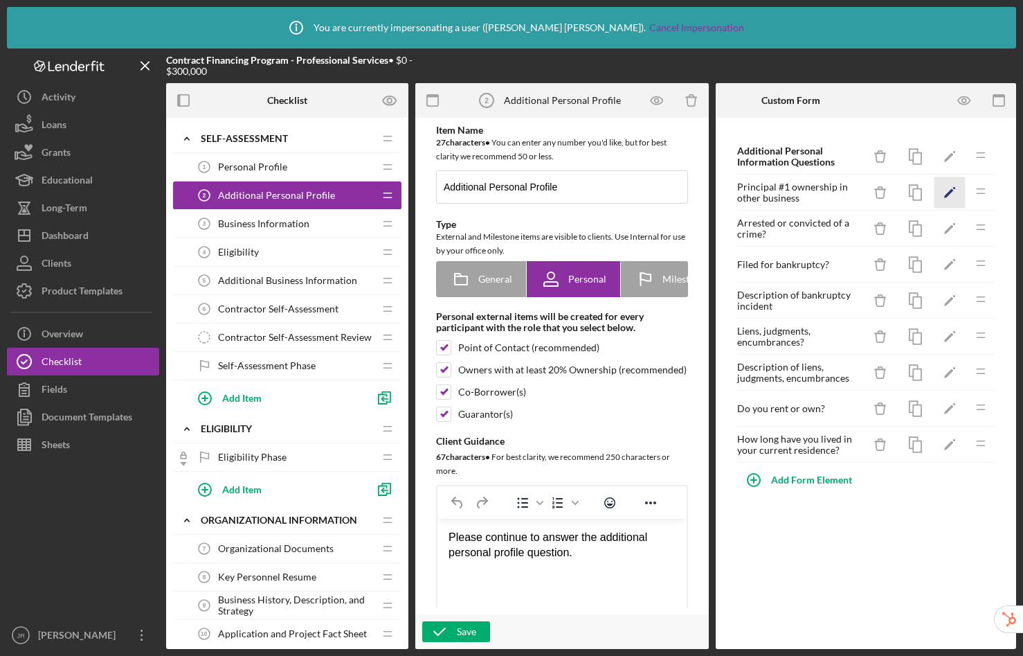
click at [947, 190] on icon "Icon/Edit" at bounding box center [950, 192] width 31 height 31
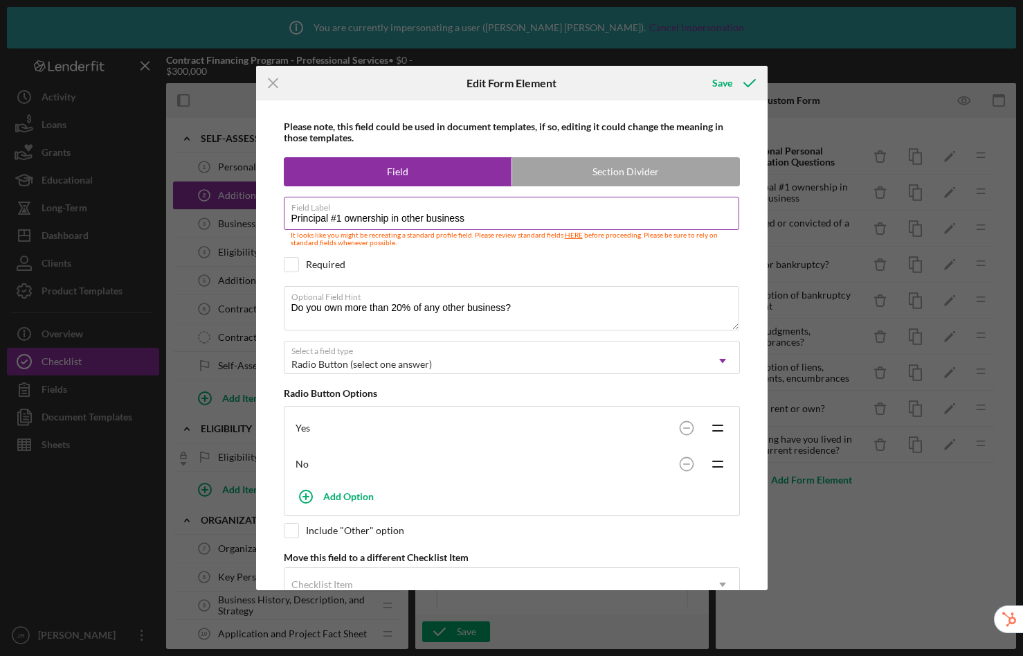
drag, startPoint x: 342, startPoint y: 217, endPoint x: 332, endPoint y: 215, distance: 10.6
click at [332, 215] on input "Principal #1 ownership in other business" at bounding box center [512, 213] width 456 height 33
drag, startPoint x: 337, startPoint y: 215, endPoint x: 226, endPoint y: 192, distance: 113.8
click at [226, 192] on div "Icon/Menu Close Edit Form Element Save Please note, this field could be used in…" at bounding box center [511, 328] width 1023 height 656
type input "Ownership in other business"
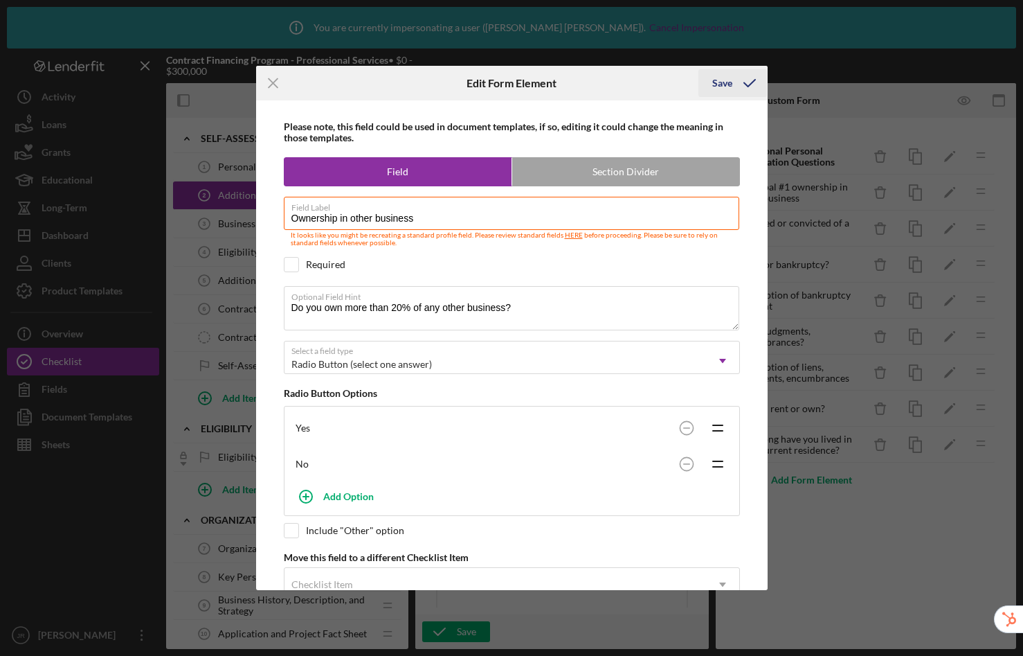
click at [725, 80] on div "Save" at bounding box center [722, 83] width 20 height 28
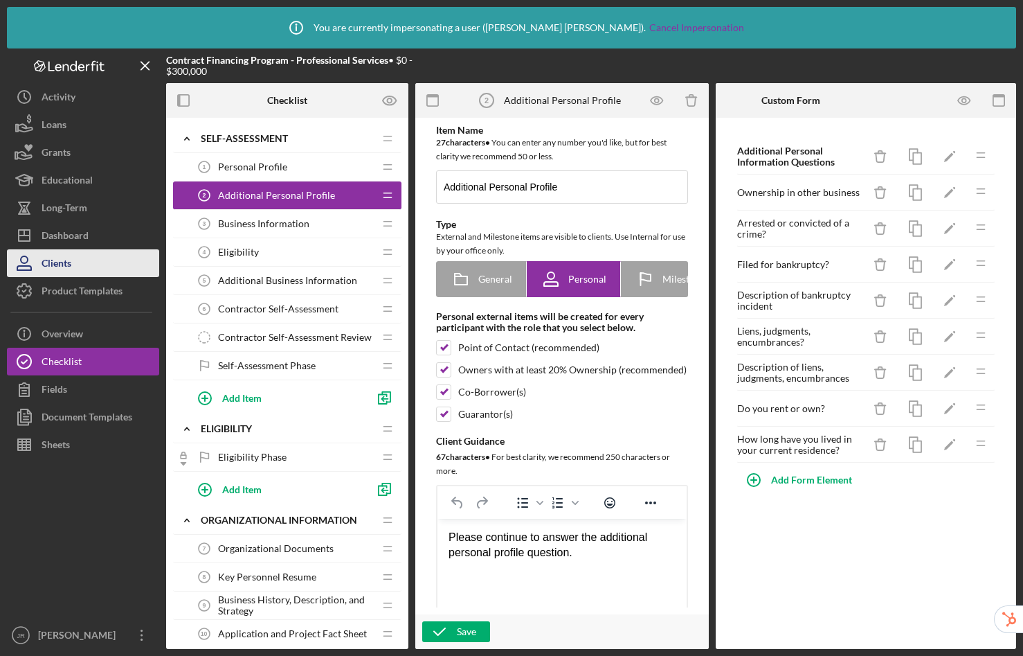
scroll to position [17, 0]
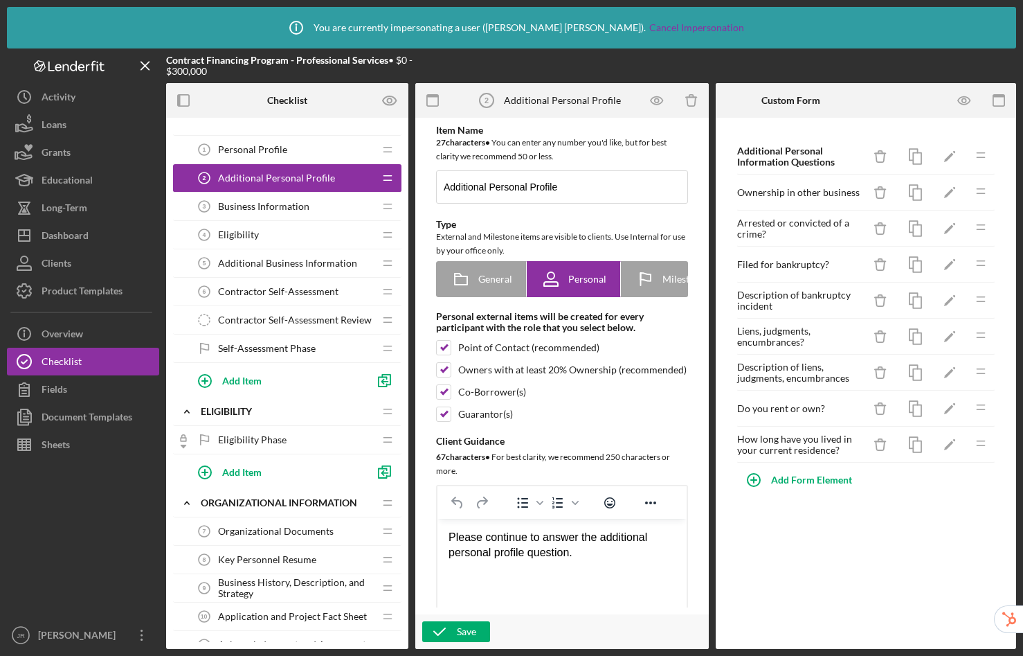
click at [290, 293] on span "Contractor Self-Assessment" at bounding box center [278, 291] width 120 height 11
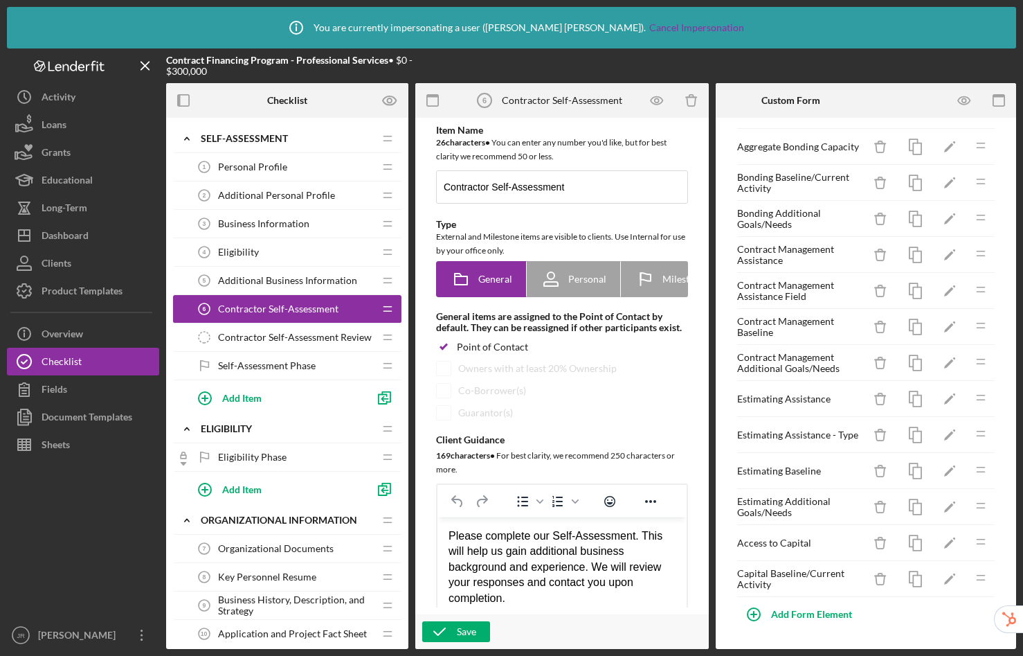
click at [269, 219] on span "Business Information" at bounding box center [263, 223] width 91 height 11
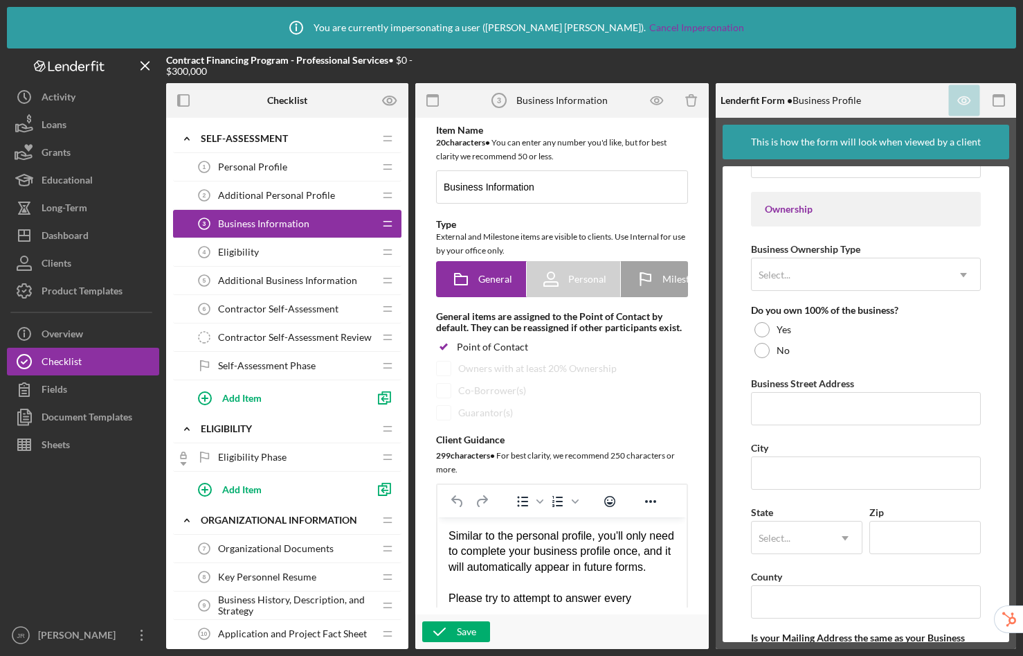
scroll to position [951, 0]
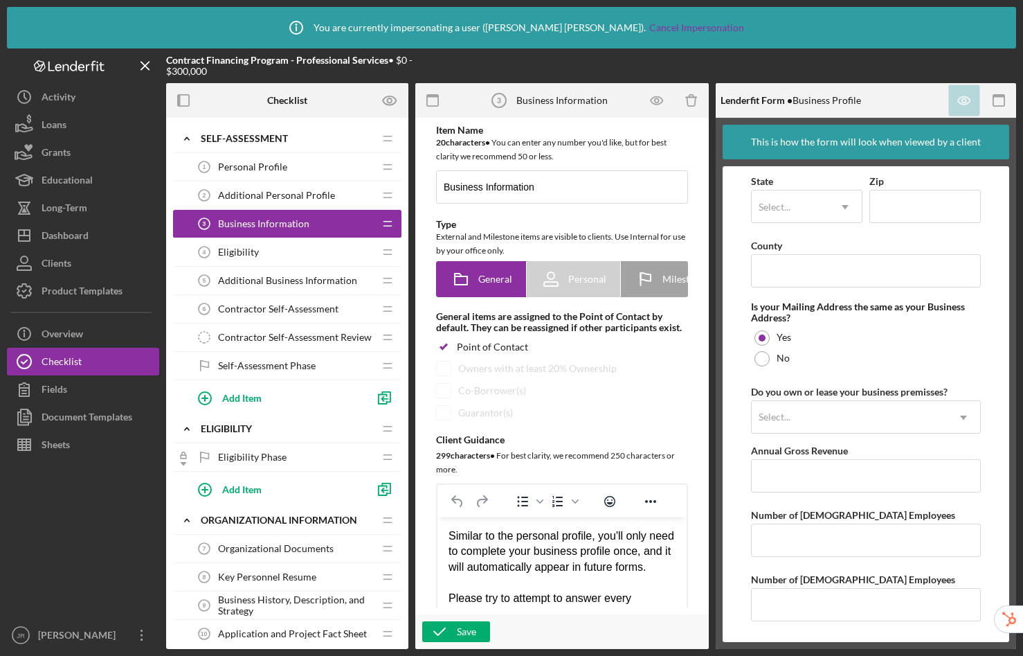
click at [280, 290] on div "Additional Business Information 5 Additional Business Information" at bounding box center [281, 281] width 183 height 28
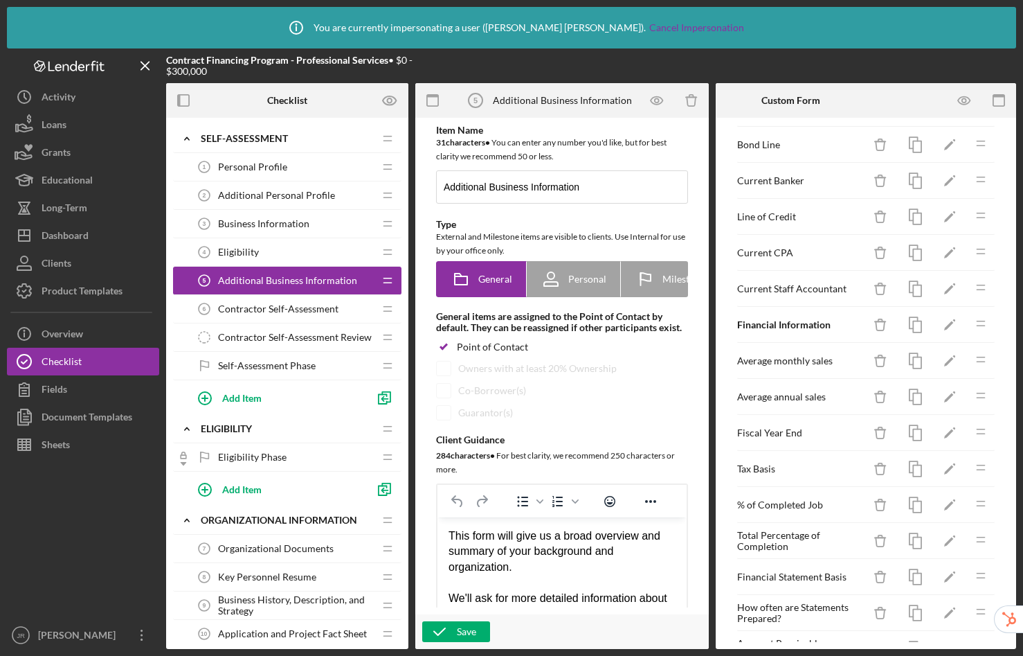
scroll to position [982, 0]
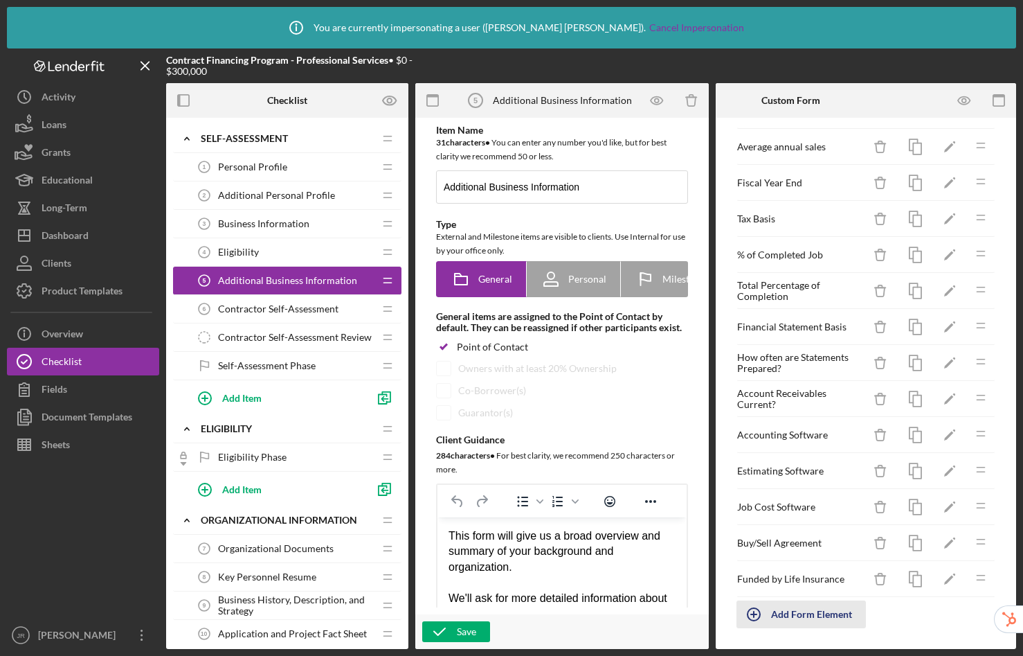
click at [834, 613] on div "Add Form Element" at bounding box center [811, 614] width 81 height 28
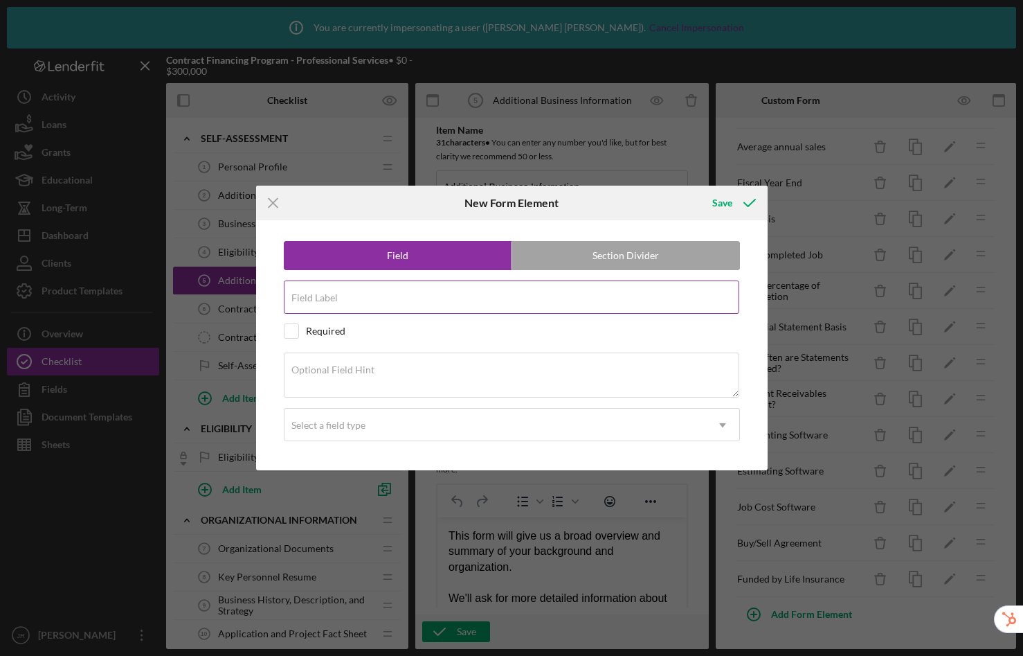
click at [450, 298] on input "Field Label" at bounding box center [512, 296] width 456 height 33
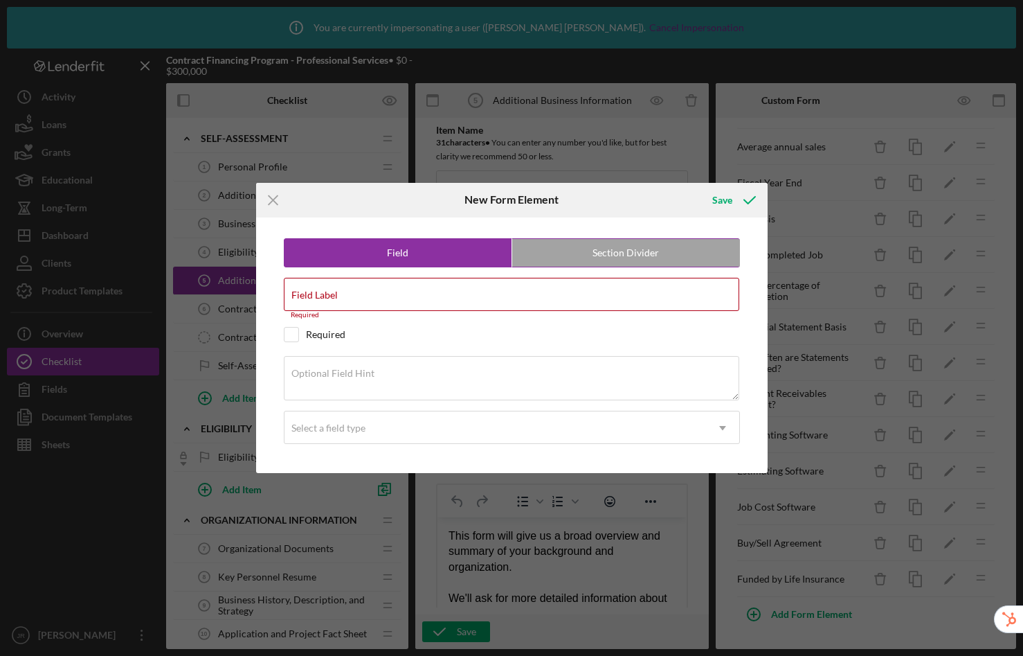
click at [623, 249] on label "Section Divider" at bounding box center [626, 253] width 228 height 28
radio input "false"
radio input "true"
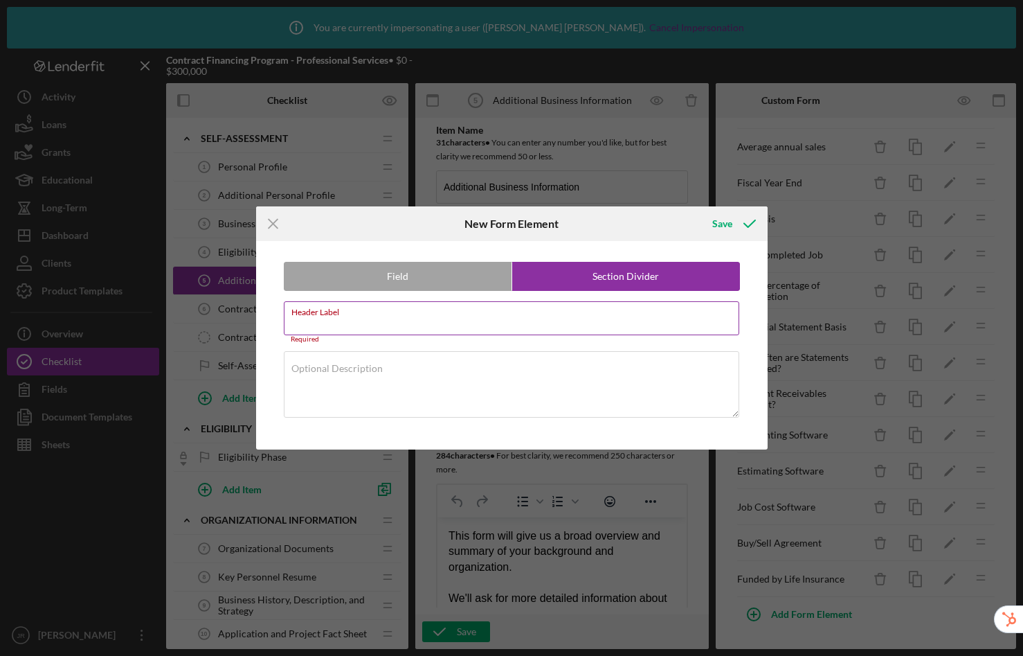
click at [378, 318] on input "Header Label" at bounding box center [512, 317] width 456 height 33
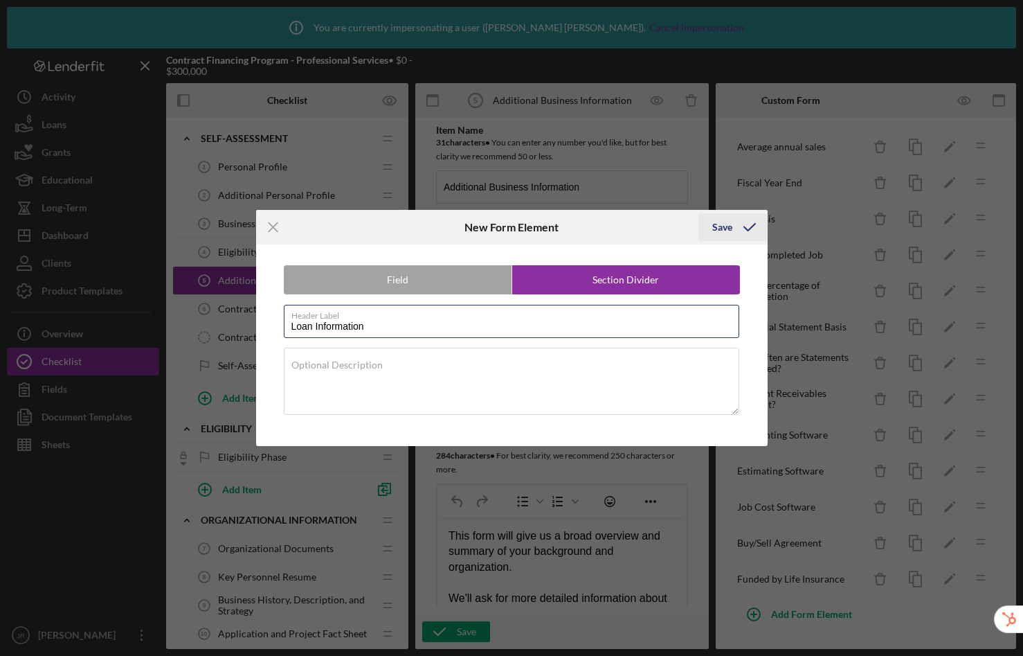
type input "Loan Information"
click at [718, 224] on div "Save" at bounding box center [722, 227] width 20 height 28
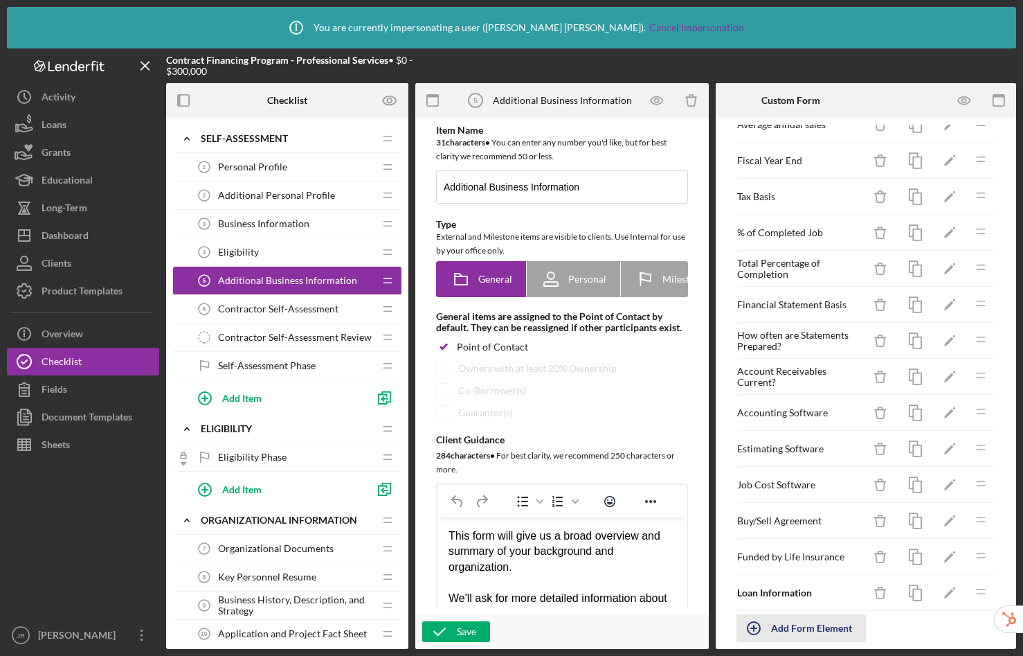
click at [791, 626] on div "Add Form Element" at bounding box center [811, 628] width 81 height 28
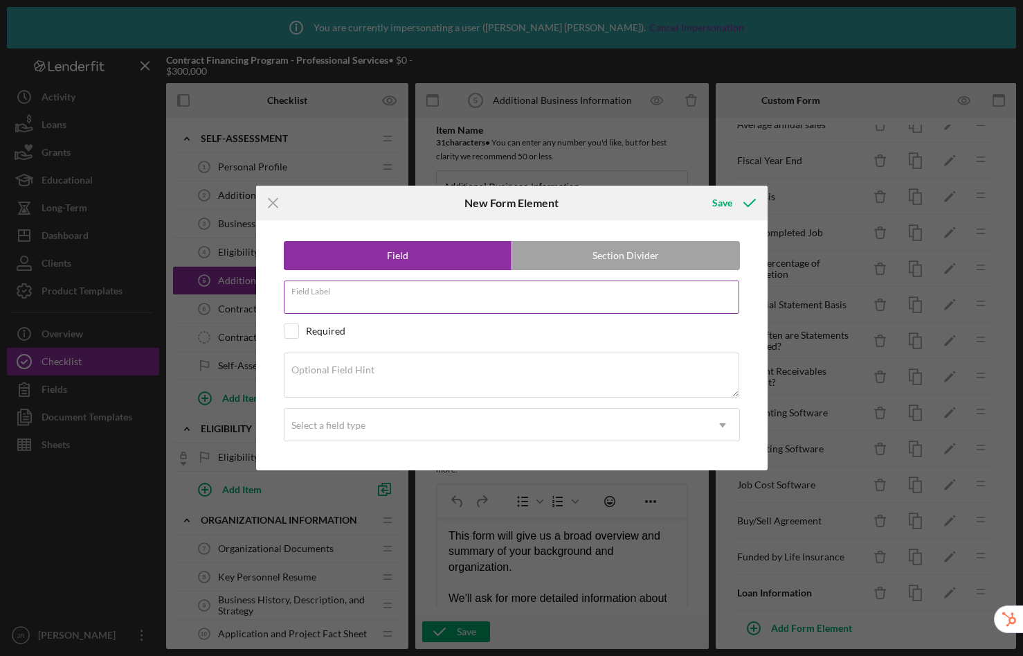
click at [375, 299] on input "Field Label" at bounding box center [512, 296] width 456 height 33
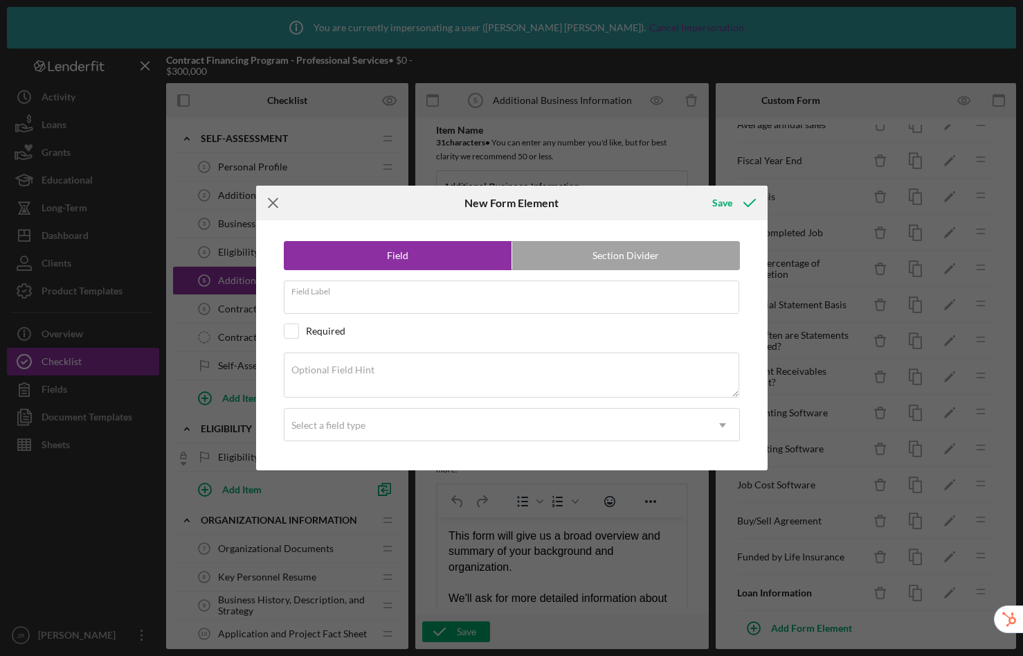
click at [269, 202] on icon "Icon/Menu Close" at bounding box center [273, 203] width 35 height 35
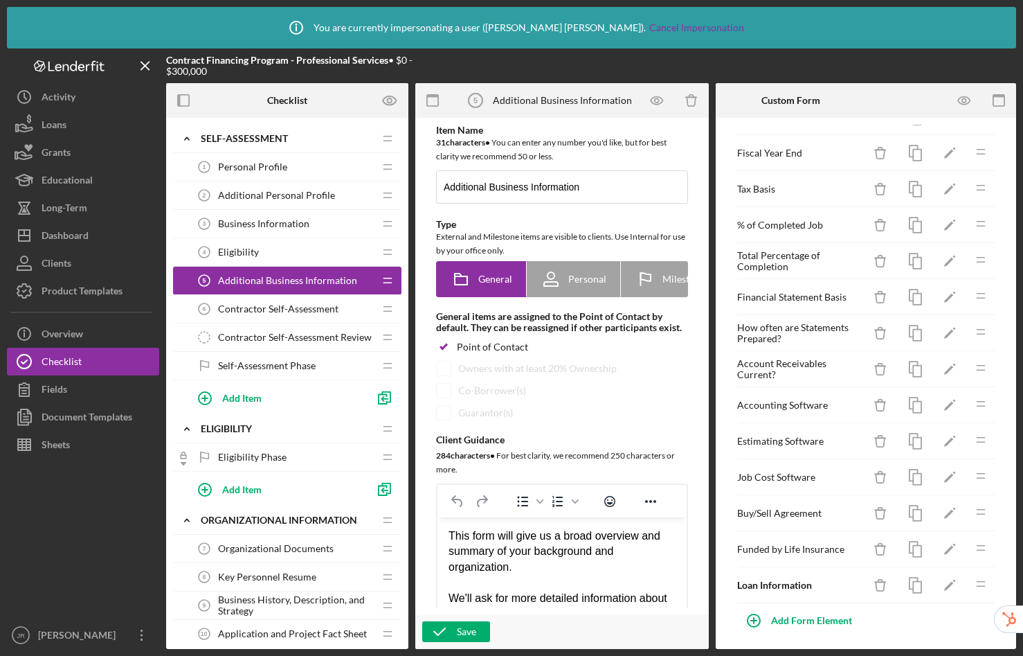
scroll to position [1018, 0]
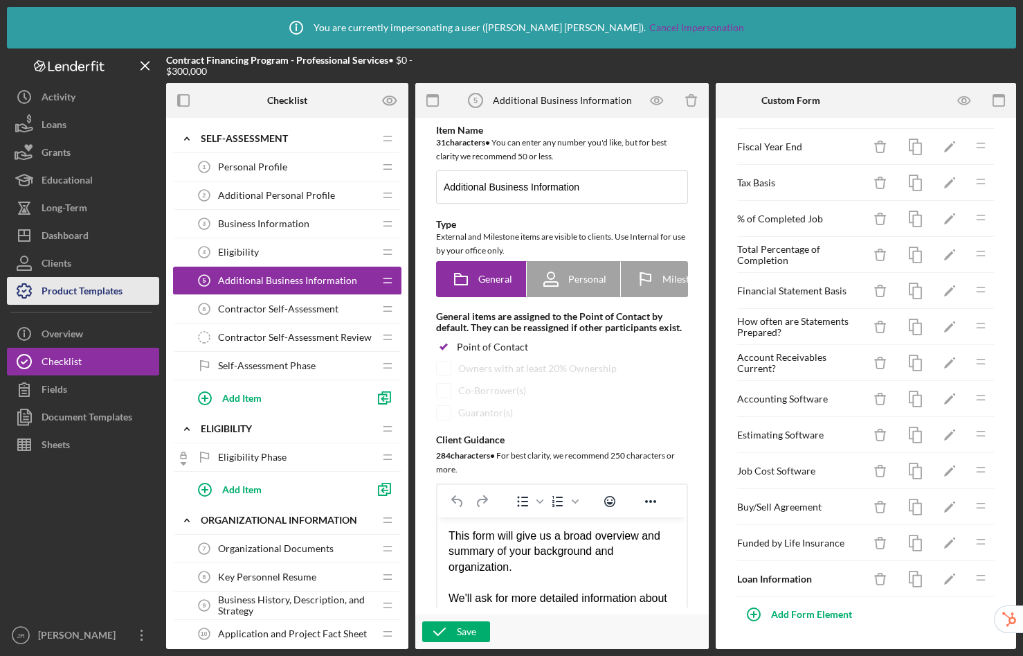
click at [87, 292] on div "Product Templates" at bounding box center [82, 292] width 81 height 31
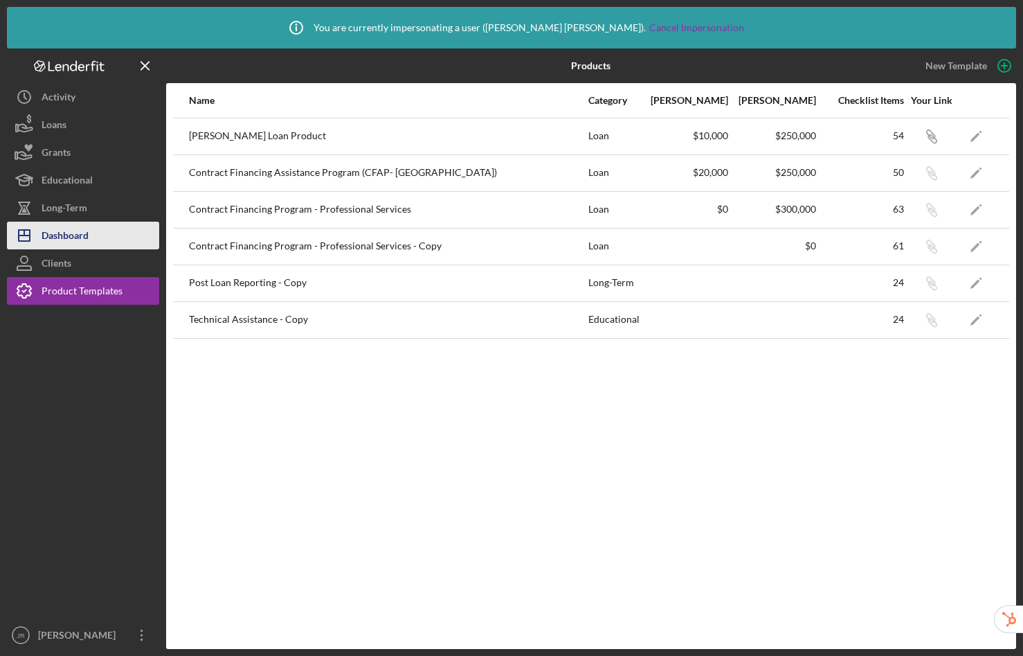
click at [72, 238] on div "Dashboard" at bounding box center [65, 237] width 47 height 31
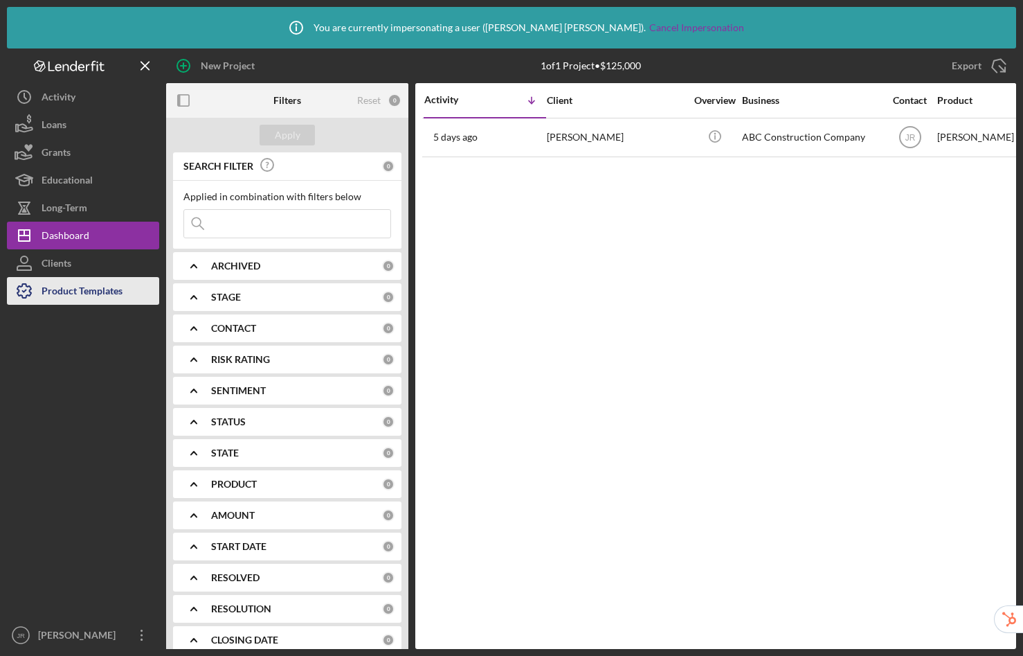
click at [86, 277] on div "Product Templates" at bounding box center [82, 292] width 81 height 31
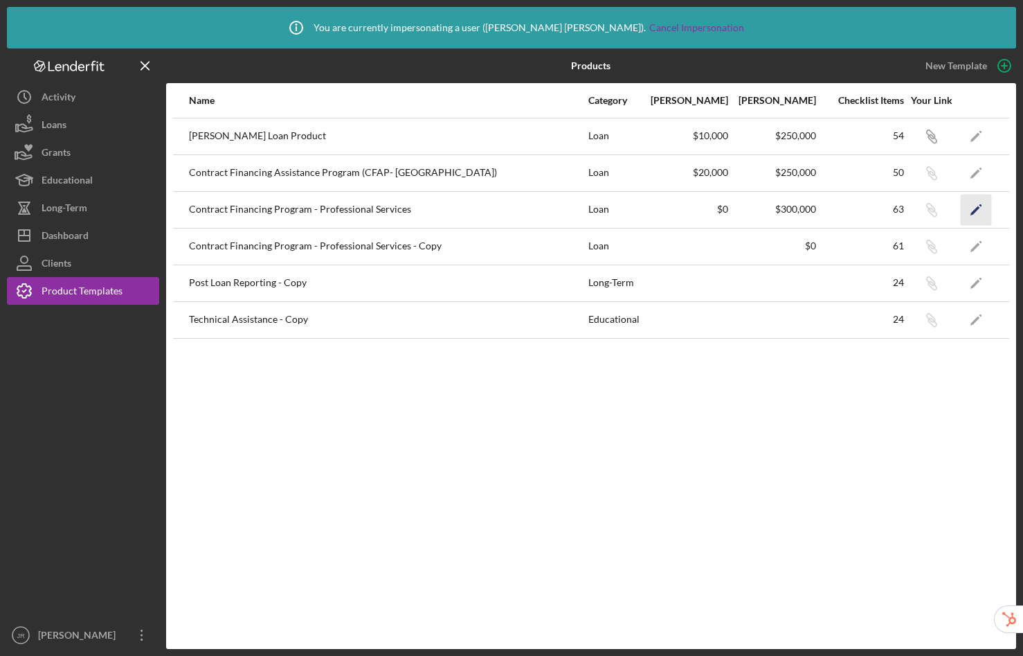
click at [980, 209] on icon "Icon/Edit" at bounding box center [976, 209] width 31 height 31
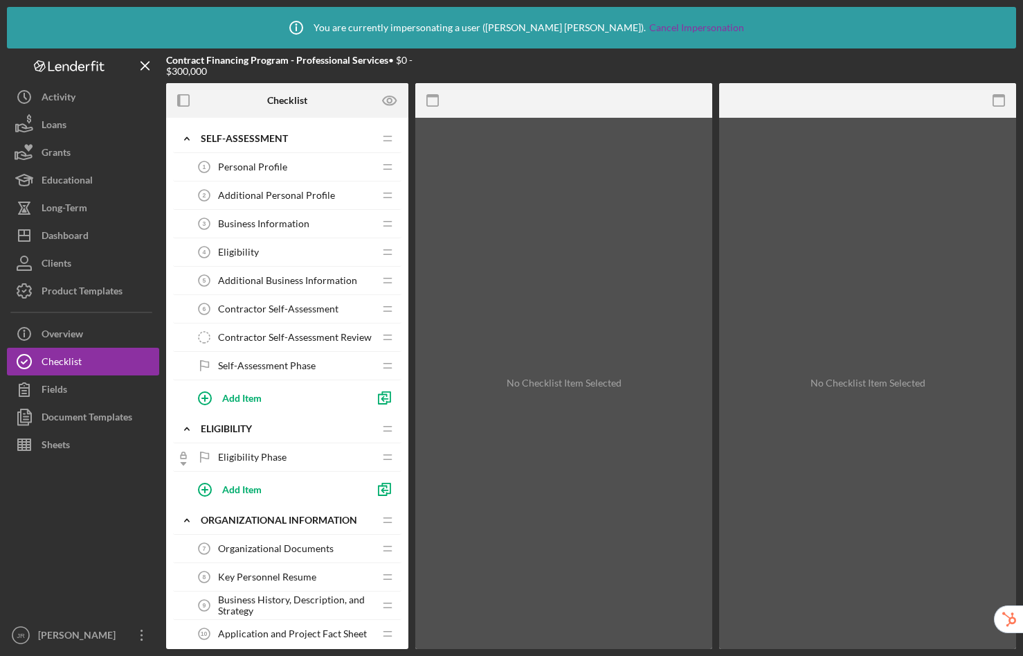
click at [301, 307] on span "Contractor Self-Assessment" at bounding box center [278, 308] width 120 height 11
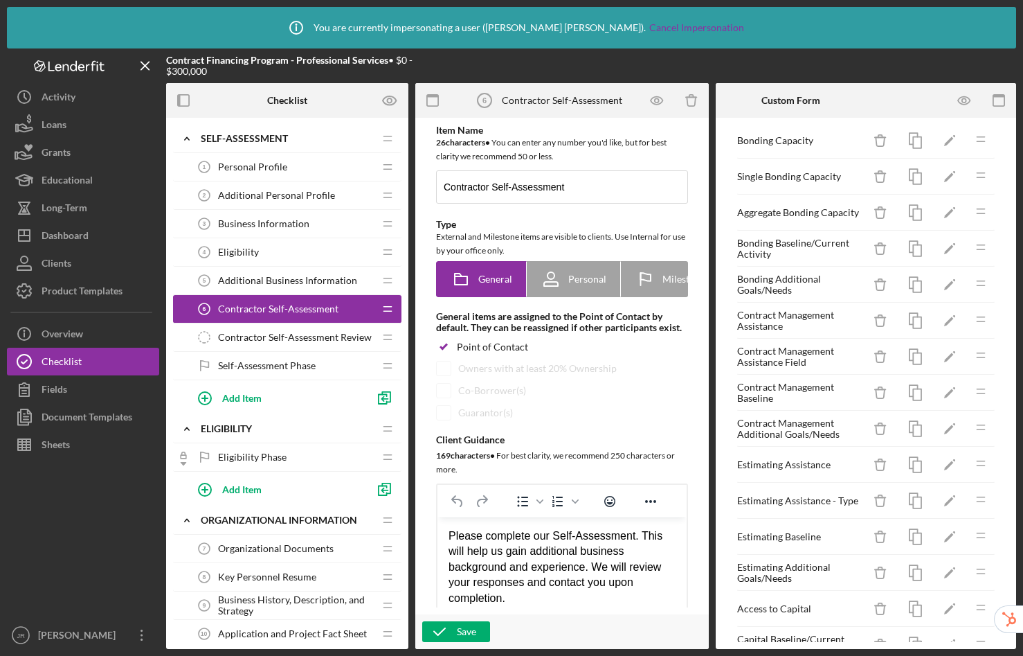
scroll to position [1198, 0]
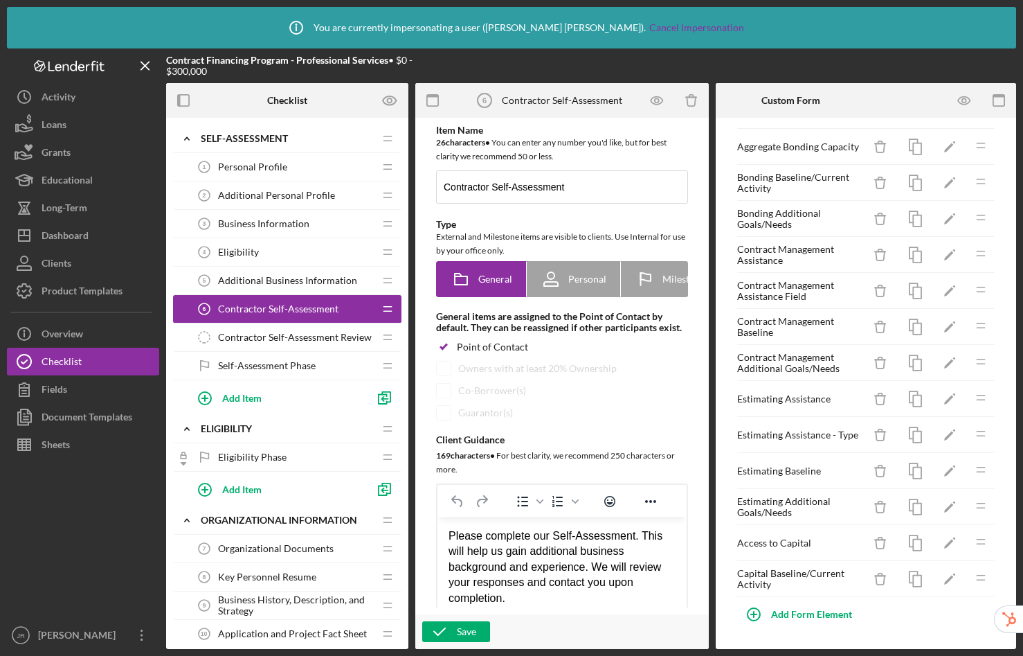
click at [264, 282] on span "Additional Business Information" at bounding box center [287, 280] width 139 height 11
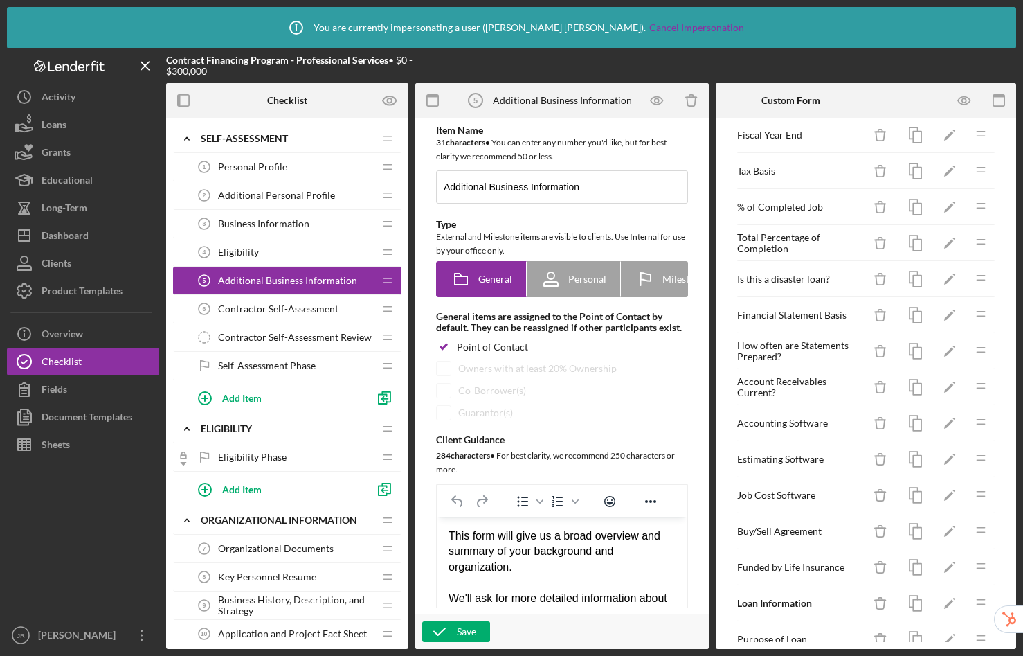
scroll to position [1090, 0]
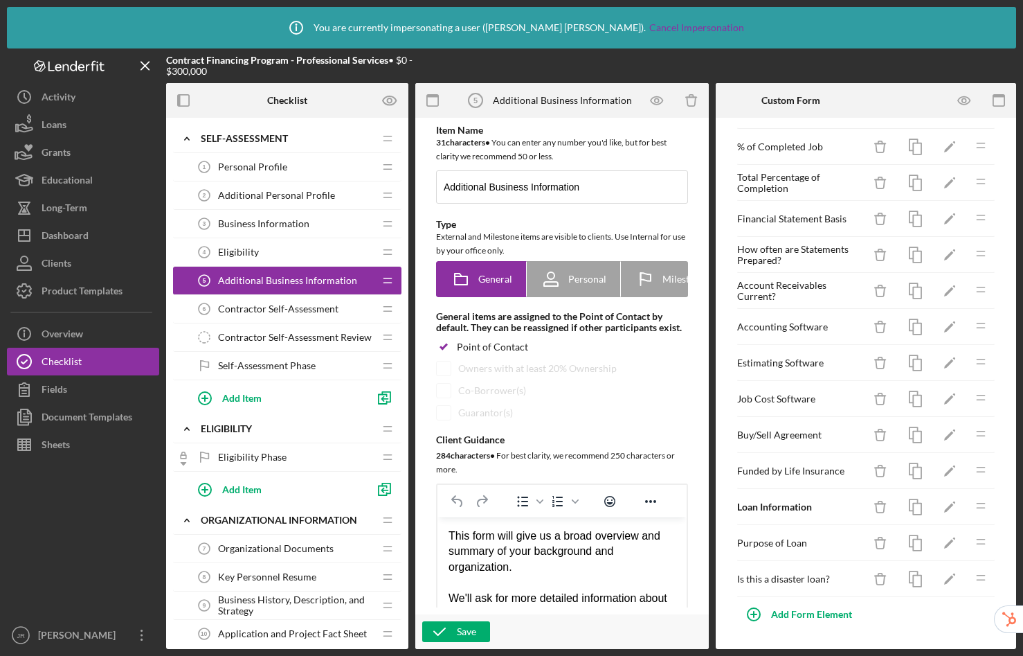
click at [285, 576] on span "Key Personnel Resume" at bounding box center [267, 576] width 98 height 11
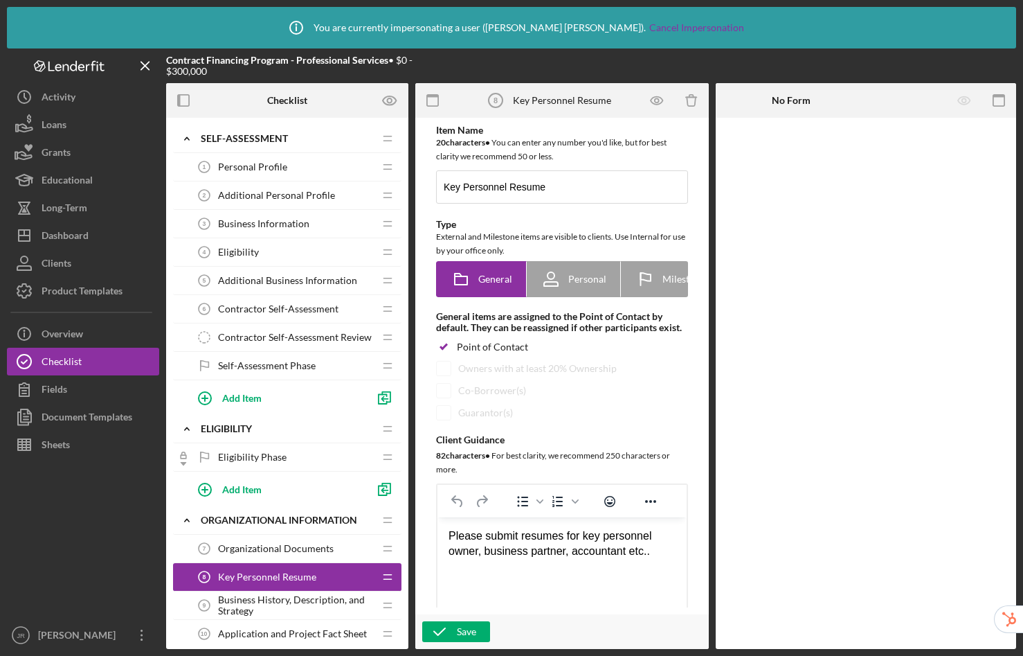
click at [291, 282] on span "Additional Business Information" at bounding box center [287, 280] width 139 height 11
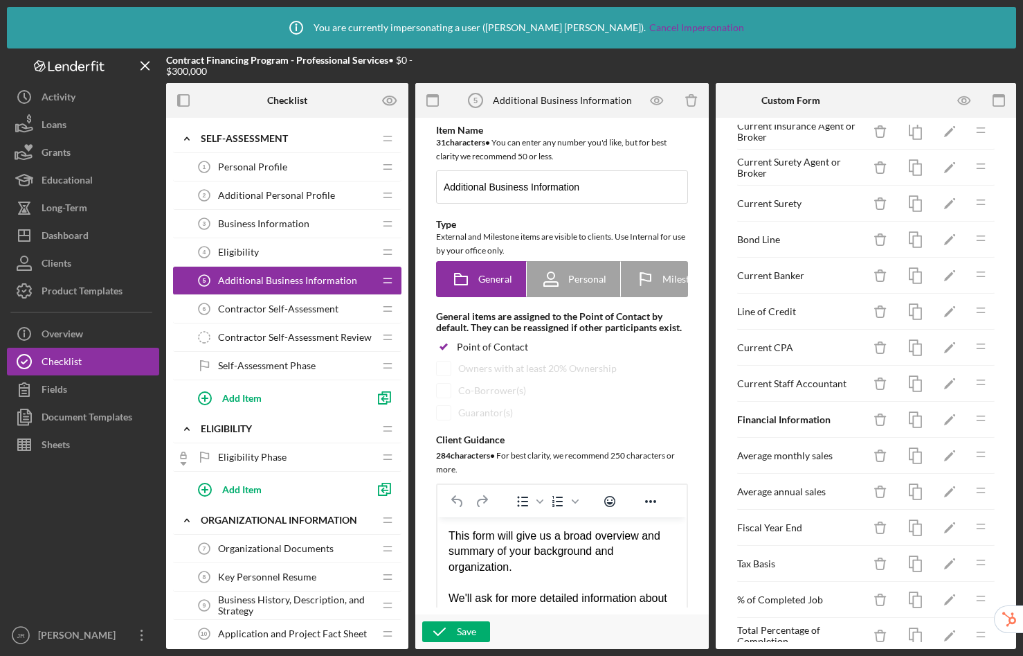
scroll to position [1090, 0]
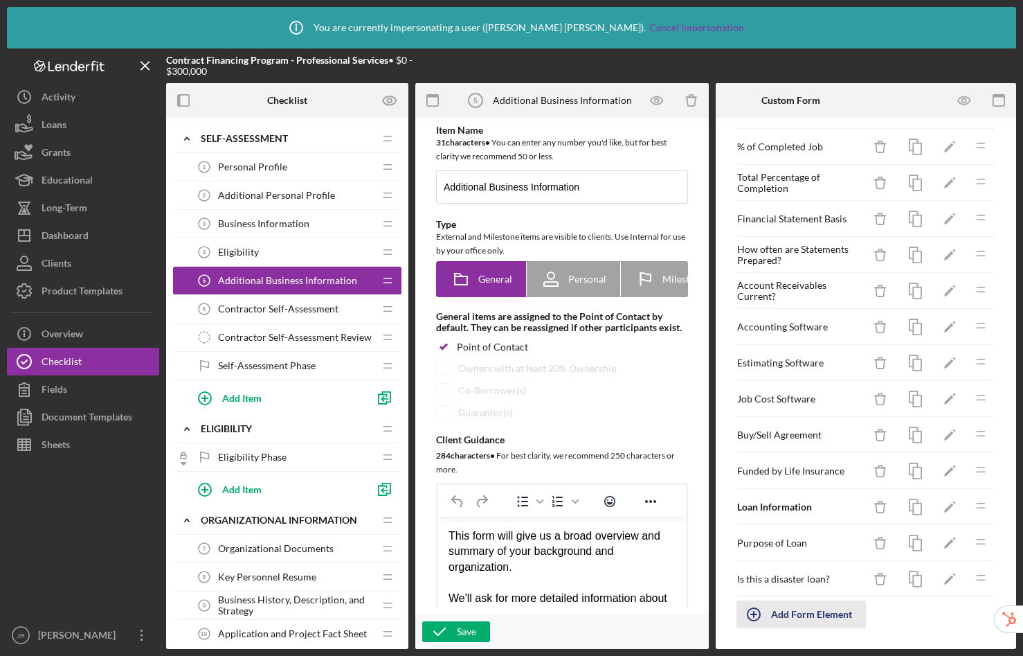
click at [826, 612] on div "Add Form Element" at bounding box center [811, 614] width 81 height 28
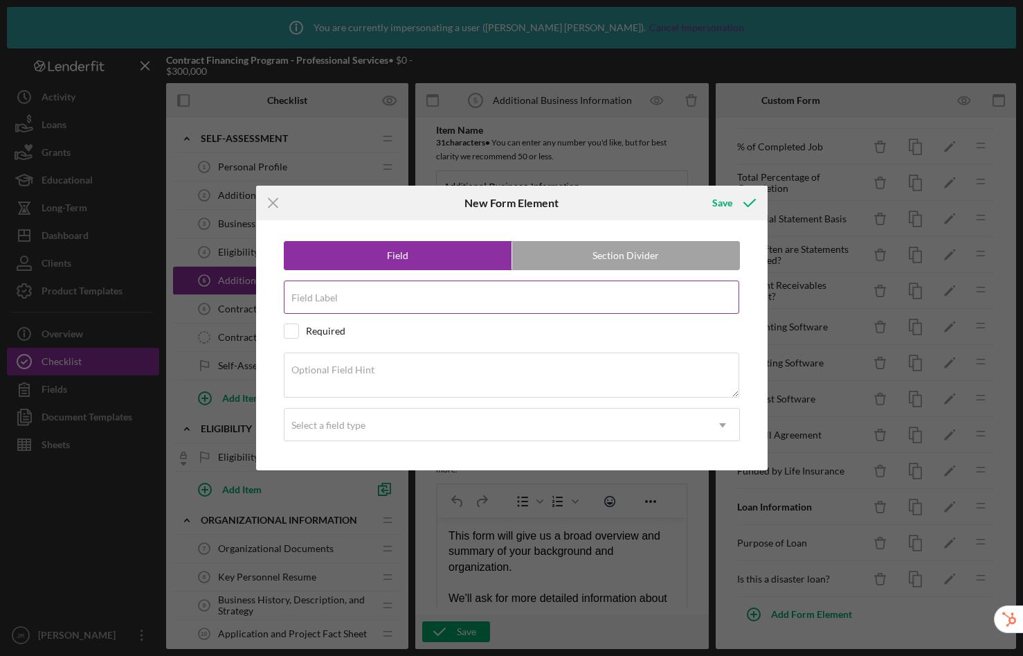
click at [443, 304] on input "Field Label" at bounding box center [512, 296] width 456 height 33
drag, startPoint x: 484, startPoint y: 311, endPoint x: 332, endPoint y: 307, distance: 151.6
click at [332, 307] on input "Business & Personal Referenc" at bounding box center [512, 296] width 456 height 33
type input "Business Reference"
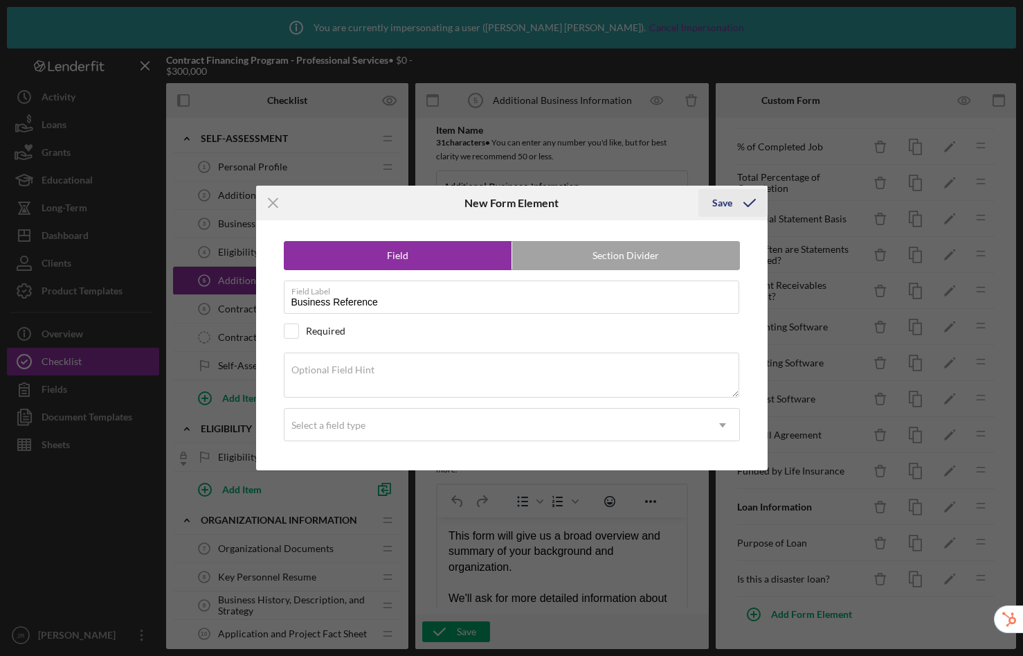
click at [717, 200] on div "Save" at bounding box center [722, 203] width 20 height 28
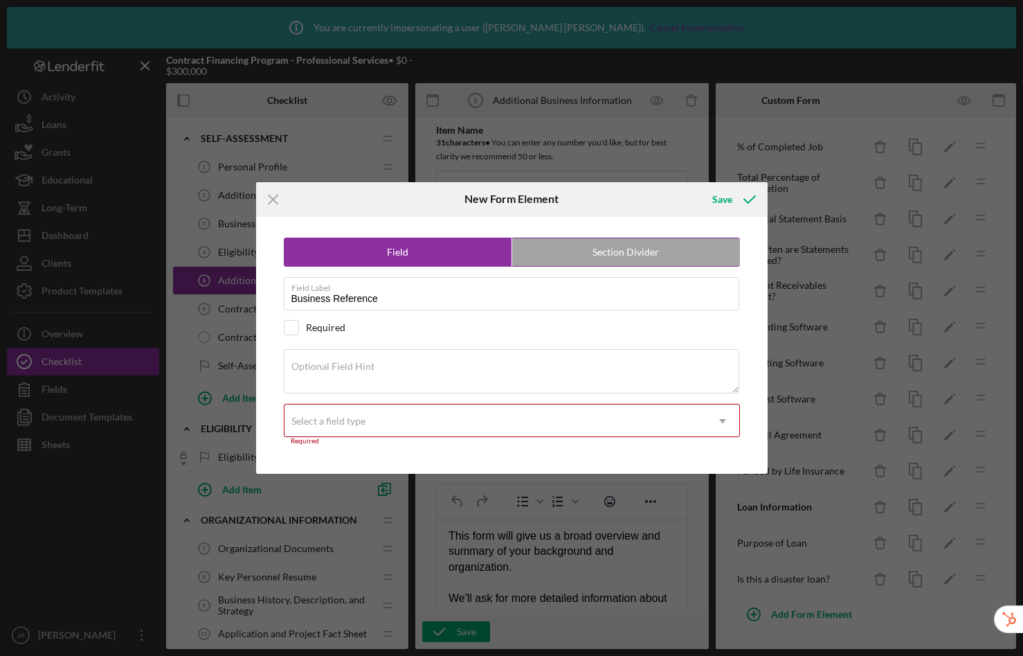
click at [658, 255] on label "Section Divider" at bounding box center [626, 252] width 228 height 28
radio input "false"
radio input "true"
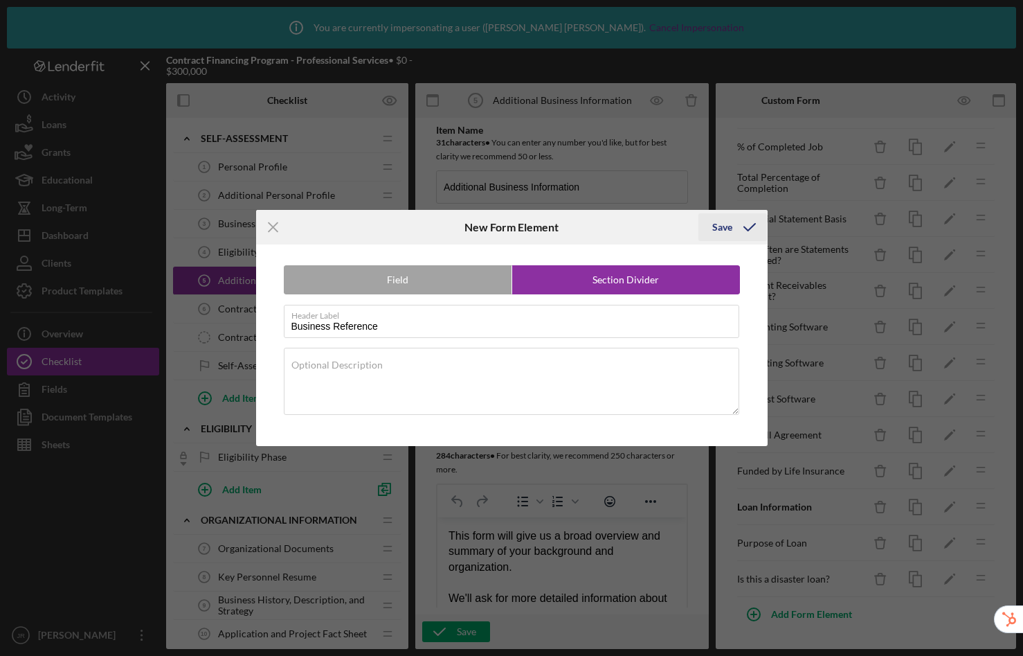
click at [740, 225] on icon "submit" at bounding box center [749, 227] width 35 height 35
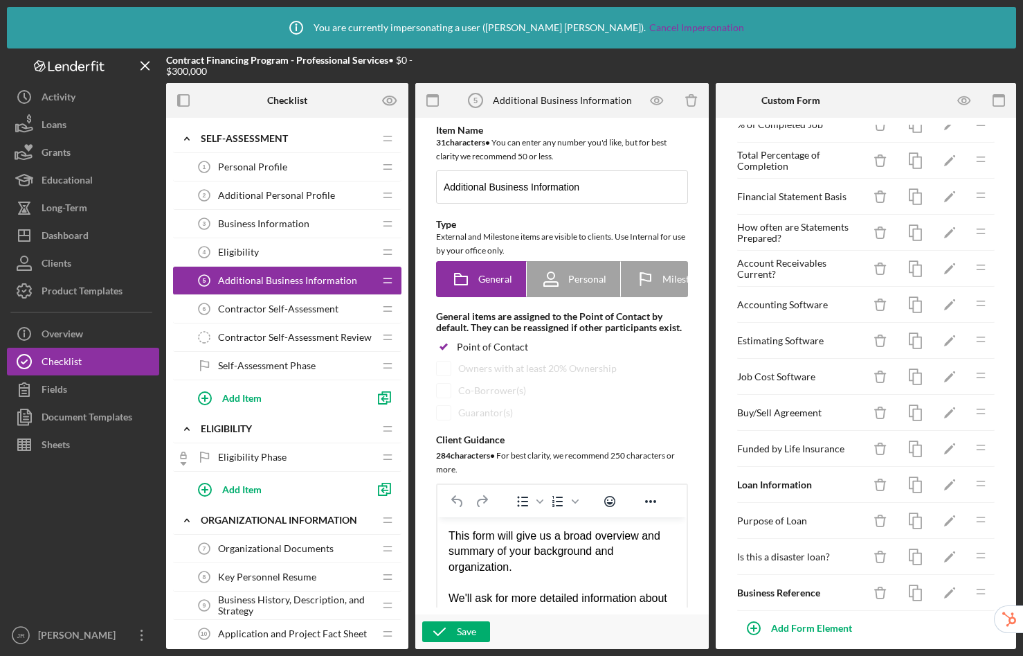
scroll to position [1126, 0]
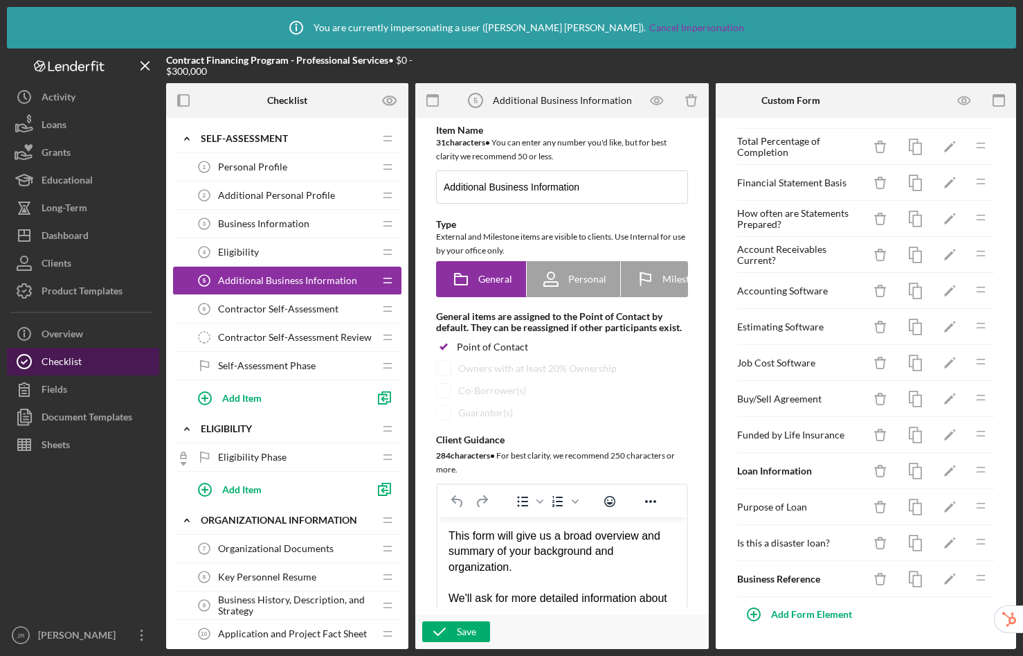
click at [73, 363] on div "Checklist" at bounding box center [62, 363] width 40 height 31
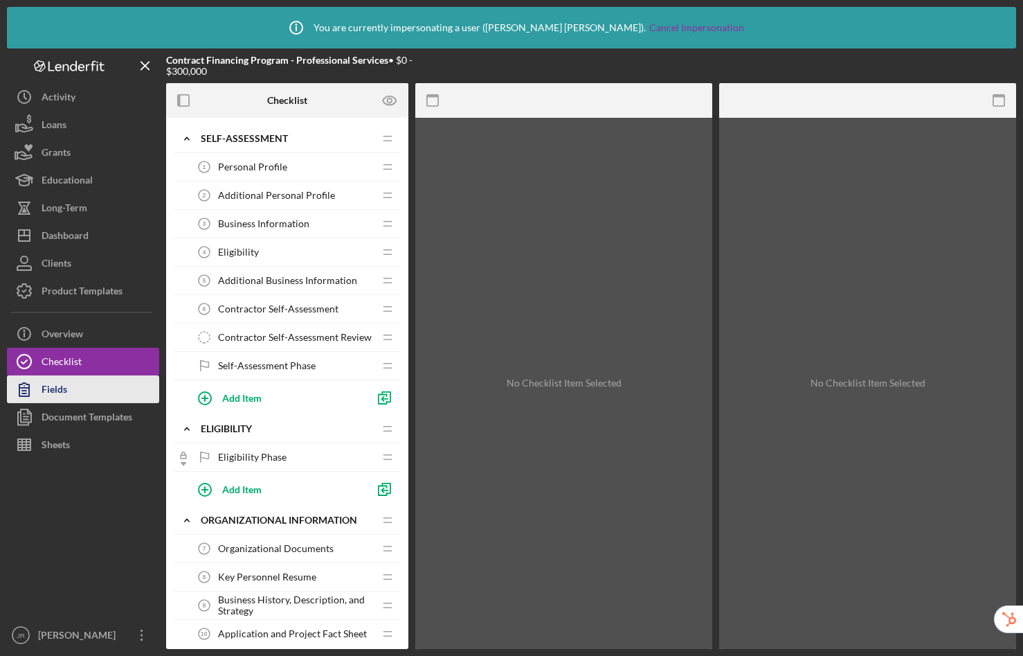
click at [64, 388] on div "Fields" at bounding box center [55, 390] width 26 height 31
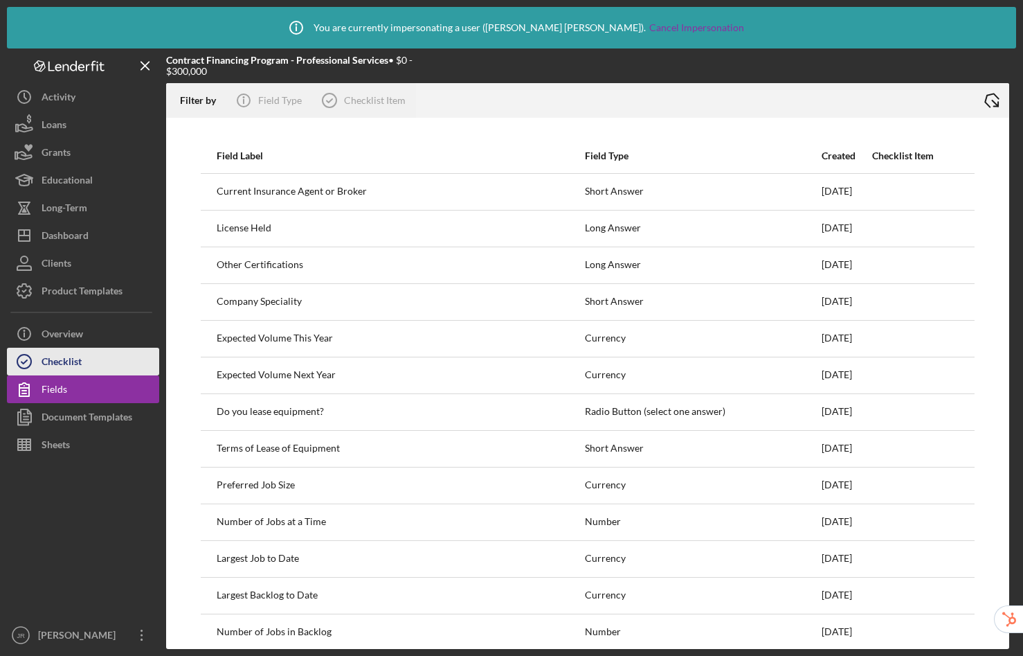
click at [64, 368] on div "Checklist" at bounding box center [62, 363] width 40 height 31
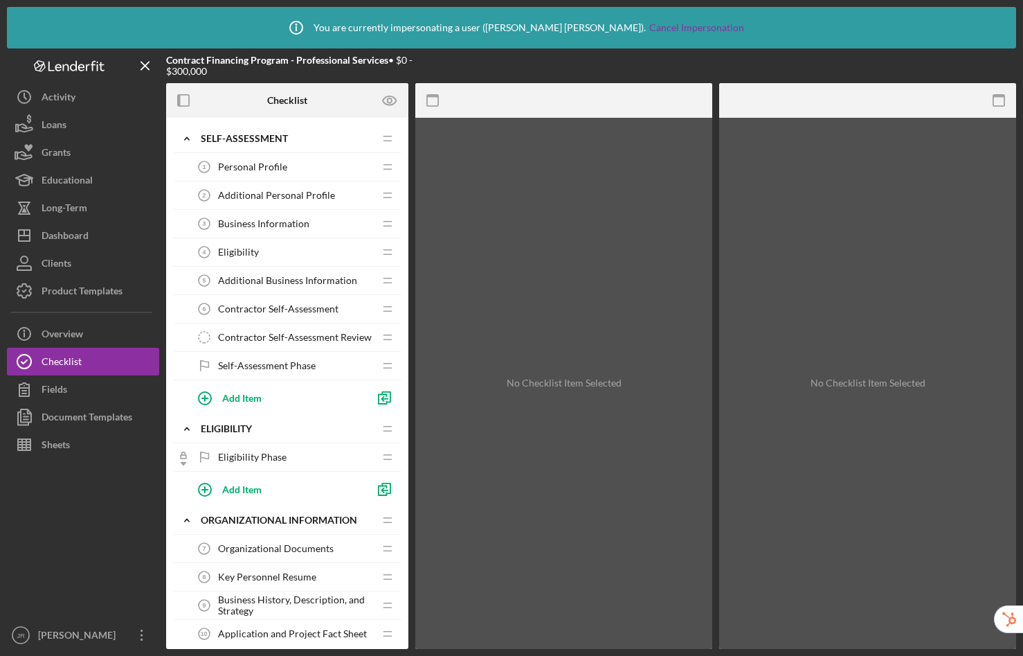
click at [300, 280] on span "Additional Business Information" at bounding box center [287, 280] width 139 height 11
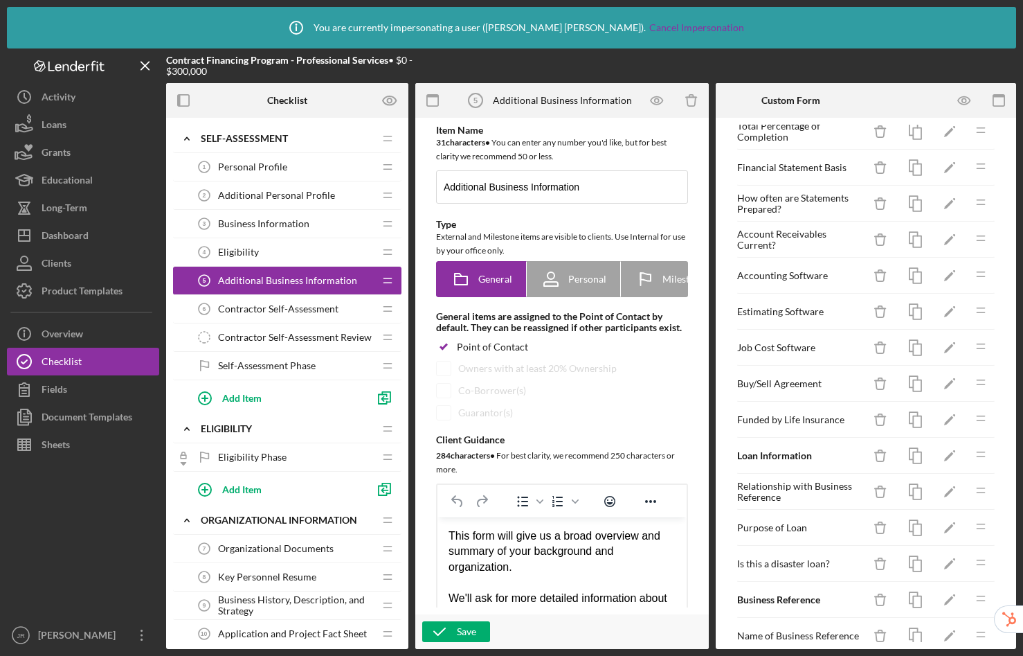
scroll to position [1414, 0]
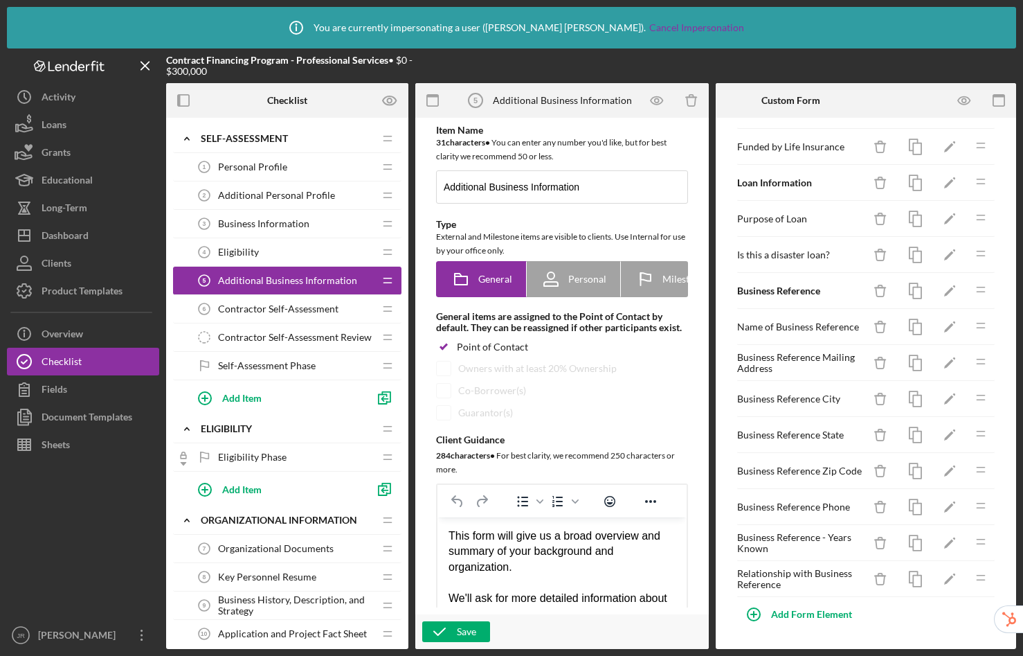
click at [312, 200] on span "Additional Personal Profile" at bounding box center [276, 195] width 117 height 11
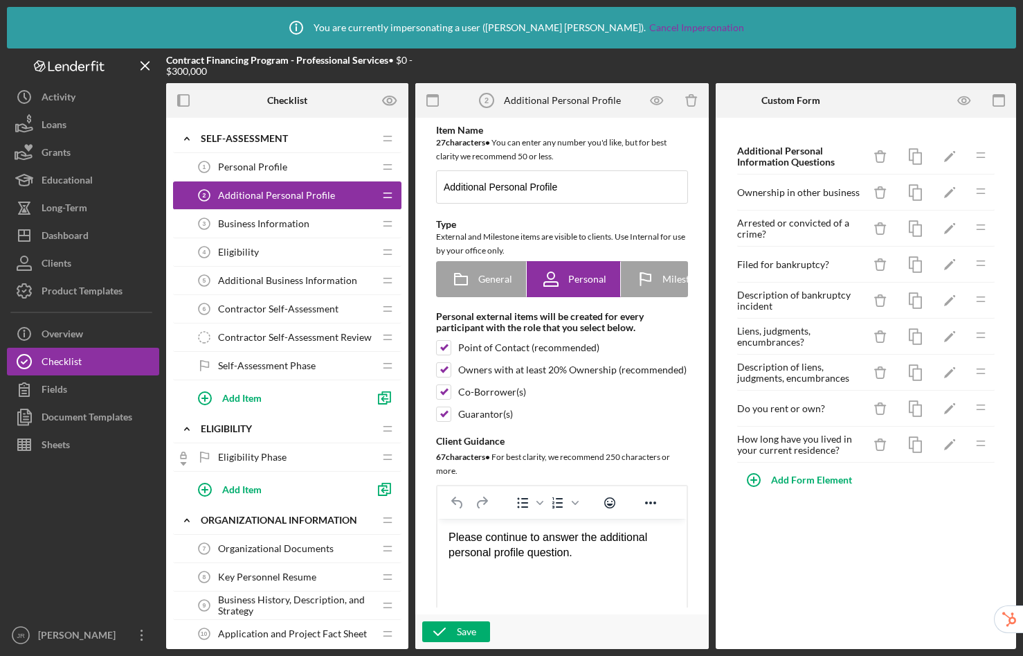
click at [292, 219] on span "Business Information" at bounding box center [263, 223] width 91 height 11
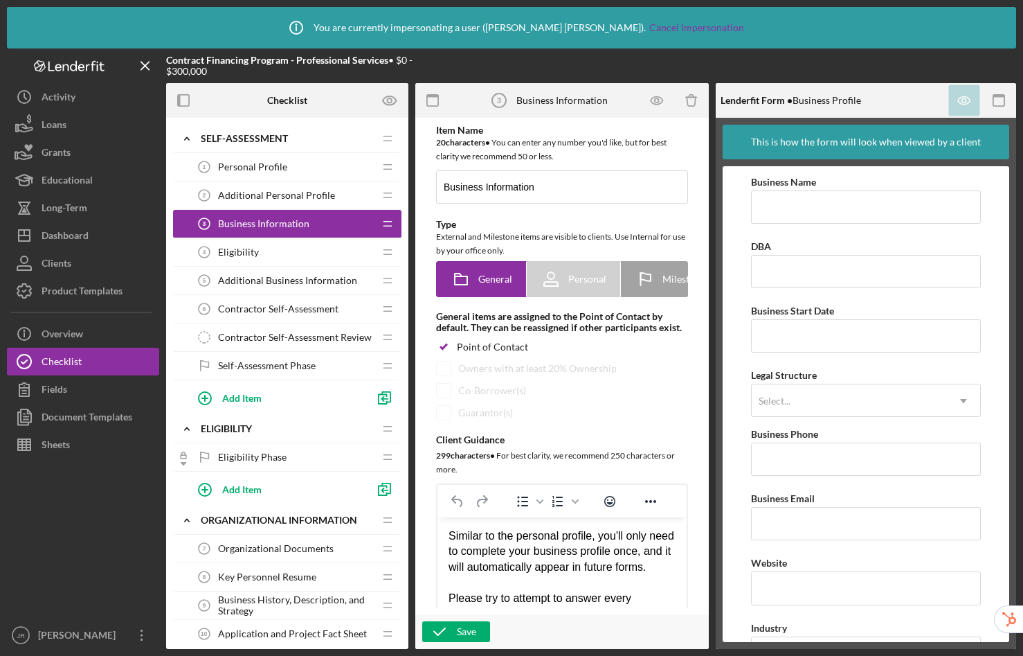
click at [296, 198] on span "Additional Personal Profile" at bounding box center [276, 195] width 117 height 11
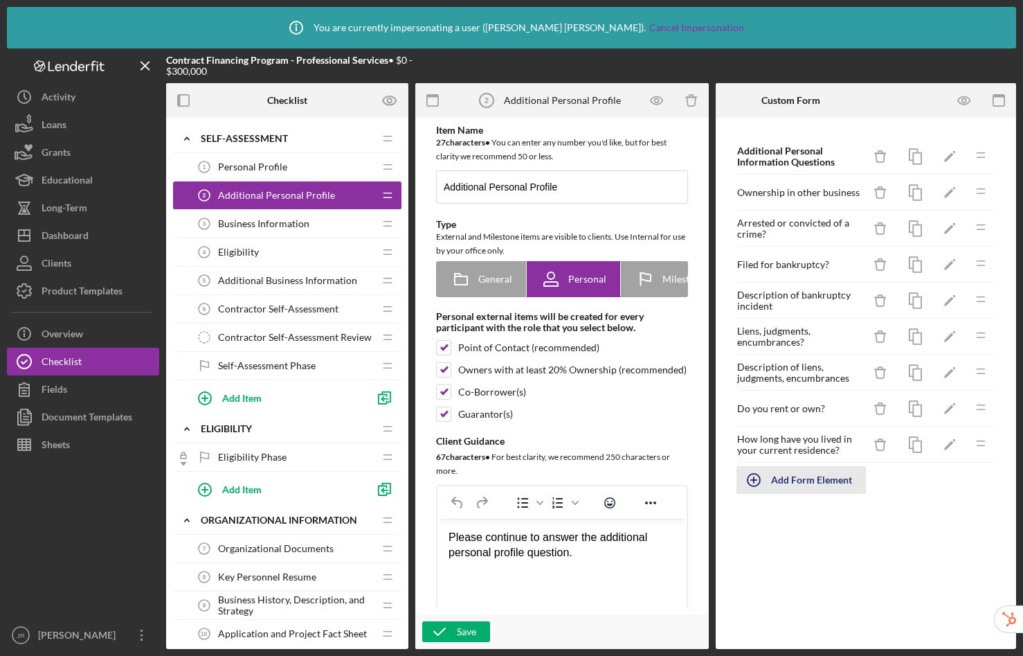
click at [822, 480] on div "Add Form Element" at bounding box center [811, 480] width 81 height 28
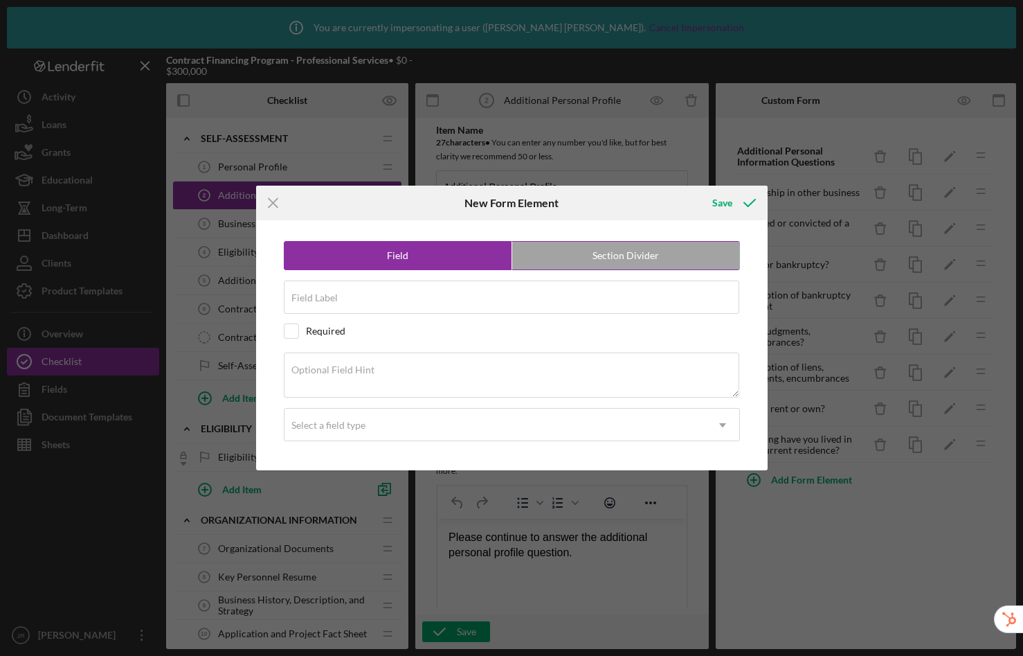
click at [614, 256] on label "Section Divider" at bounding box center [626, 256] width 228 height 28
radio input "false"
radio input "true"
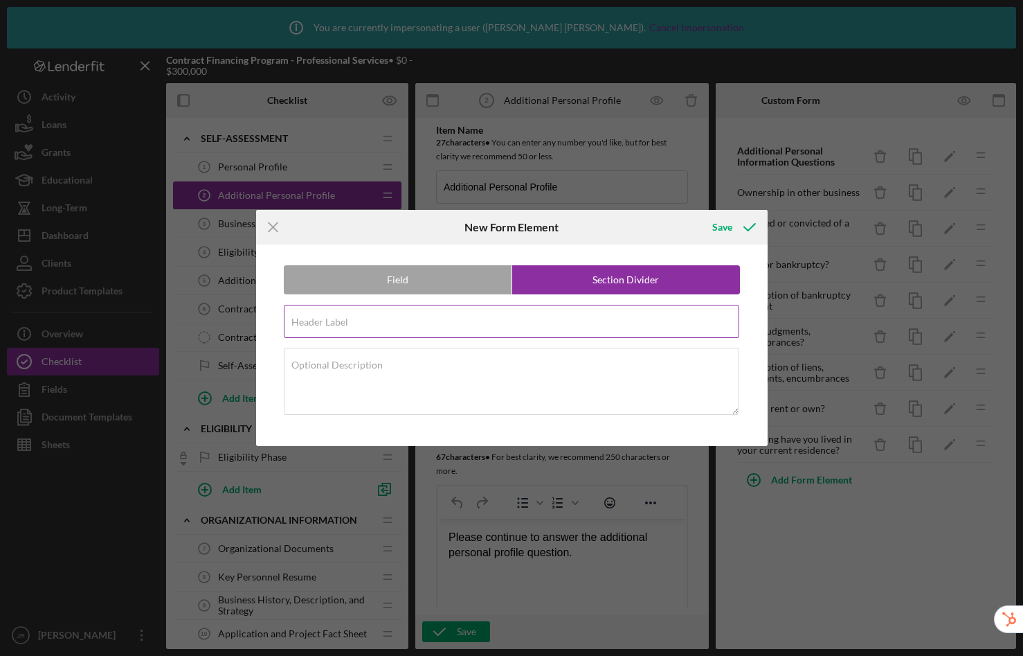
click at [423, 318] on div "Header Label Required" at bounding box center [512, 322] width 456 height 35
type input "Personal Reference"
click at [723, 230] on div "Save" at bounding box center [722, 227] width 20 height 28
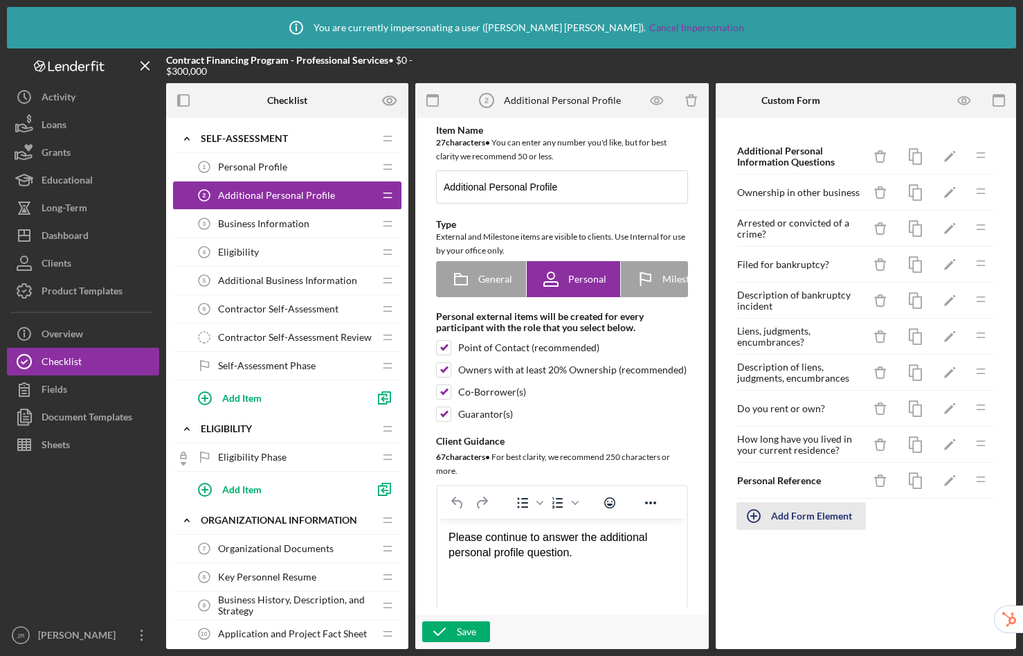
click at [804, 518] on div "Add Form Element" at bounding box center [811, 516] width 81 height 28
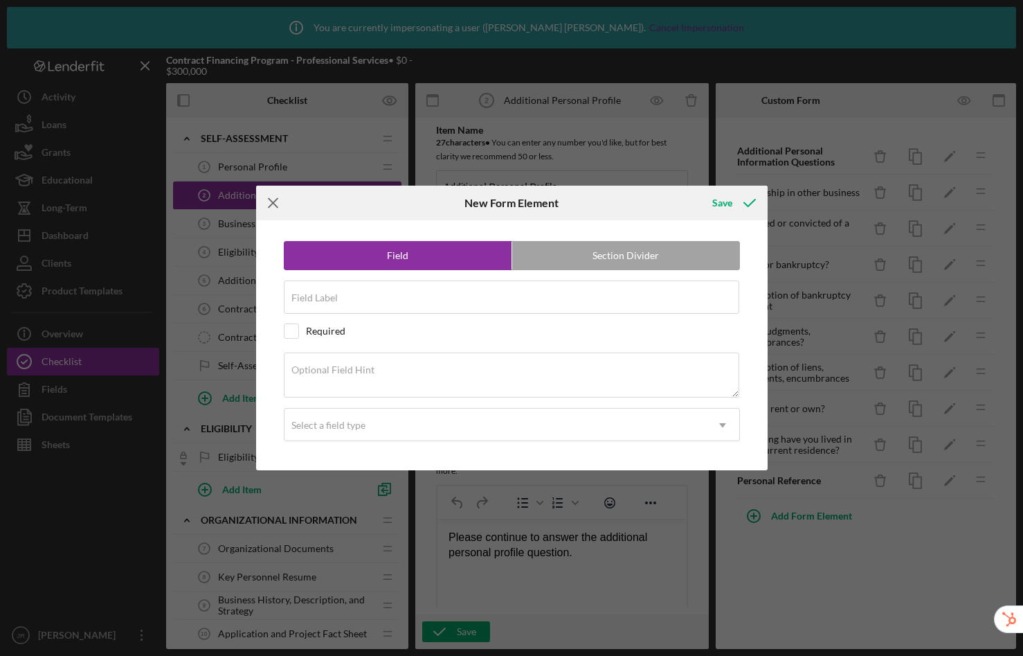
click at [273, 202] on line at bounding box center [273, 203] width 9 height 9
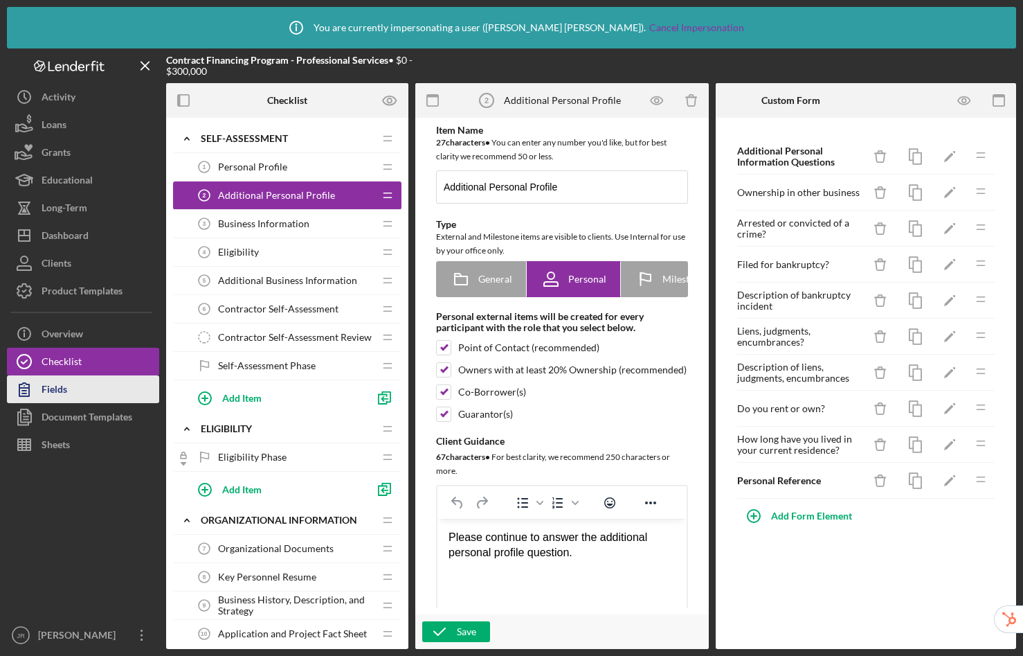
click at [93, 392] on button "Fields" at bounding box center [83, 389] width 152 height 28
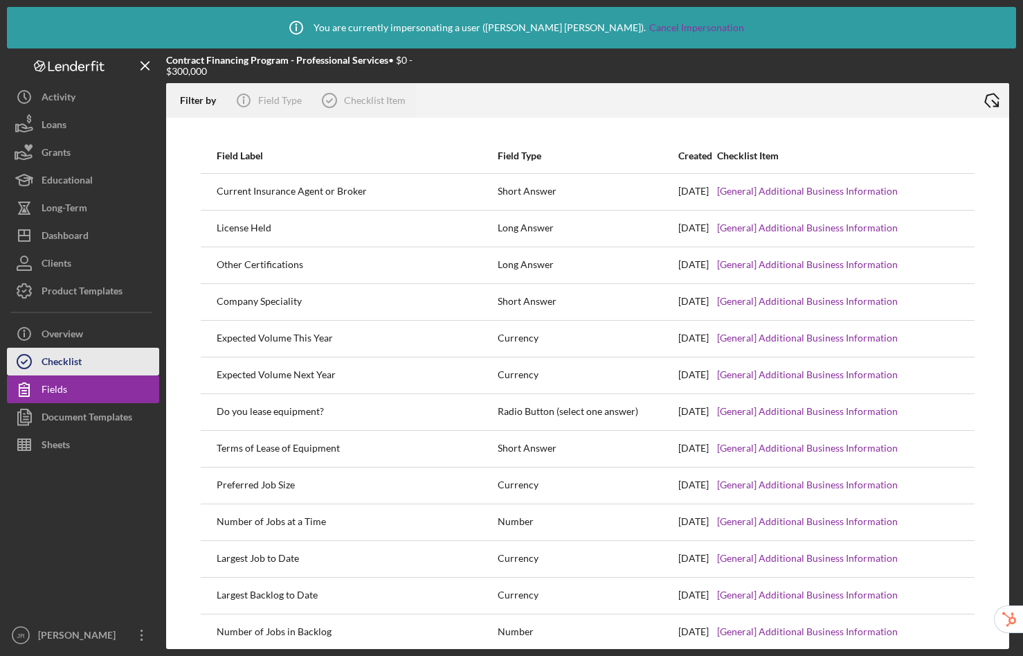
click at [88, 363] on button "Checklist" at bounding box center [83, 362] width 152 height 28
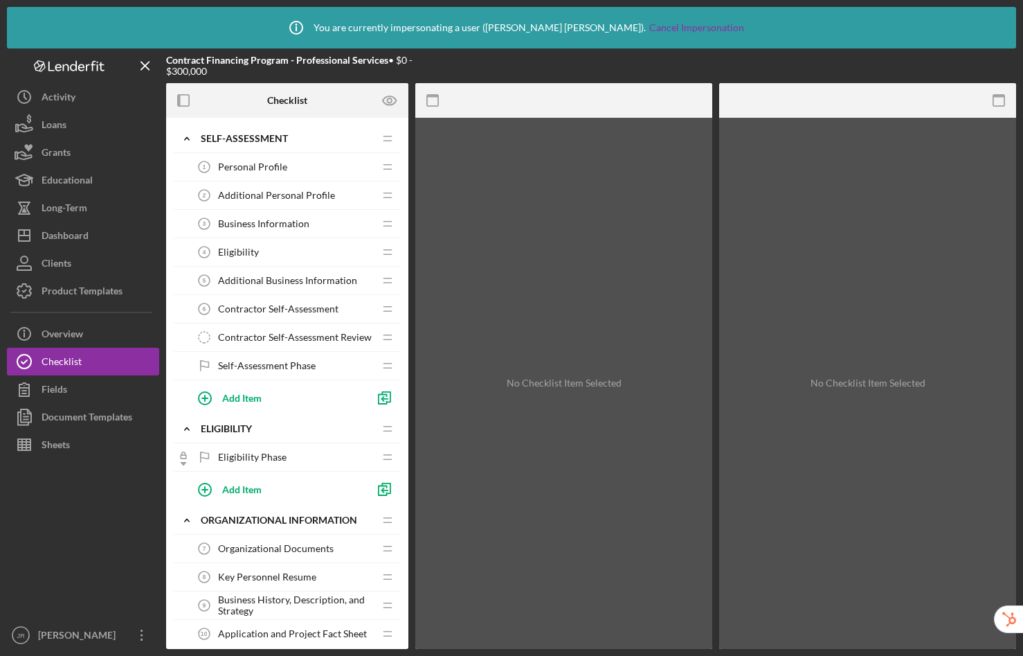
click at [267, 220] on span "Business Information" at bounding box center [263, 223] width 91 height 11
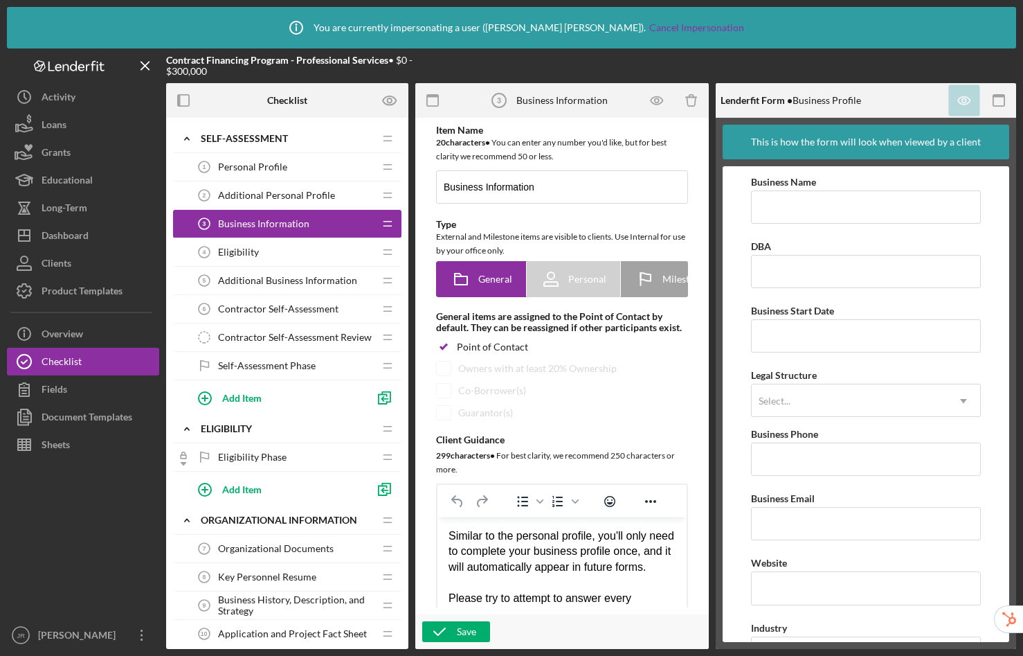
click at [284, 192] on span "Additional Personal Profile" at bounding box center [276, 195] width 117 height 11
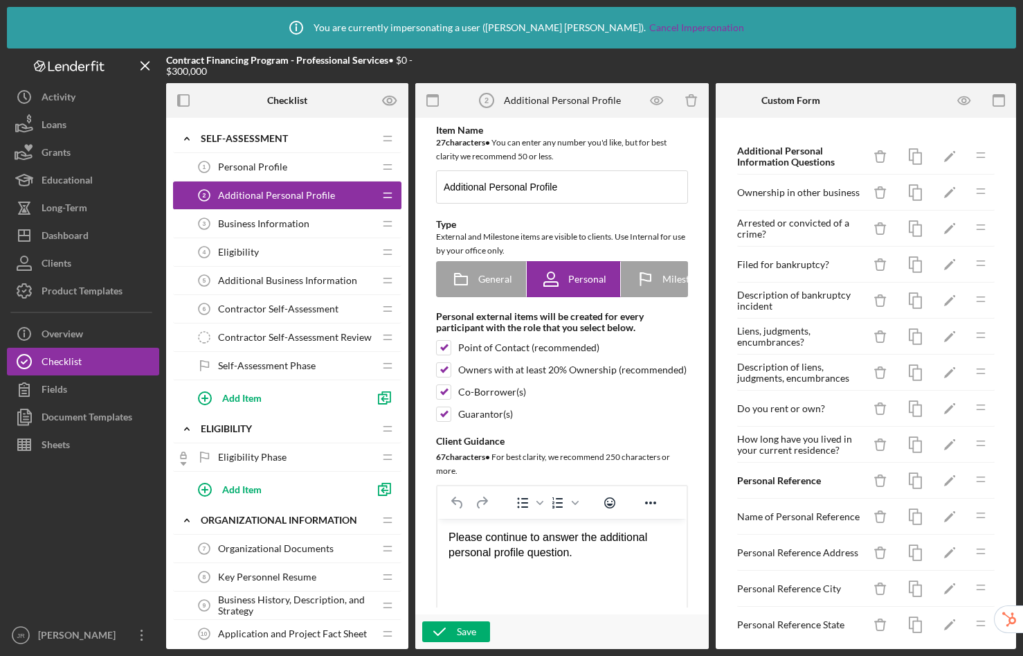
scroll to position [190, 0]
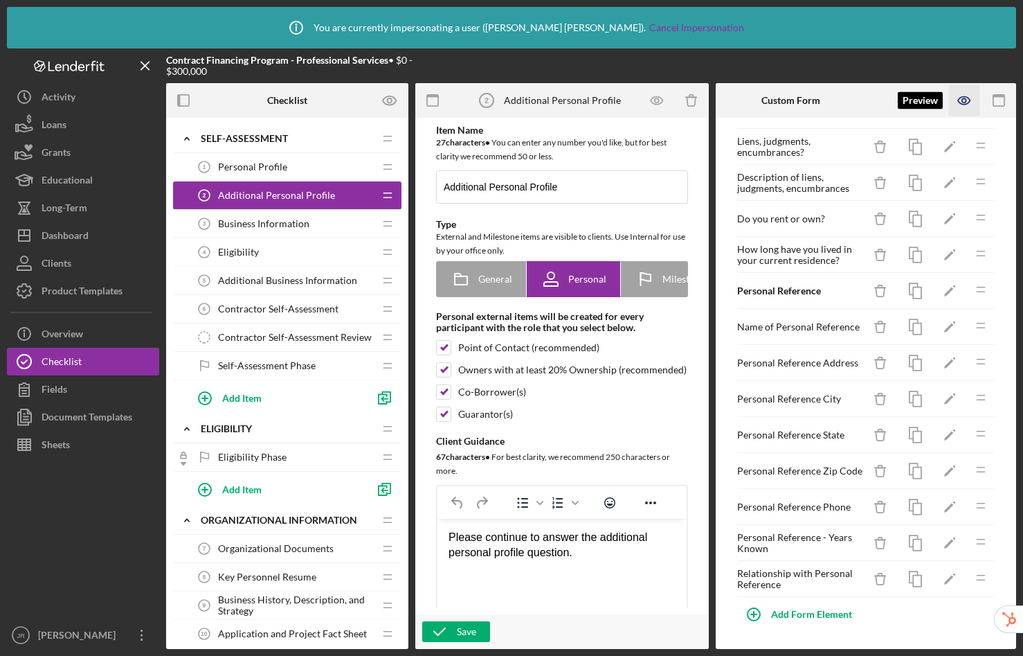
click at [966, 104] on icon "button" at bounding box center [964, 101] width 12 height 8
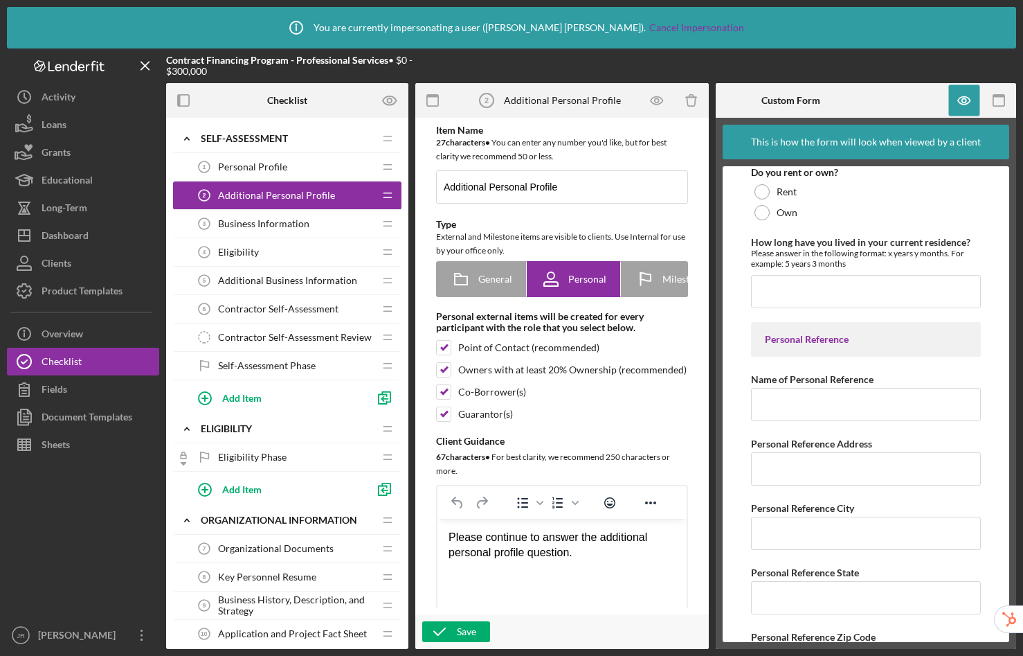
scroll to position [805, 0]
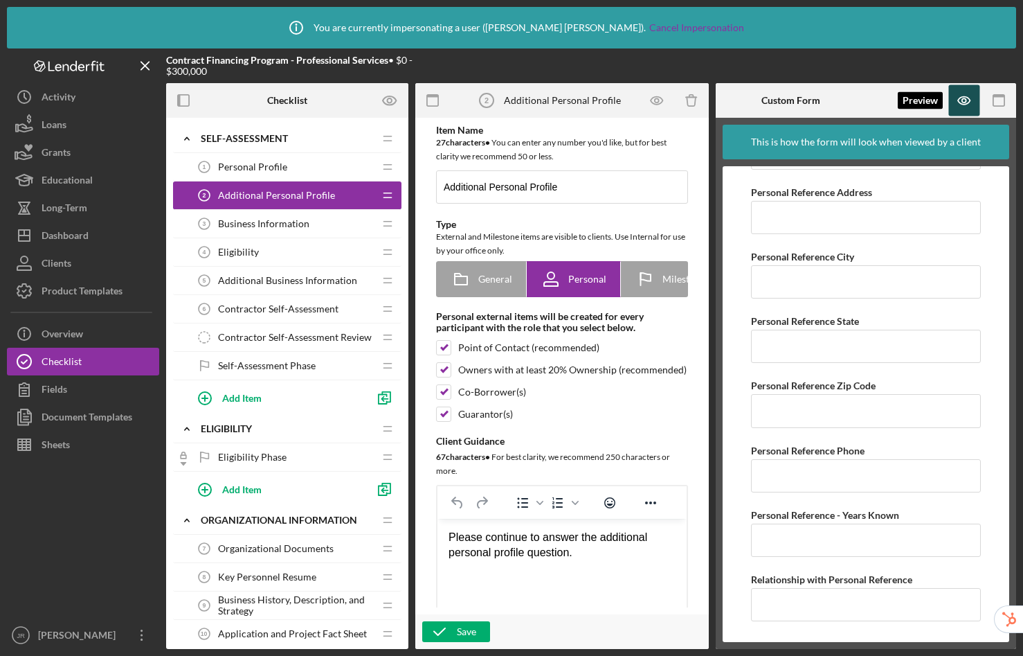
click at [970, 102] on icon "button" at bounding box center [964, 100] width 31 height 31
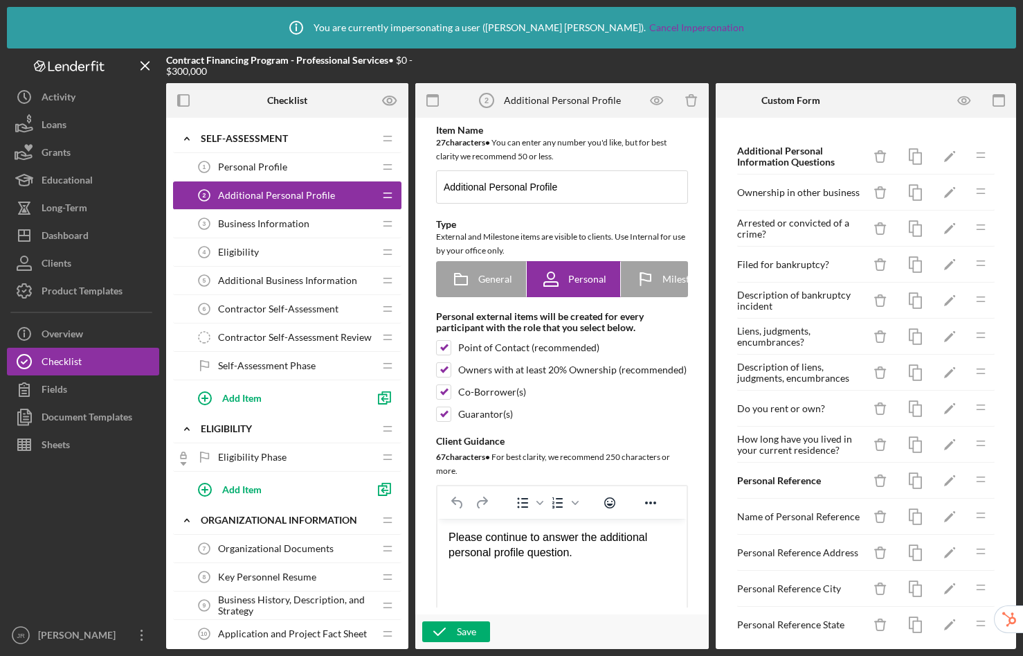
click at [286, 282] on span "Additional Business Information" at bounding box center [287, 280] width 139 height 11
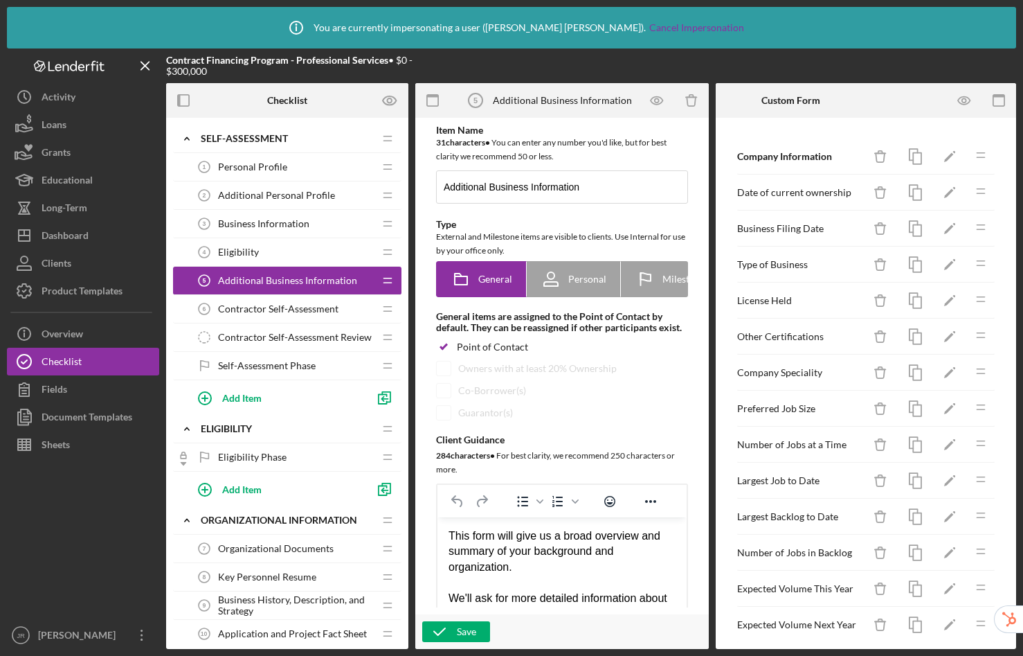
click at [288, 193] on span "Additional Personal Profile" at bounding box center [276, 195] width 117 height 11
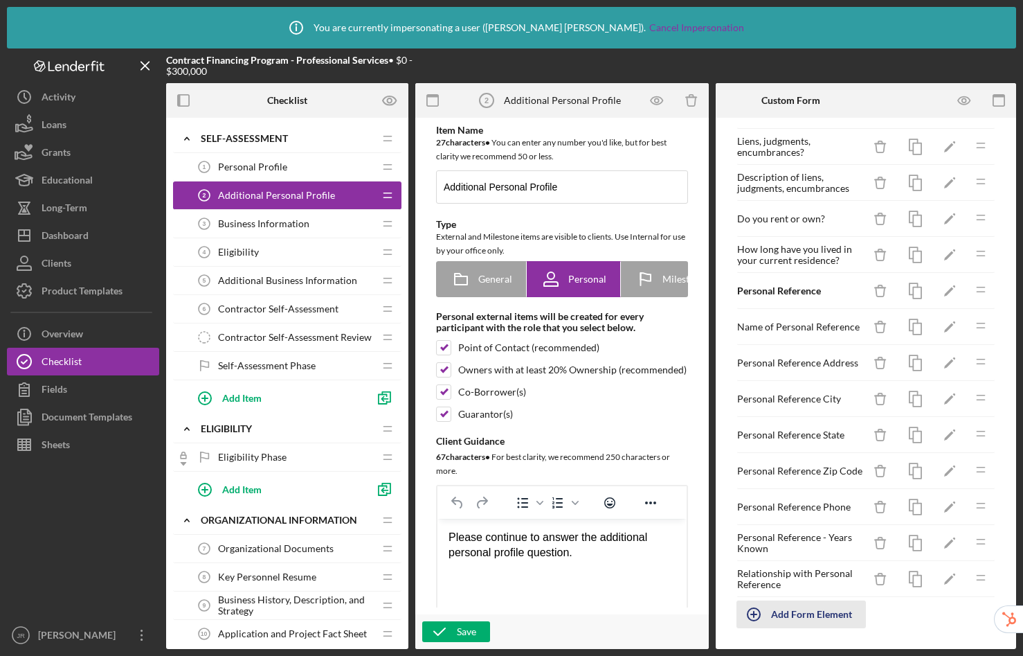
click at [809, 619] on div "Add Form Element" at bounding box center [811, 614] width 81 height 28
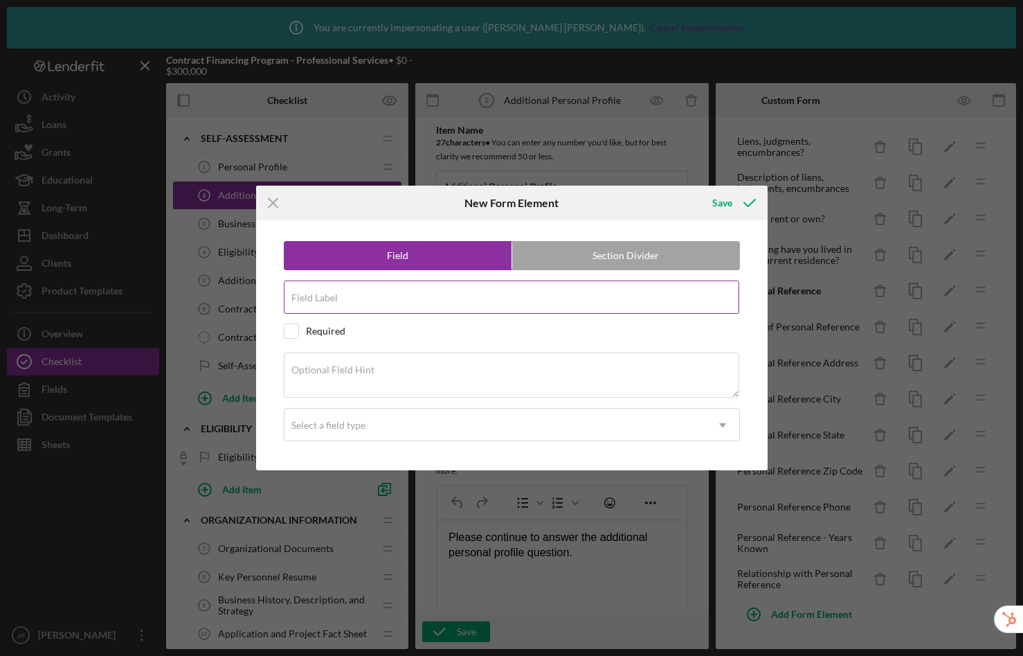
click at [442, 304] on input "Field Label" at bounding box center [512, 296] width 456 height 33
type input "Total Cash on Hand"
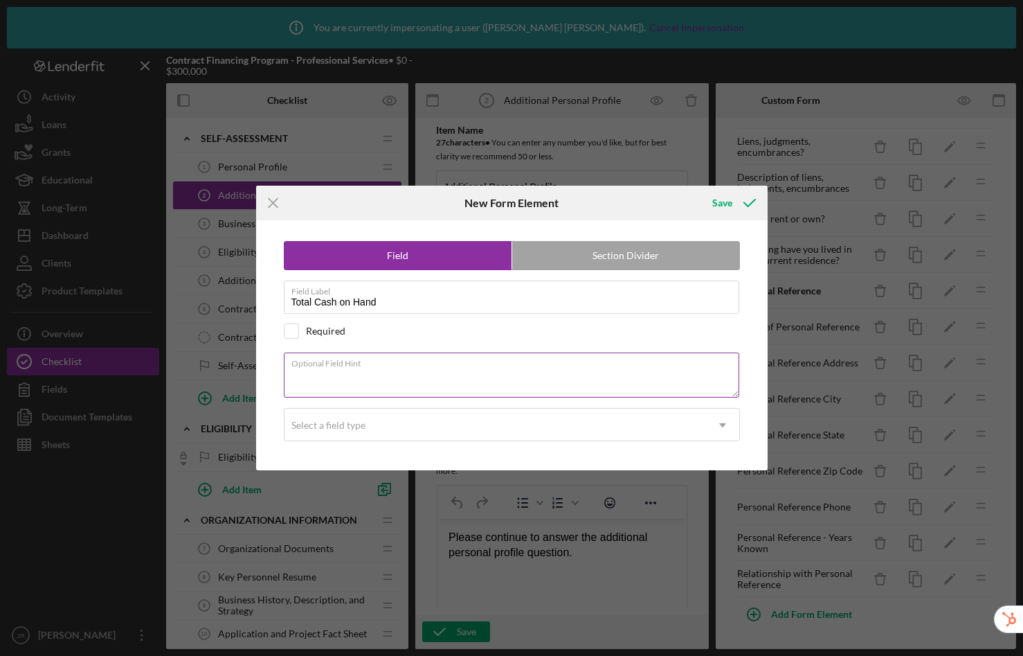
click at [370, 382] on textarea "Optional Field Hint" at bounding box center [512, 374] width 456 height 44
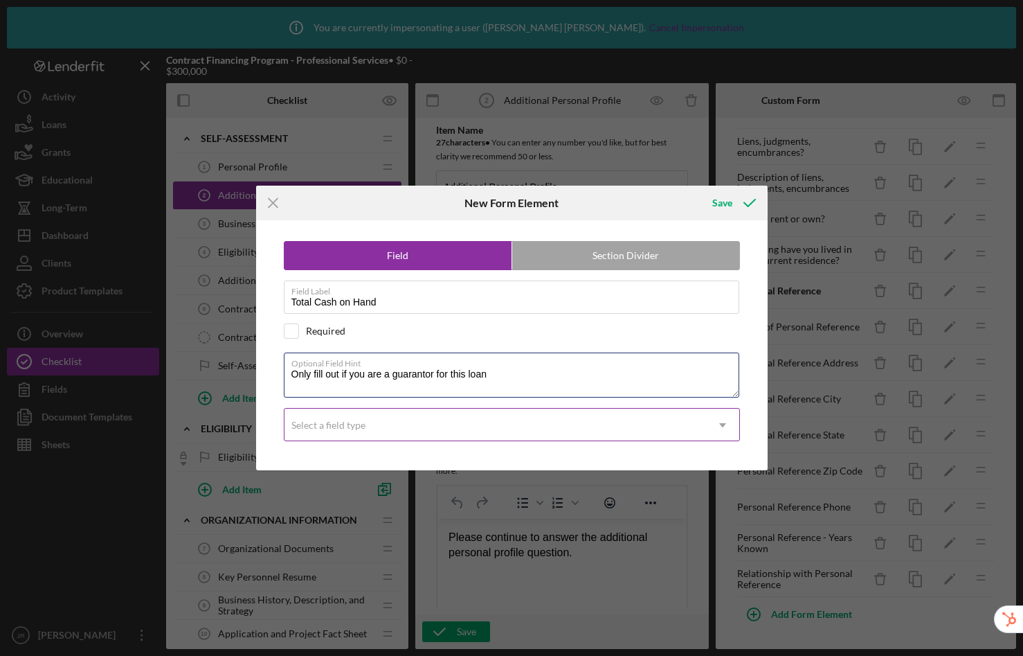
type textarea "Only fill out if you are a guarantor for this loan"
click at [357, 427] on div "Select a field type" at bounding box center [328, 425] width 74 height 11
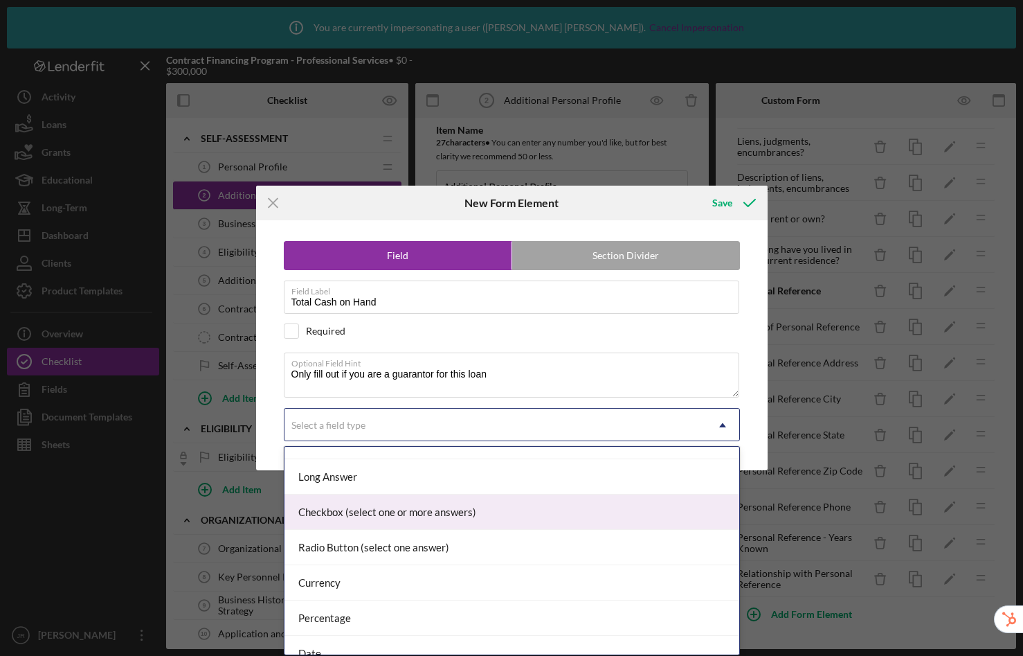
scroll to position [127, 0]
click at [384, 518] on div "Currency" at bounding box center [512, 513] width 455 height 35
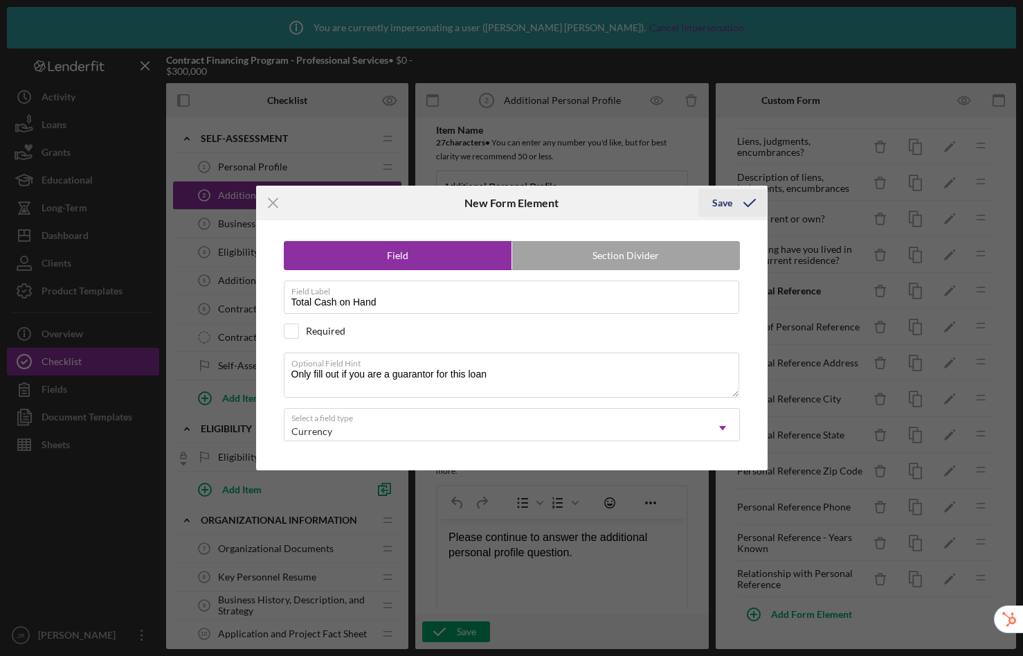
click at [714, 206] on div "Save" at bounding box center [722, 203] width 20 height 28
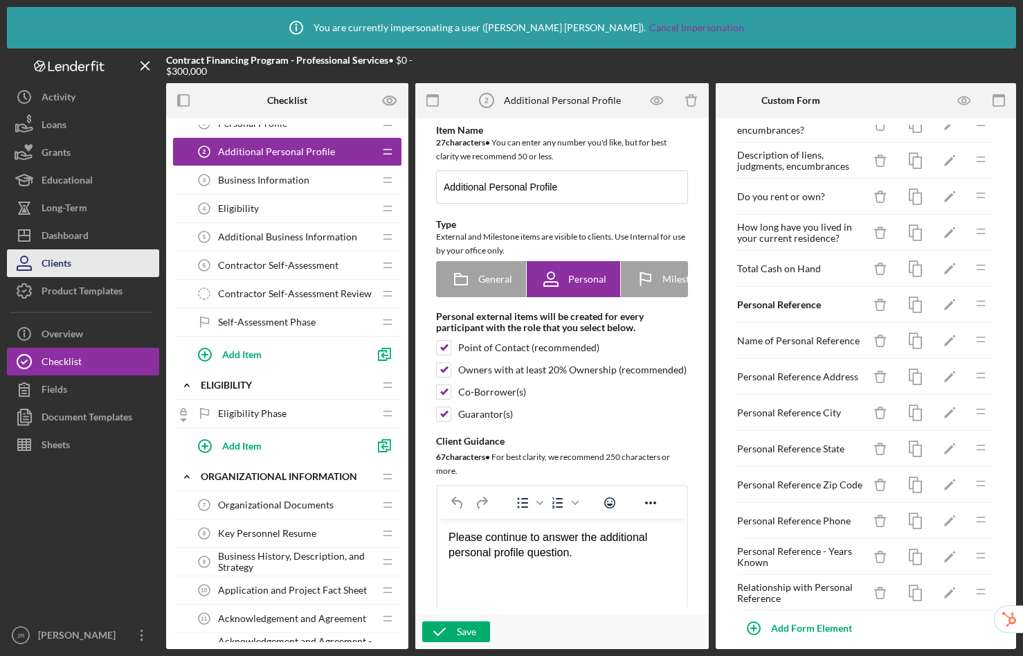
scroll to position [231, 0]
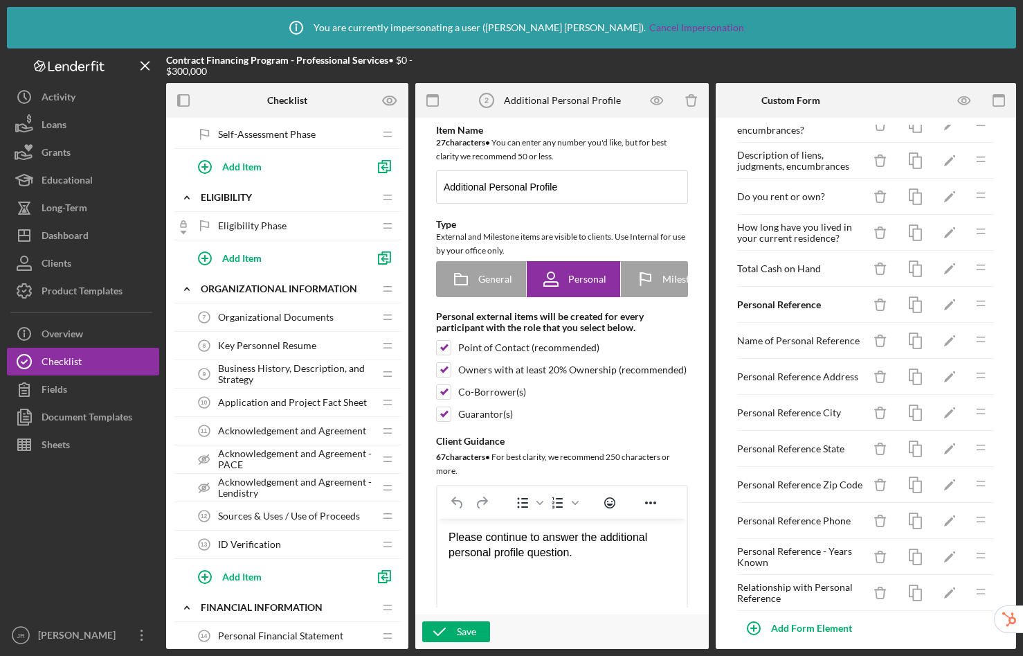
click at [271, 545] on span "ID Verification" at bounding box center [249, 544] width 63 height 11
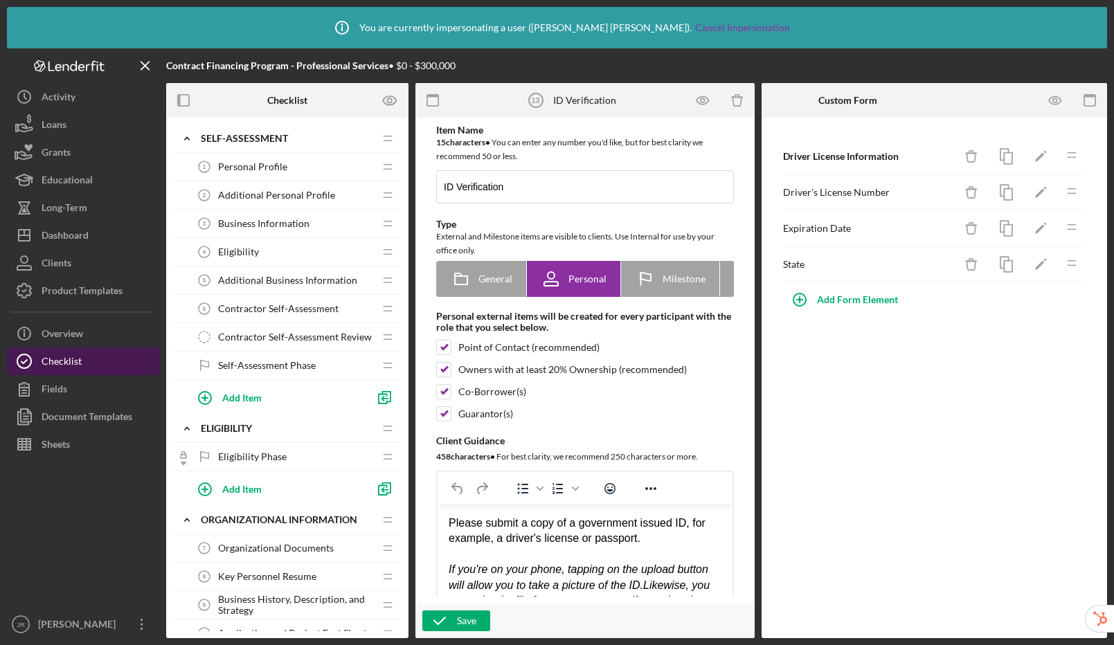
click at [45, 360] on div "Checklist" at bounding box center [62, 363] width 40 height 31
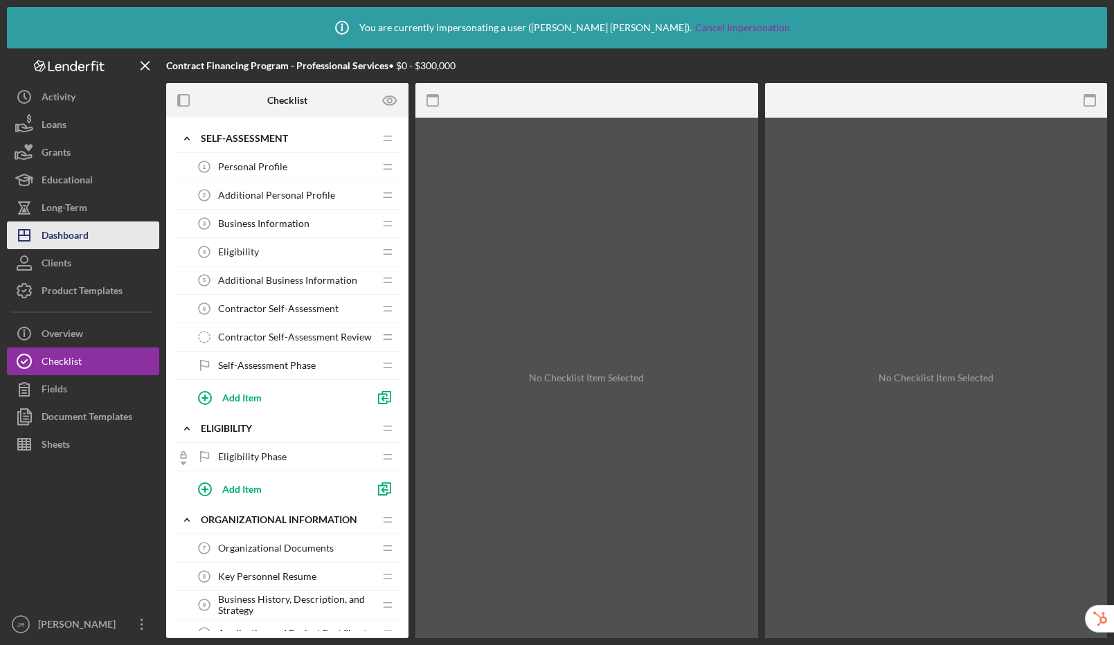
click at [79, 225] on div "Dashboard" at bounding box center [65, 237] width 47 height 31
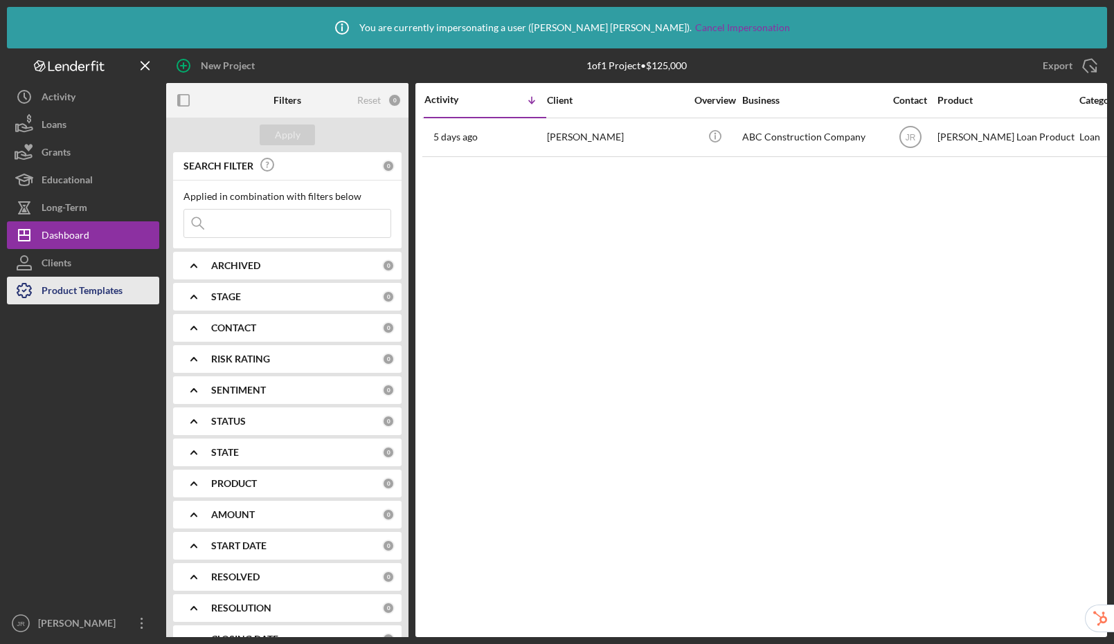
click at [67, 294] on div "Product Templates" at bounding box center [82, 292] width 81 height 31
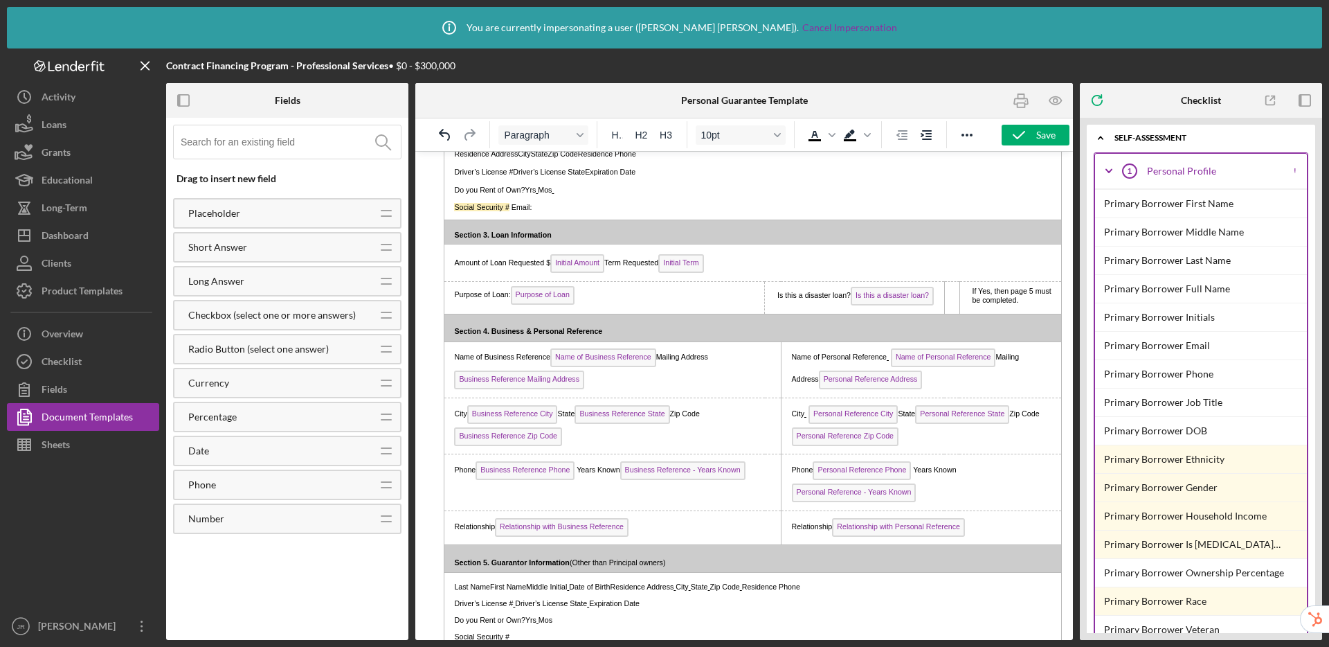
scroll to position [713, 0]
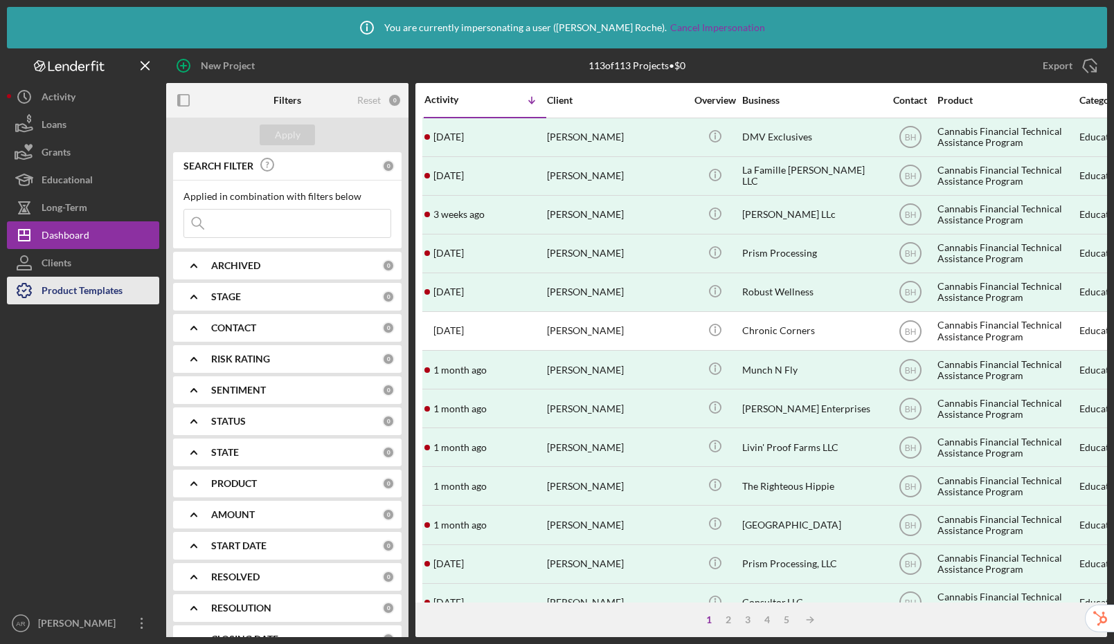
click at [46, 297] on div "Product Templates" at bounding box center [82, 292] width 81 height 31
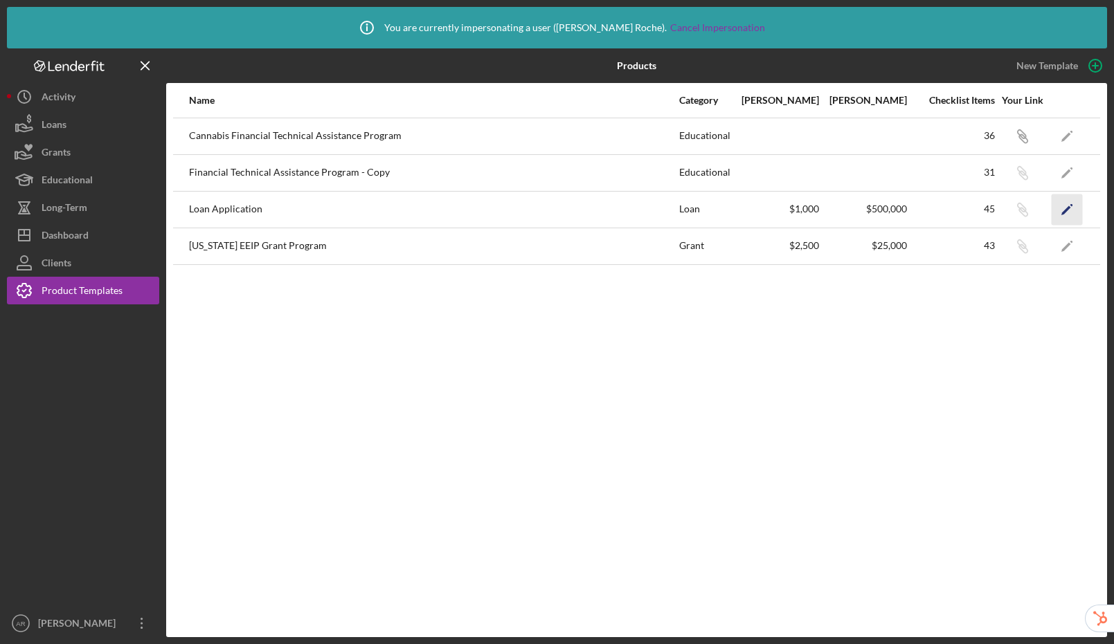
click at [1068, 210] on icon "Icon/Edit" at bounding box center [1067, 209] width 31 height 31
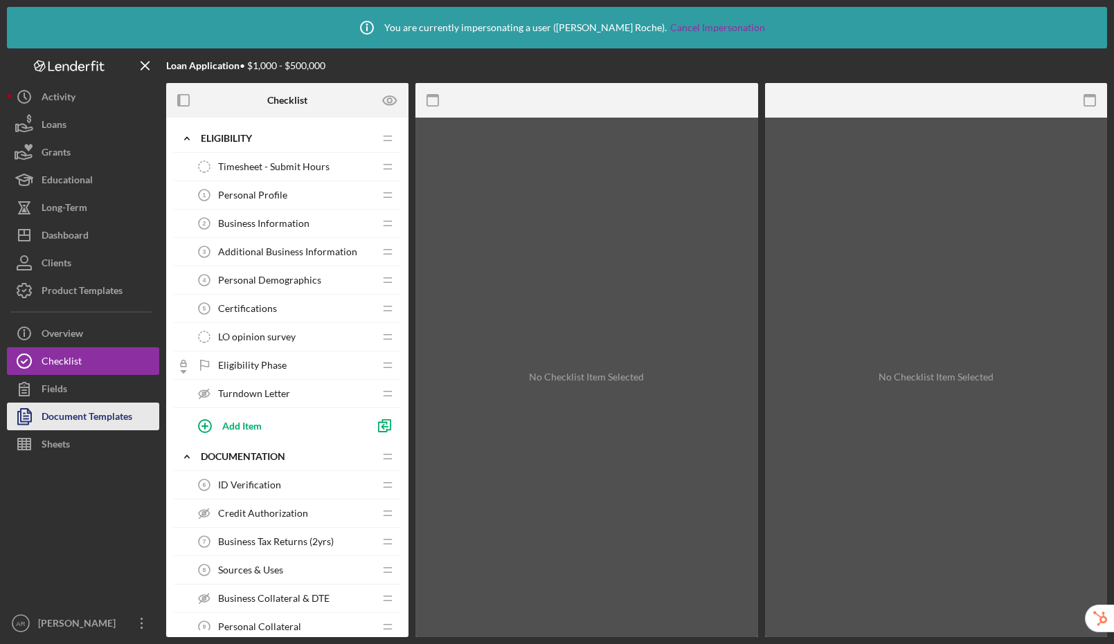
click at [71, 410] on div "Document Templates" at bounding box center [87, 418] width 91 height 31
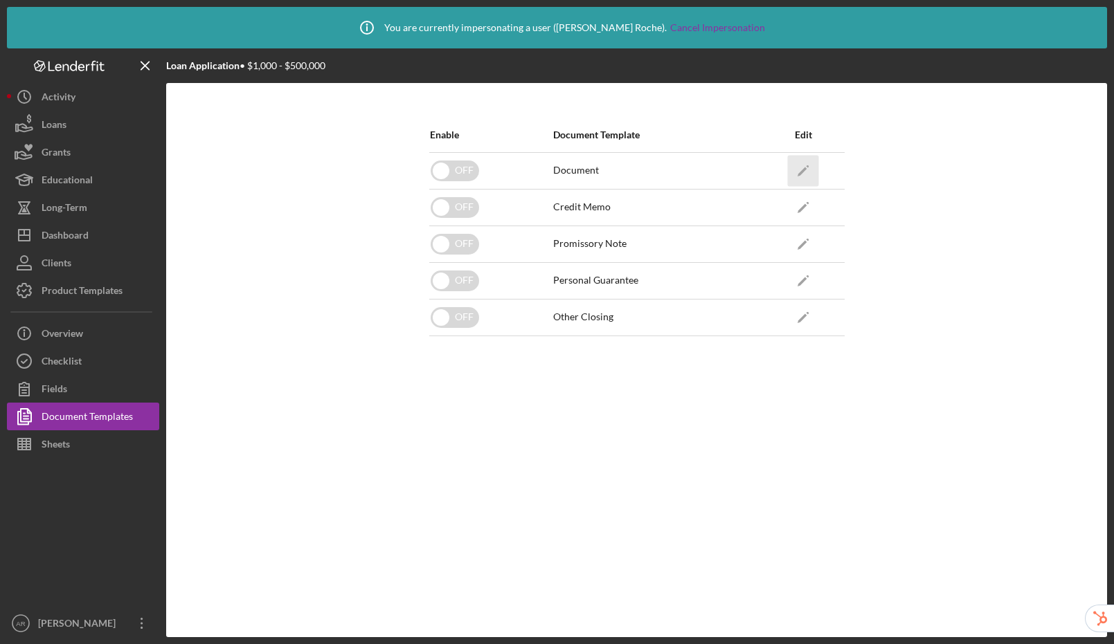
click at [797, 170] on icon "Icon/Edit" at bounding box center [803, 170] width 31 height 31
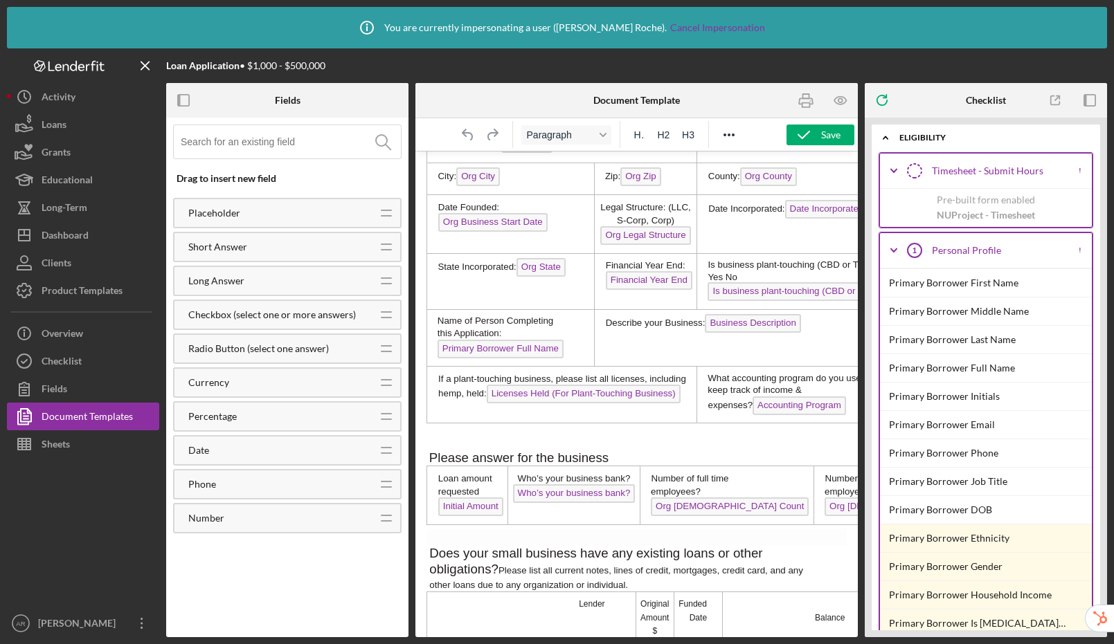
scroll to position [723, 0]
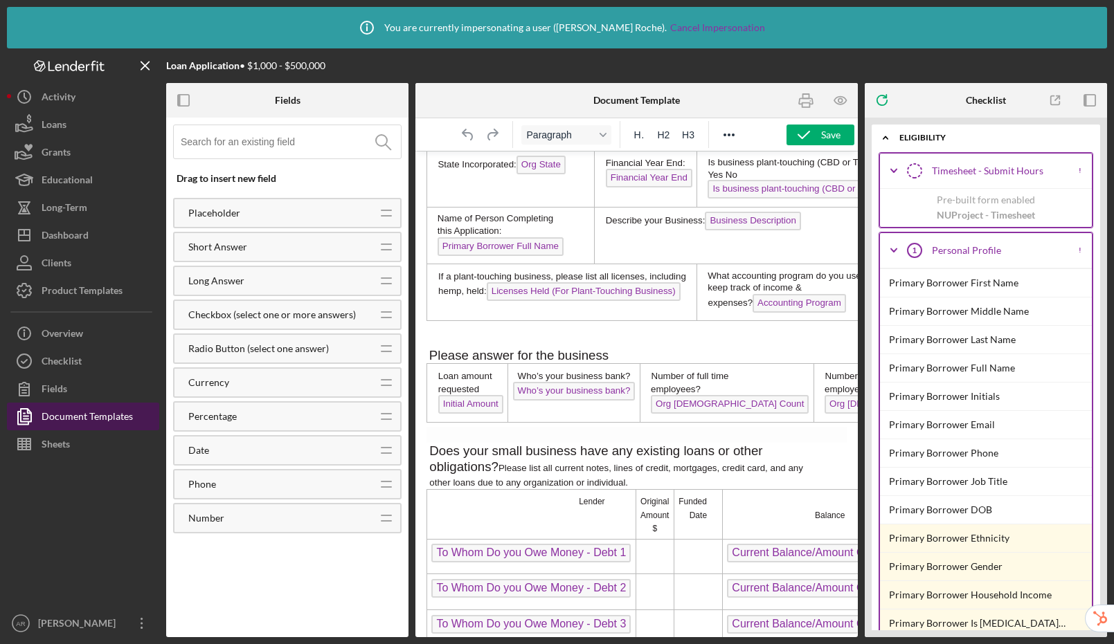
click at [109, 414] on div "Document Templates" at bounding box center [87, 418] width 91 height 31
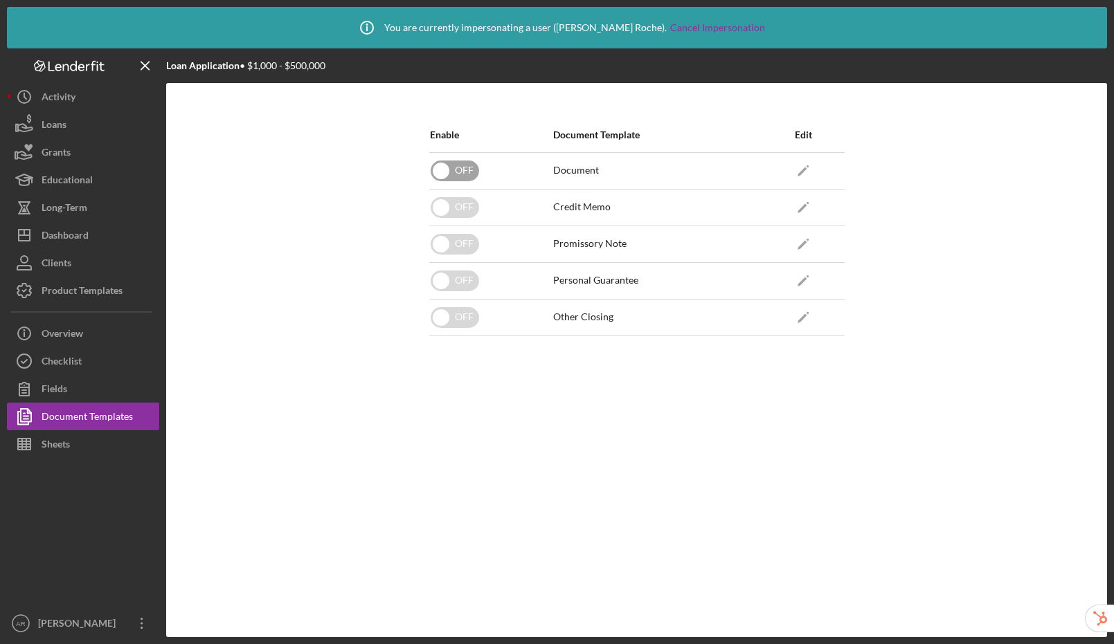
click at [461, 170] on input "checkbox" at bounding box center [455, 171] width 48 height 21
checkbox input "true"
click at [802, 201] on icon "Icon/Edit" at bounding box center [803, 207] width 31 height 31
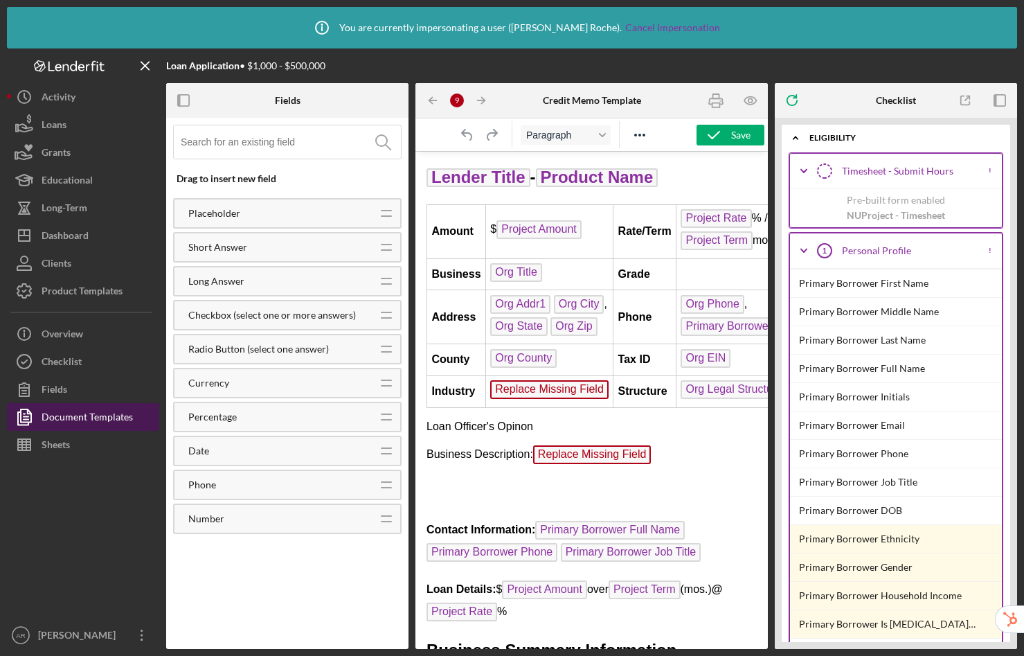
click at [74, 415] on div "Document Templates" at bounding box center [87, 418] width 91 height 31
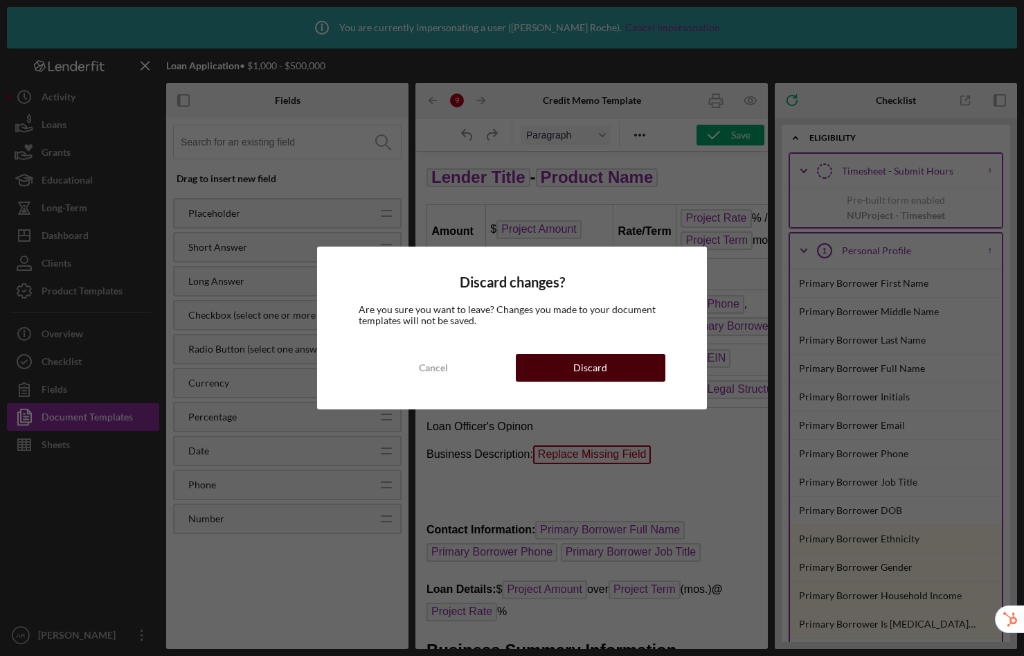
drag, startPoint x: 560, startPoint y: 365, endPoint x: 145, endPoint y: 213, distance: 442.2
click at [560, 365] on button "Discard" at bounding box center [591, 368] width 150 height 28
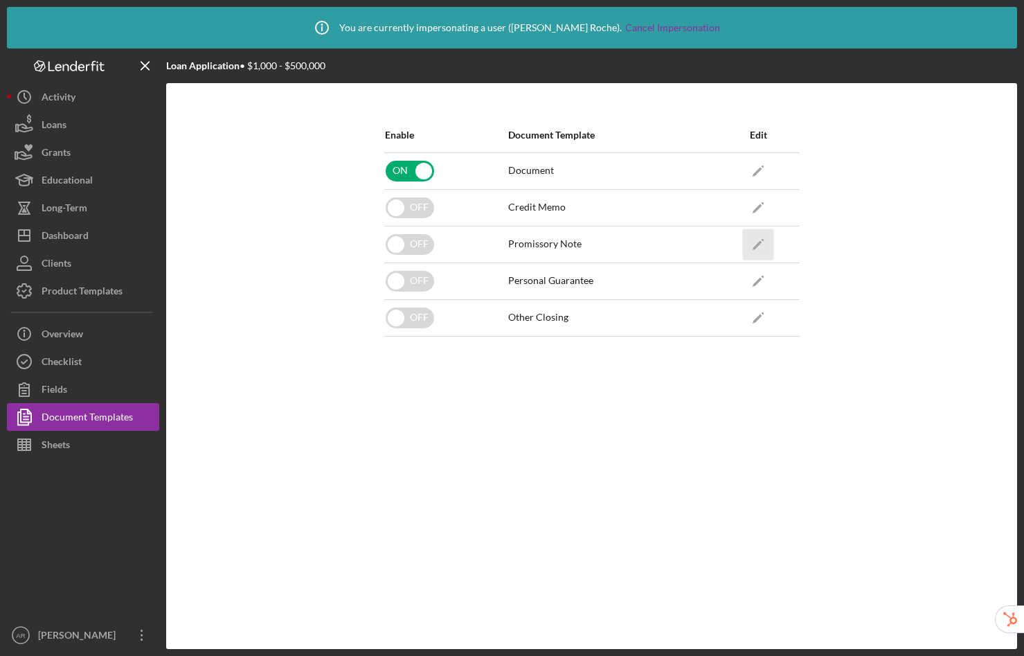
click at [762, 242] on icon "Icon/Edit" at bounding box center [758, 243] width 31 height 31
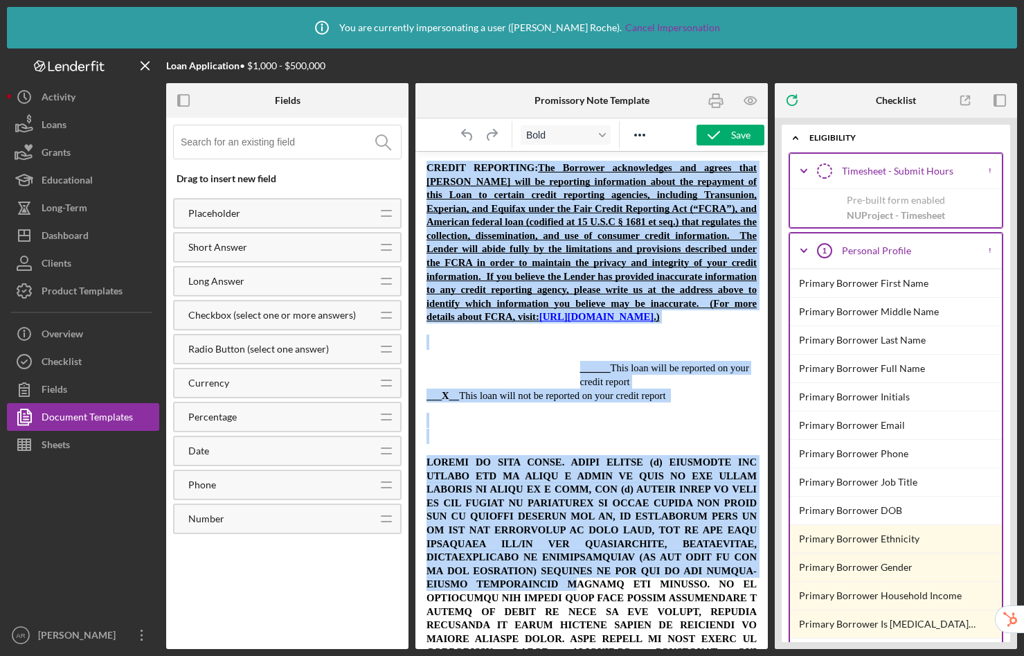
scroll to position [2973, 0]
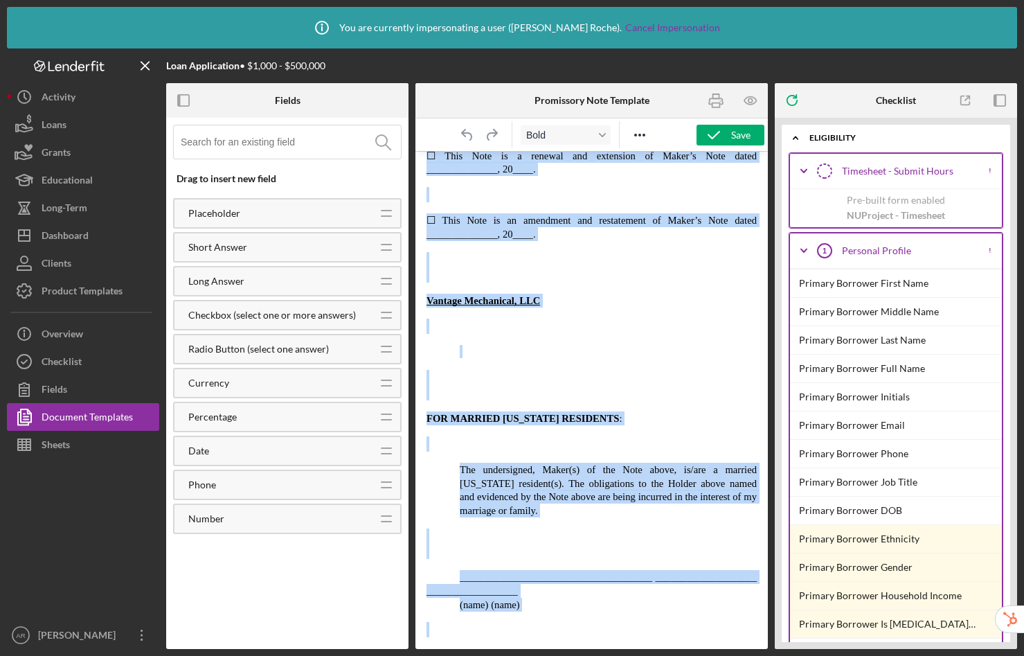
drag, startPoint x: 492, startPoint y: 168, endPoint x: 677, endPoint y: 620, distance: 488.6
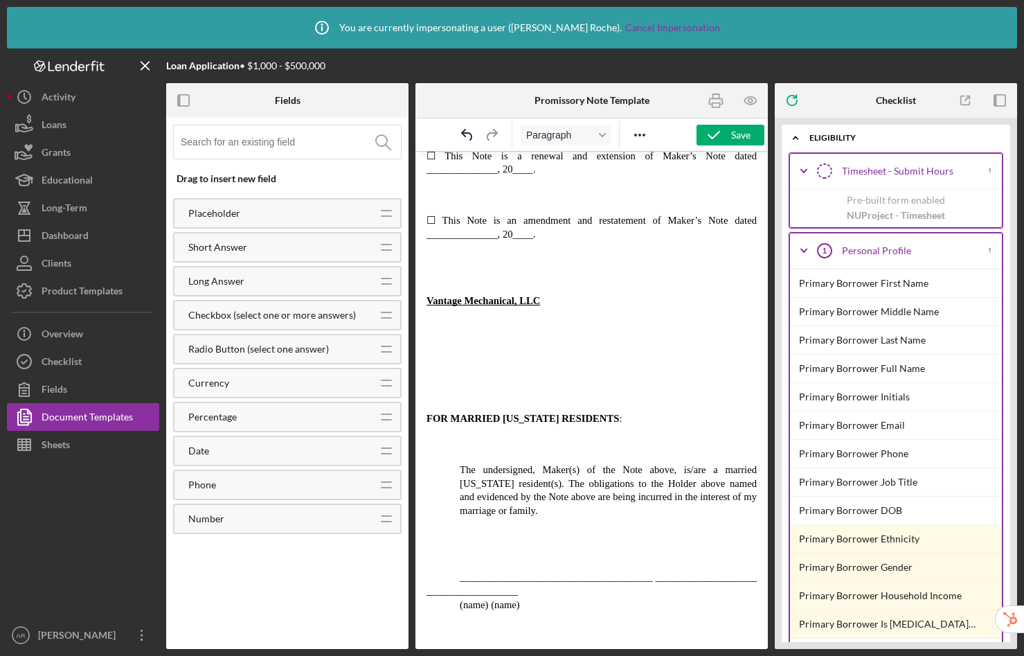
scroll to position [0, 0]
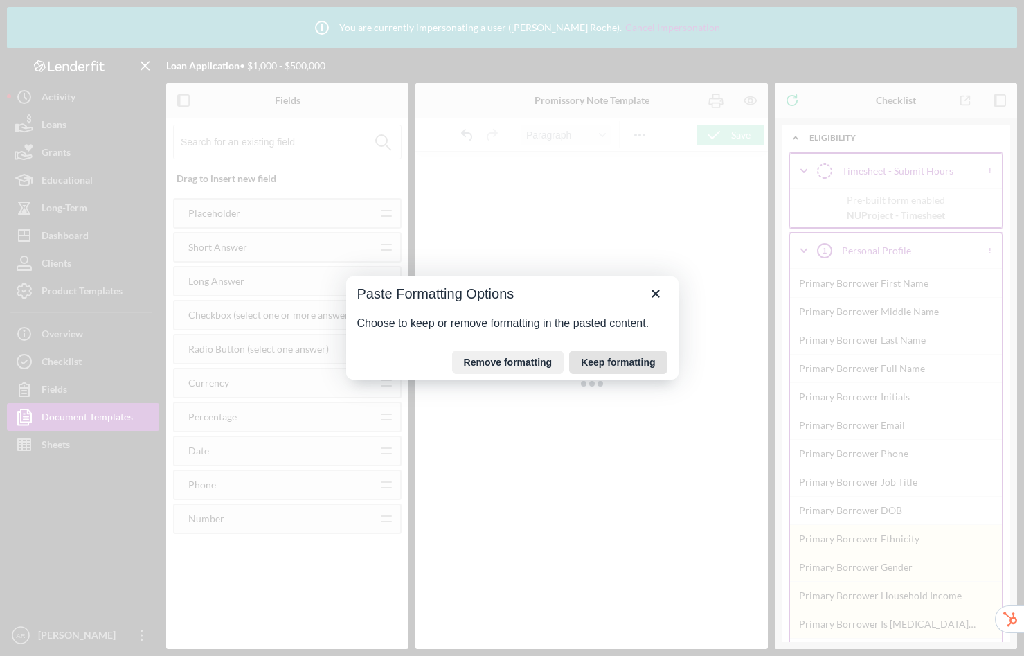
click at [599, 368] on button "Keep formatting" at bounding box center [618, 362] width 98 height 24
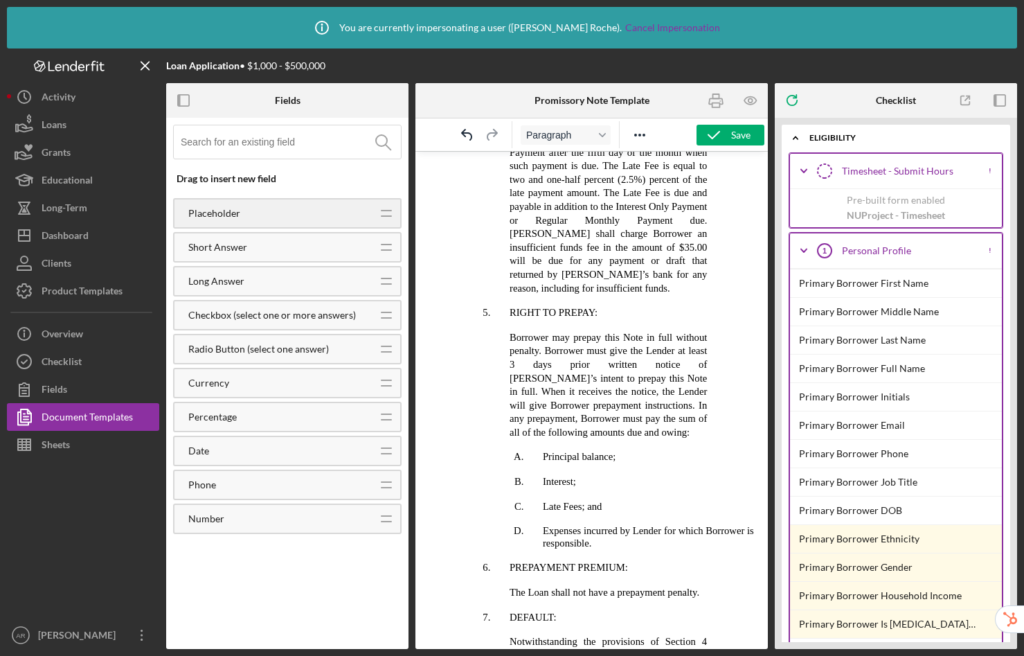
scroll to position [1650, 0]
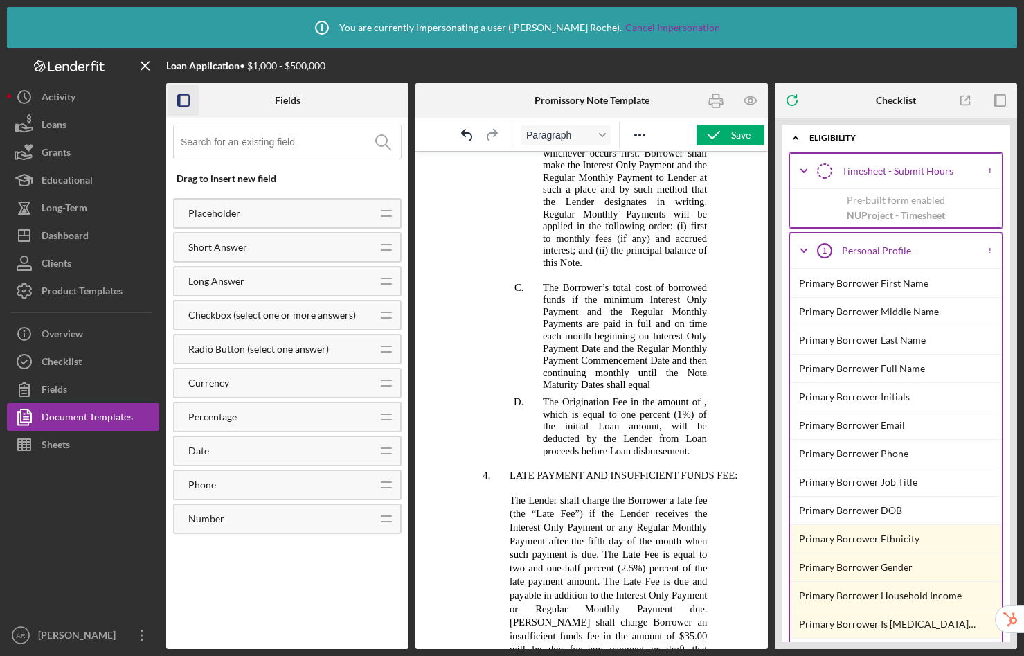
click at [179, 99] on rect "button" at bounding box center [179, 100] width 3 height 11
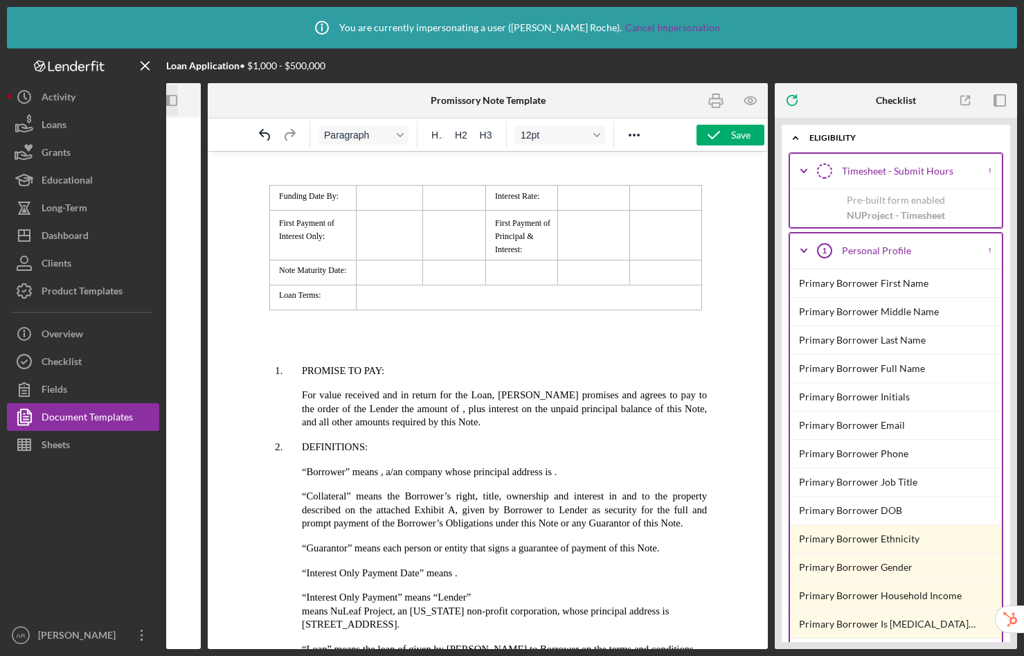
scroll to position [0, 0]
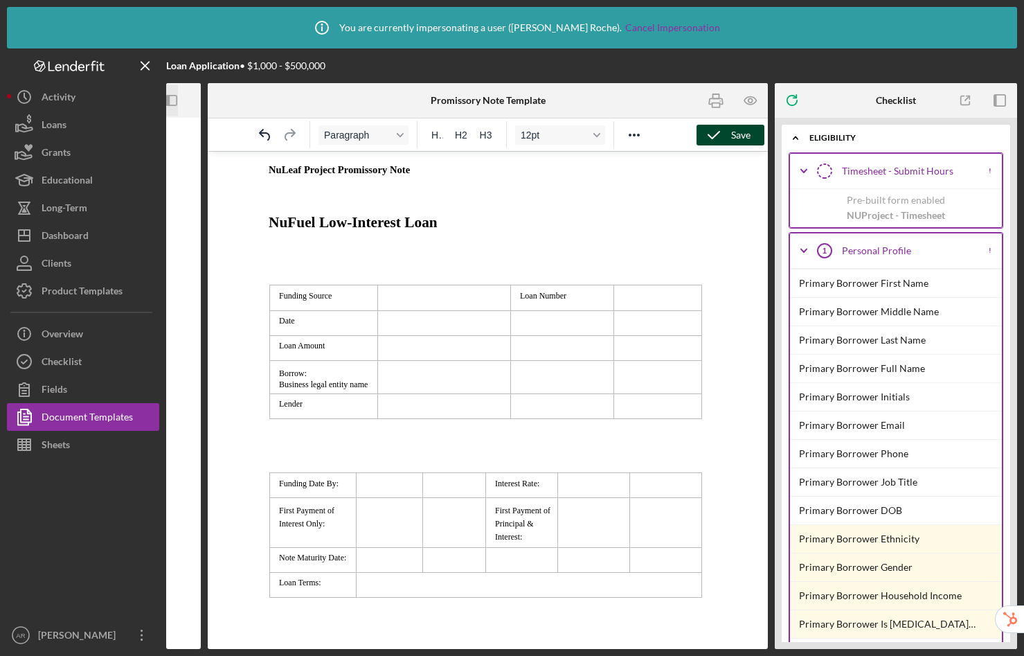
click at [729, 138] on icon "button" at bounding box center [713, 135] width 35 height 35
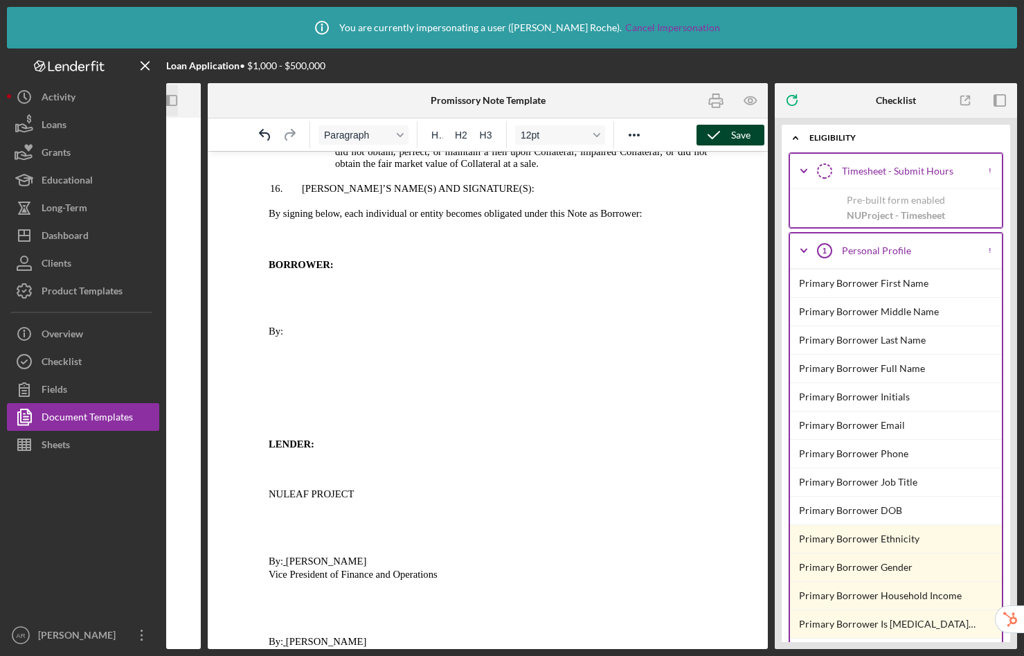
scroll to position [4473, 0]
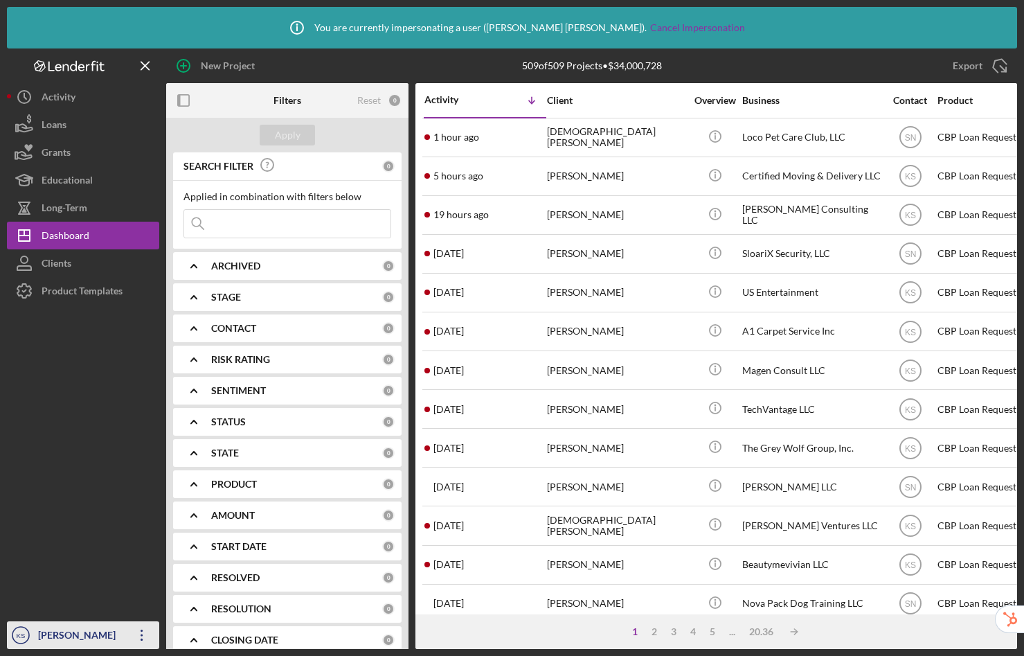
click at [71, 638] on div "[PERSON_NAME]" at bounding box center [80, 636] width 90 height 31
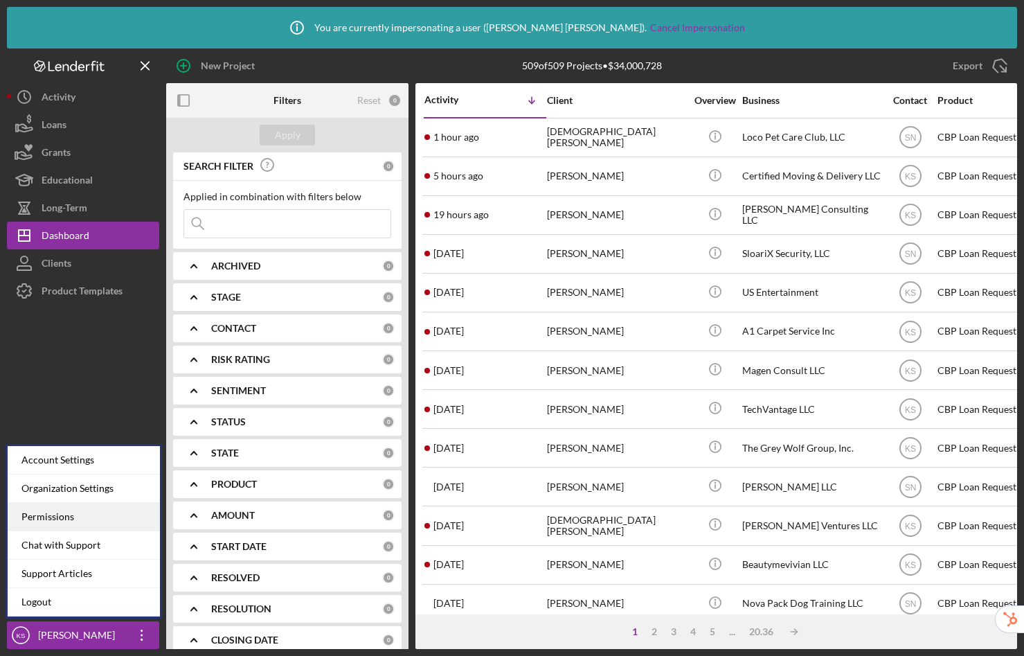
click at [58, 511] on div "Permissions" at bounding box center [84, 517] width 152 height 28
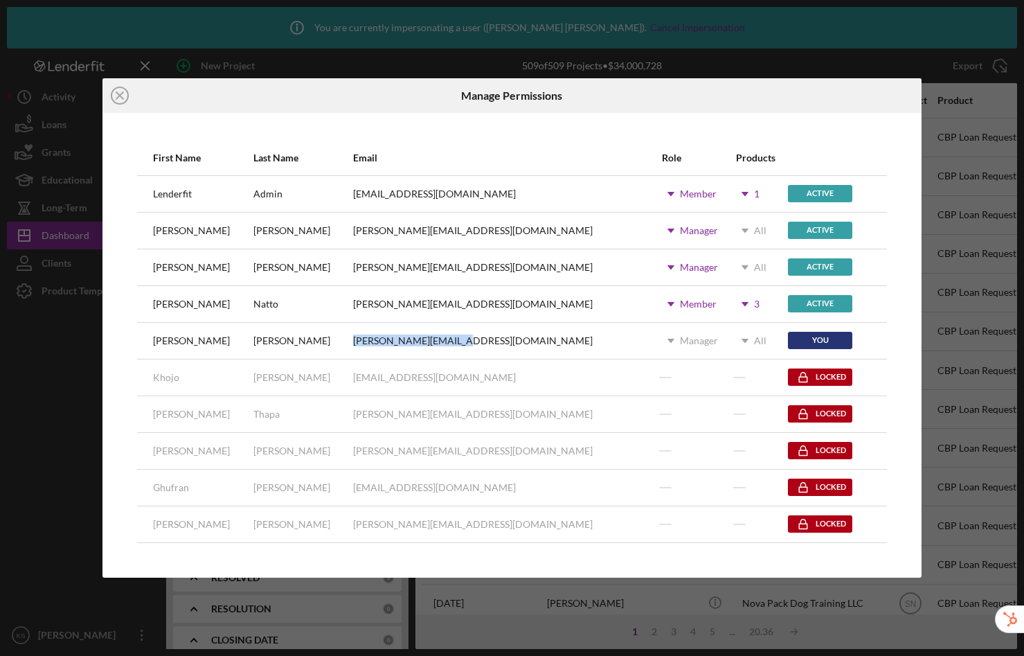
drag, startPoint x: 363, startPoint y: 341, endPoint x: 464, endPoint y: 345, distance: 100.4
click at [464, 345] on div "[PERSON_NAME][EMAIL_ADDRESS][DOMAIN_NAME]" at bounding box center [506, 340] width 307 height 35
copy div "[PERSON_NAME][EMAIL_ADDRESS][DOMAIN_NAME]"
click at [120, 96] on line at bounding box center [119, 95] width 7 height 7
